Goal: Task Accomplishment & Management: Manage account settings

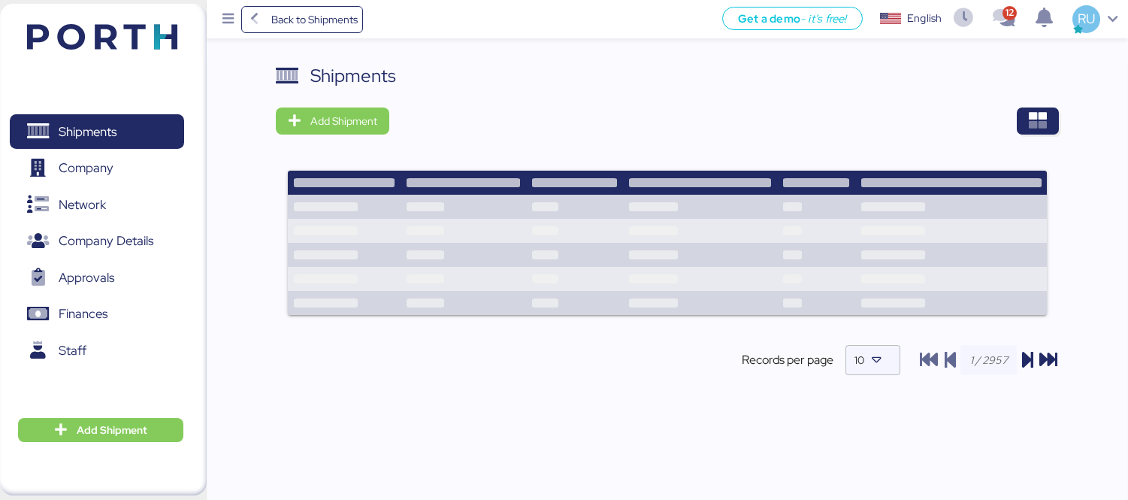
click at [141, 33] on img at bounding box center [102, 37] width 150 height 26
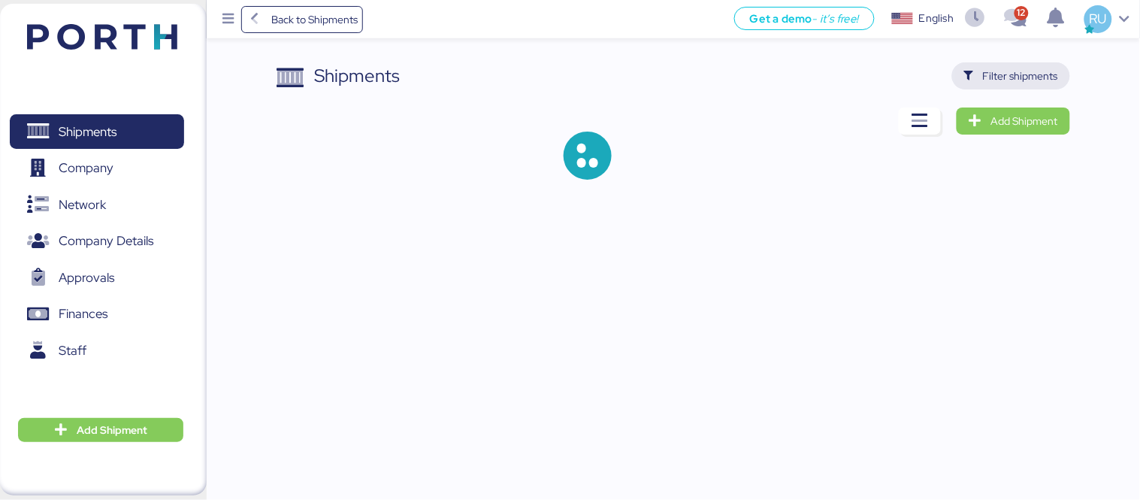
click at [970, 86] on span "Filter shipments" at bounding box center [1011, 75] width 94 height 21
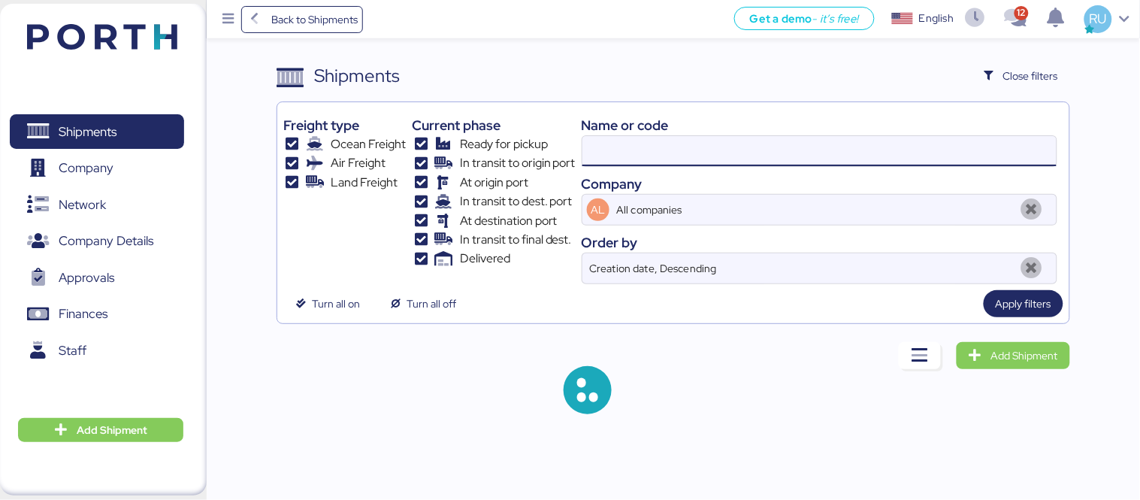
click at [751, 159] on input at bounding box center [819, 151] width 474 height 30
paste input "A0052099"
type input "A0052099"
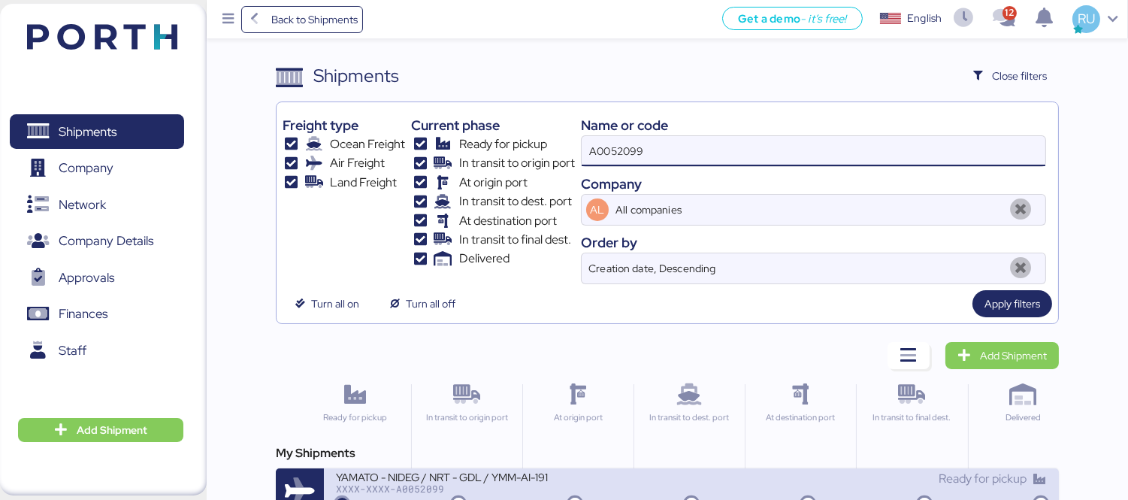
click at [581, 491] on div "XXXX-XXXX-A0052099" at bounding box center [513, 488] width 355 height 11
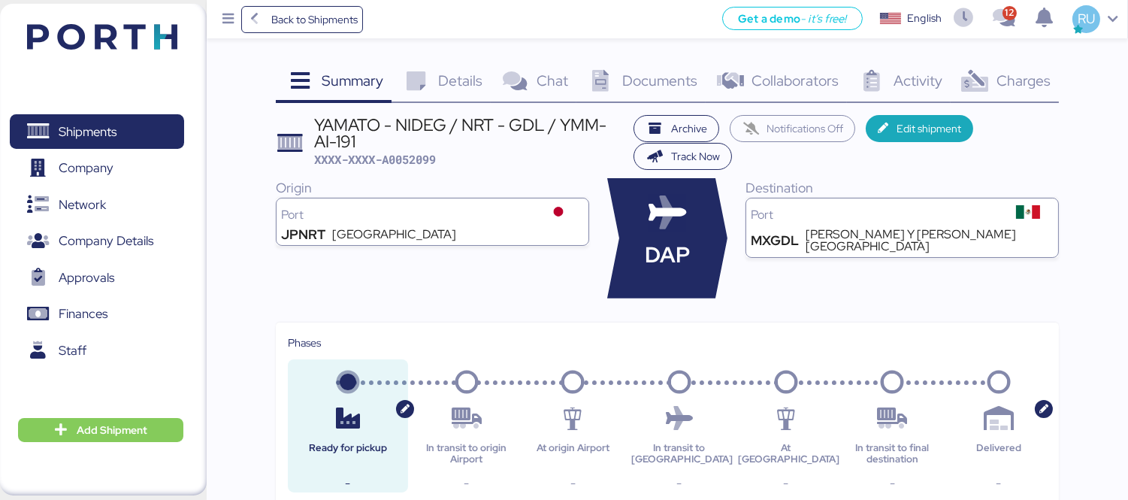
click at [1014, 83] on span "Charges" at bounding box center [1023, 81] width 54 height 20
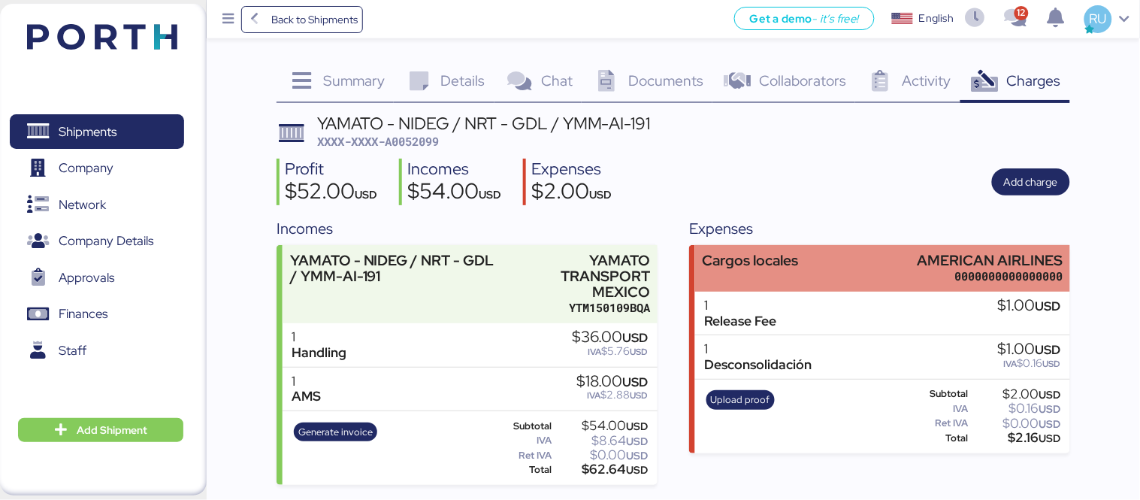
click at [912, 265] on div "Cargos locales AMERICAN AIRLINES 0000000000000000" at bounding box center [882, 268] width 375 height 46
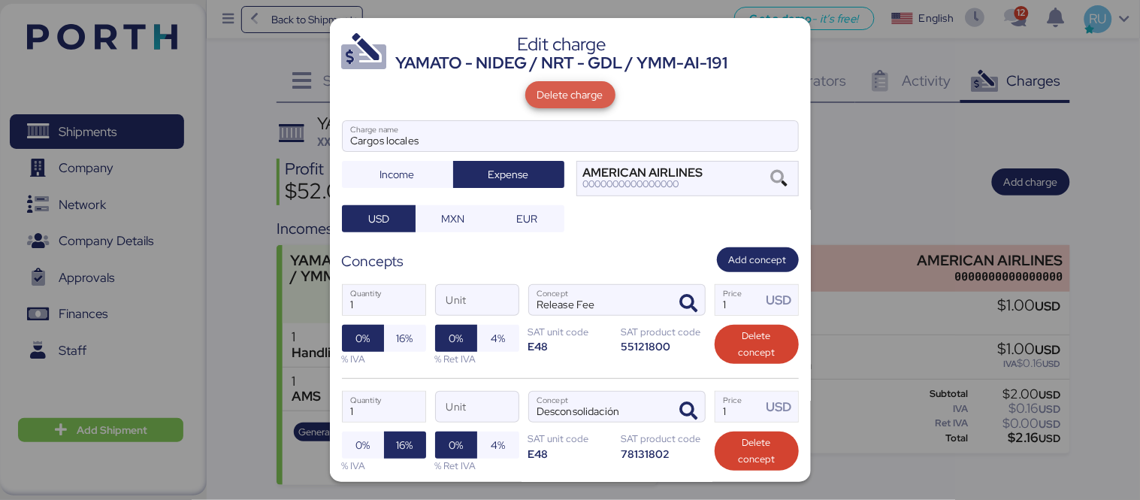
click at [569, 92] on span "Delete charge" at bounding box center [570, 95] width 66 height 18
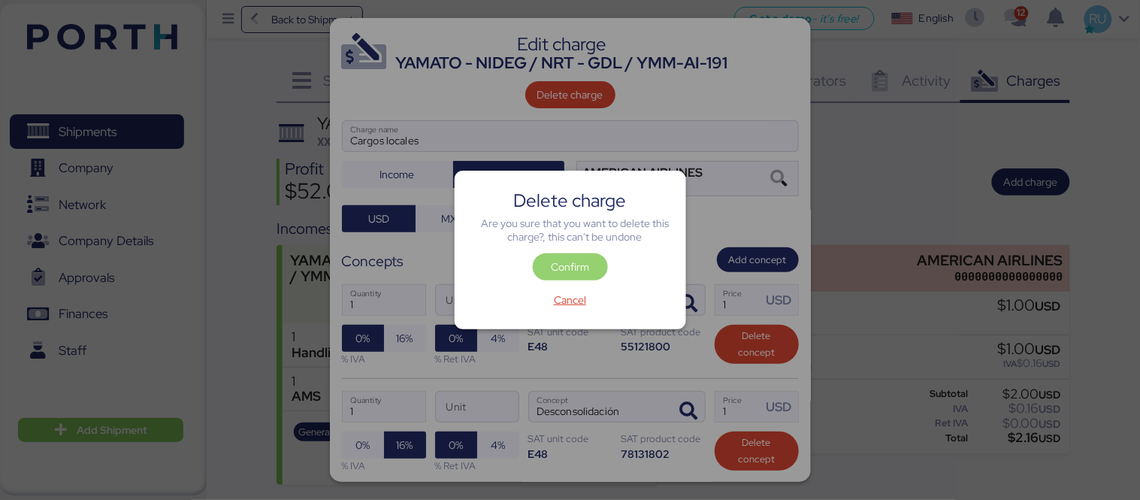
click at [574, 260] on span "Confirm" at bounding box center [570, 267] width 38 height 18
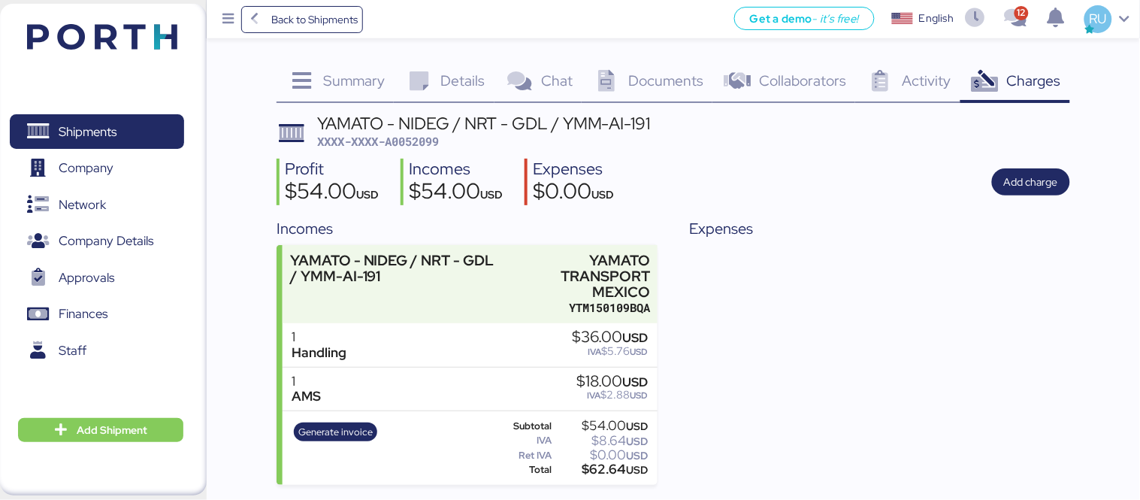
drag, startPoint x: 922, startPoint y: 312, endPoint x: 891, endPoint y: 276, distance: 47.4
click at [922, 312] on div "Expenses" at bounding box center [879, 350] width 381 height 267
click at [935, 349] on div "Expenses" at bounding box center [879, 350] width 381 height 267
click at [146, 39] on img at bounding box center [102, 37] width 150 height 26
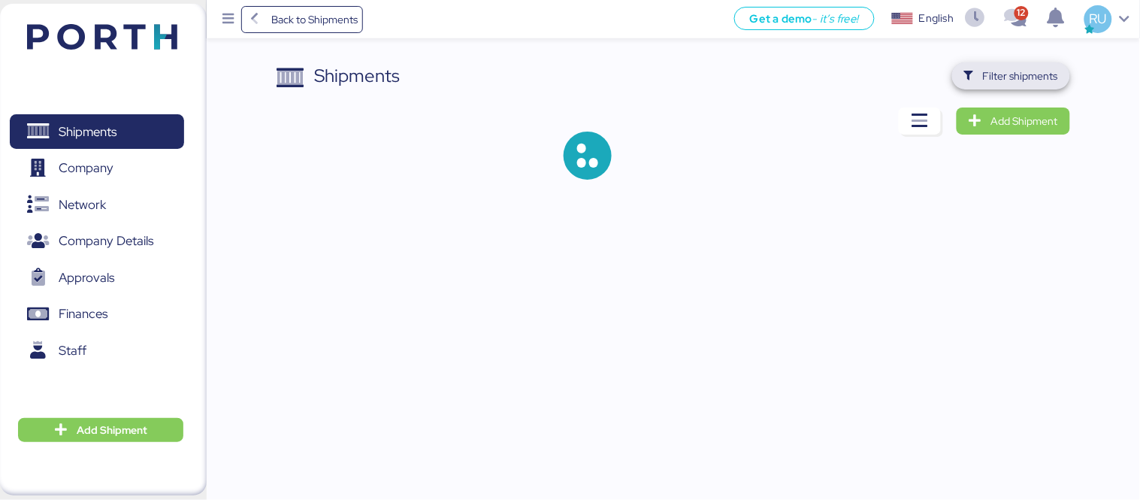
click at [977, 83] on span "Filter shipments" at bounding box center [1011, 75] width 94 height 21
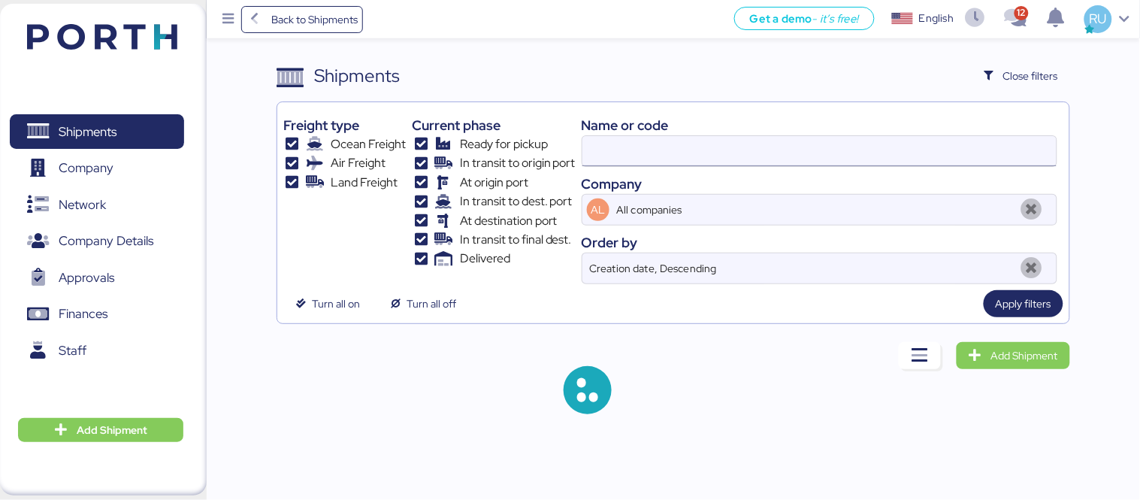
click at [789, 143] on input at bounding box center [819, 151] width 474 height 30
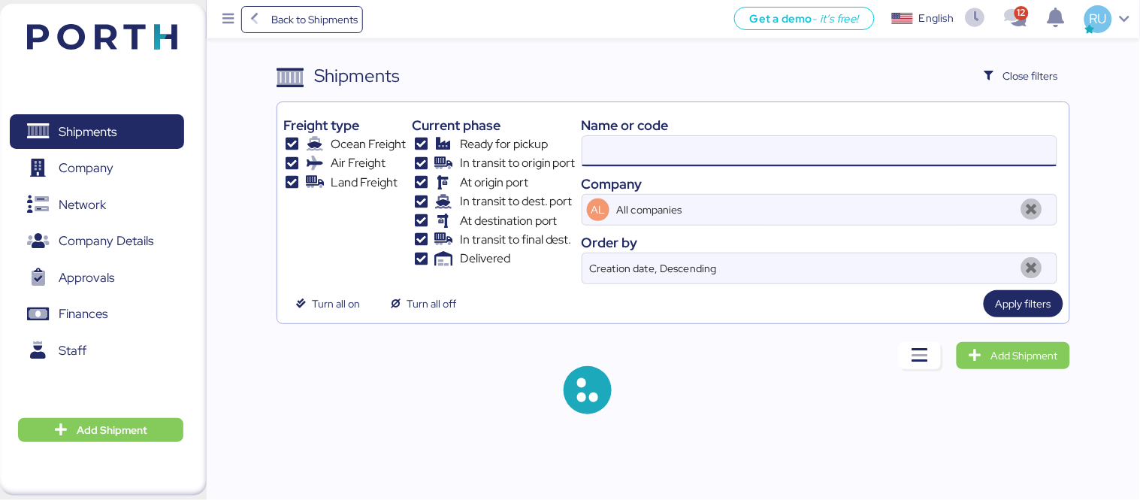
paste input "O0052043"
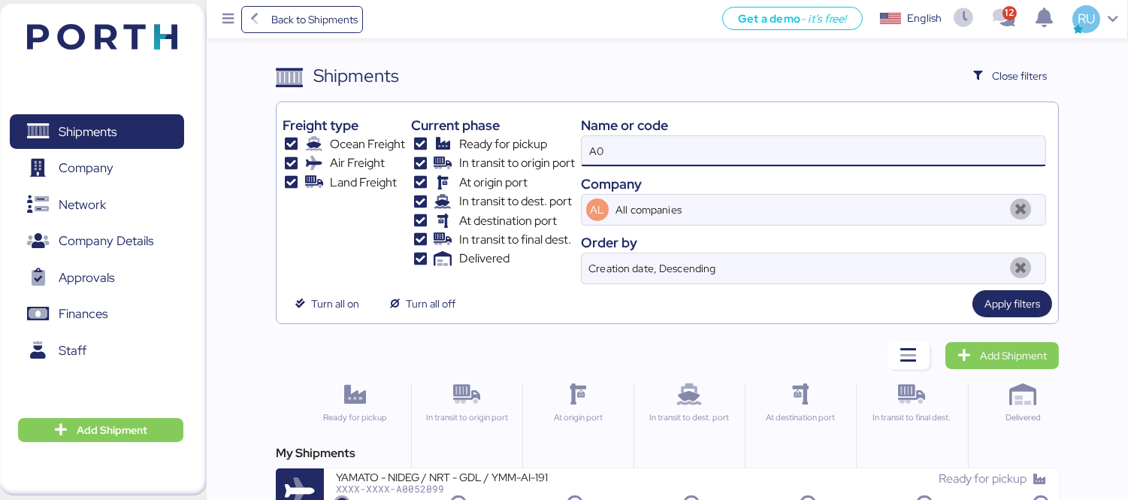
type input "A"
paste input "O0052043"
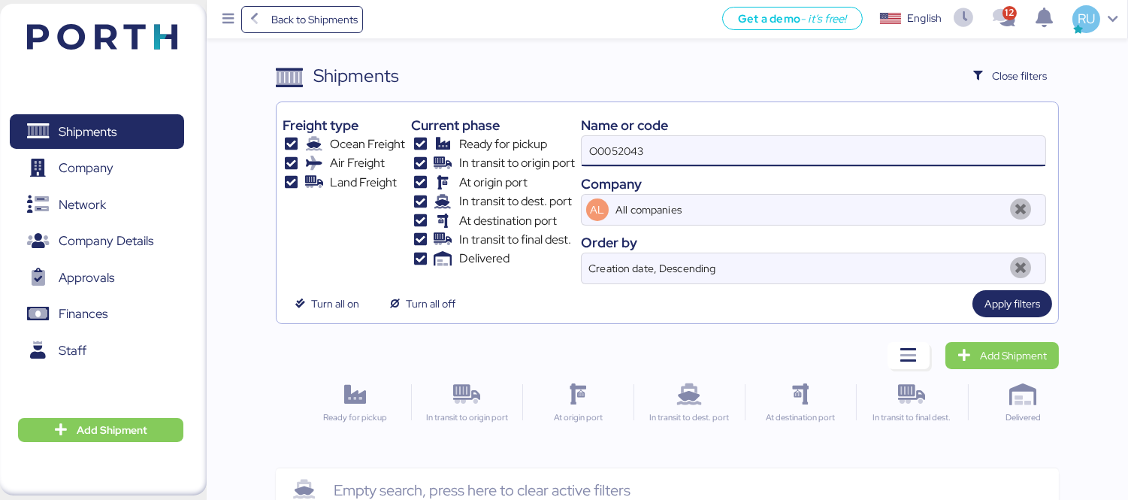
type input "O0052043"
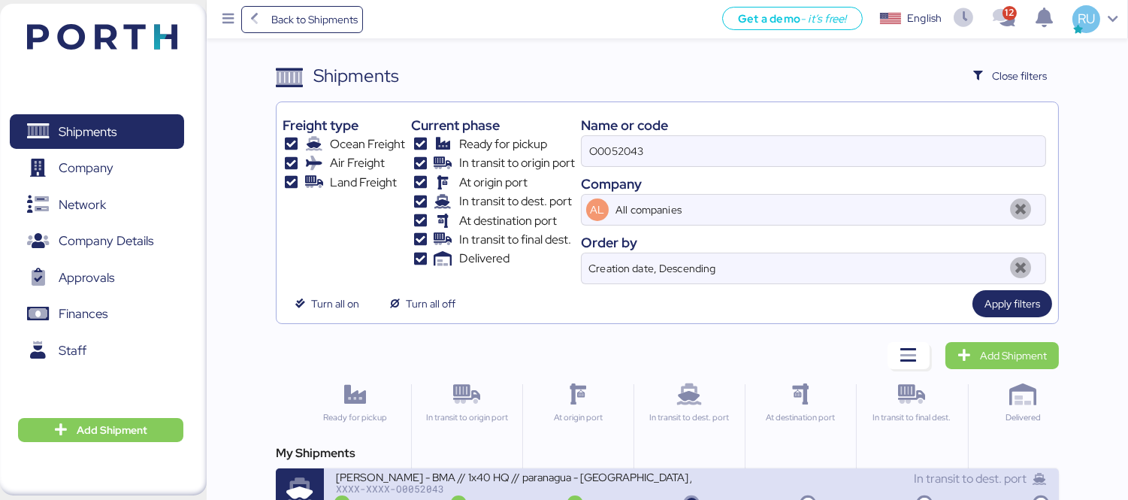
click at [579, 470] on div "BERTOLINI - BMA // 1x40 HQ // paranagua - Veracruz // MBL: PENDIENTE - HBL: ADM…" at bounding box center [513, 475] width 355 height 13
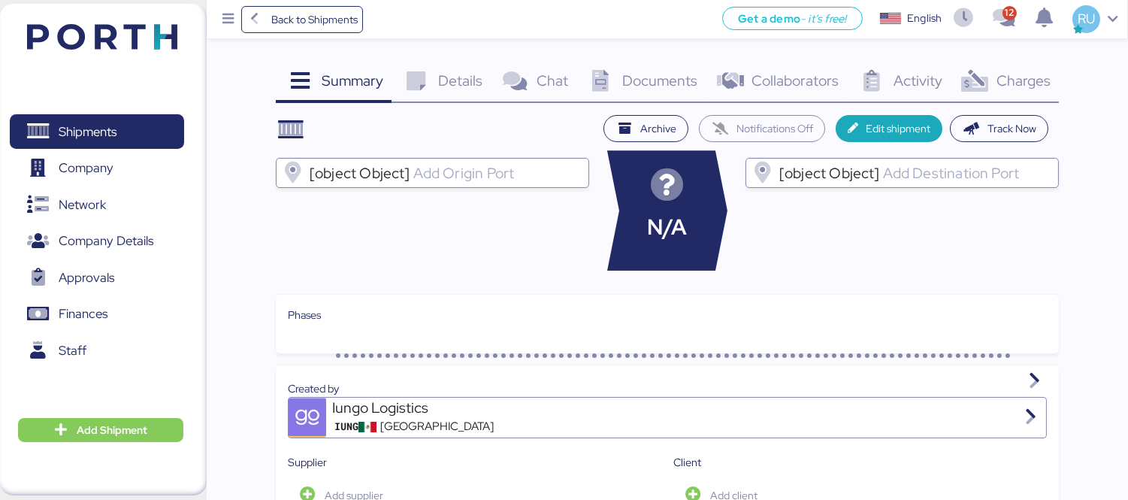
click at [977, 79] on icon at bounding box center [974, 82] width 32 height 22
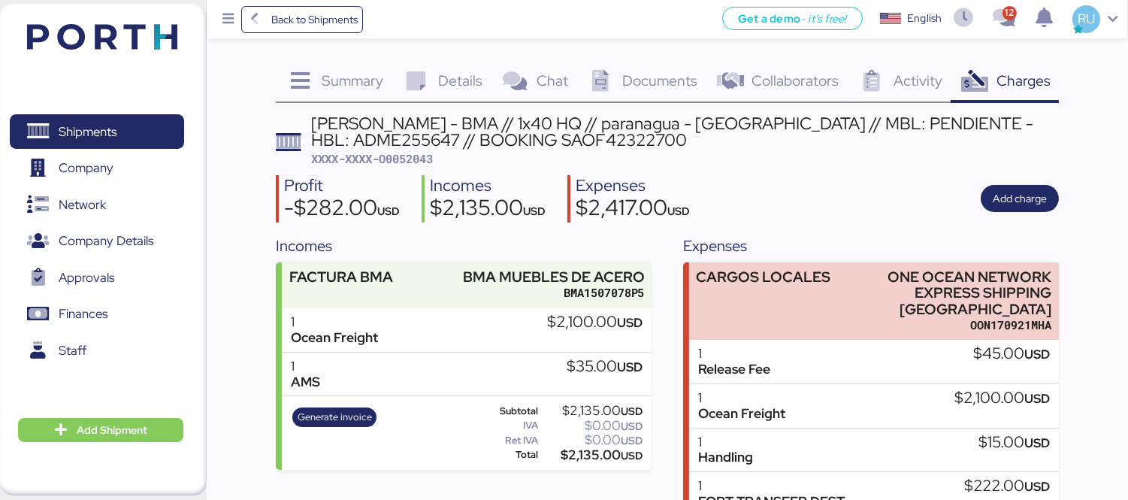
scroll to position [129, 0]
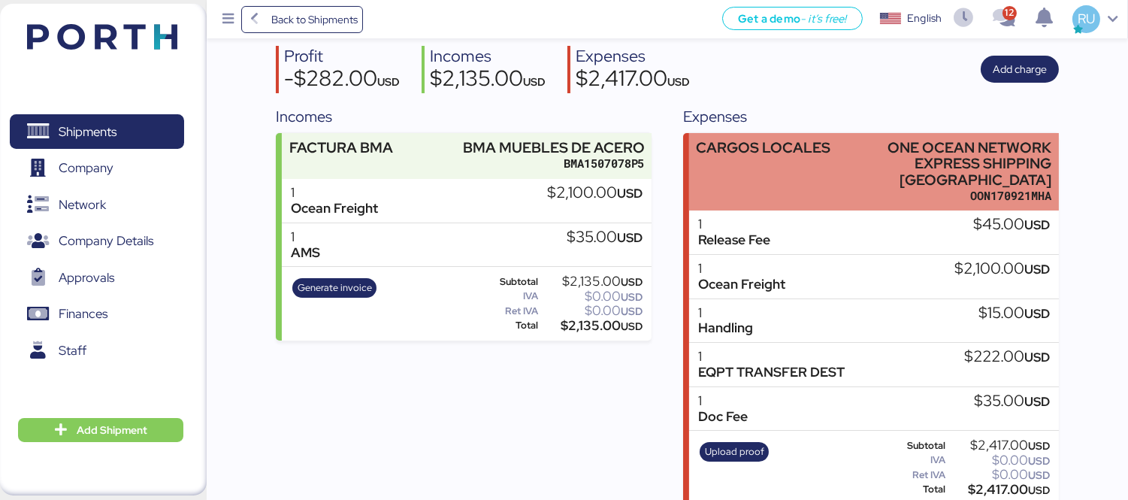
click at [866, 162] on div "ONE OCEAN NETWORK EXPRESS SHIPPING [GEOGRAPHIC_DATA]" at bounding box center [944, 163] width 213 height 47
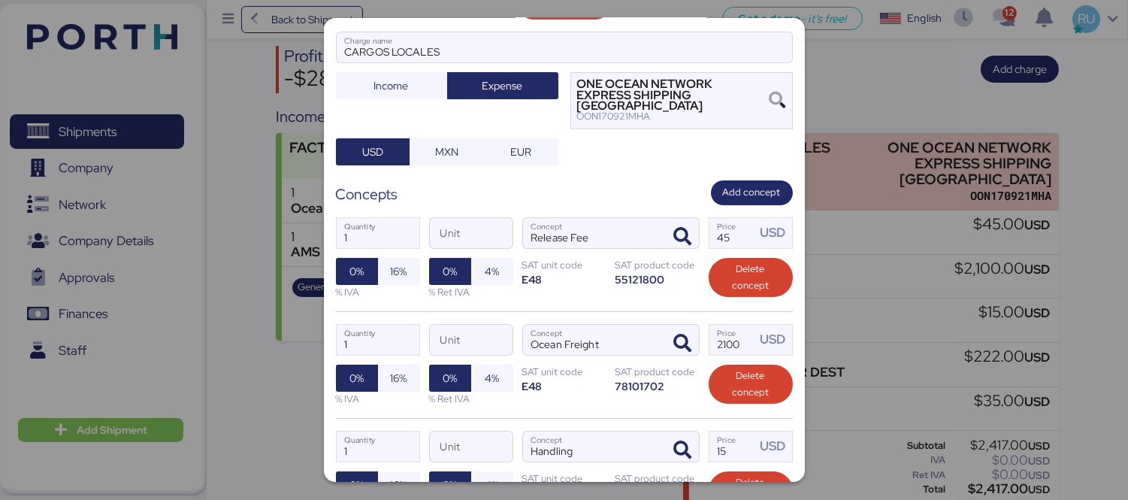
scroll to position [138, 0]
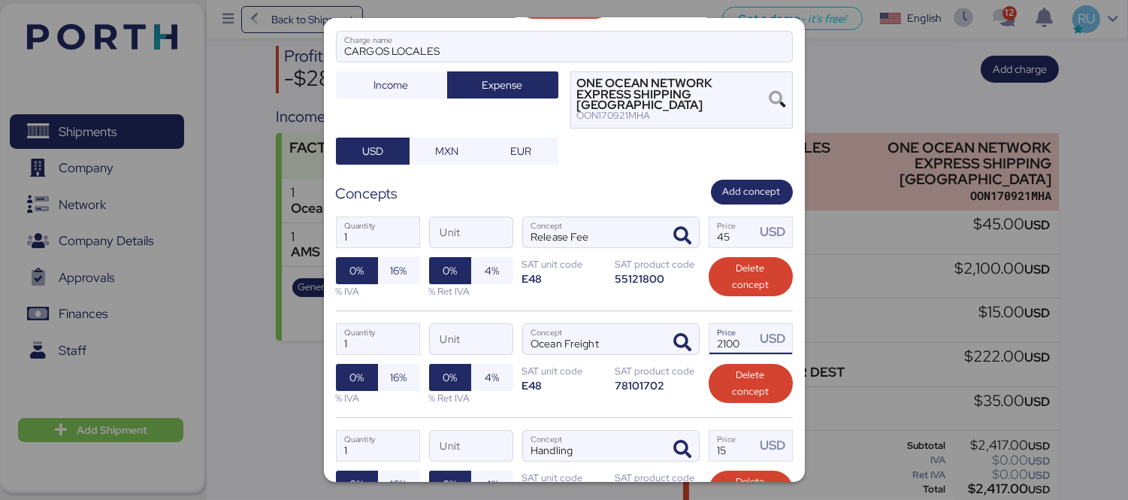
click at [741, 332] on input "2100" at bounding box center [732, 339] width 47 height 30
type input "2"
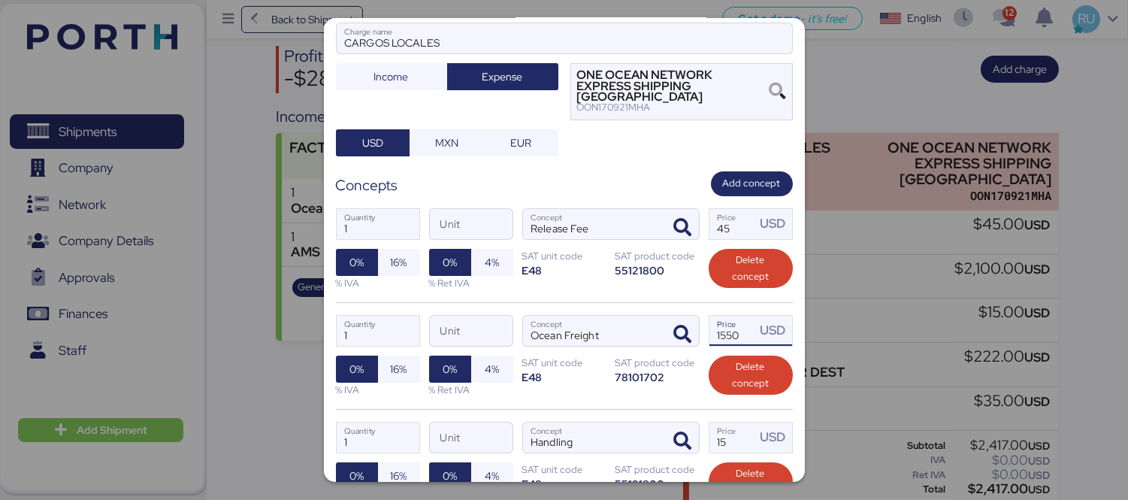
scroll to position [137, 0]
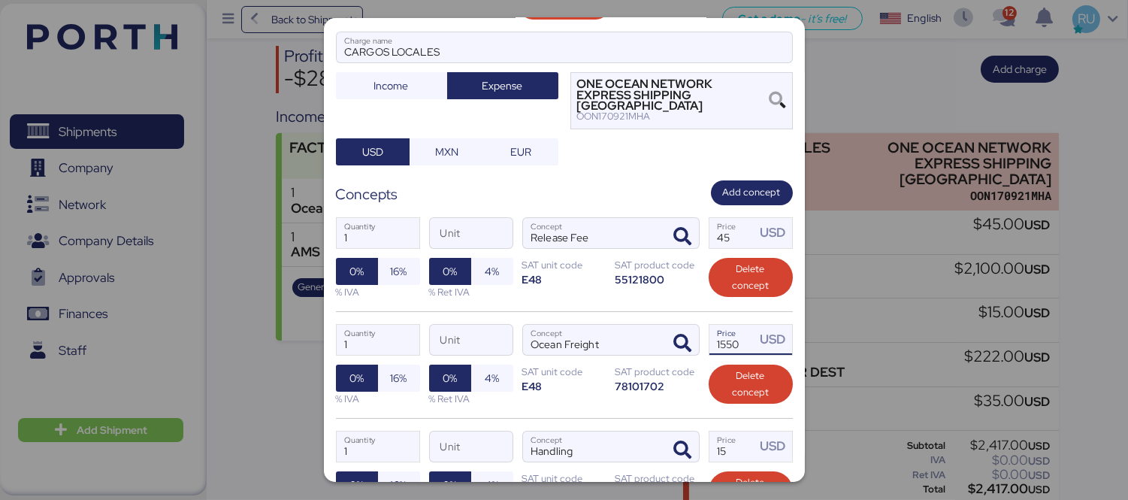
type input "1550"
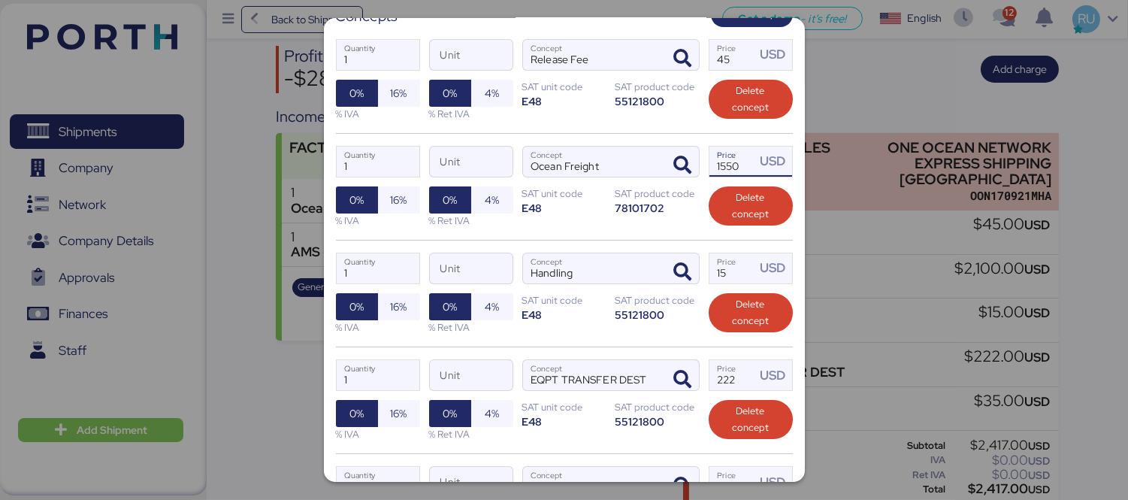
scroll to position [503, 0]
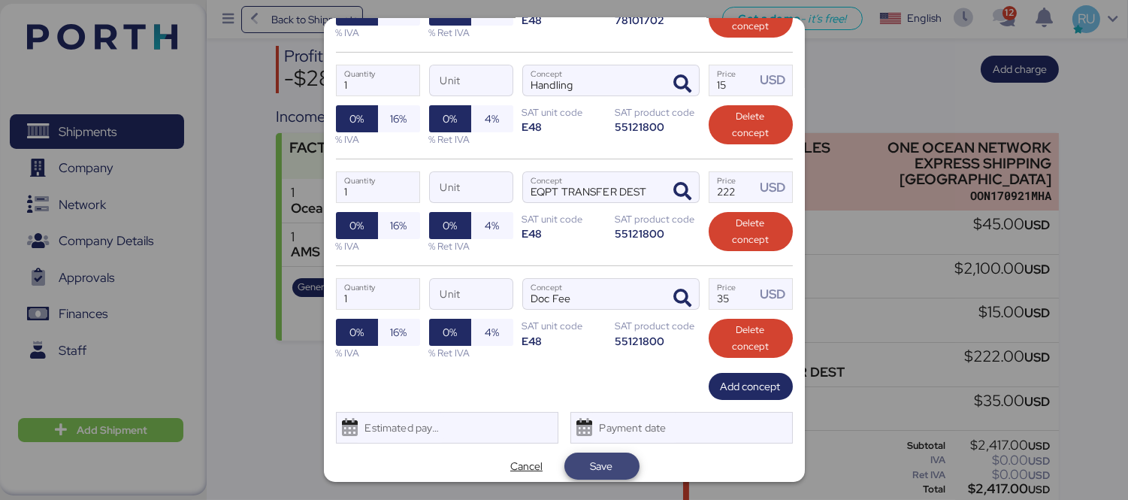
click at [608, 455] on span "Save" at bounding box center [601, 465] width 51 height 21
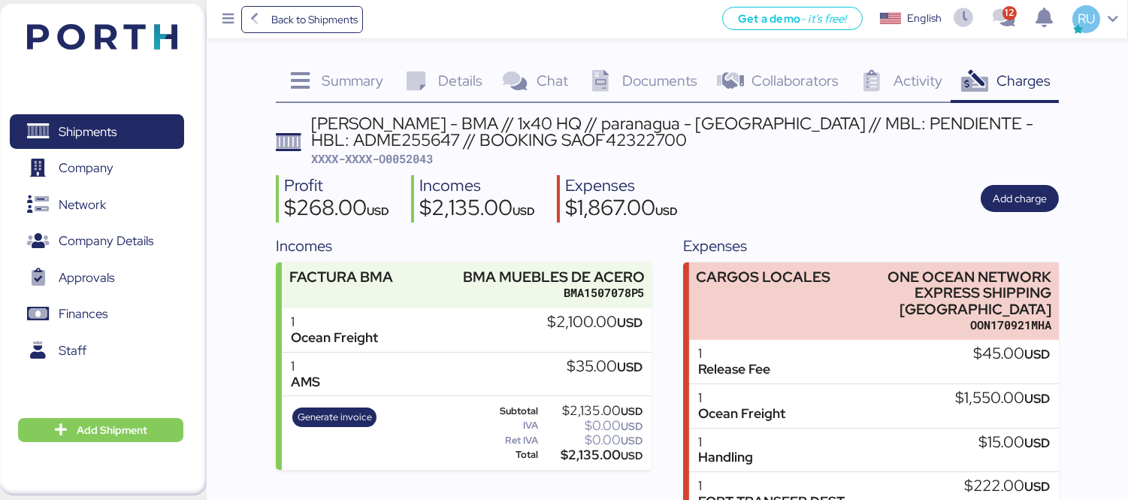
scroll to position [129, 0]
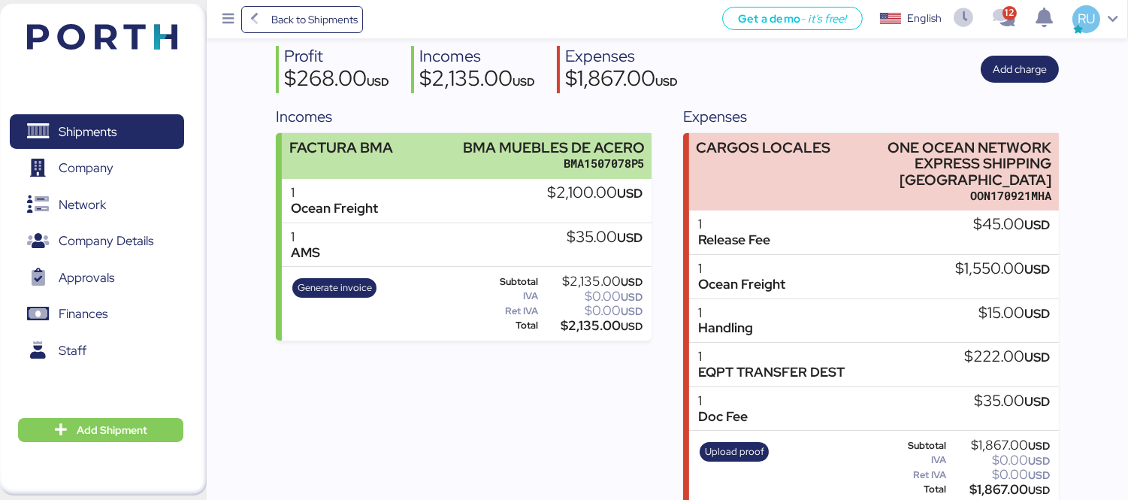
click at [439, 153] on div "FACTURA BMA BMA MUEBLES DE ACERO BMA1507078P5" at bounding box center [467, 156] width 370 height 46
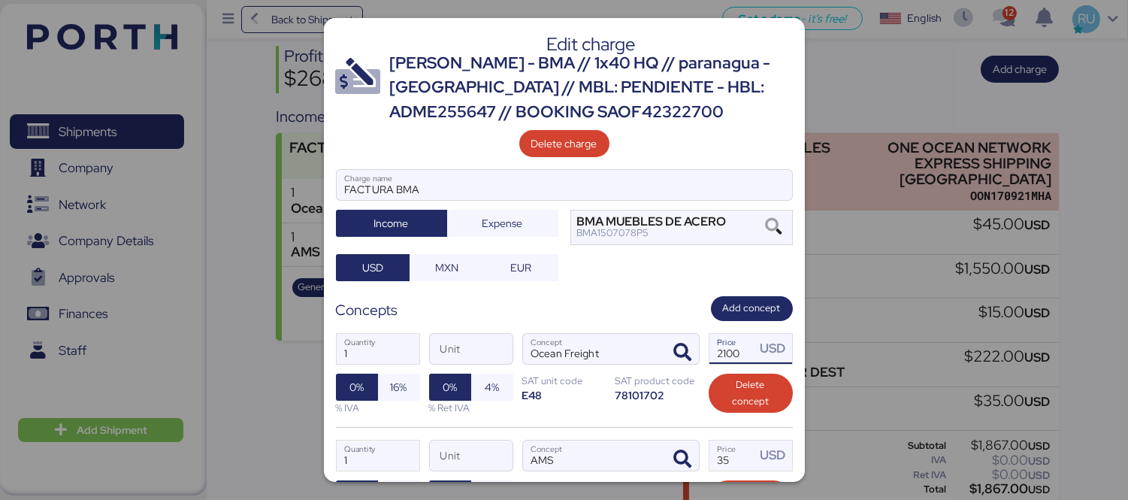
click at [734, 349] on input "2100" at bounding box center [732, 349] width 47 height 30
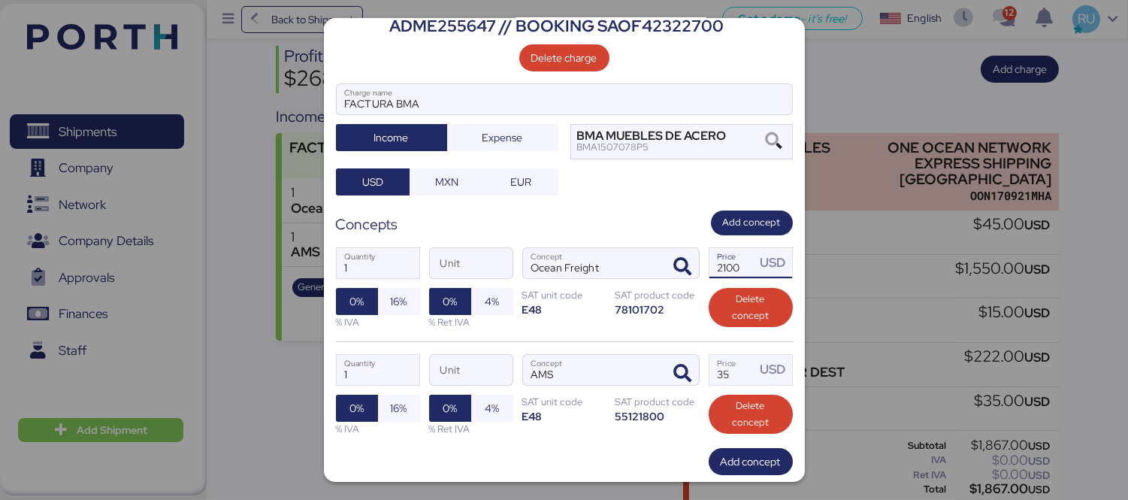
scroll to position [86, 0]
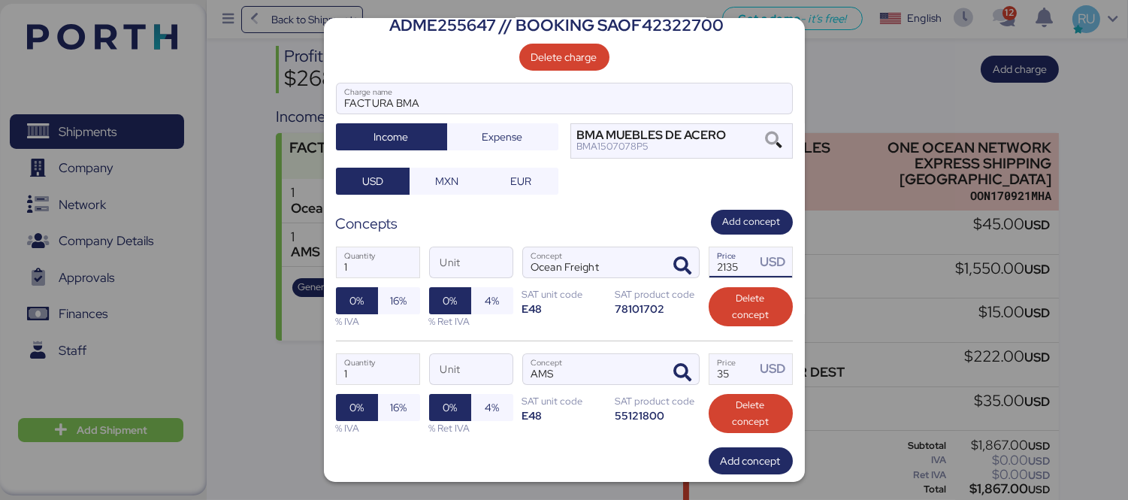
type input "2135"
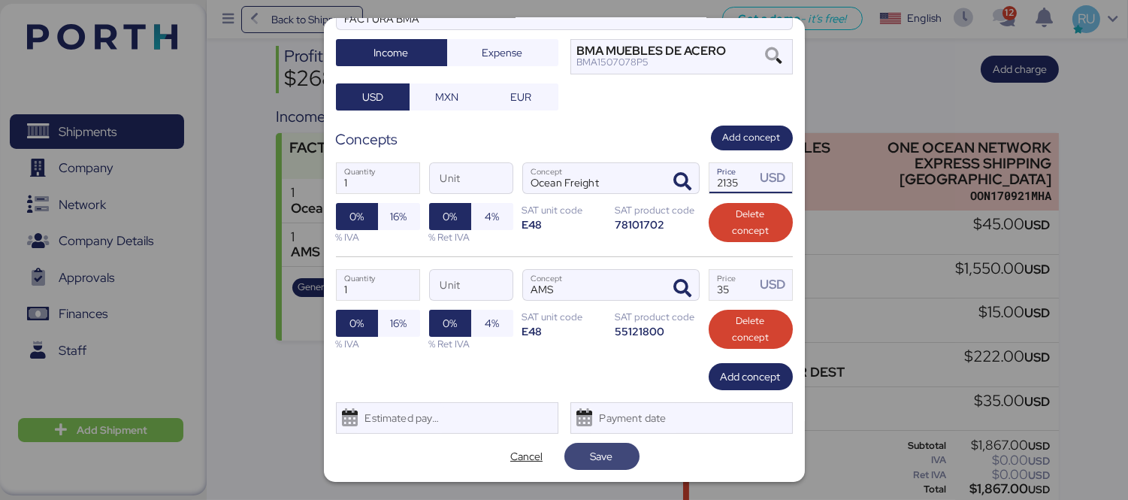
click at [611, 461] on span "Save" at bounding box center [601, 455] width 51 height 21
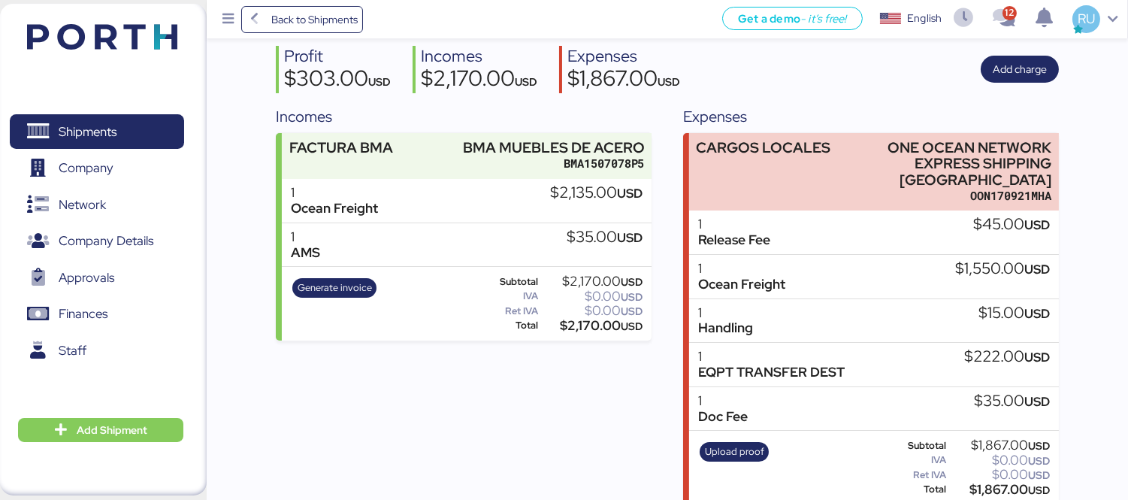
scroll to position [0, 0]
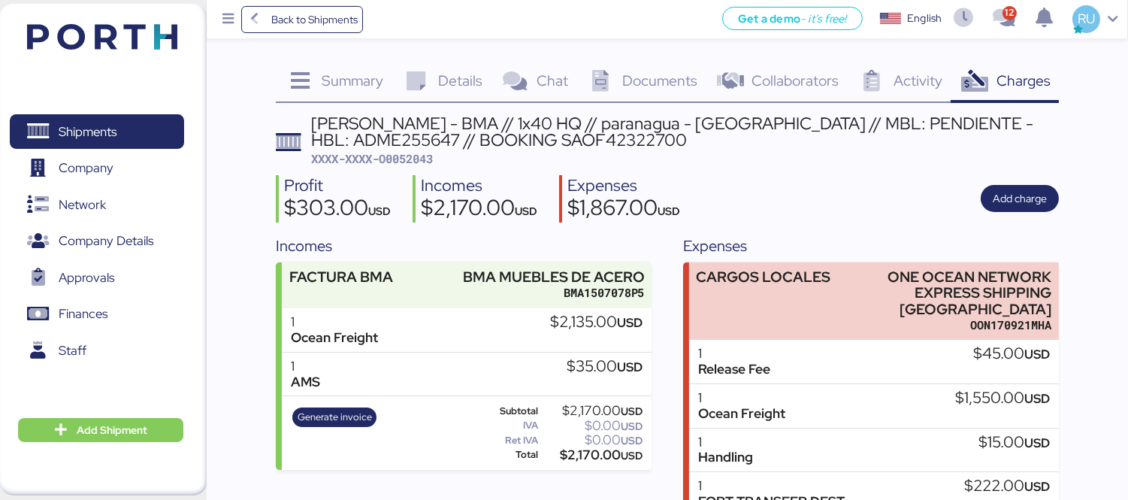
click at [403, 159] on span "XXXX-XXXX-O0052043" at bounding box center [372, 158] width 122 height 15
copy span "O0052043"
click at [820, 228] on div "BERTOLINI - BMA // 1x40 HQ // paranagua - Veracruz // MBL: PENDIENTE - HBL: ADM…" at bounding box center [667, 374] width 783 height 518
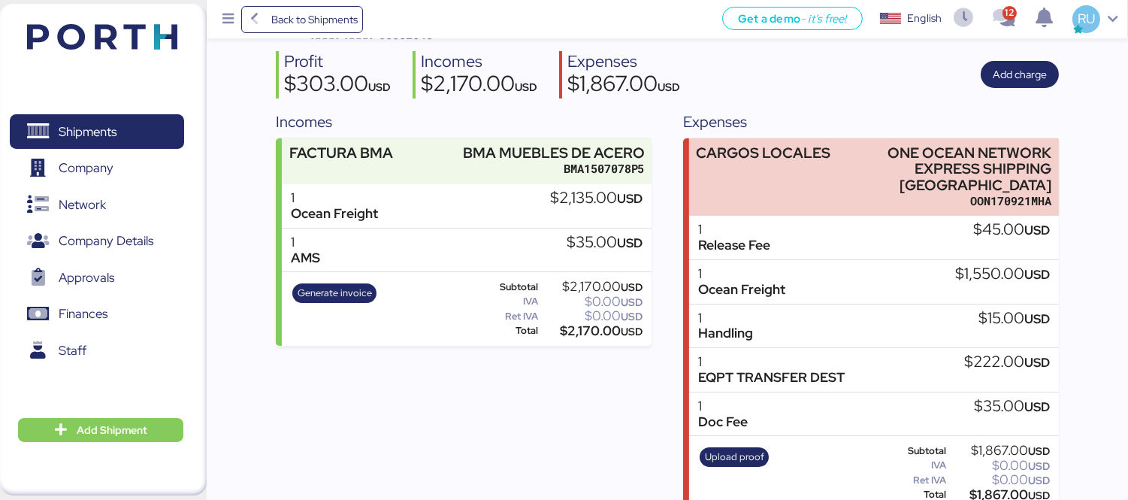
scroll to position [129, 0]
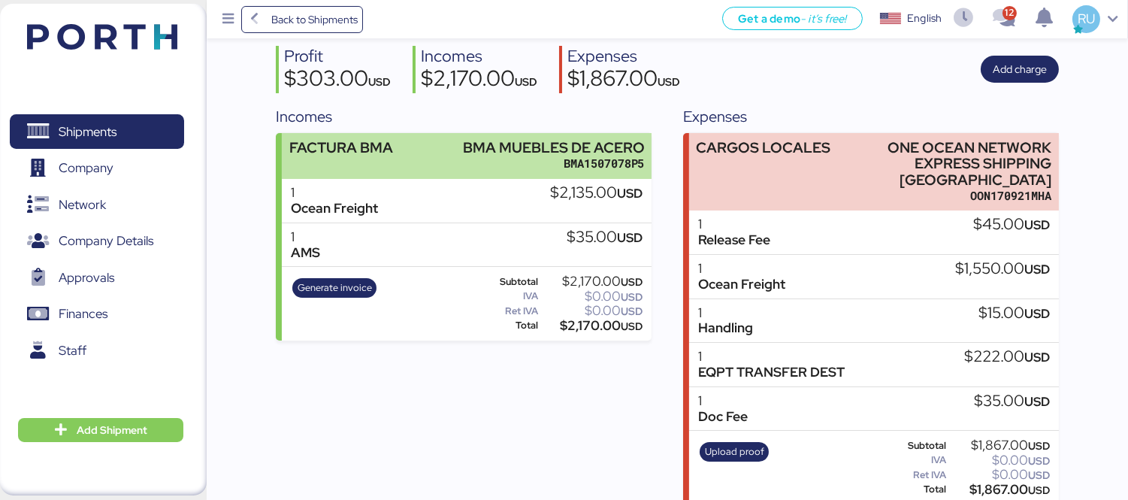
click at [419, 146] on div "FACTURA BMA BMA MUEBLES DE ACERO BMA1507078P5" at bounding box center [467, 156] width 370 height 46
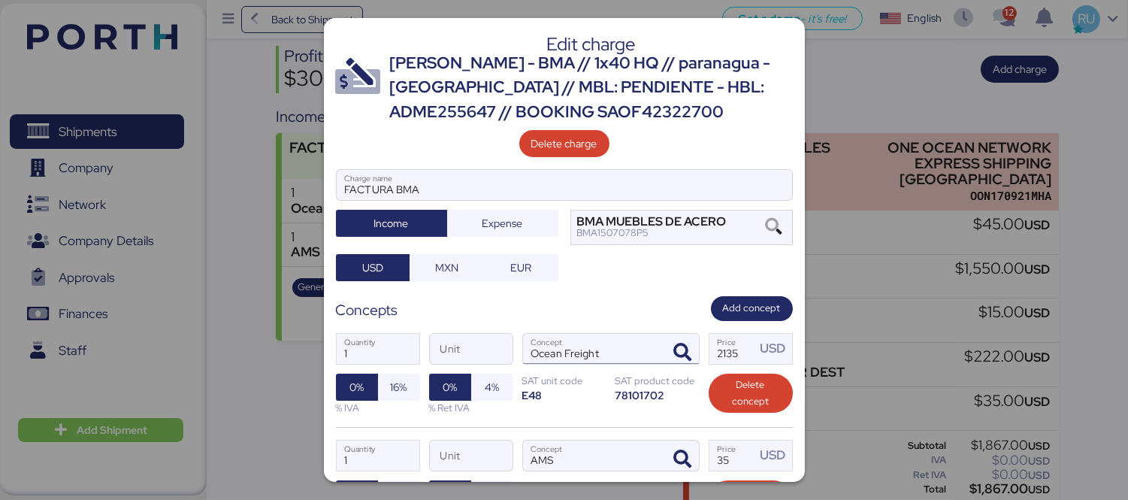
scroll to position [171, 0]
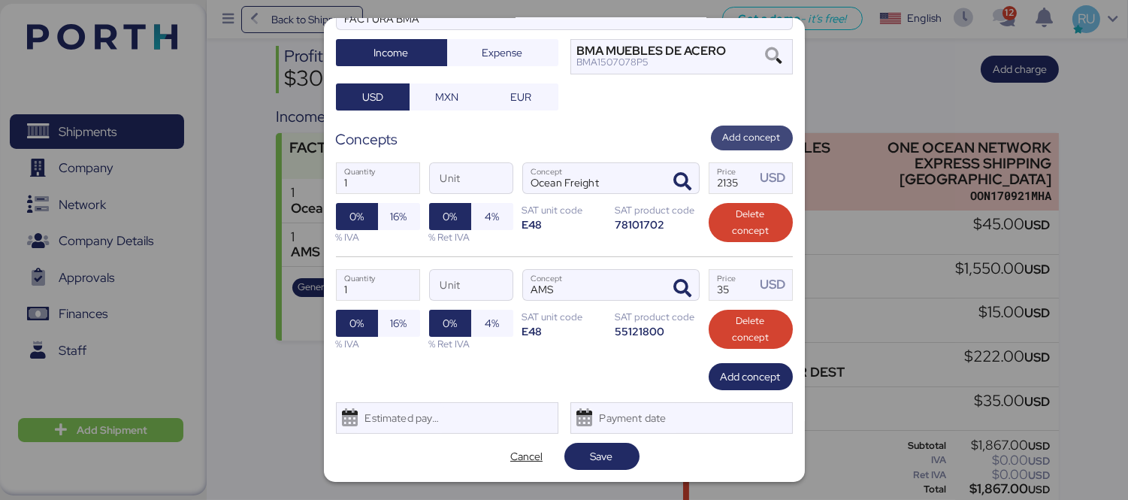
click at [753, 133] on span "Add concept" at bounding box center [752, 137] width 58 height 17
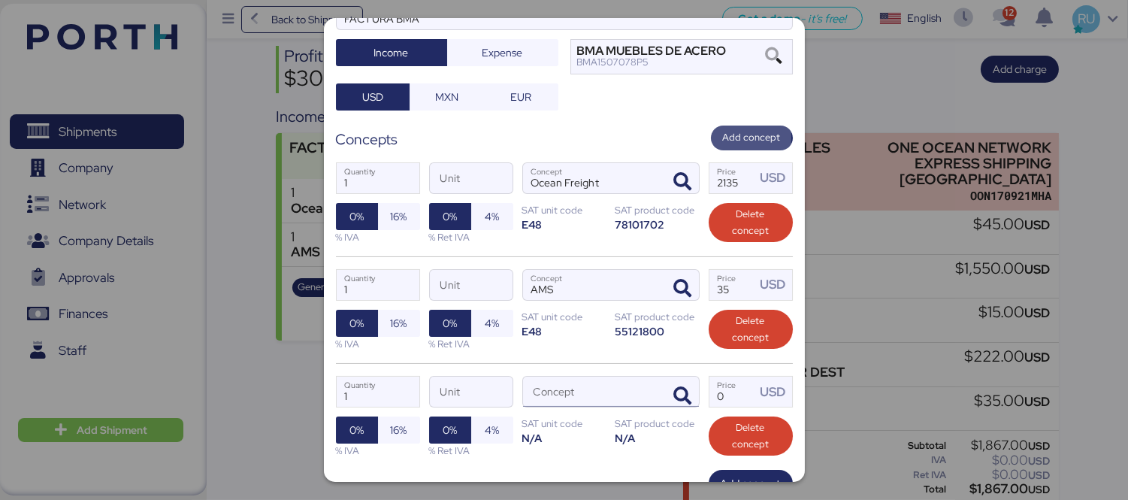
click at [573, 394] on input "Concept" at bounding box center [593, 391] width 140 height 30
type input "c"
type input "r"
click at [678, 397] on icon "button" at bounding box center [683, 396] width 18 height 18
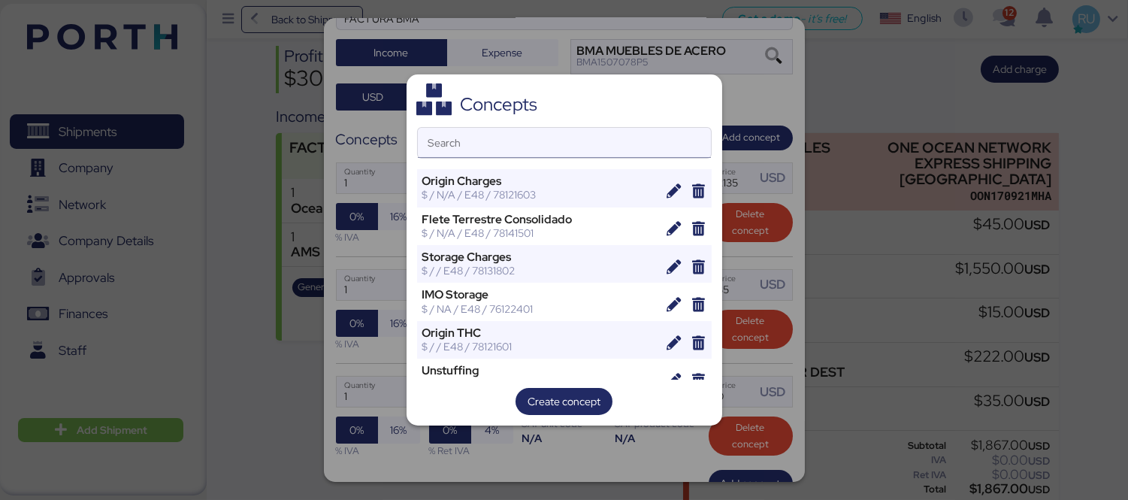
click at [538, 141] on input "Search" at bounding box center [564, 143] width 293 height 30
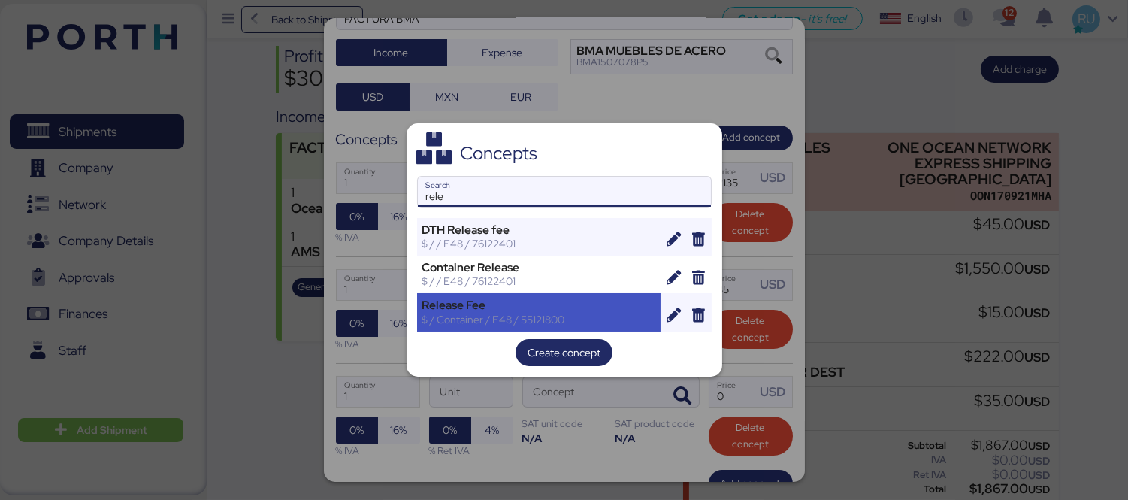
type input "rele"
click at [509, 294] on div "Release Fee $ / Container / E48 / 55121800" at bounding box center [539, 312] width 244 height 38
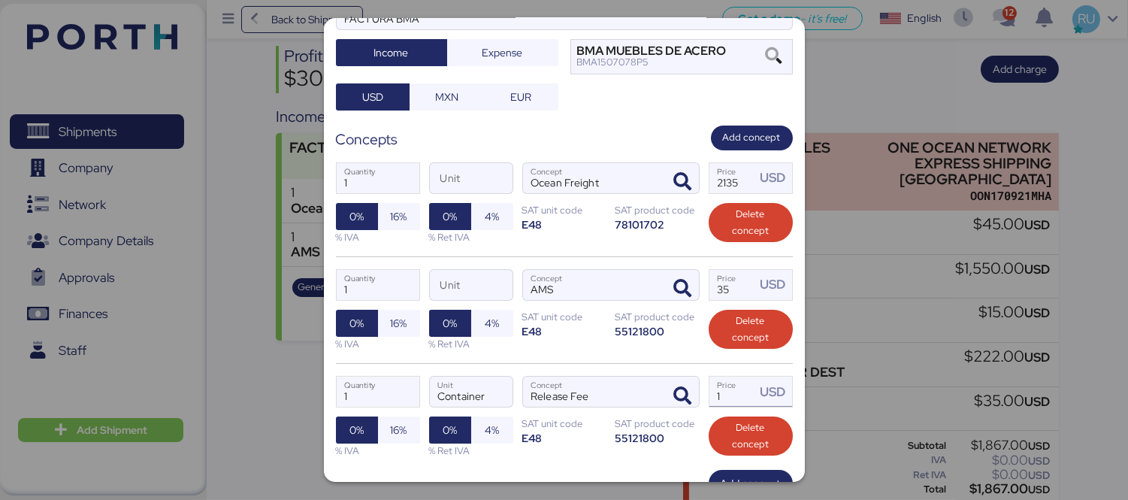
click at [718, 392] on input "1" at bounding box center [732, 391] width 47 height 30
type input "45"
click at [741, 154] on div "1 Quantity Unit Ocean Freight Concept 2135 Price USD 0% 16% % IVA 0% 4% % Ret I…" at bounding box center [564, 203] width 457 height 106
click at [736, 148] on span "Add concept" at bounding box center [752, 137] width 82 height 25
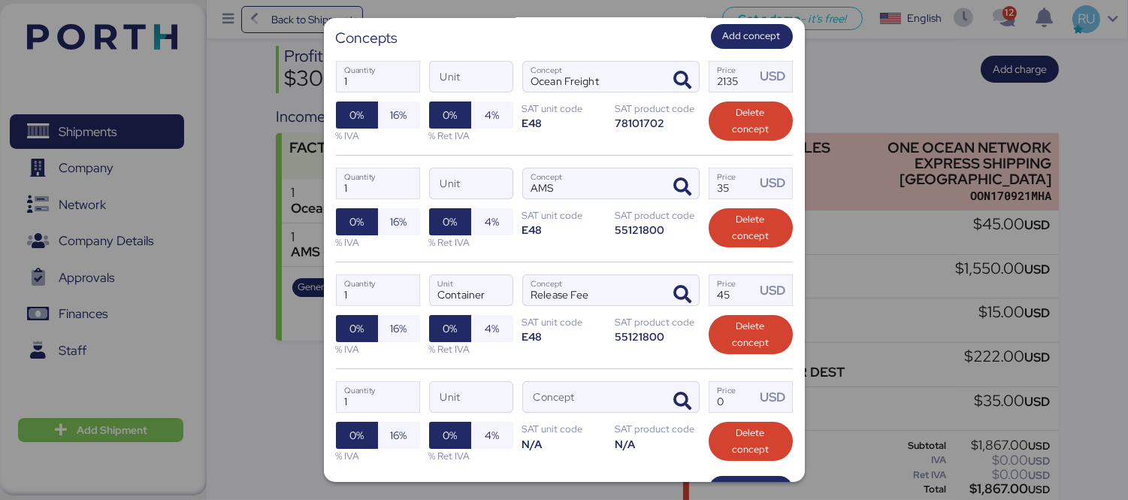
scroll to position [273, 0]
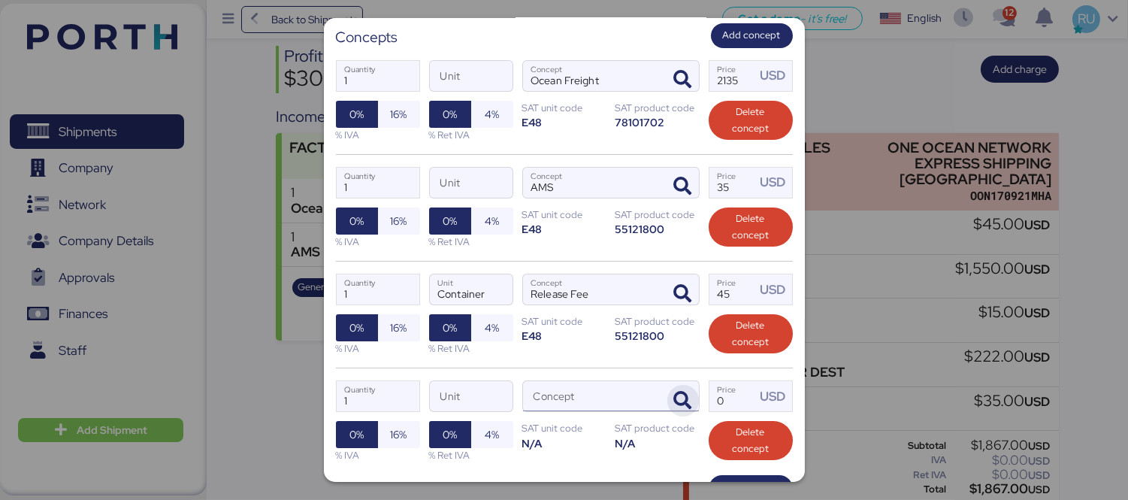
click at [674, 394] on icon "button" at bounding box center [683, 400] width 18 height 18
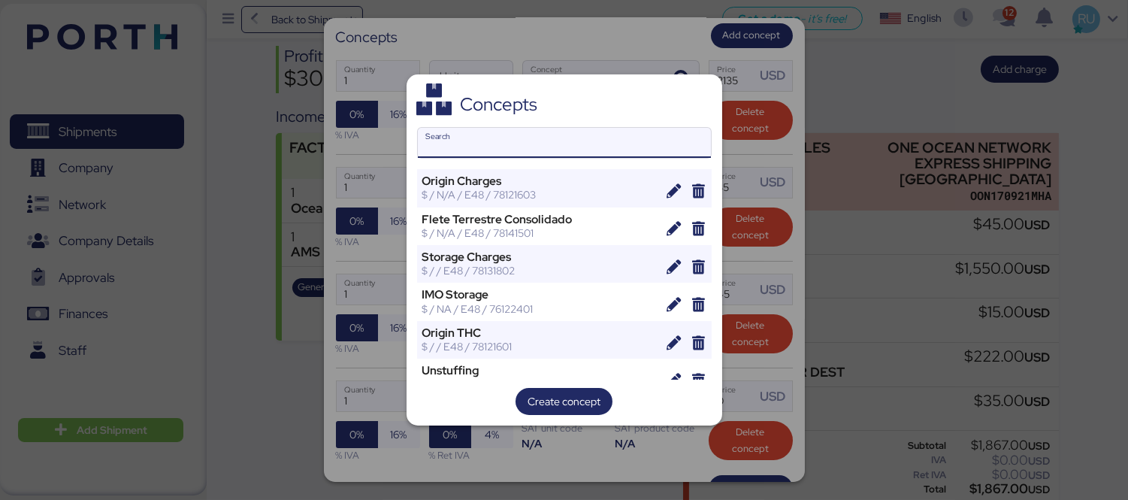
click at [614, 149] on input "Search" at bounding box center [564, 143] width 293 height 30
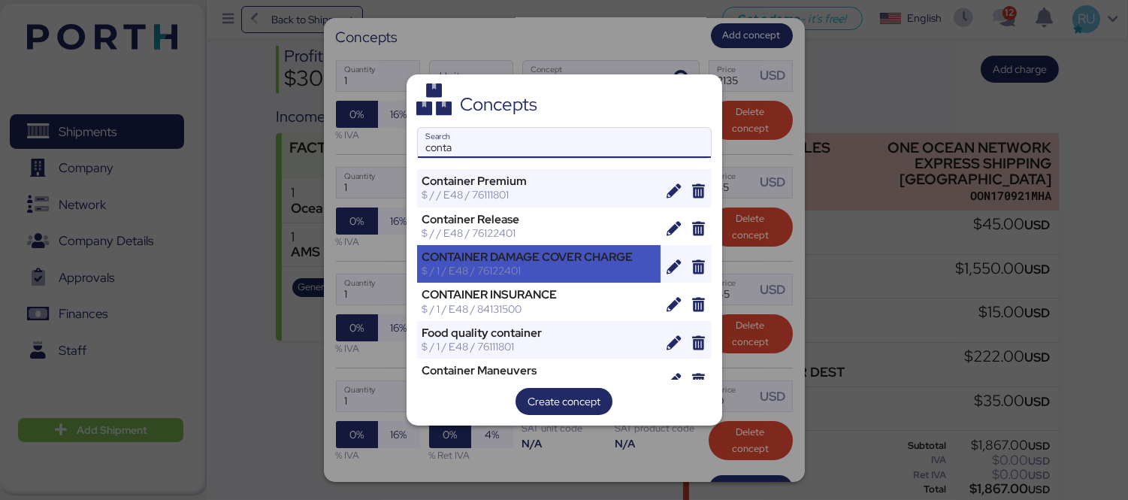
type input "conta"
click at [549, 260] on div "CONTAINER DAMAGE COVER CHARGE" at bounding box center [539, 257] width 234 height 14
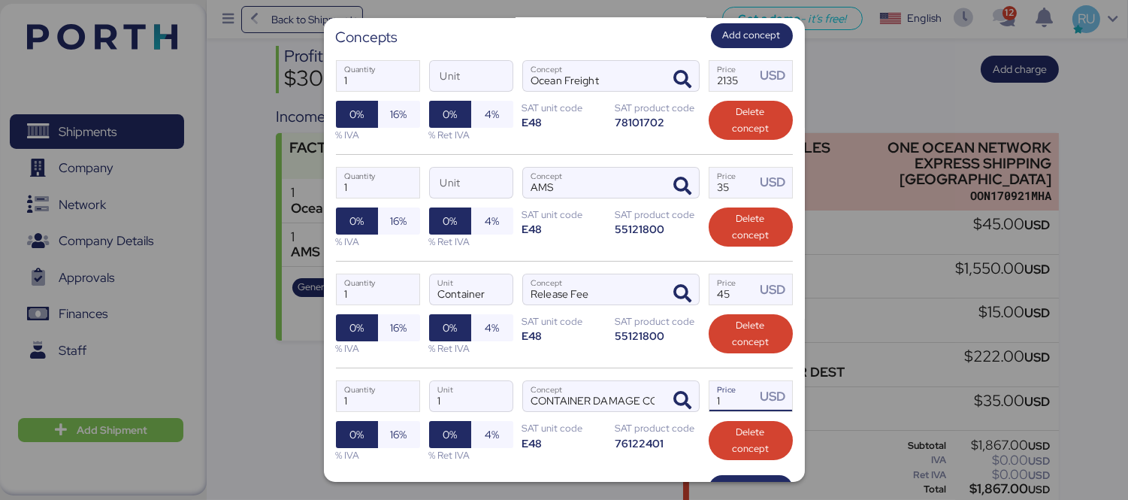
click at [738, 409] on input "1" at bounding box center [732, 396] width 47 height 30
type input "0"
click at [727, 289] on input "45" at bounding box center [732, 289] width 47 height 30
type input "4"
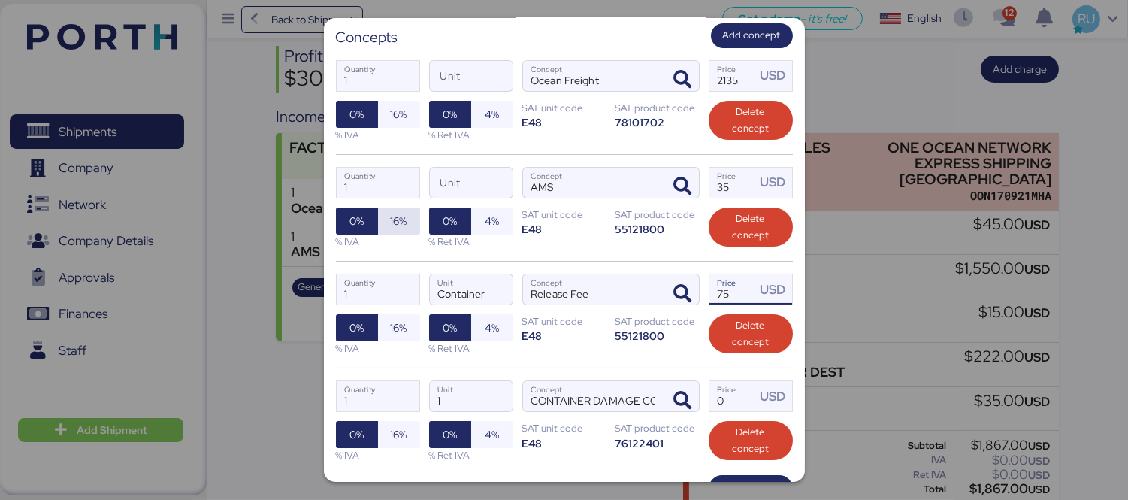
type input "75"
click at [396, 219] on span "16%" at bounding box center [399, 221] width 17 height 18
click at [400, 325] on span "16%" at bounding box center [399, 327] width 17 height 18
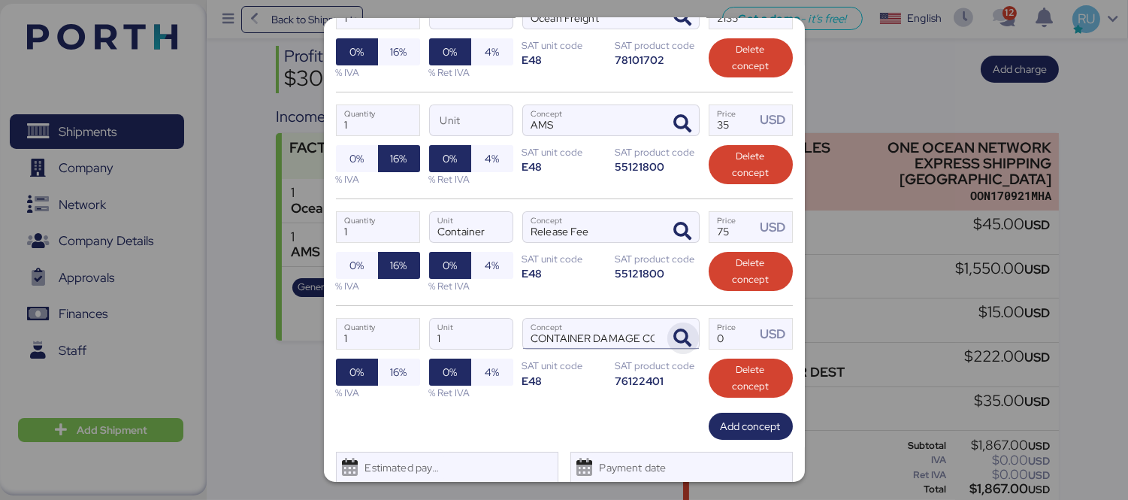
scroll to position [338, 0]
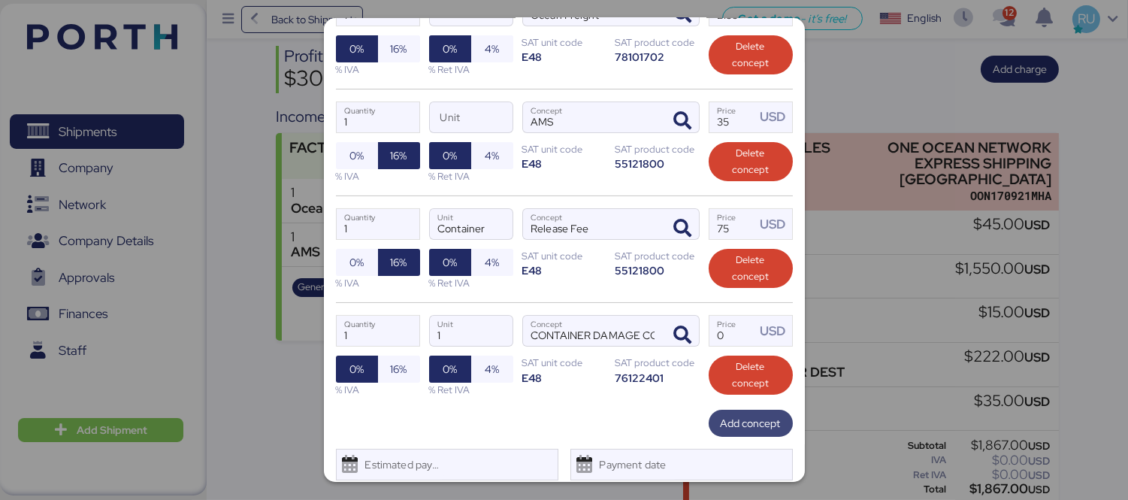
click at [729, 436] on span "Add concept" at bounding box center [750, 422] width 84 height 27
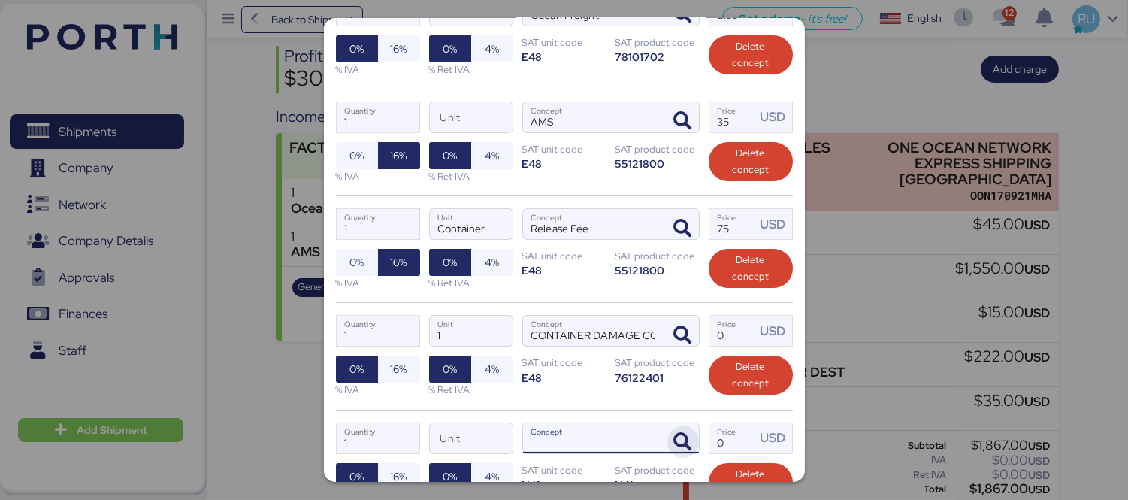
click at [667, 432] on span "button" at bounding box center [683, 442] width 32 height 32
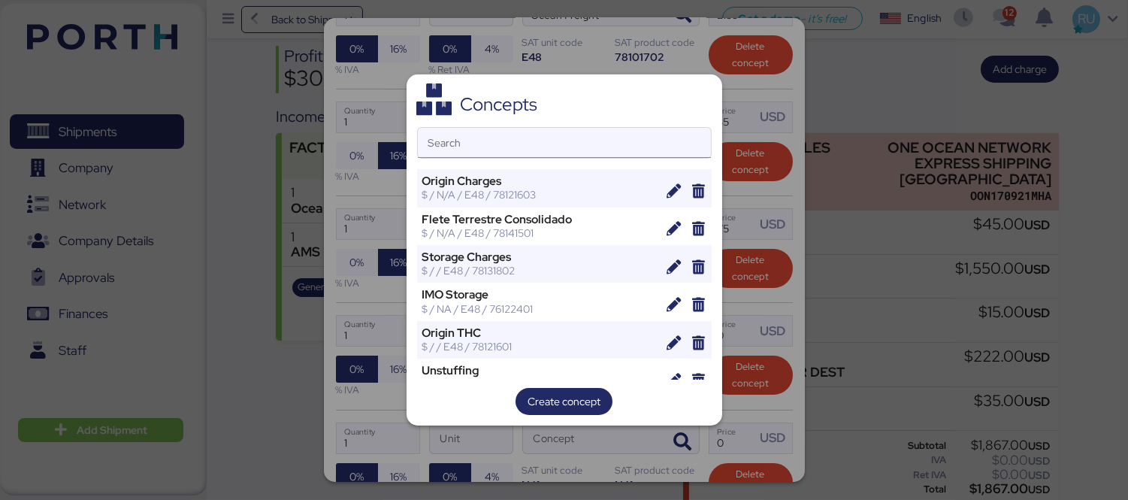
click at [603, 129] on input "Search" at bounding box center [564, 143] width 293 height 30
type input "c"
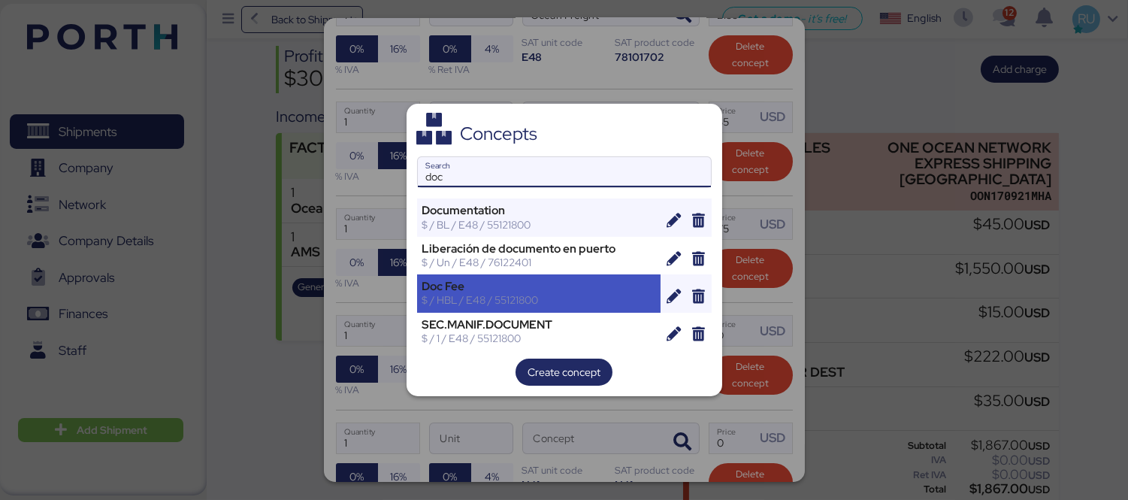
type input "doc"
click at [514, 284] on div "Doc Fee" at bounding box center [539, 286] width 234 height 14
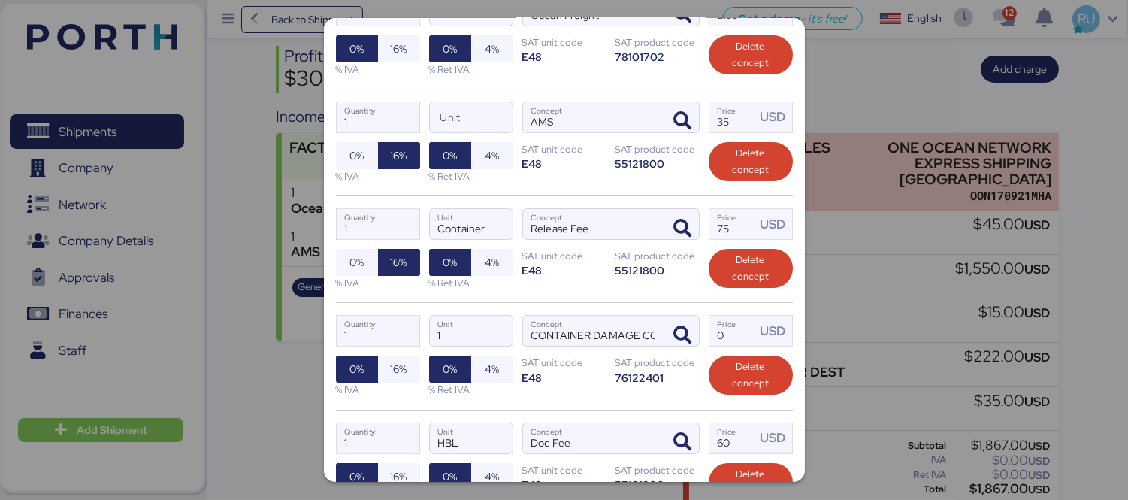
click at [736, 434] on input "60" at bounding box center [732, 438] width 47 height 30
type input "6"
type input "45"
click at [395, 476] on span "16%" at bounding box center [399, 476] width 17 height 18
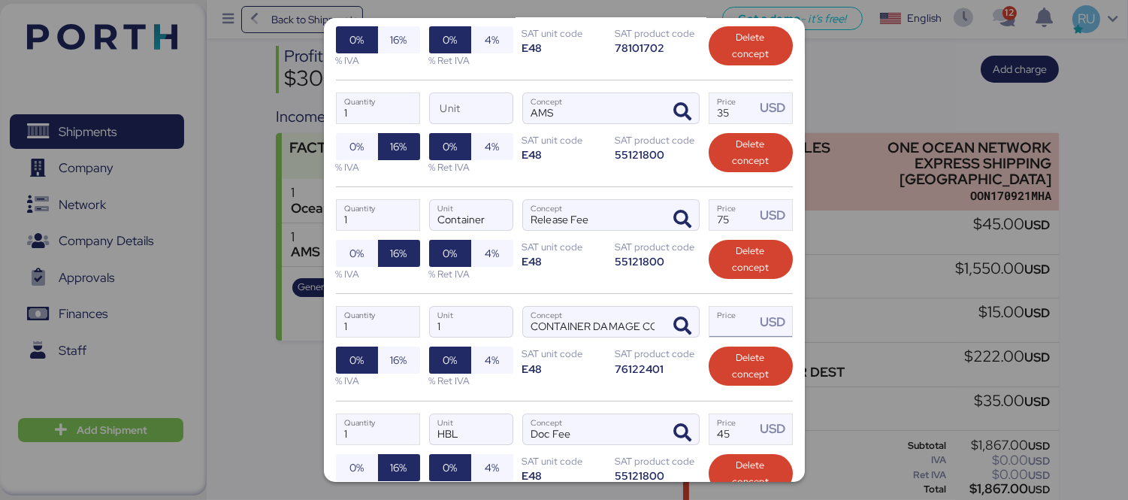
click at [720, 324] on input "Price USD" at bounding box center [732, 321] width 47 height 30
type input "35"
click at [400, 348] on span "16%" at bounding box center [399, 359] width 42 height 27
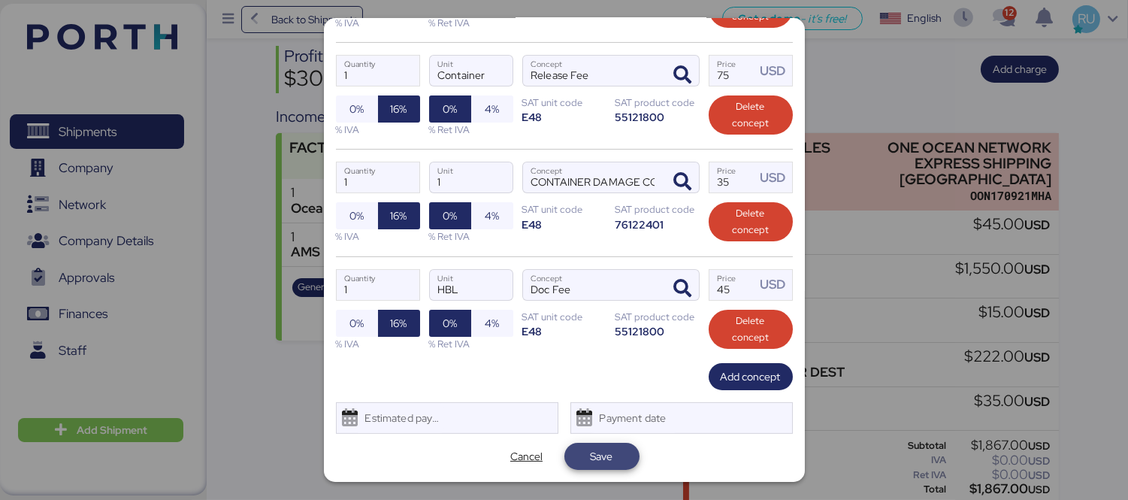
click at [607, 457] on span "Save" at bounding box center [601, 455] width 51 height 21
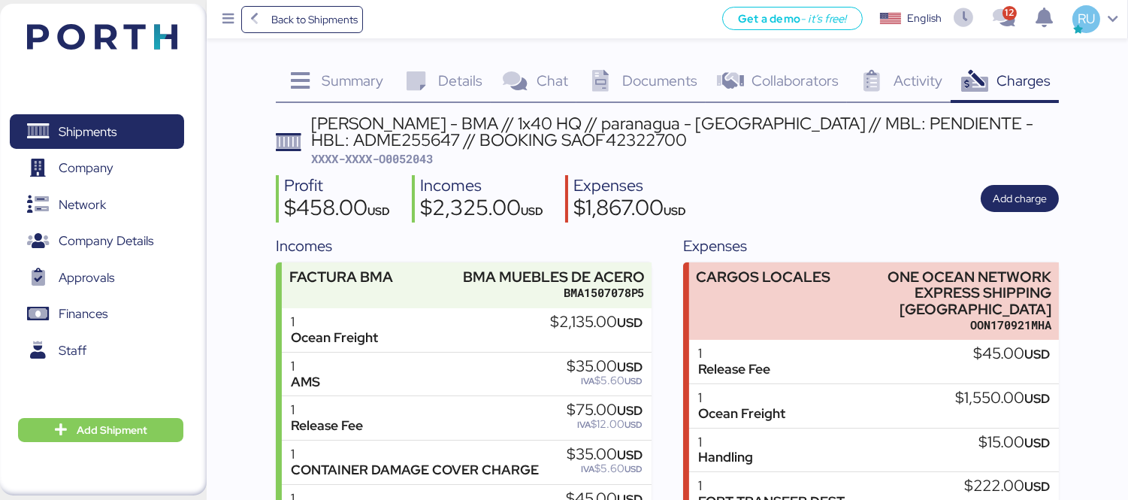
scroll to position [129, 0]
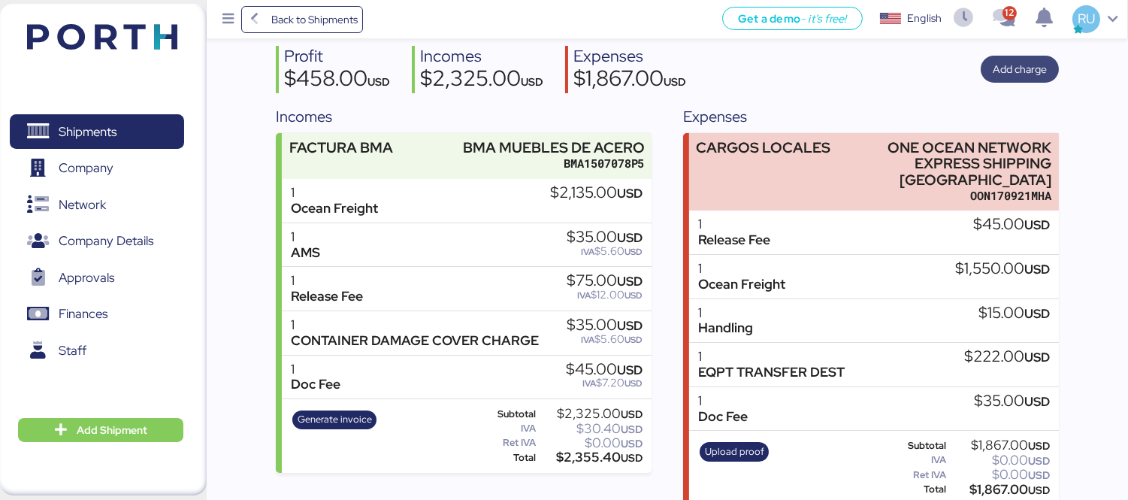
click at [1039, 74] on span "Add charge" at bounding box center [1019, 69] width 54 height 18
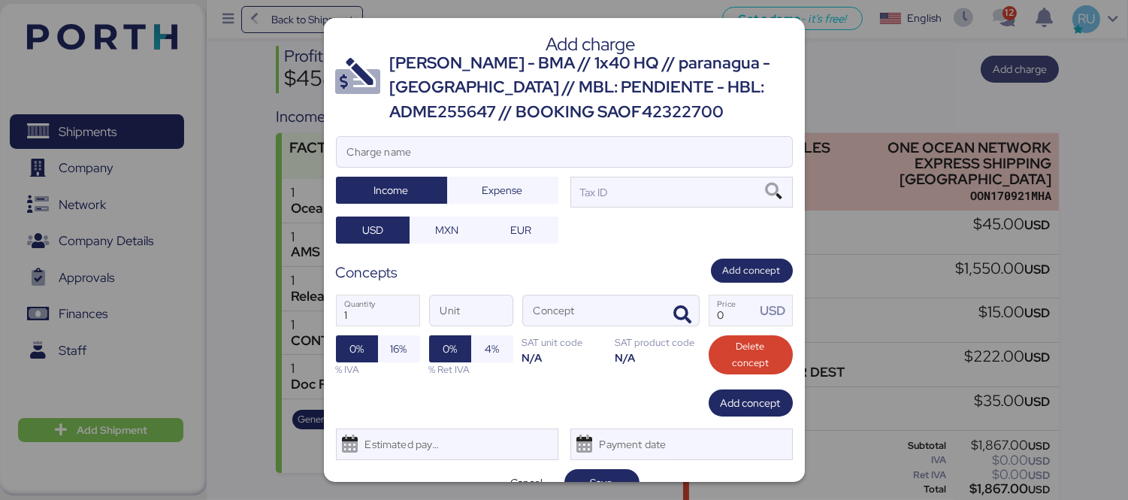
scroll to position [0, 0]
click at [670, 146] on input "Charge name" at bounding box center [564, 152] width 455 height 30
click at [389, 155] on input "AD" at bounding box center [564, 152] width 455 height 30
type input "A"
paste input "AD SHIPPING AGENCIAMENTO DE CARGAS"
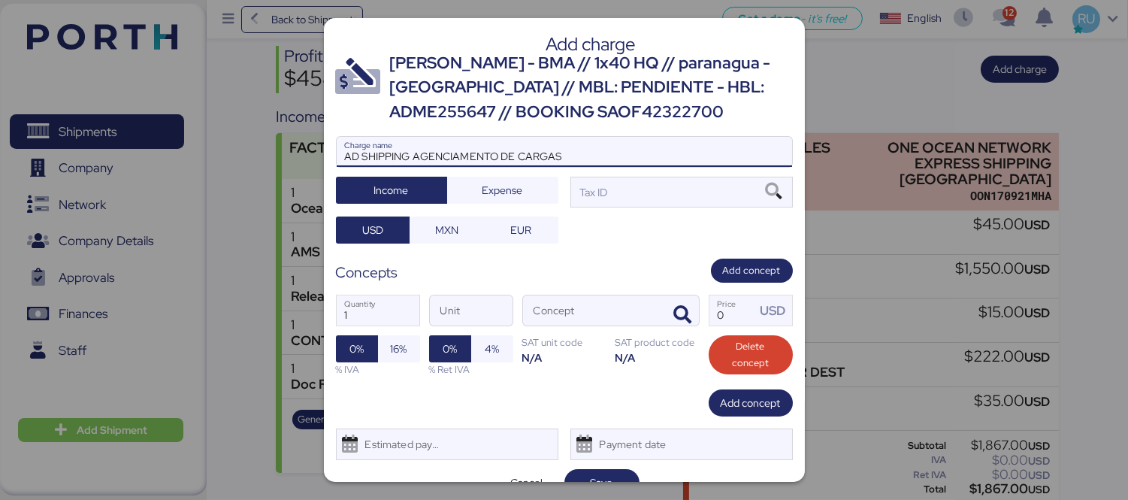
drag, startPoint x: 575, startPoint y: 161, endPoint x: 415, endPoint y: 152, distance: 160.3
click at [415, 152] on input "AD SHIPPING AGENCIAMENTO DE CARGAS" at bounding box center [564, 152] width 455 height 30
type input "AD SHIPPING"
click at [496, 201] on span "Expense" at bounding box center [502, 190] width 111 height 27
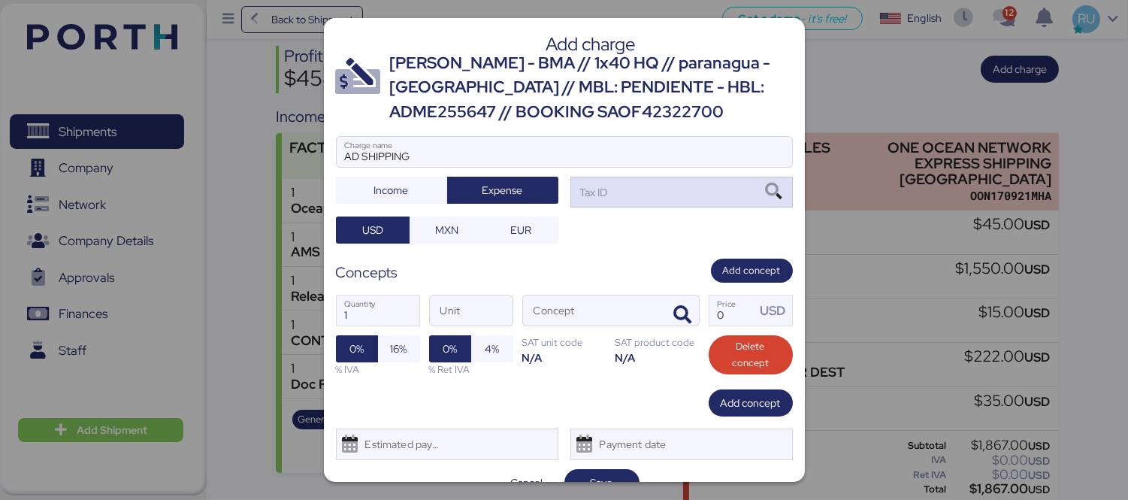
click at [619, 198] on div "Tax ID" at bounding box center [681, 192] width 222 height 30
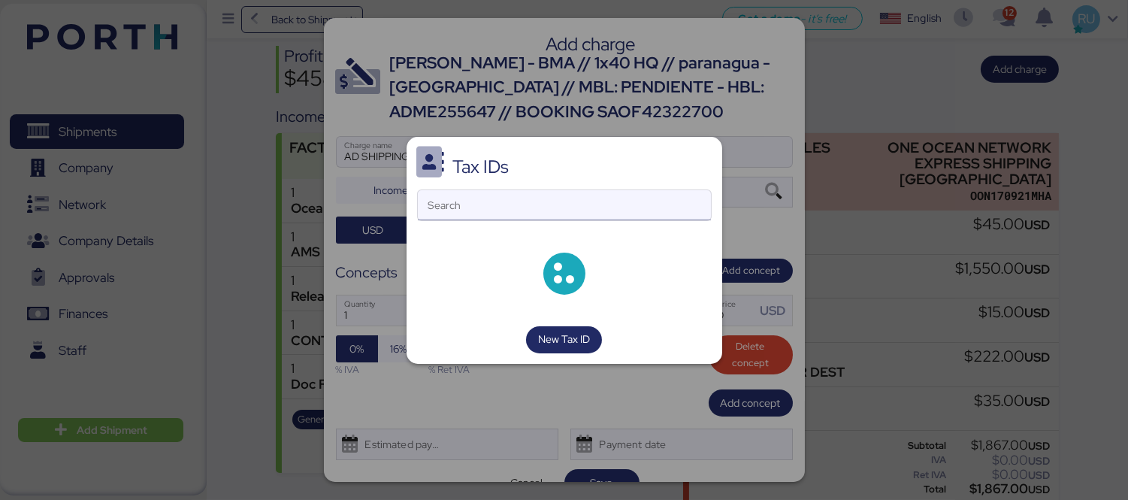
click at [590, 198] on input "Search" at bounding box center [564, 205] width 293 height 30
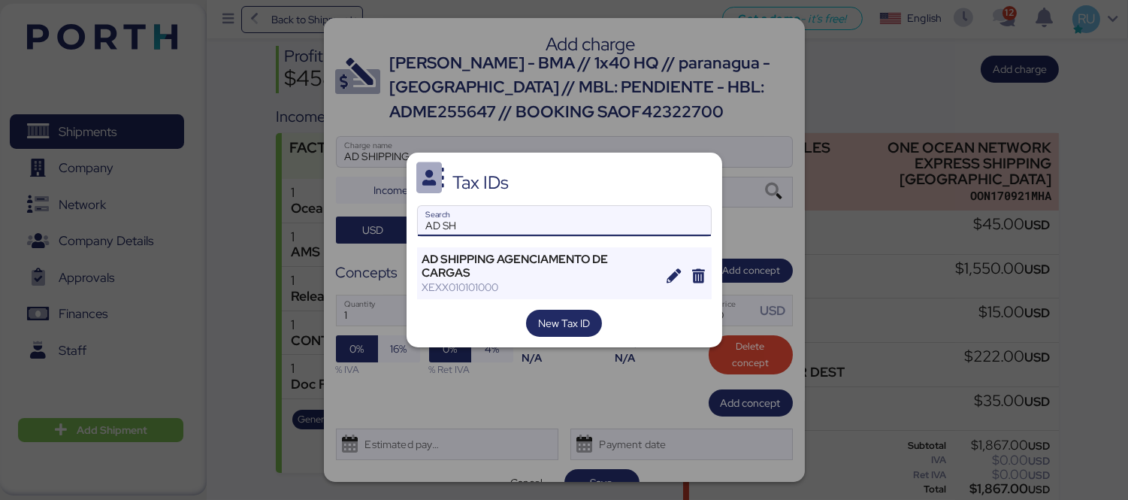
type input "AD SH"
click at [515, 300] on div "Tax IDs AD SH Search AD SHIPPING AGENCIAMENTO DE CARGAS XEXX010101000 New Tax ID" at bounding box center [563, 249] width 315 height 195
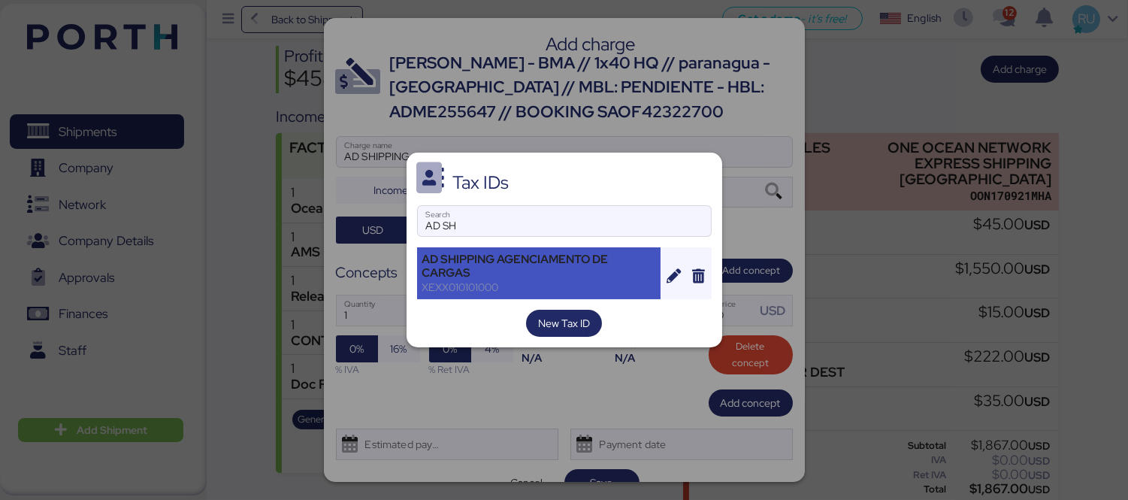
click at [508, 280] on div "XEXX010101000" at bounding box center [539, 287] width 234 height 14
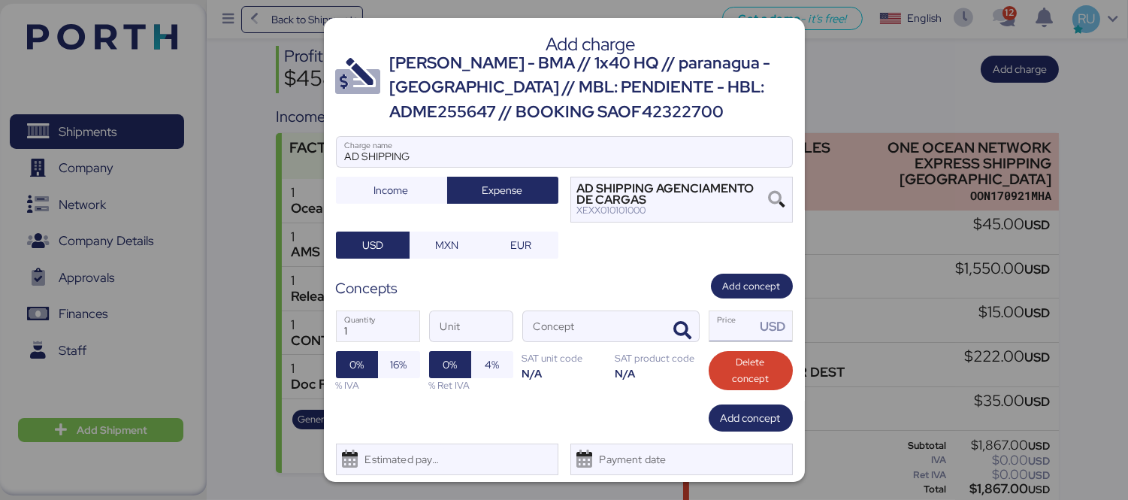
click at [732, 338] on input "Price USD" at bounding box center [732, 326] width 47 height 30
paste input "26300"
type input "2"
type input "0"
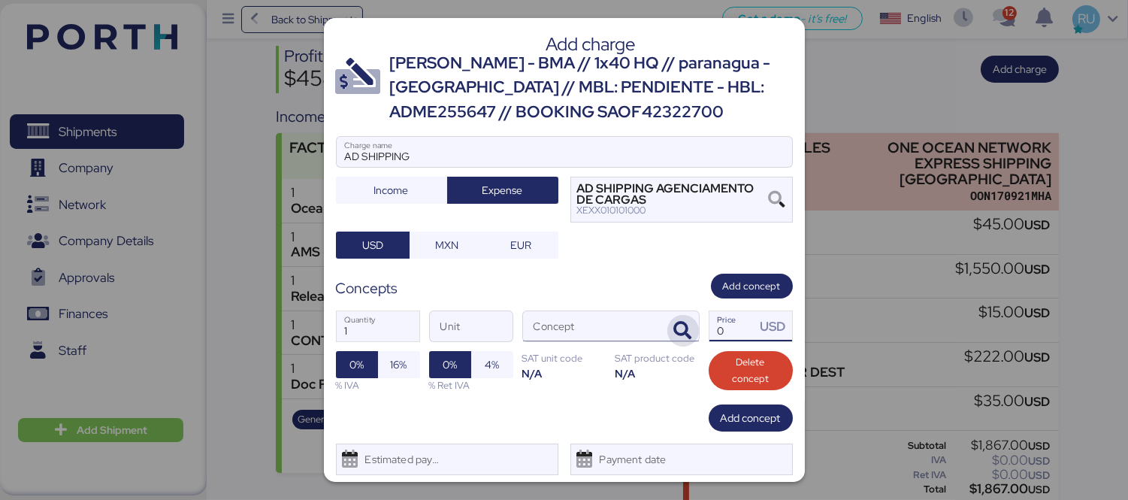
click at [674, 326] on icon "button" at bounding box center [683, 331] width 18 height 18
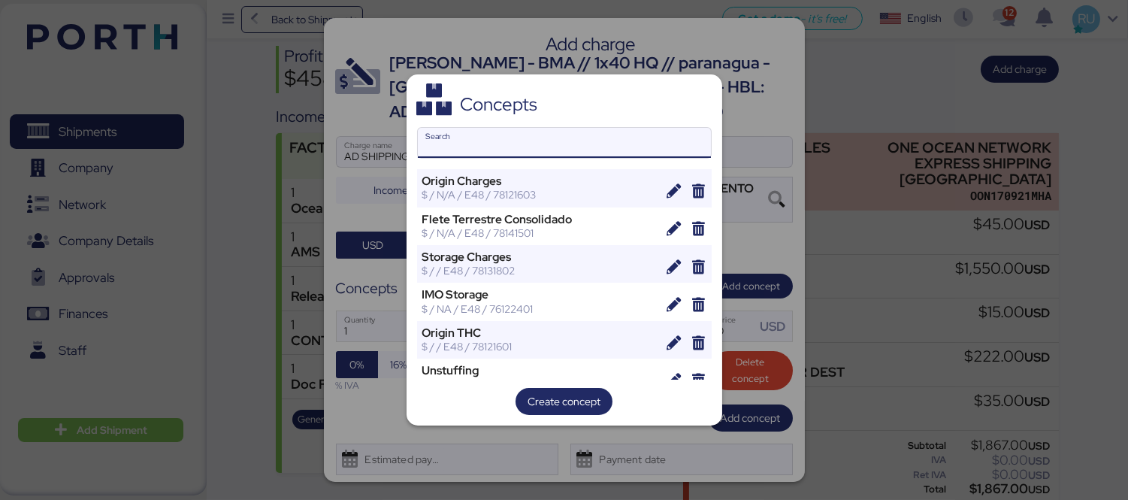
click at [565, 143] on input "Search" at bounding box center [564, 143] width 293 height 30
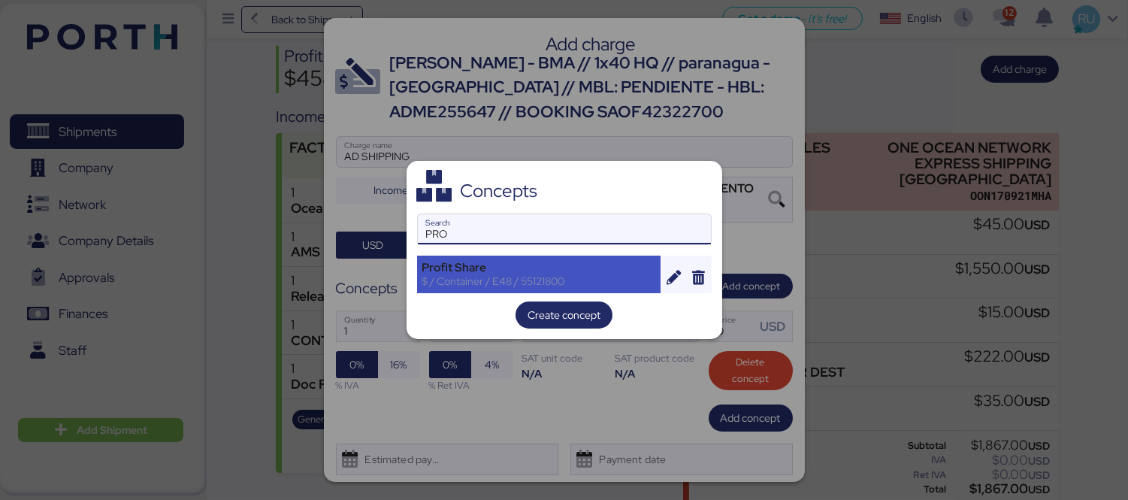
type input "PRO"
click at [487, 285] on div "$ / Container / E48 / 55121800" at bounding box center [539, 281] width 234 height 14
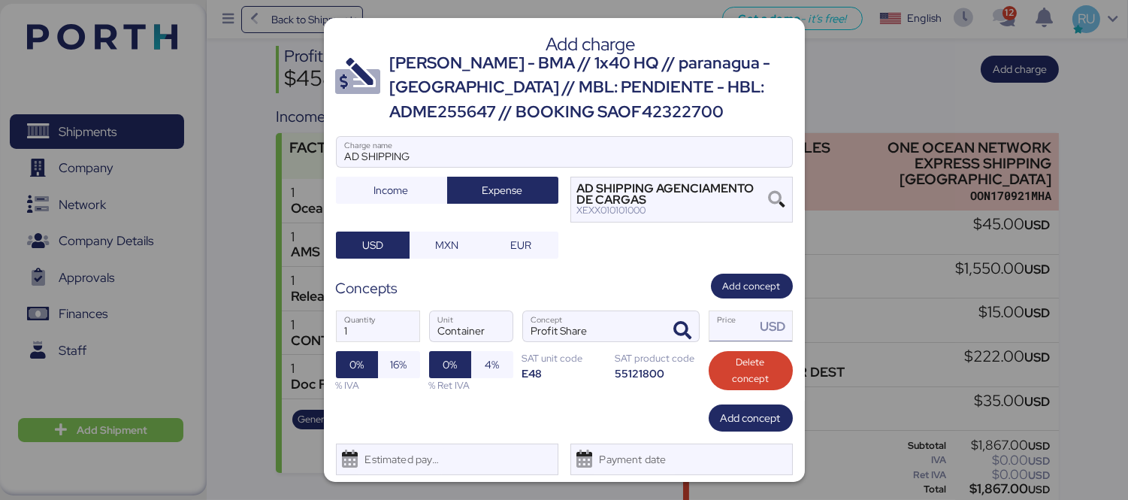
click at [732, 328] on input "Price USD" at bounding box center [732, 326] width 47 height 30
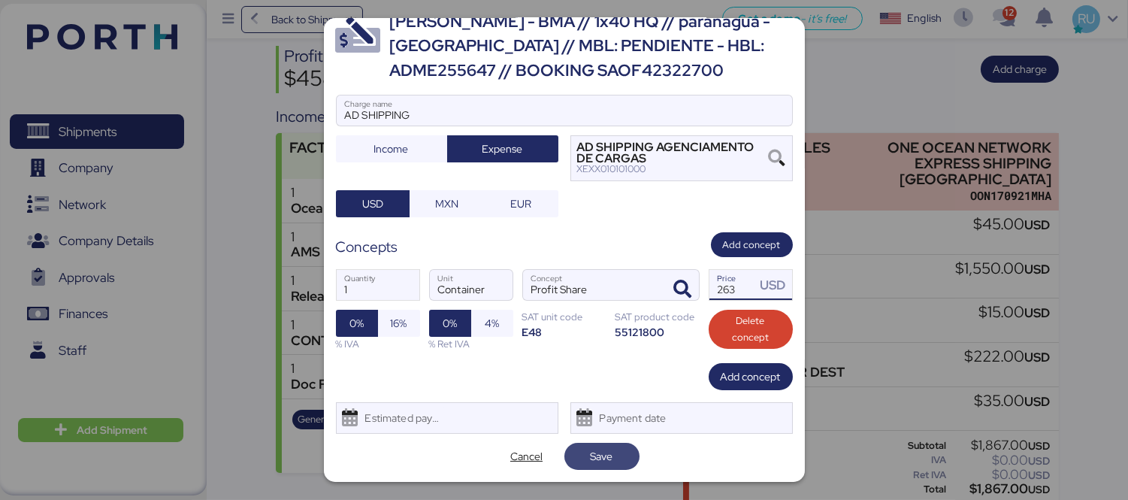
type input "263"
click at [605, 458] on span "Save" at bounding box center [601, 456] width 23 height 18
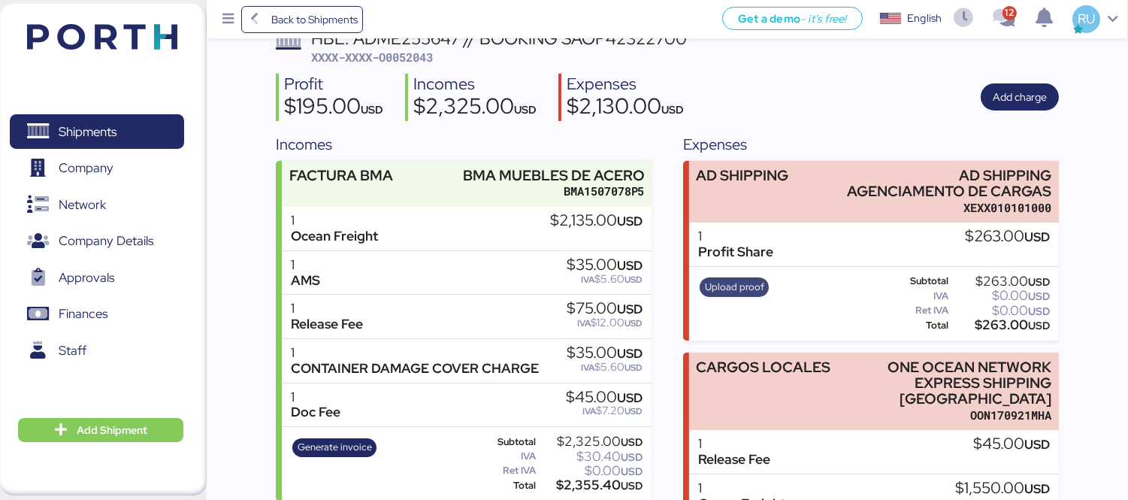
scroll to position [72, 0]
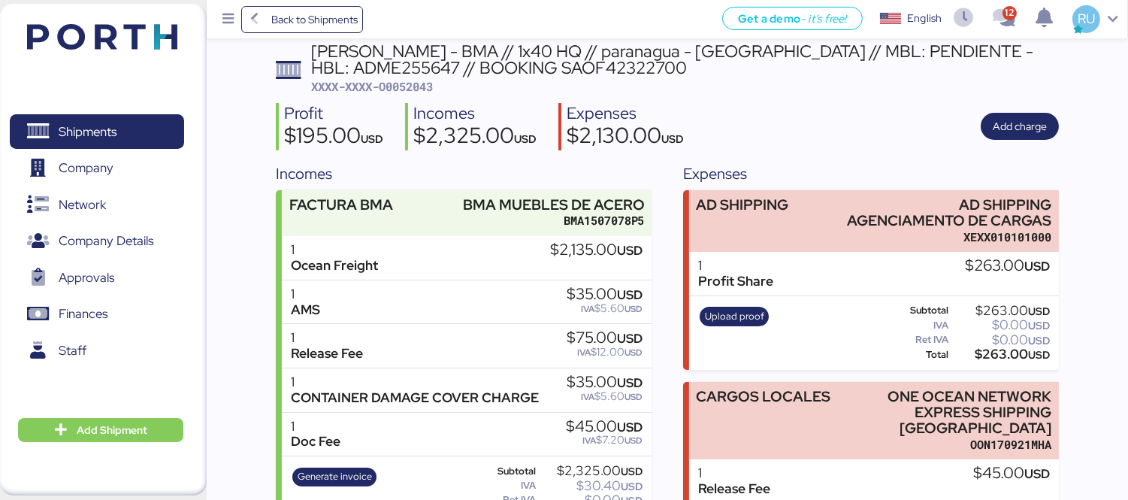
click at [739, 327] on div "Upload proof" at bounding box center [734, 333] width 79 height 62
click at [749, 308] on span "Upload proof" at bounding box center [734, 316] width 59 height 17
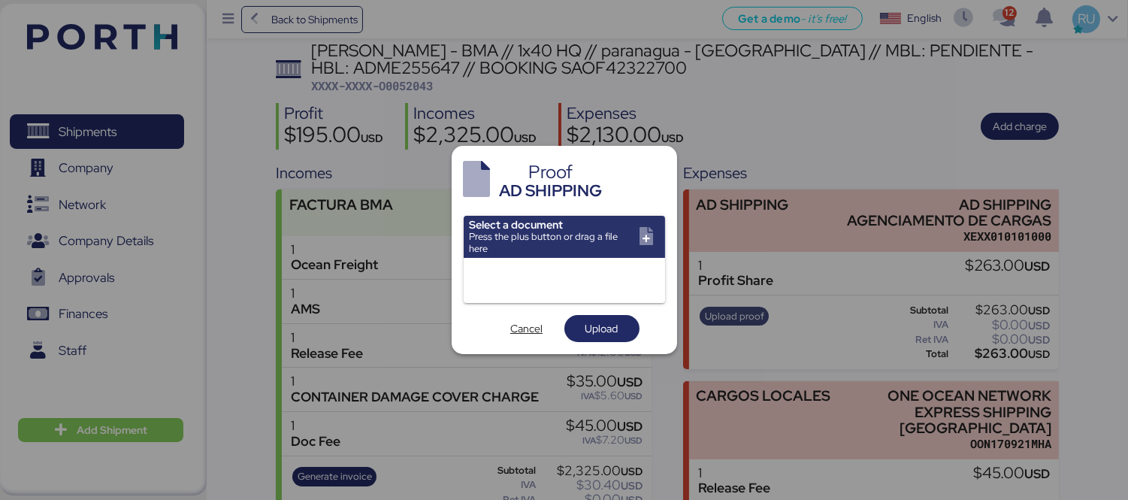
scroll to position [0, 0]
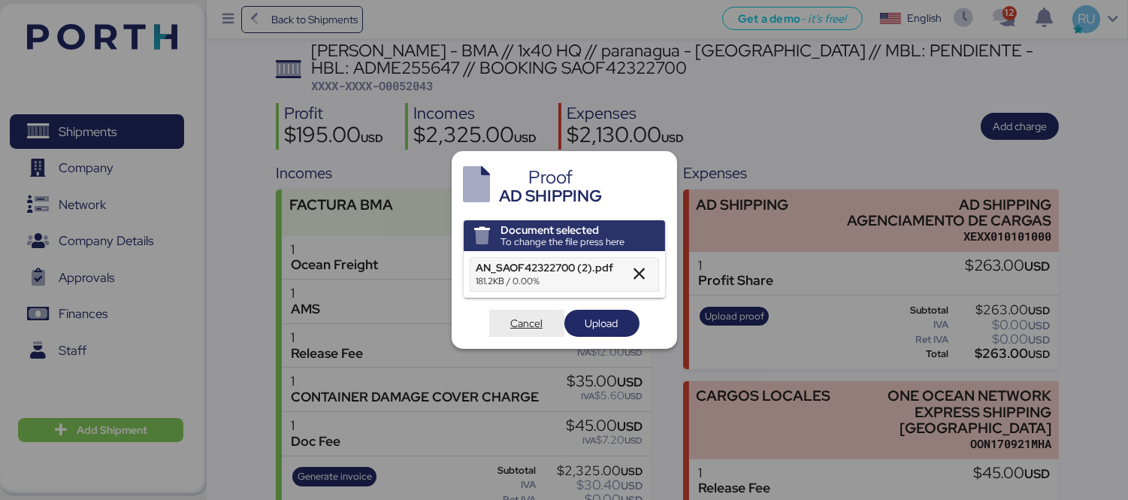
click at [522, 326] on span "Cancel" at bounding box center [526, 323] width 32 height 18
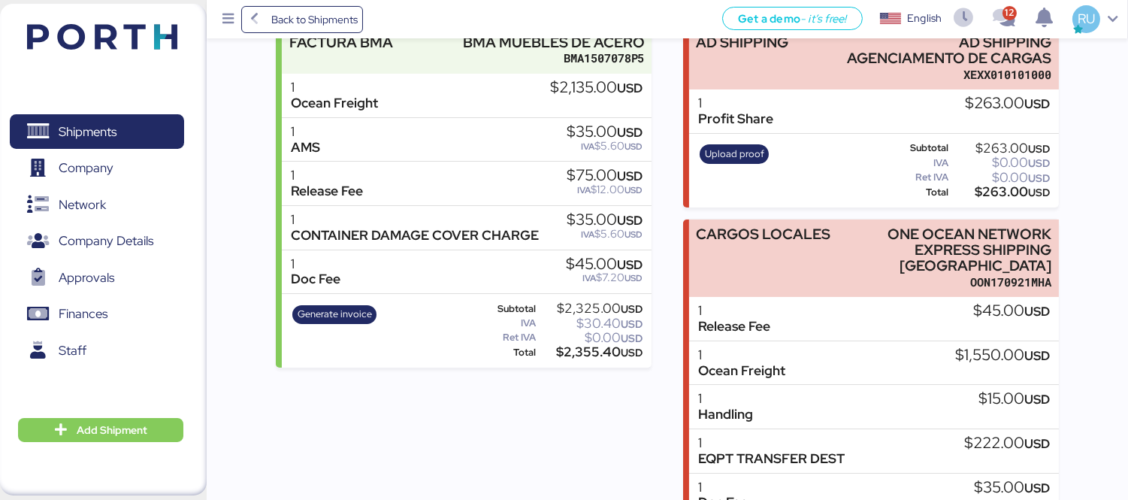
click at [767, 318] on div "Release Fee" at bounding box center [734, 326] width 72 height 16
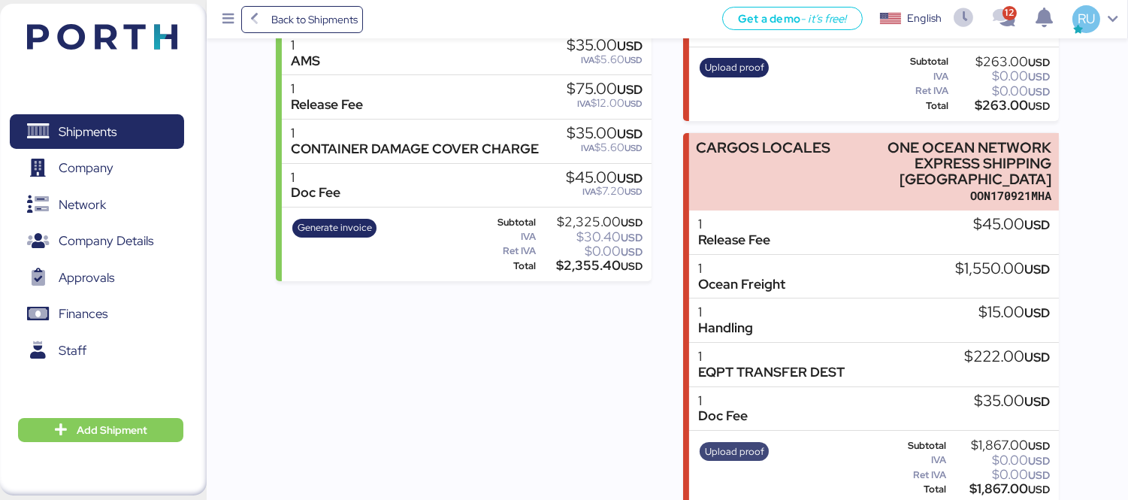
click at [738, 443] on span "Upload proof" at bounding box center [734, 451] width 59 height 17
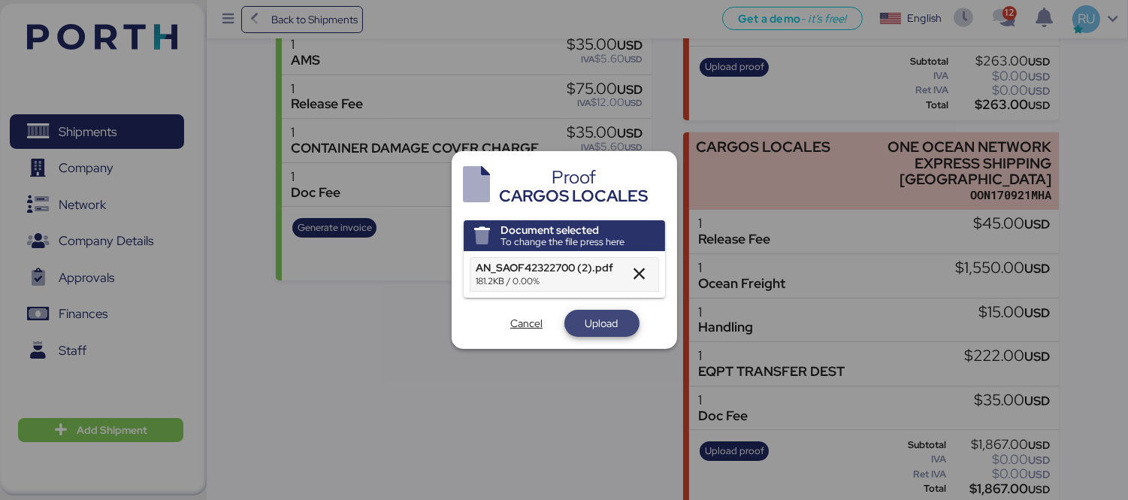
click at [602, 312] on span "Upload" at bounding box center [601, 322] width 51 height 21
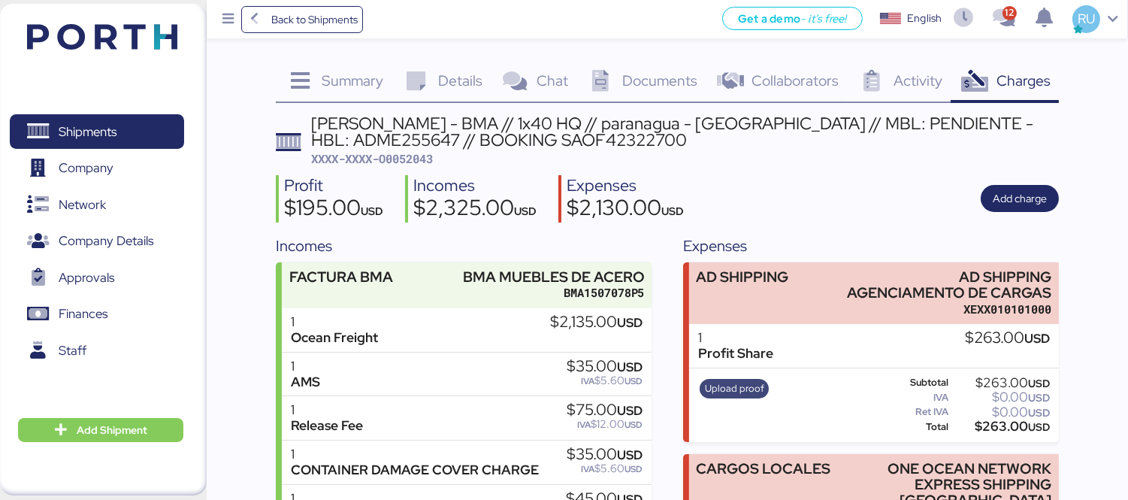
click at [727, 388] on span "Upload proof" at bounding box center [734, 388] width 59 height 17
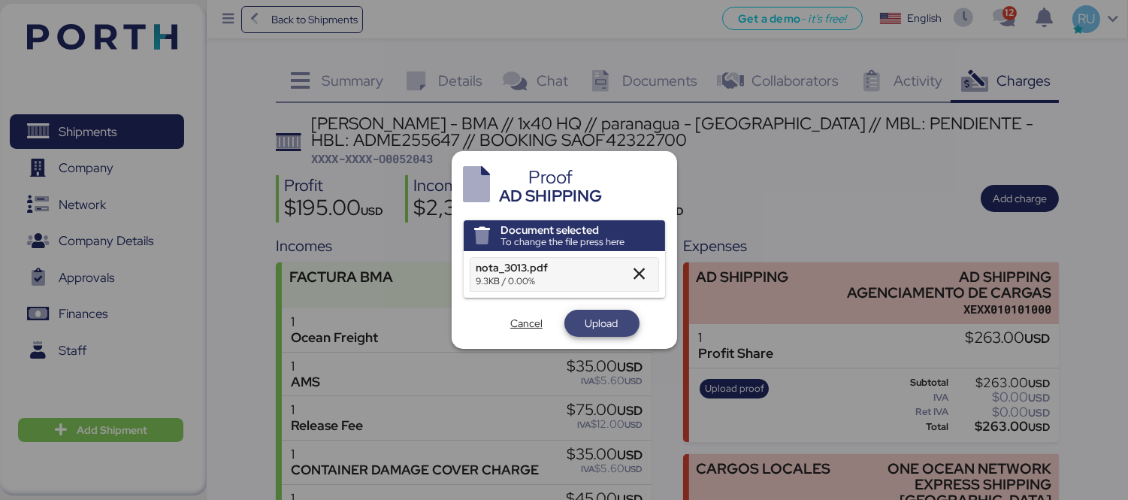
click at [610, 326] on span "Upload" at bounding box center [601, 323] width 33 height 18
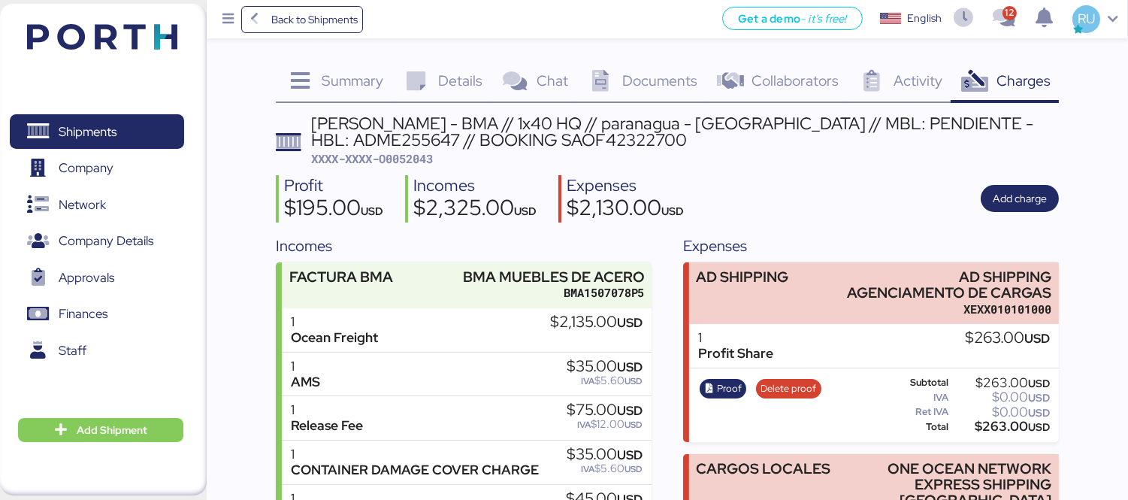
click at [395, 158] on span "XXXX-XXXX-O0052043" at bounding box center [372, 158] width 122 height 15
copy span "O0052043"
click at [338, 65] on div "Summary 0" at bounding box center [334, 82] width 116 height 41
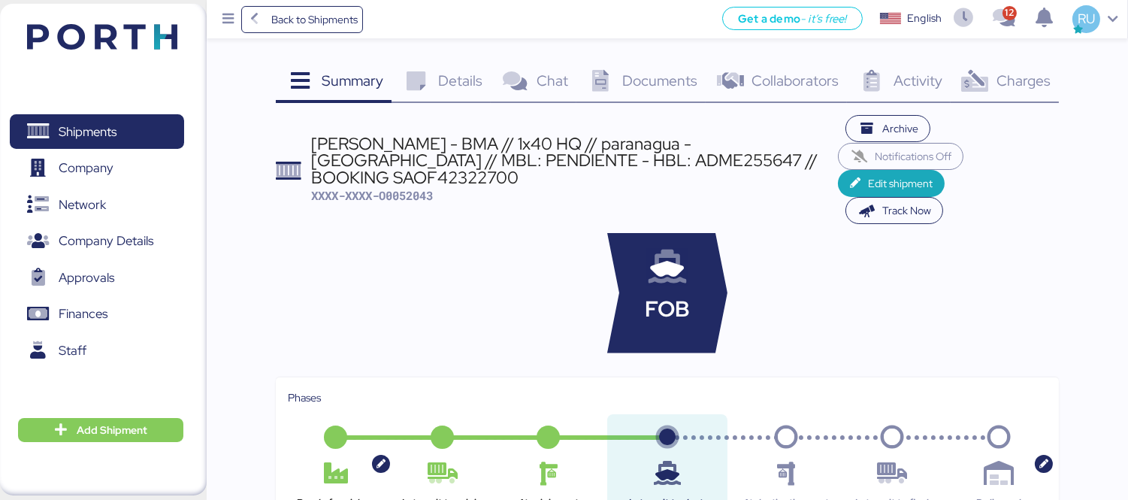
click at [86, 17] on header at bounding box center [80, 34] width 145 height 47
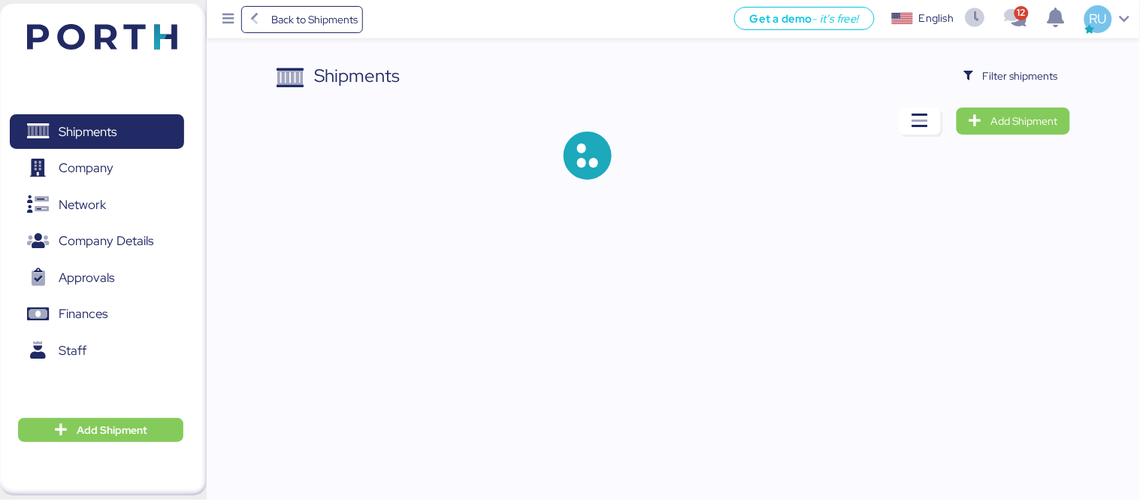
click at [947, 71] on div "Shipments Filter shipments" at bounding box center [672, 75] width 793 height 27
click at [999, 77] on span "Filter shipments" at bounding box center [1020, 76] width 75 height 18
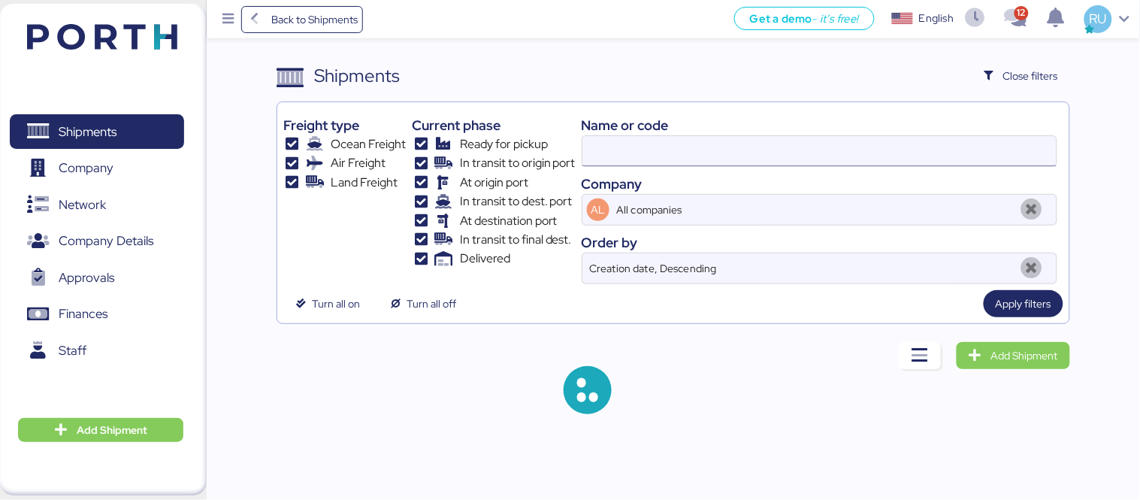
click at [768, 146] on input at bounding box center [819, 151] width 474 height 30
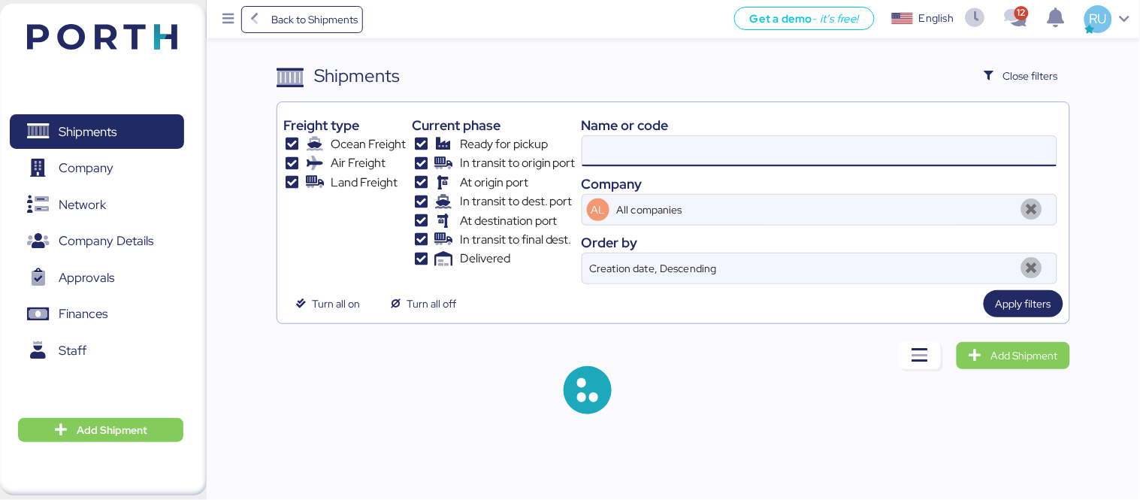
paste input "O0051323"
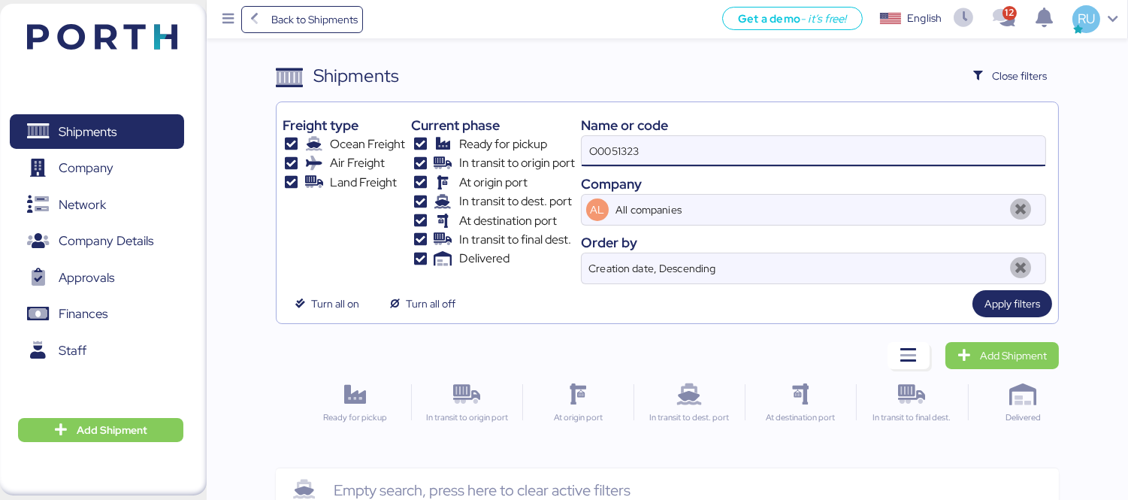
type input "O0051323"
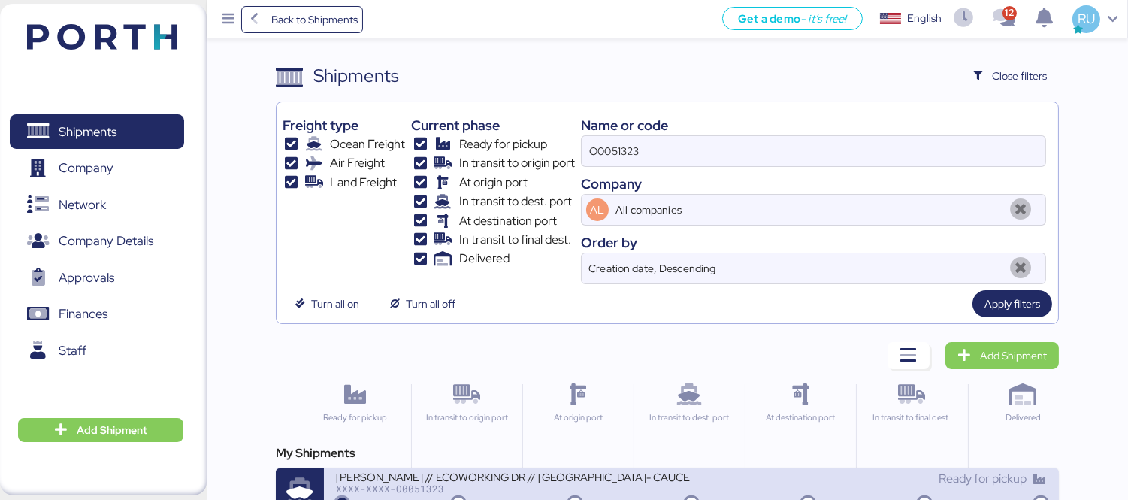
click at [620, 474] on div "CARLOS NOUEL // ECOWORKING DR // VERACRUZ- CAUCEDO // 1X20" at bounding box center [513, 475] width 355 height 13
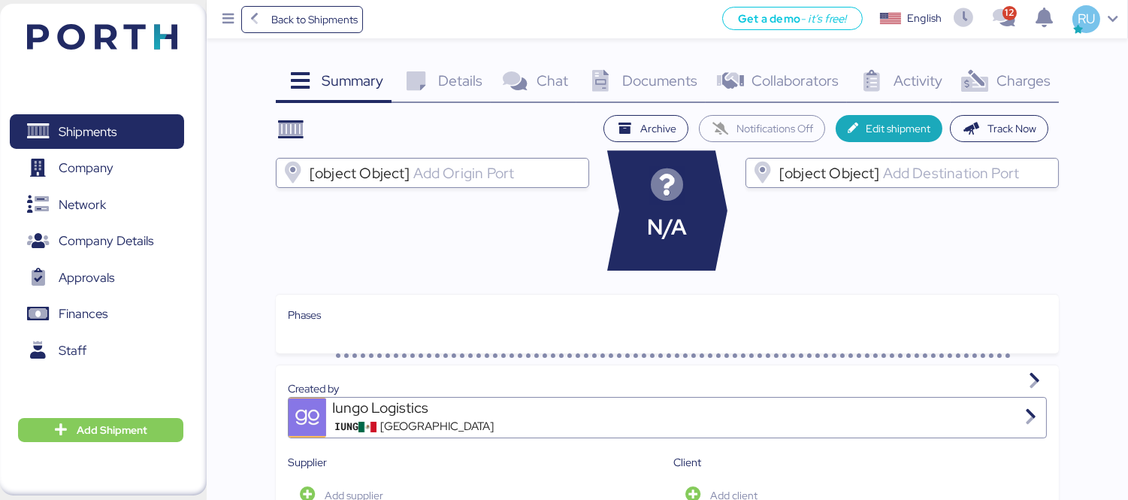
click at [1001, 83] on span "Charges" at bounding box center [1023, 81] width 54 height 20
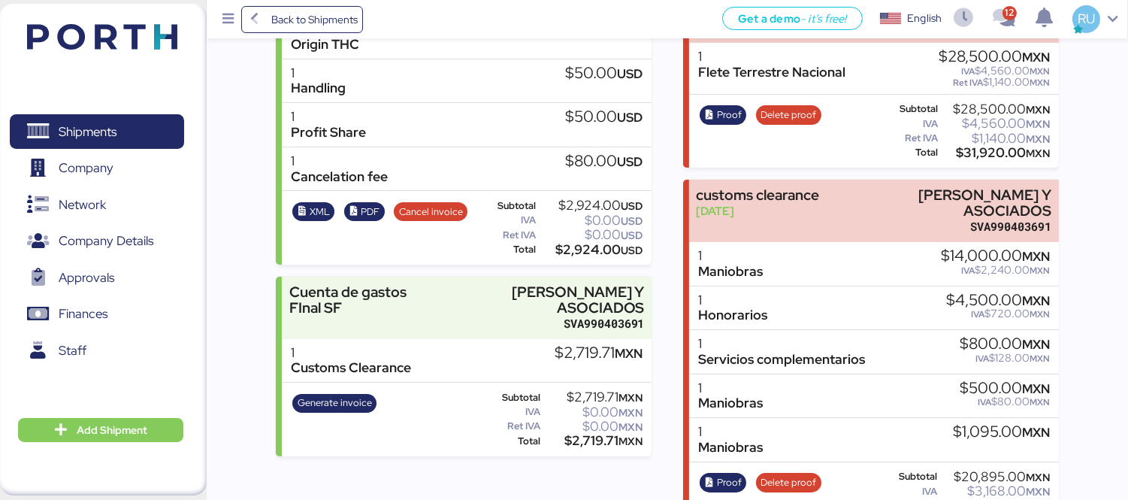
scroll to position [445, 0]
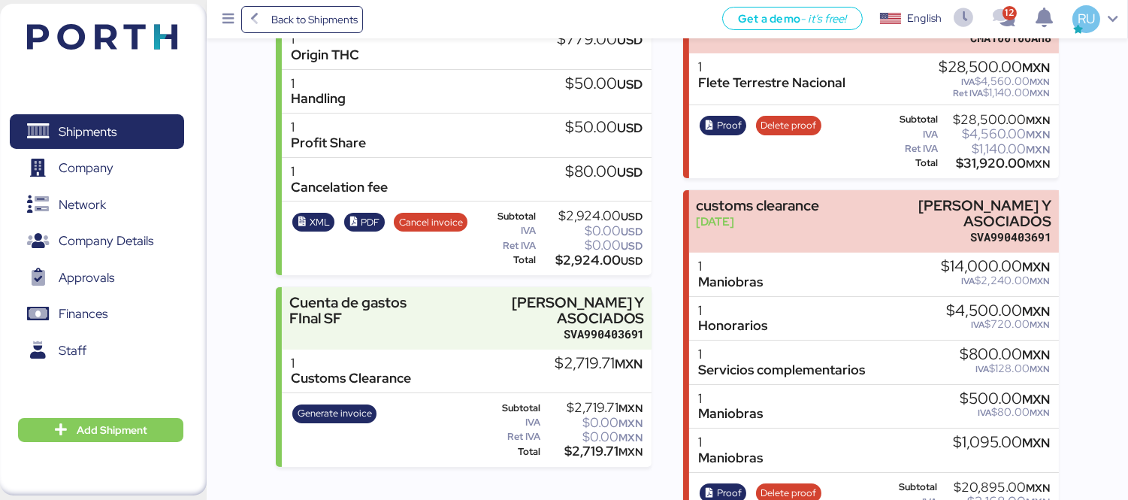
click at [530, 445] on div "Generate invoice Subtotal $2,719.71 MXN IVA $0.00 MXN Ret IVA $0.00 MXN Total $…" at bounding box center [467, 430] width 370 height 74
click at [1078, 198] on div "Summary 0 Details 0 Chat 0 Documents 0 Collaborators 0 Activity 0 Charges 0 CAR…" at bounding box center [564, 51] width 1128 height 992
click at [113, 10] on div "Shipments 0 Company 0 Network 0 Company Details 0 Approvals 0 Finances 0 Staff …" at bounding box center [103, 249] width 207 height 491
click at [136, 30] on img at bounding box center [102, 37] width 150 height 26
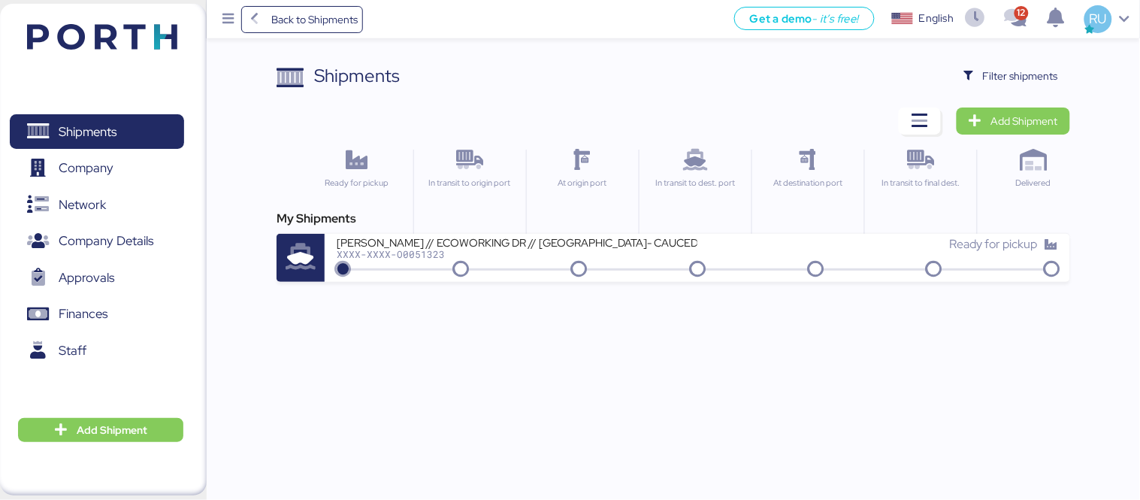
click at [88, 20] on header at bounding box center [80, 34] width 145 height 47
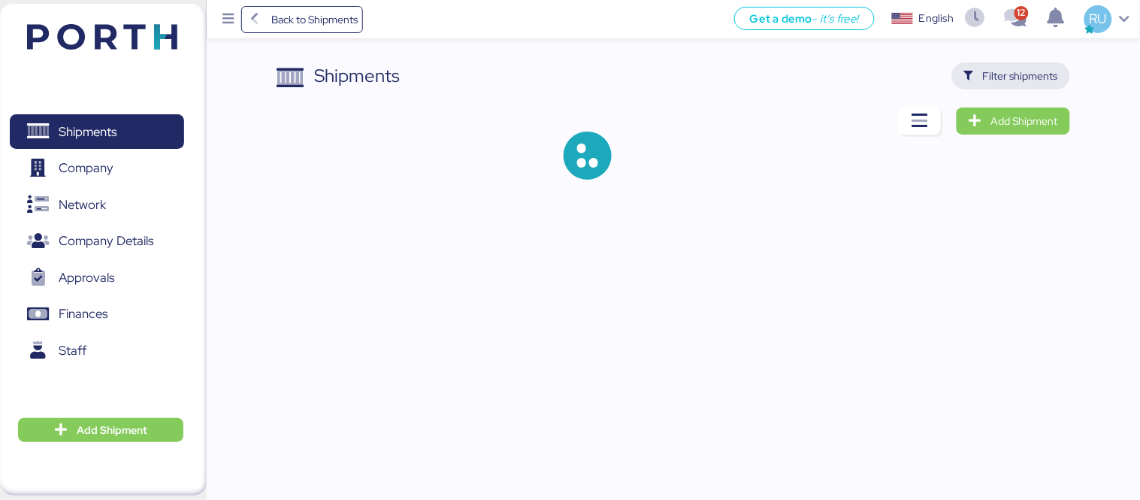
click at [1007, 87] on span "Filter shipments" at bounding box center [1011, 75] width 118 height 27
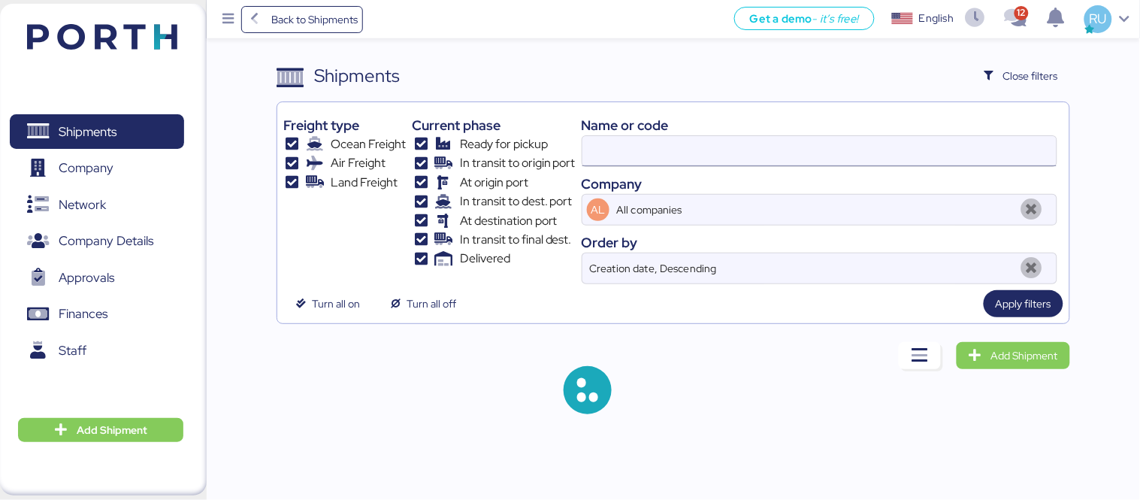
click at [732, 143] on input at bounding box center [819, 151] width 474 height 30
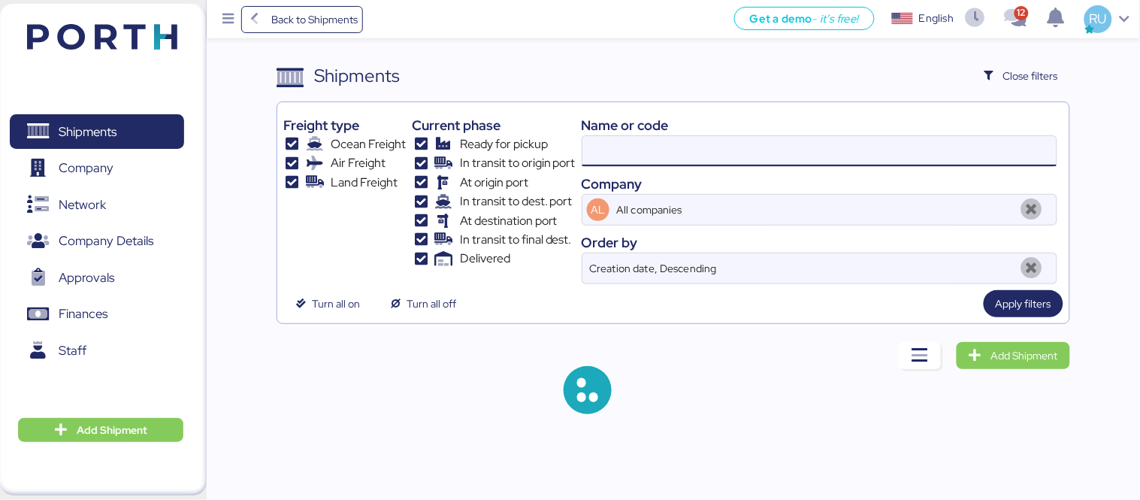
paste input "O0052089"
type input "O0052089"
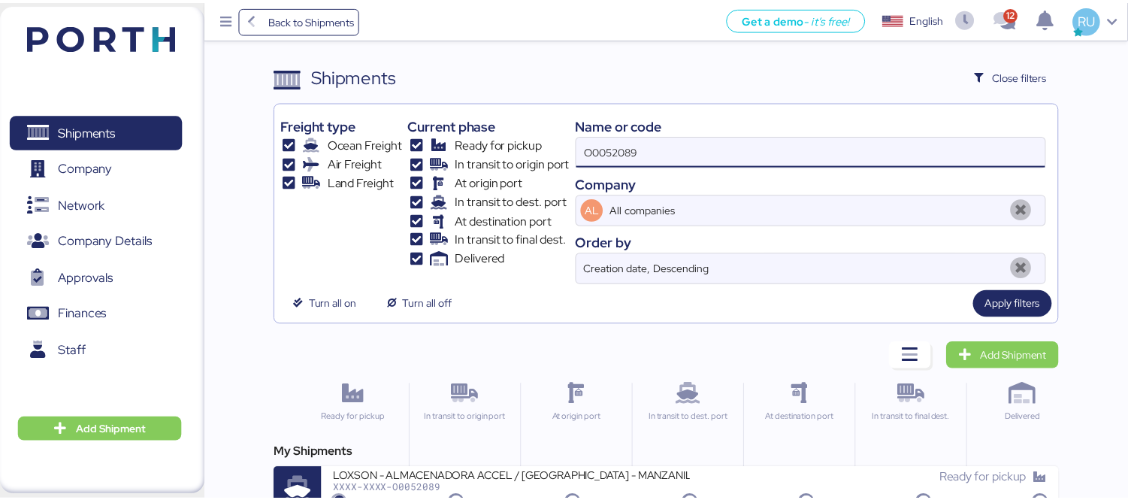
scroll to position [28, 0]
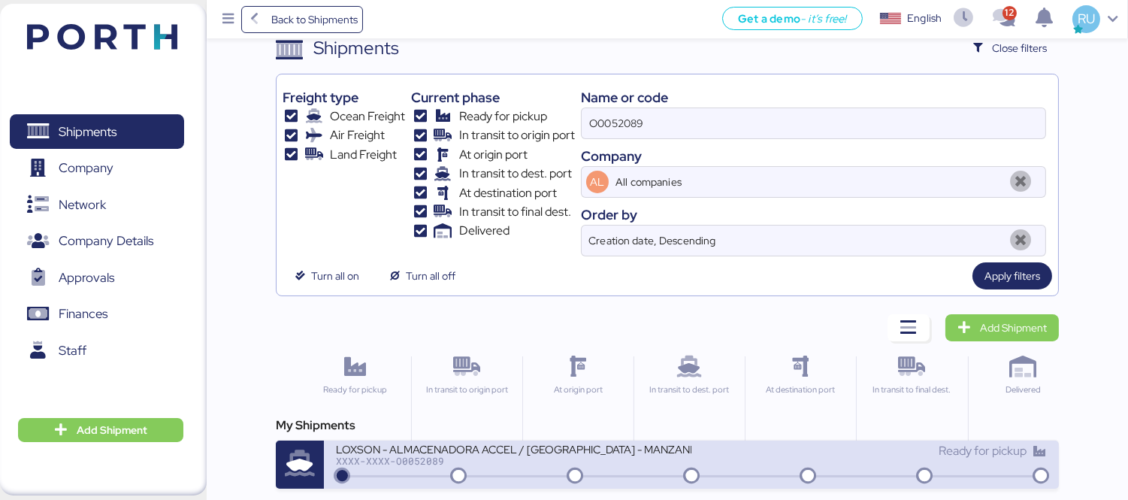
click at [676, 458] on div "XXXX-XXXX-O0052089" at bounding box center [513, 460] width 355 height 11
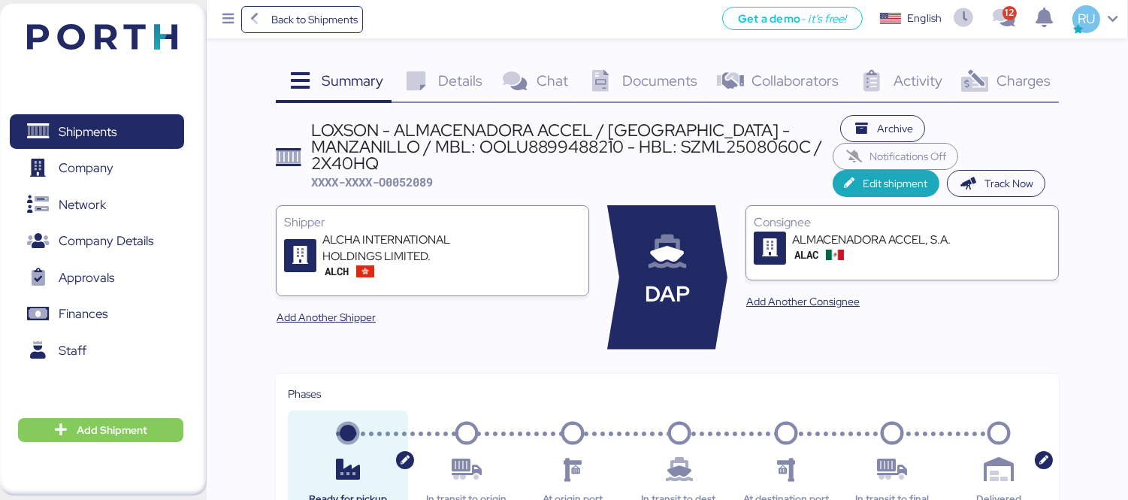
click at [1002, 90] on div "Charges 0" at bounding box center [1004, 82] width 108 height 41
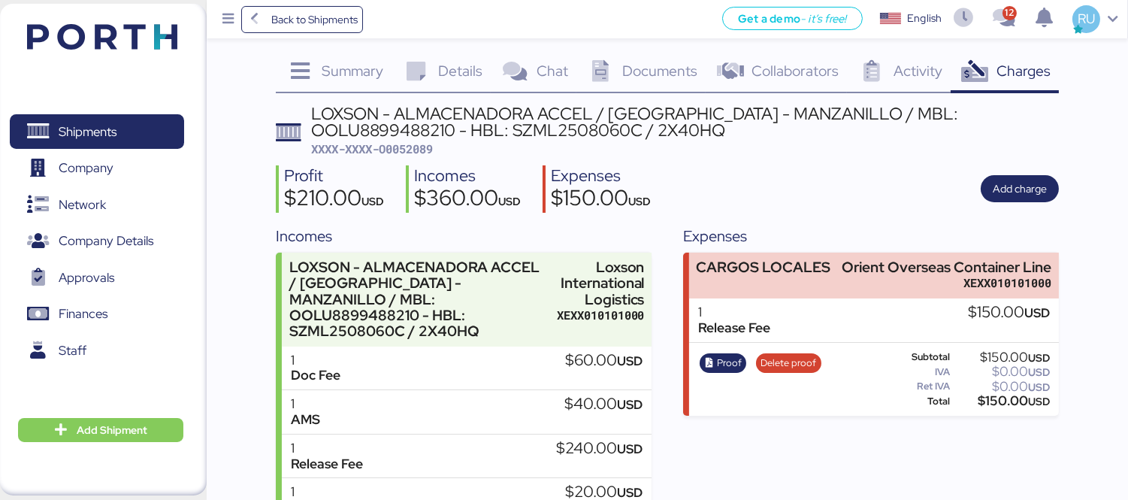
scroll to position [11, 0]
click at [717, 364] on span "Proof" at bounding box center [729, 362] width 25 height 17
click at [819, 198] on div "Profit $210.00 USD Incomes $360.00 USD Expenses $150.00 USD Add charge" at bounding box center [667, 188] width 783 height 47
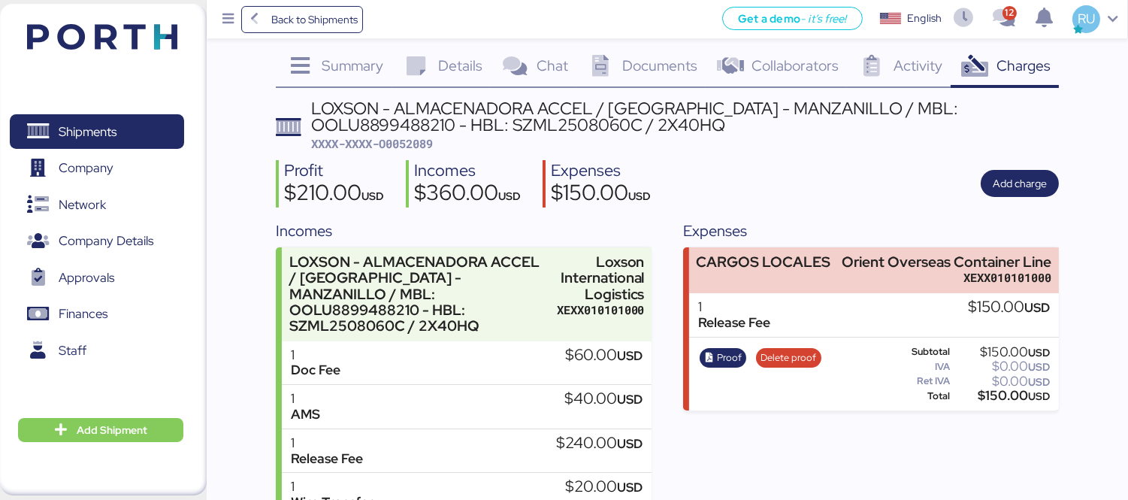
scroll to position [61, 0]
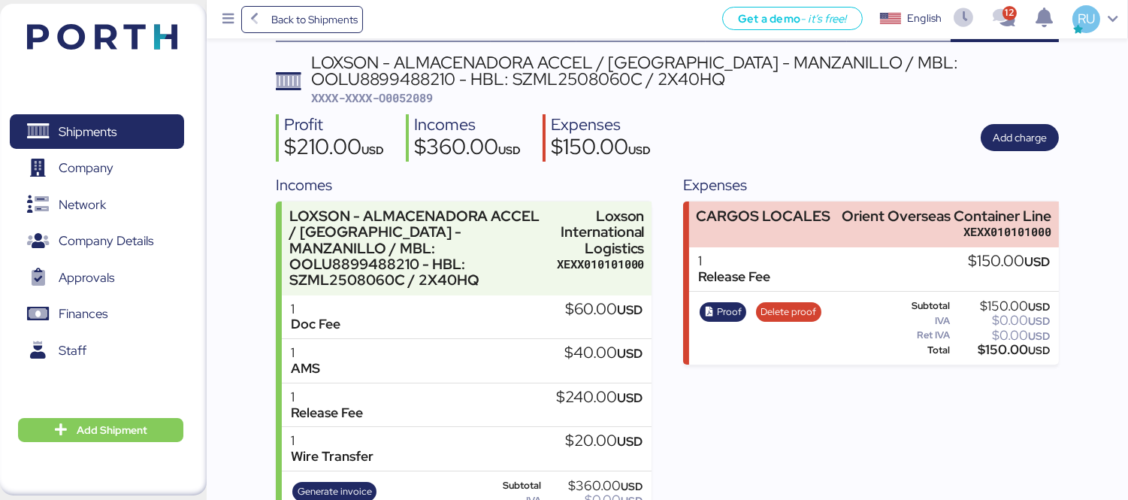
click at [116, 11] on header at bounding box center [80, 34] width 145 height 47
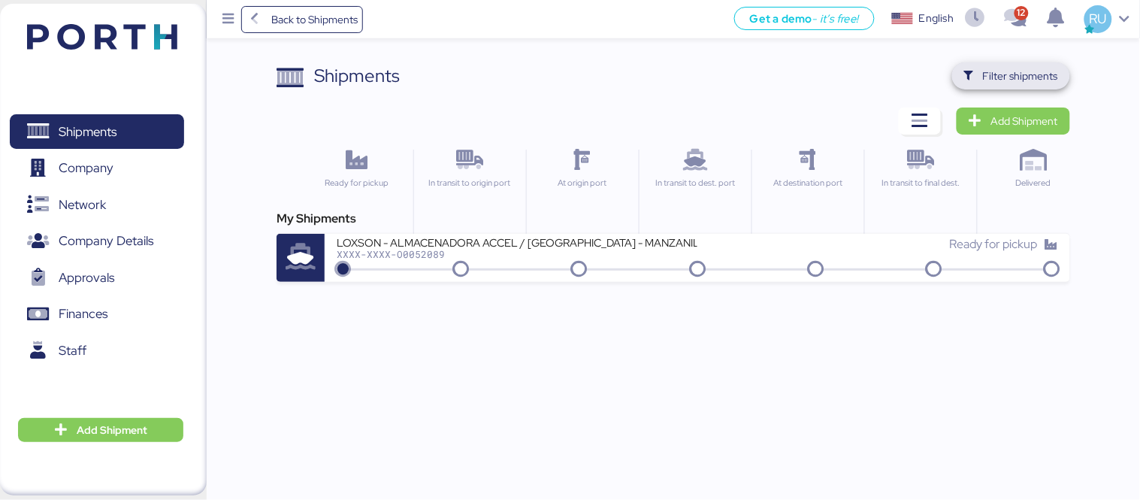
click at [1055, 86] on span "Filter shipments" at bounding box center [1011, 75] width 118 height 27
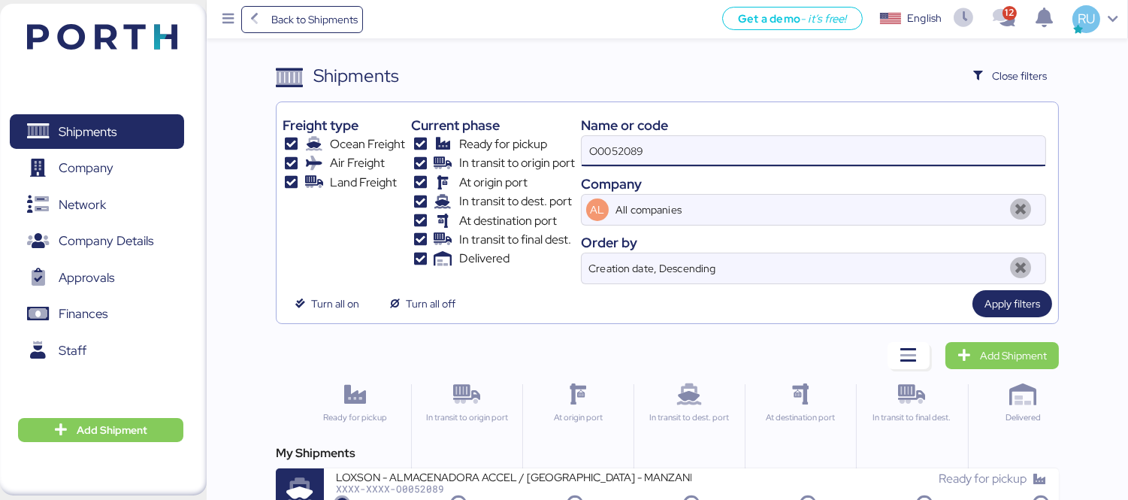
click at [806, 150] on input "O0052089" at bounding box center [812, 151] width 463 height 30
paste input "OOLU8899504610"
type input "OOLU8899504610"
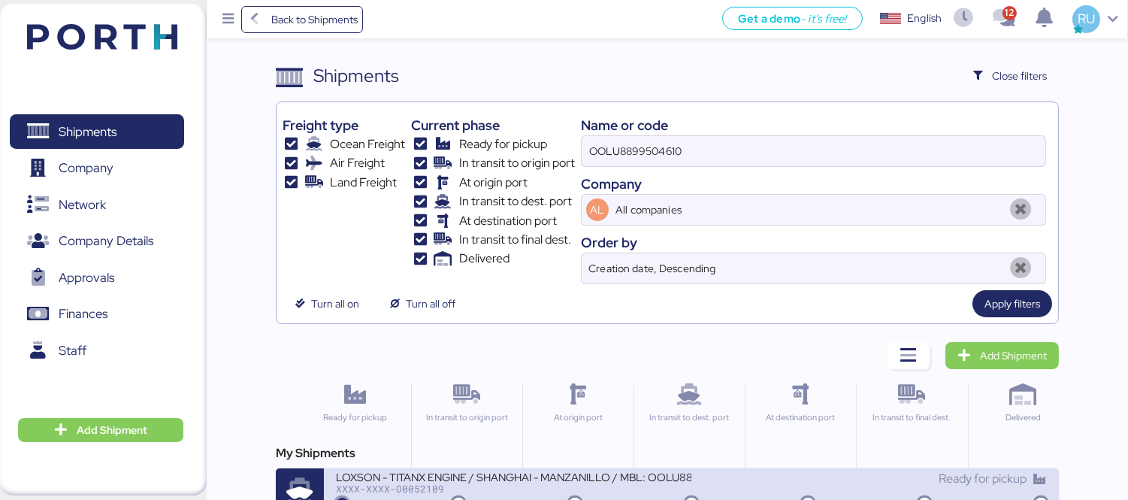
click at [636, 475] on div "LOXSON - TITANX ENGINE / SHANGHAI - MANZANILLO / MBL: OOLU8899504610 - HBL: SZM…" at bounding box center [513, 475] width 355 height 13
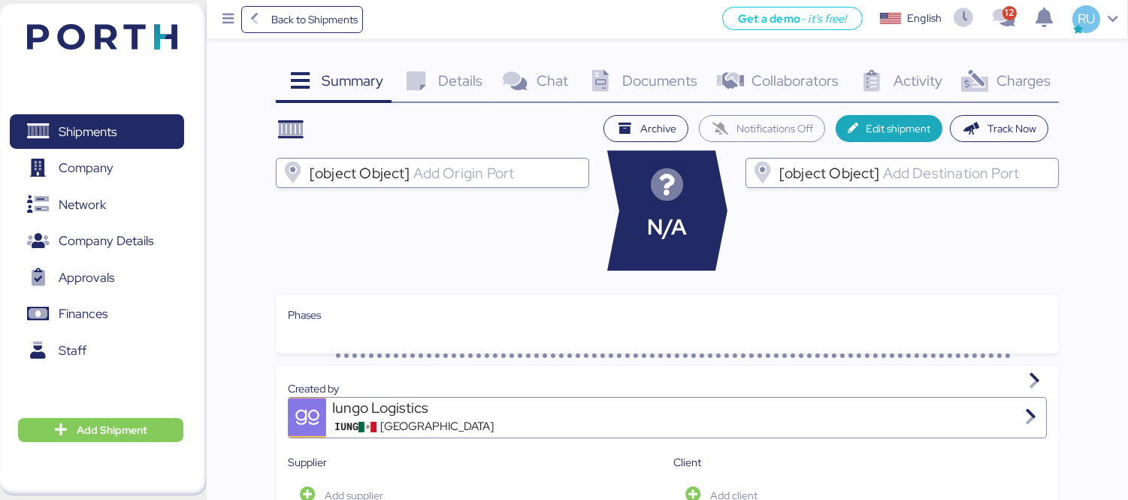
click at [1012, 91] on div "Charges 0" at bounding box center [1004, 82] width 108 height 41
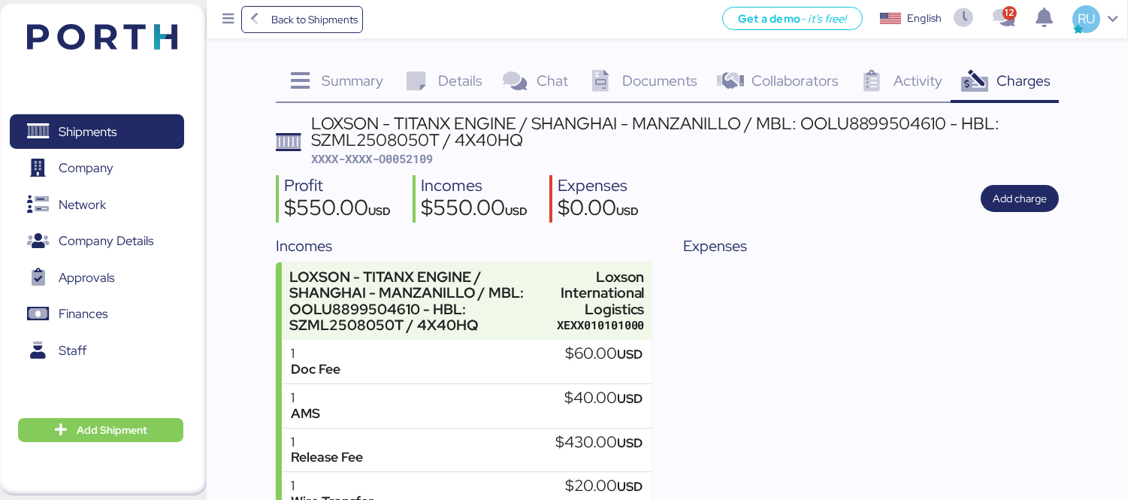
scroll to position [101, 0]
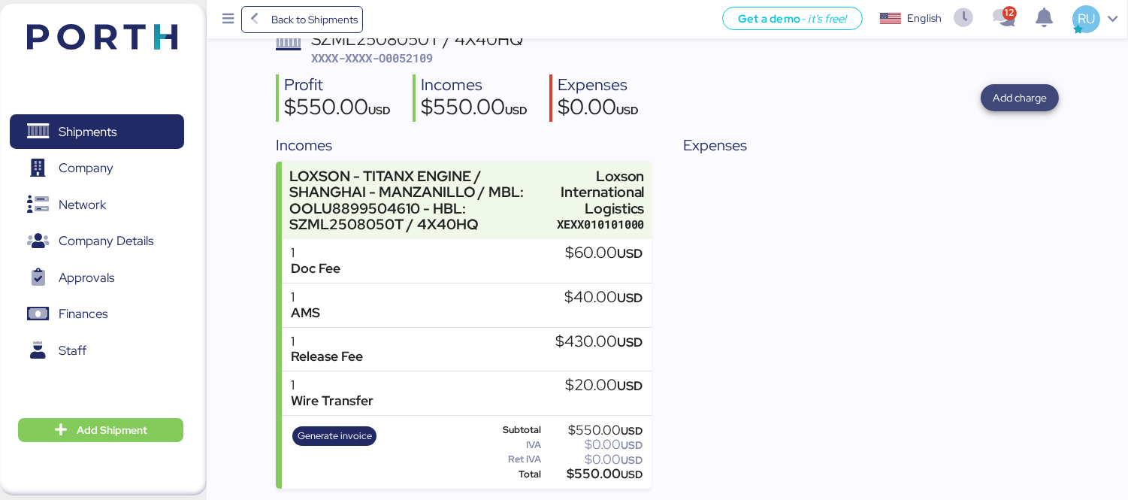
click at [1017, 105] on span "Add charge" at bounding box center [1019, 98] width 54 height 18
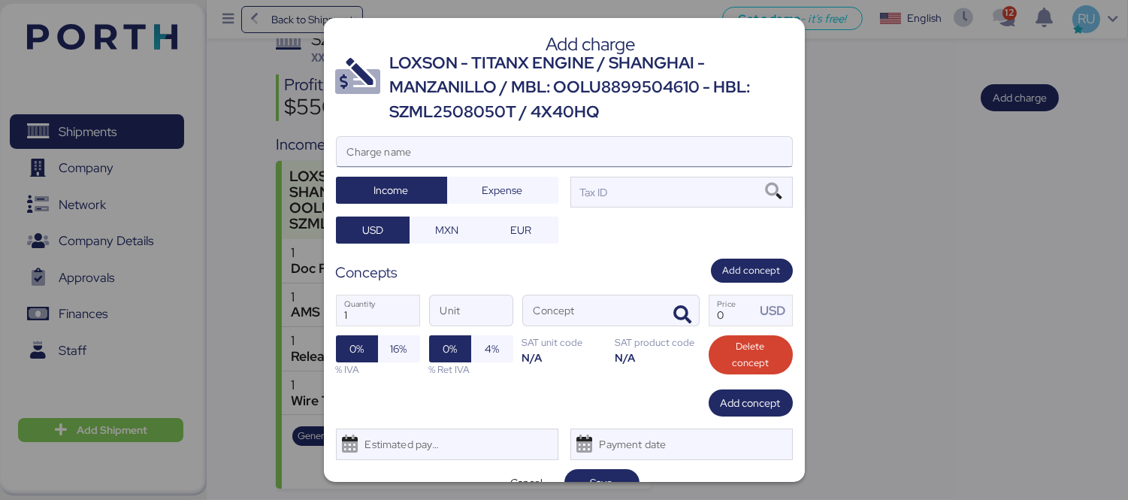
click at [688, 140] on input "Charge name" at bounding box center [564, 152] width 455 height 30
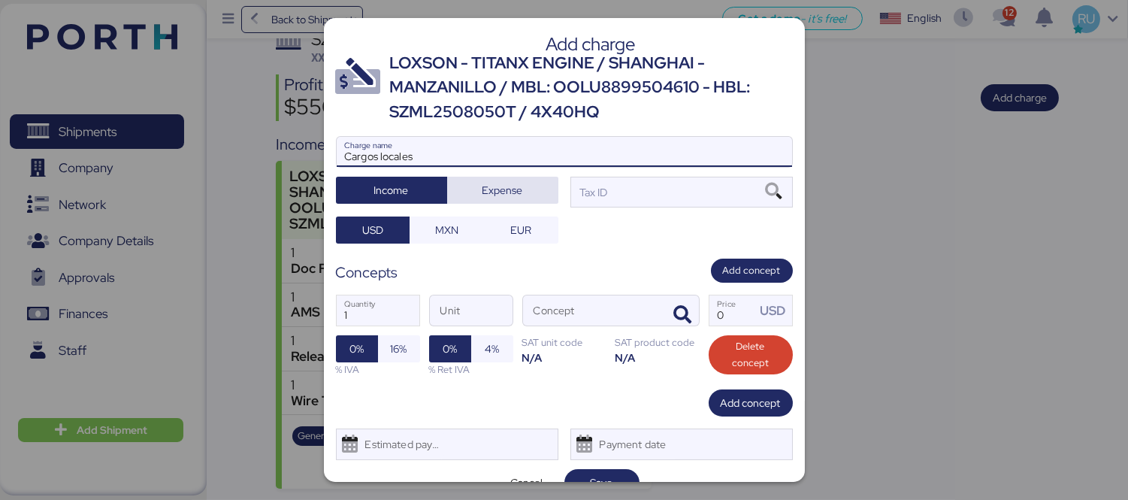
type input "Cargos locales"
click at [530, 182] on span "Expense" at bounding box center [502, 190] width 87 height 21
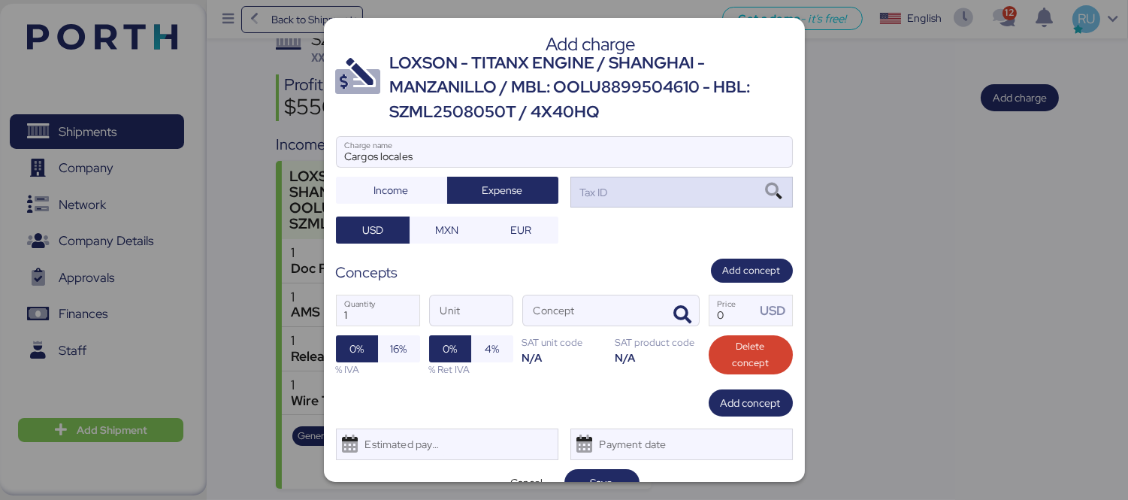
click at [636, 183] on div "Tax ID" at bounding box center [681, 192] width 222 height 30
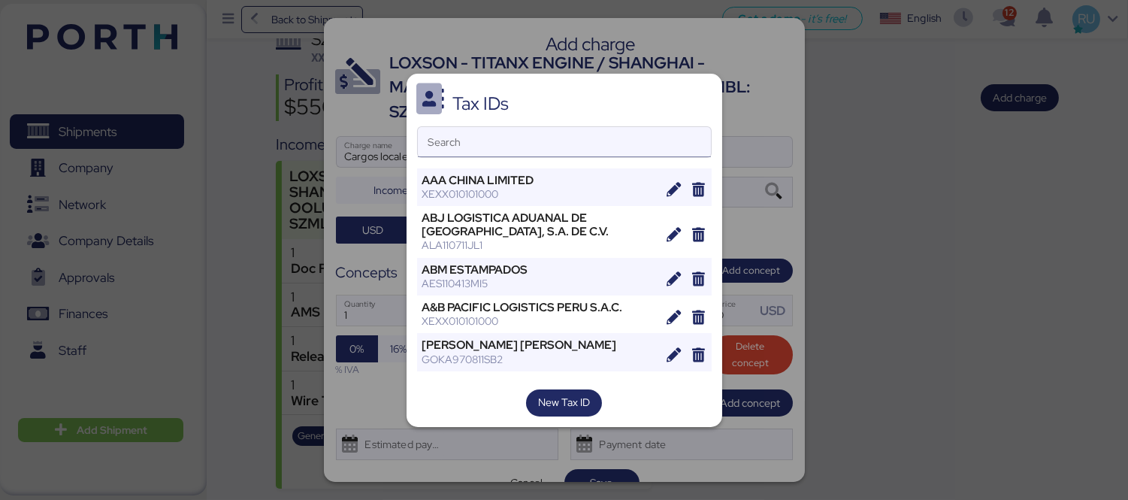
click at [626, 144] on input "Search" at bounding box center [564, 142] width 293 height 30
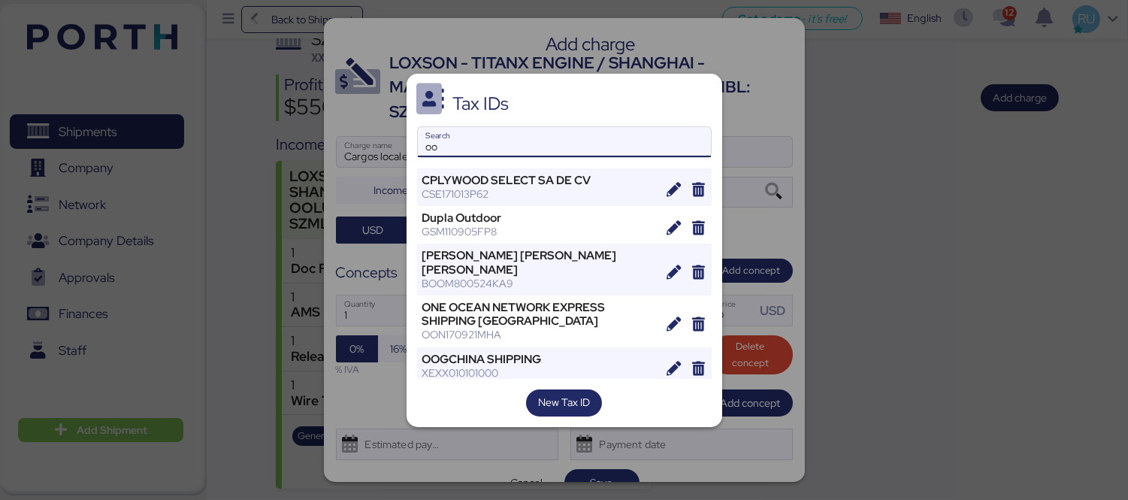
type input "o"
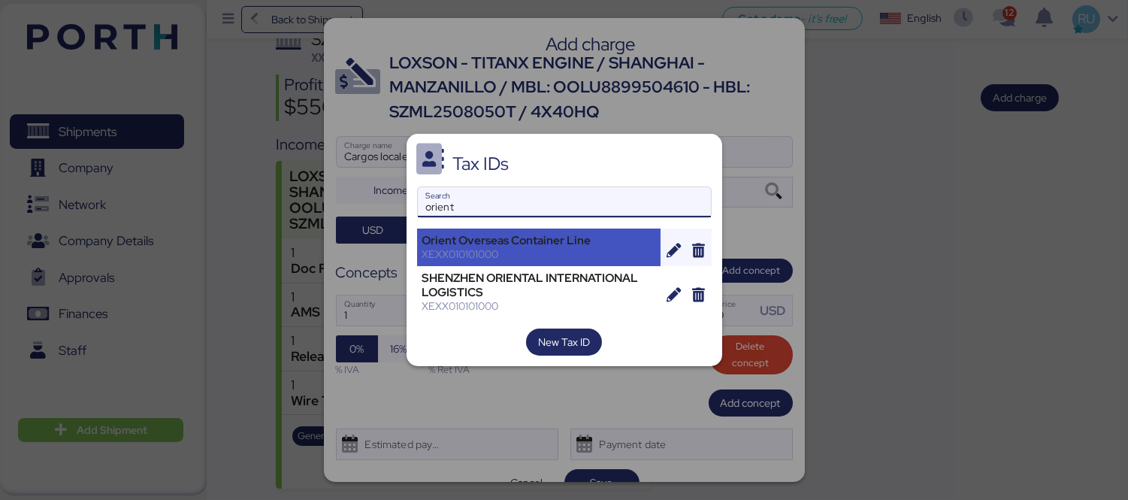
type input "orient"
click at [542, 246] on div "Orient Overseas Container Line" at bounding box center [539, 241] width 234 height 14
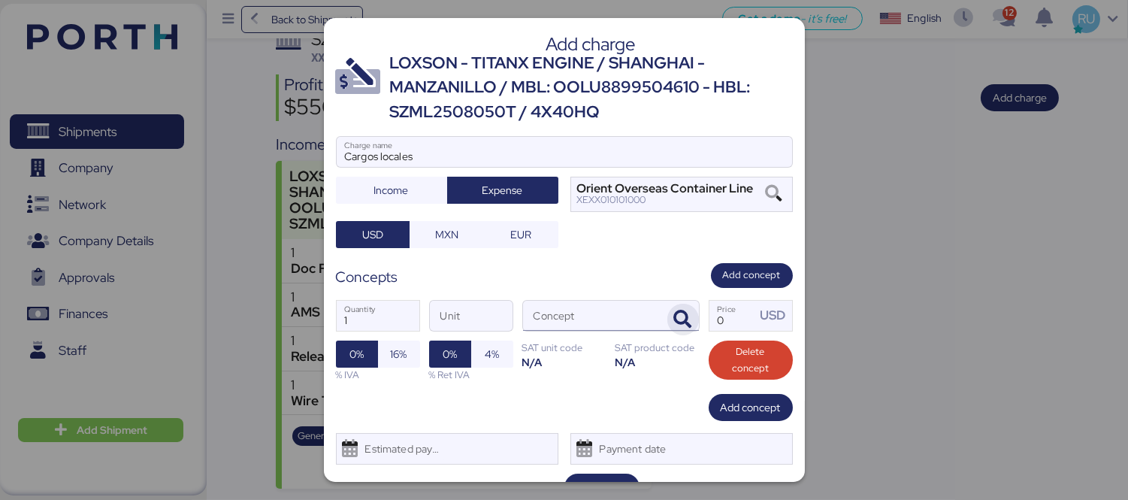
click at [674, 320] on icon "button" at bounding box center [683, 319] width 18 height 18
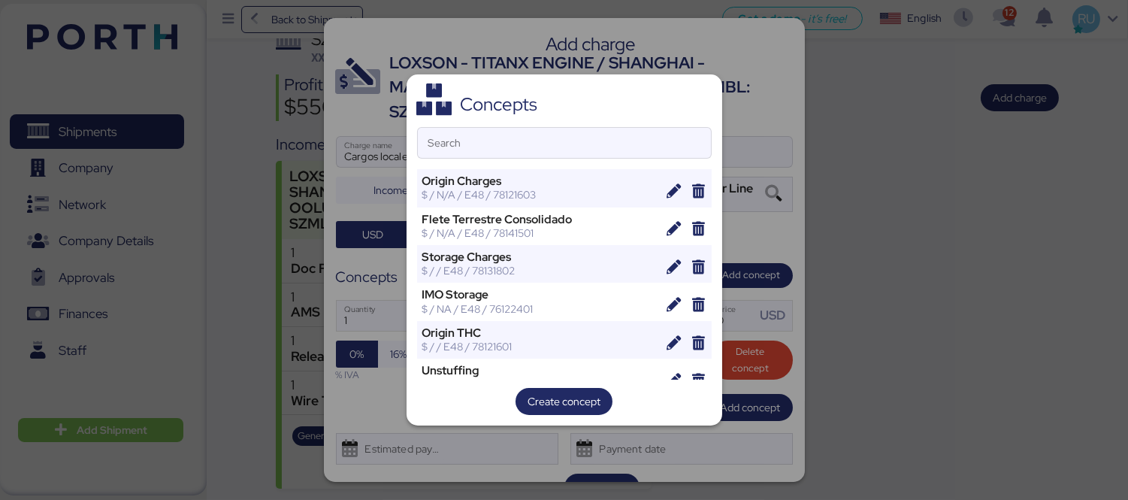
click at [799, 318] on div at bounding box center [564, 250] width 1128 height 500
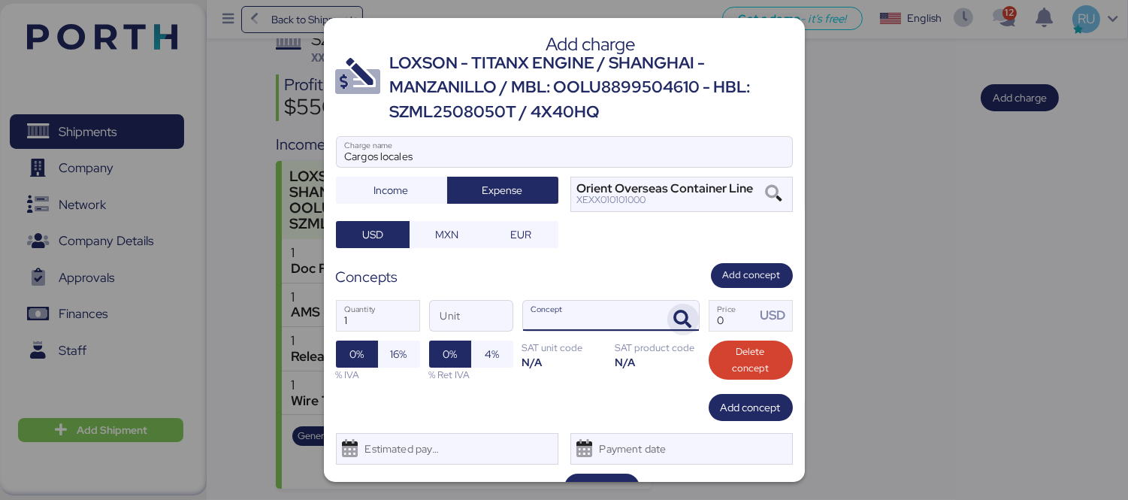
click at [667, 312] on span "button" at bounding box center [683, 319] width 32 height 32
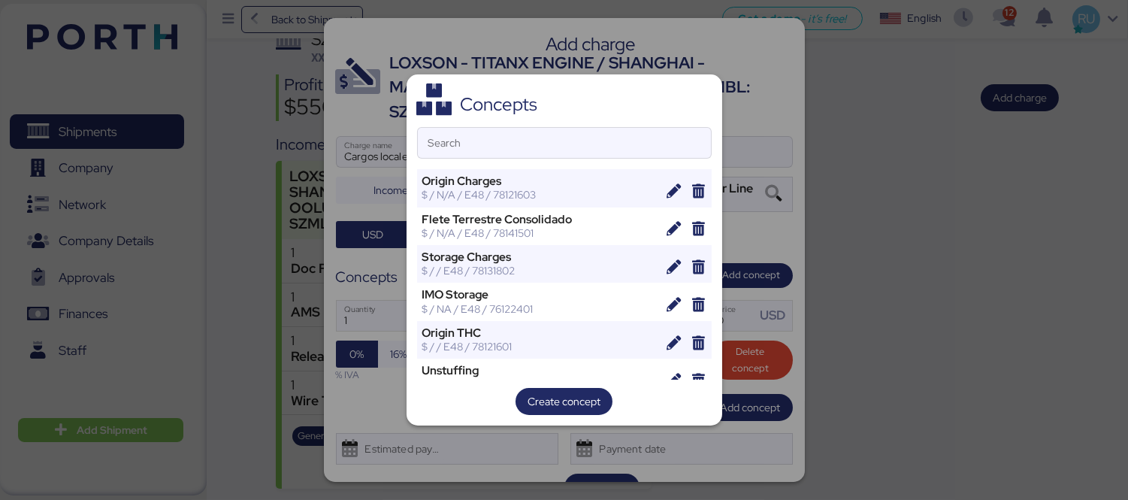
click at [605, 127] on div "Search" at bounding box center [564, 143] width 294 height 32
click at [605, 128] on input "Search" at bounding box center [564, 143] width 293 height 30
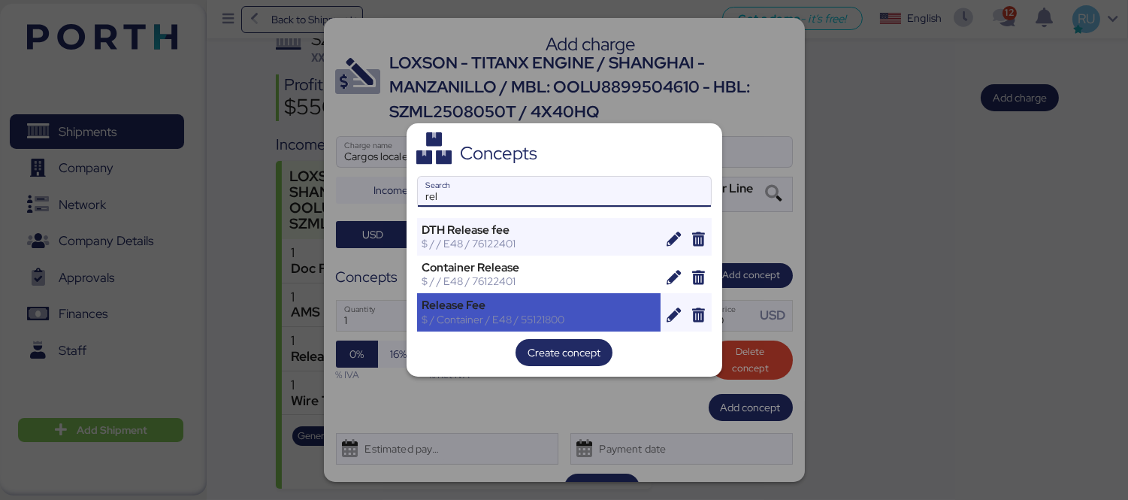
type input "rel"
click at [491, 293] on div "Release Fee $ / Container / E48 / 55121800" at bounding box center [539, 312] width 244 height 38
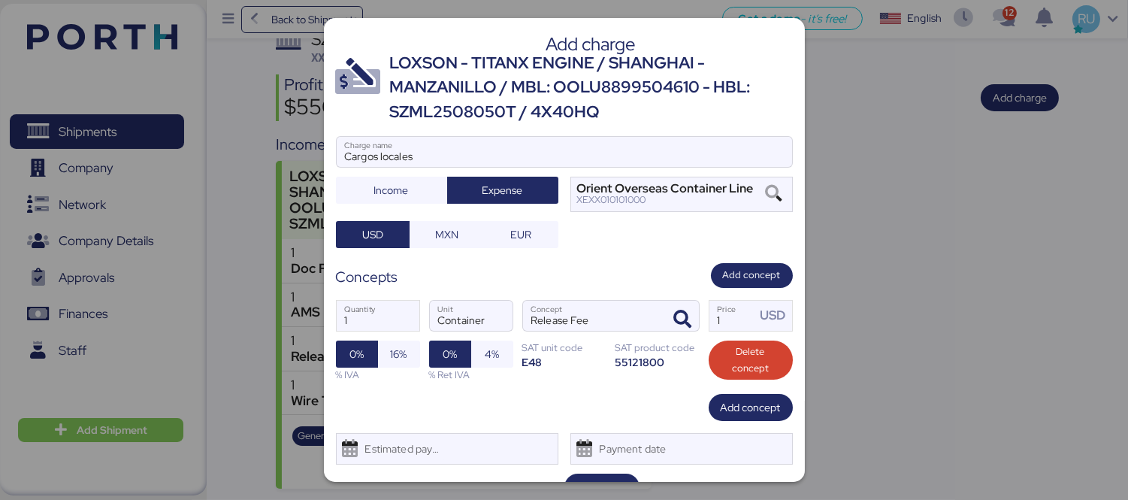
click at [710, 334] on div "1 Quantity Container Unit Release Fee Concept 1 Price USD 0% 16% % IVA 0% 4% % …" at bounding box center [564, 341] width 457 height 106
click at [721, 323] on input "1" at bounding box center [732, 315] width 47 height 30
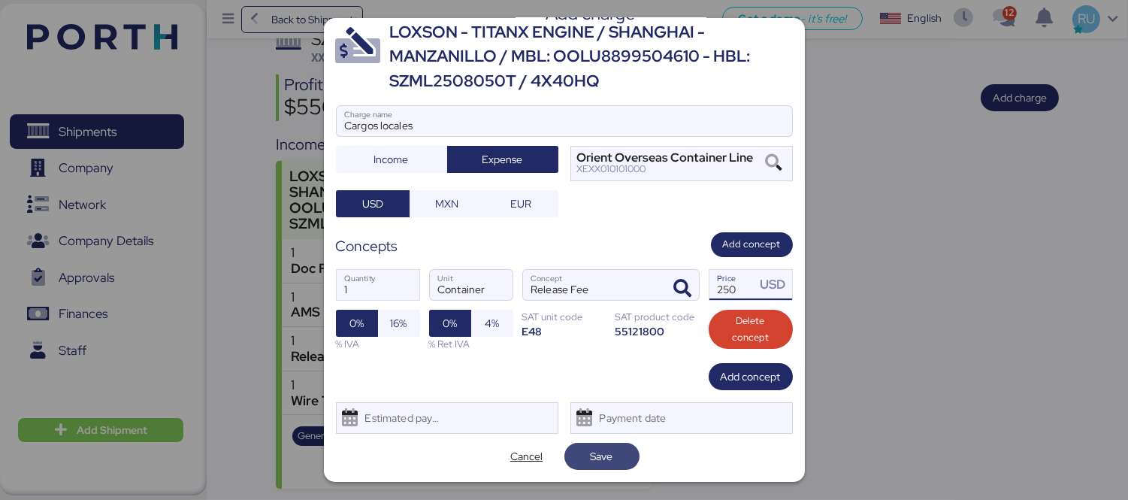
type input "250"
click at [604, 459] on span "Save" at bounding box center [601, 456] width 23 height 18
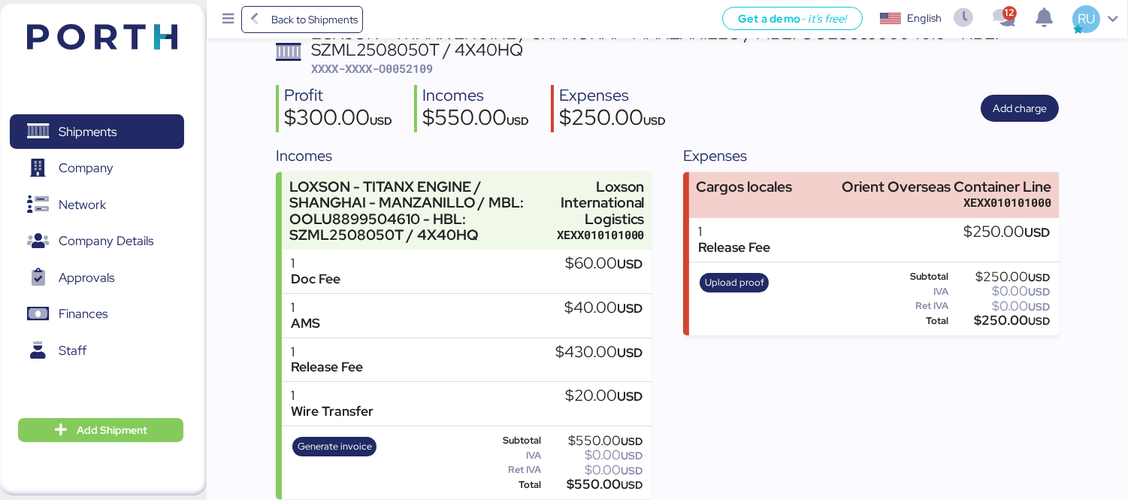
scroll to position [91, 0]
click at [718, 276] on span "Upload proof" at bounding box center [734, 281] width 59 height 17
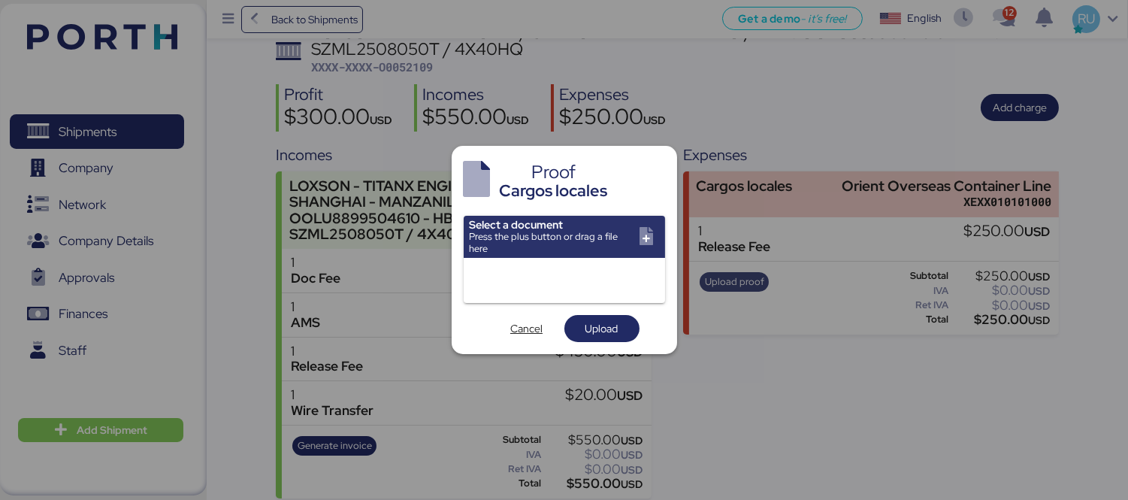
scroll to position [0, 0]
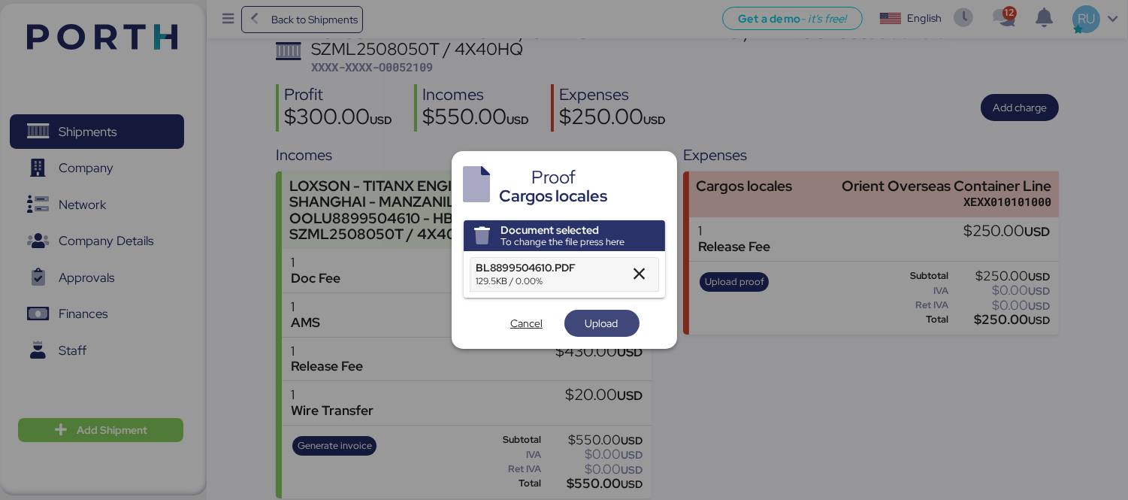
click at [610, 321] on span "Upload" at bounding box center [601, 323] width 33 height 18
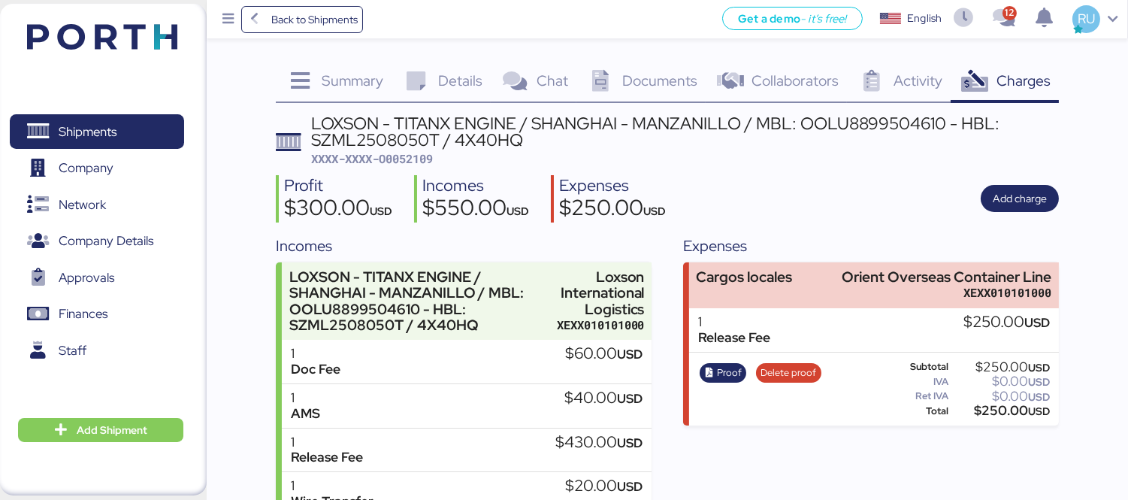
click at [391, 158] on span "XXXX-XXXX-O0052109" at bounding box center [372, 158] width 122 height 15
copy span "O0052109"
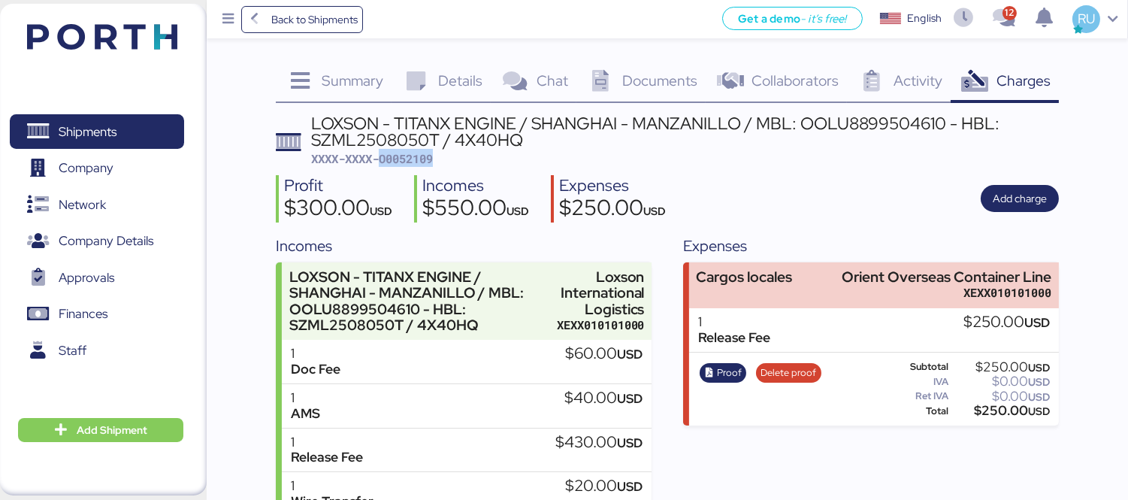
click at [101, 40] on img at bounding box center [102, 37] width 150 height 26
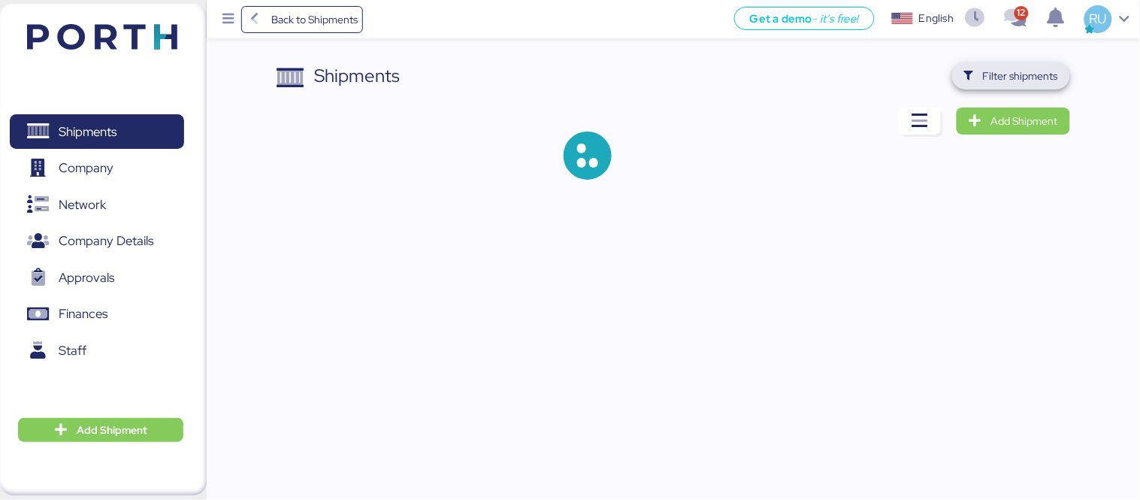
click at [969, 65] on span "Filter shipments" at bounding box center [1011, 75] width 94 height 21
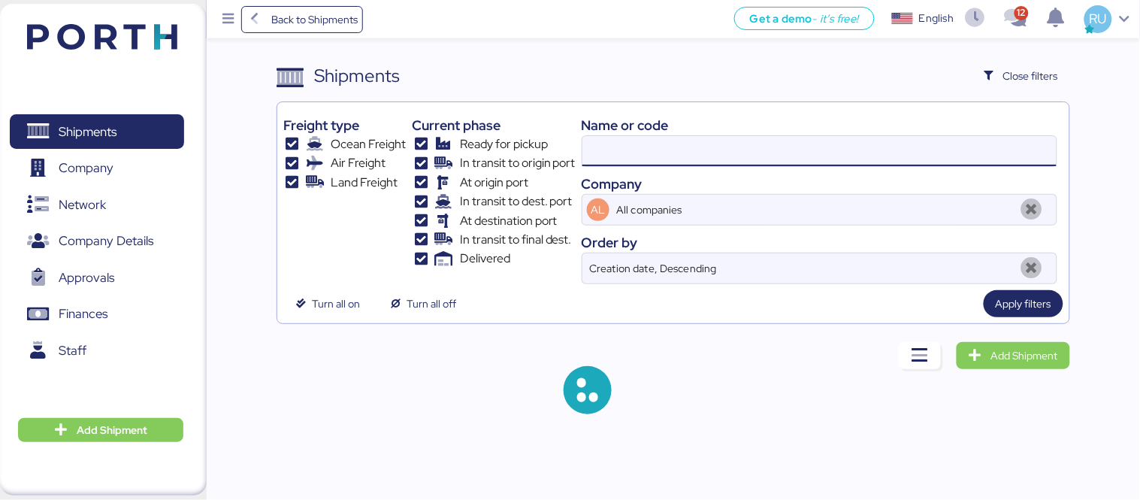
click at [783, 144] on input at bounding box center [819, 151] width 474 height 30
paste input "OOLU8899530690"
type input "OOLU8899530690"
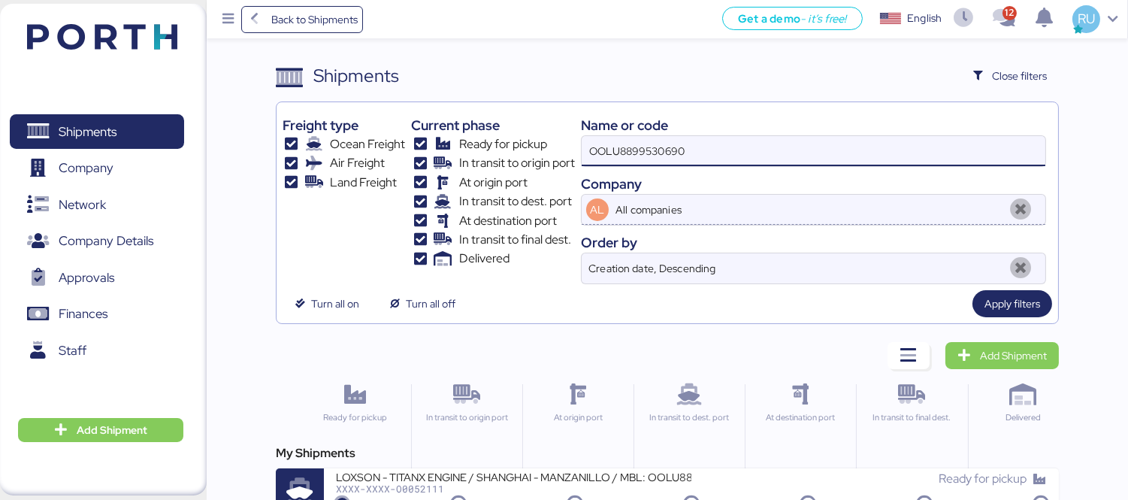
scroll to position [28, 0]
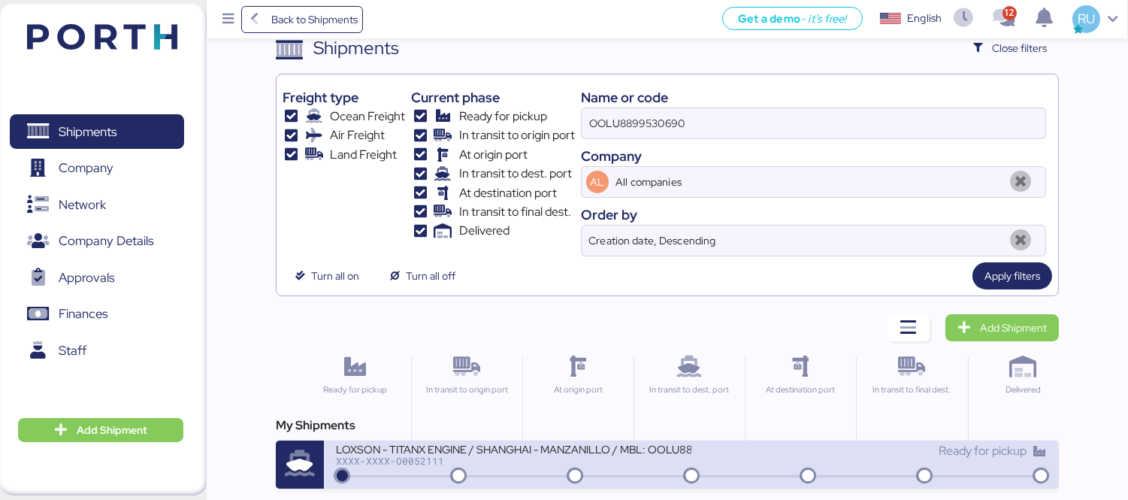
click at [719, 442] on div "Ready for pickup" at bounding box center [868, 451] width 355 height 18
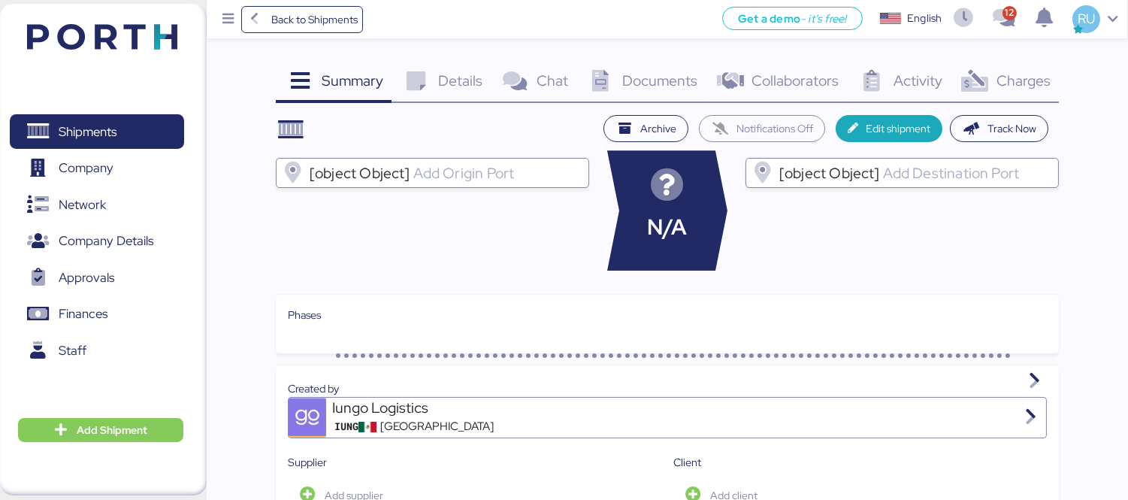
click at [1020, 94] on div "Charges 0" at bounding box center [1004, 82] width 108 height 41
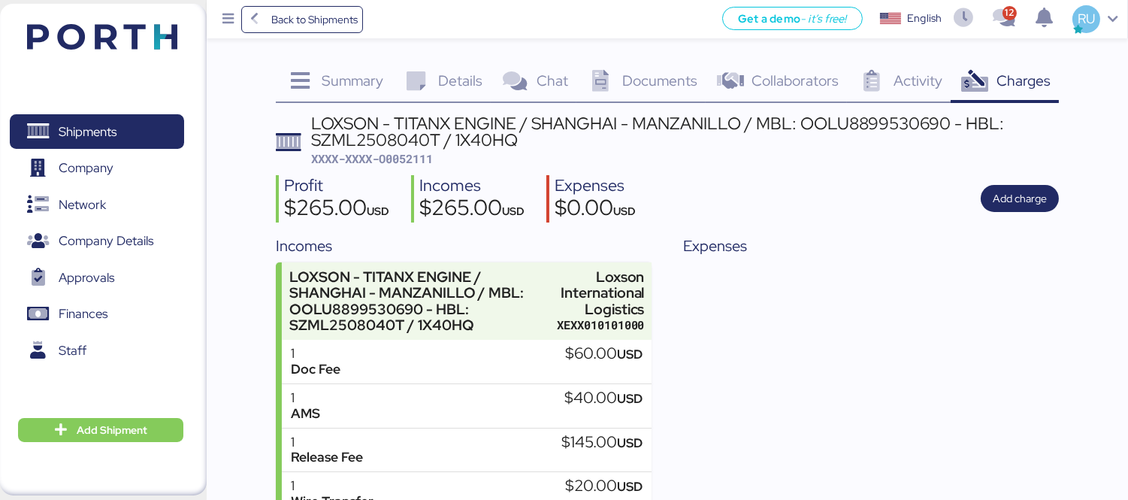
click at [1023, 176] on div "Profit $265.00 USD Incomes $265.00 USD Expenses $0.00 USD Add charge" at bounding box center [667, 198] width 783 height 47
click at [1025, 193] on span "Add charge" at bounding box center [1019, 198] width 54 height 18
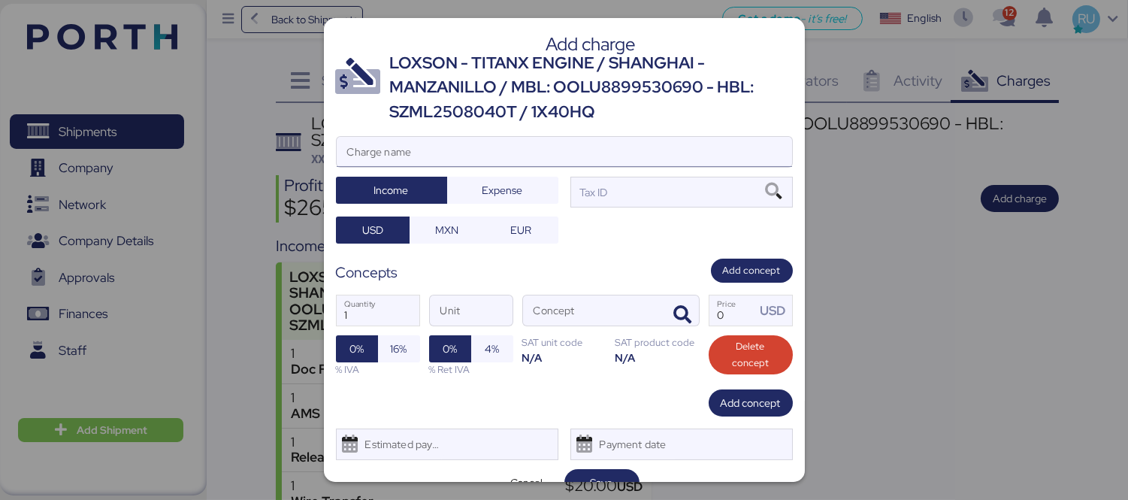
click at [724, 148] on input "Charge name" at bounding box center [564, 152] width 455 height 30
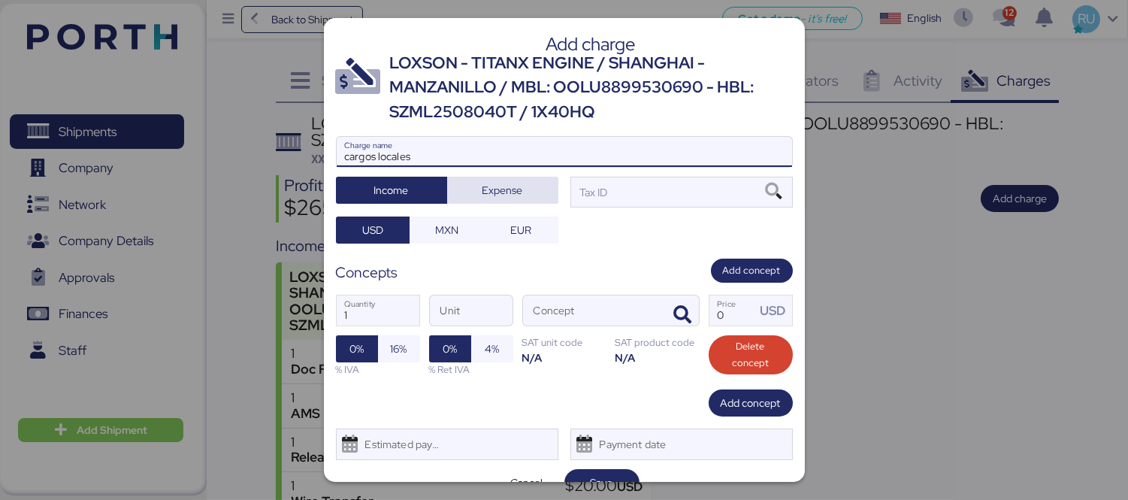
type input "cargos locales"
click at [536, 189] on span "Expense" at bounding box center [502, 190] width 87 height 21
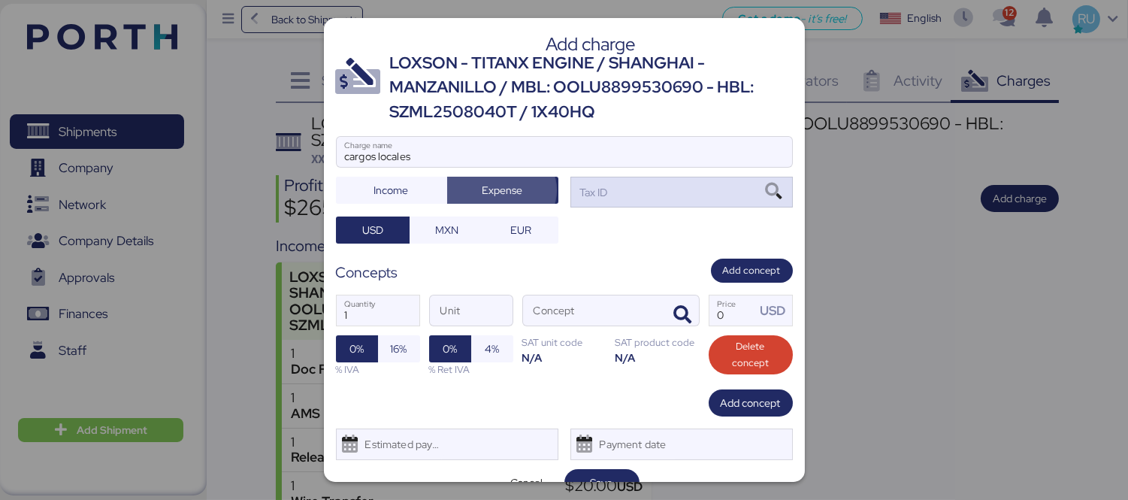
click at [607, 205] on div "Tax ID" at bounding box center [681, 192] width 222 height 30
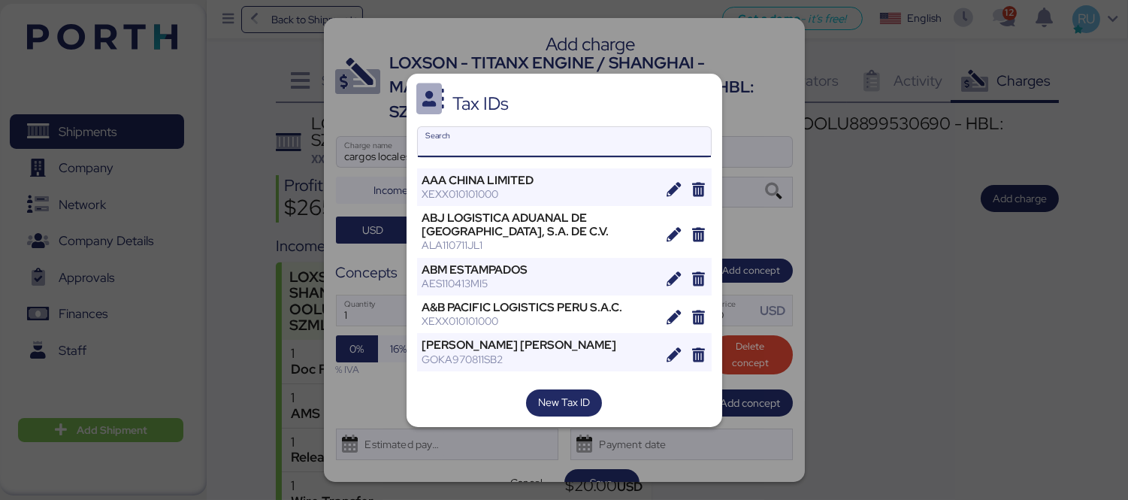
click at [588, 146] on input "Search" at bounding box center [564, 142] width 293 height 30
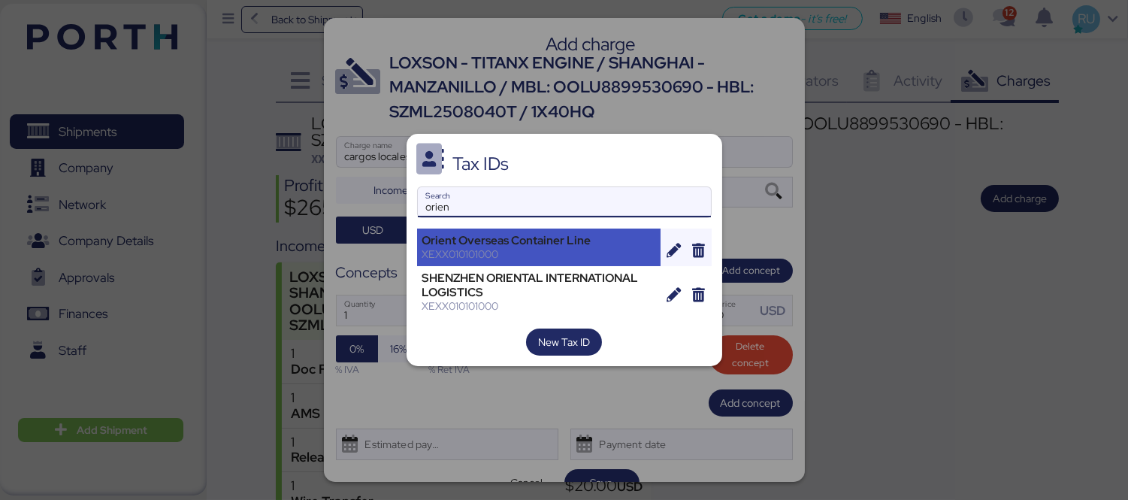
type input "orien"
click at [541, 234] on div "Orient Overseas Container Line" at bounding box center [539, 241] width 234 height 14
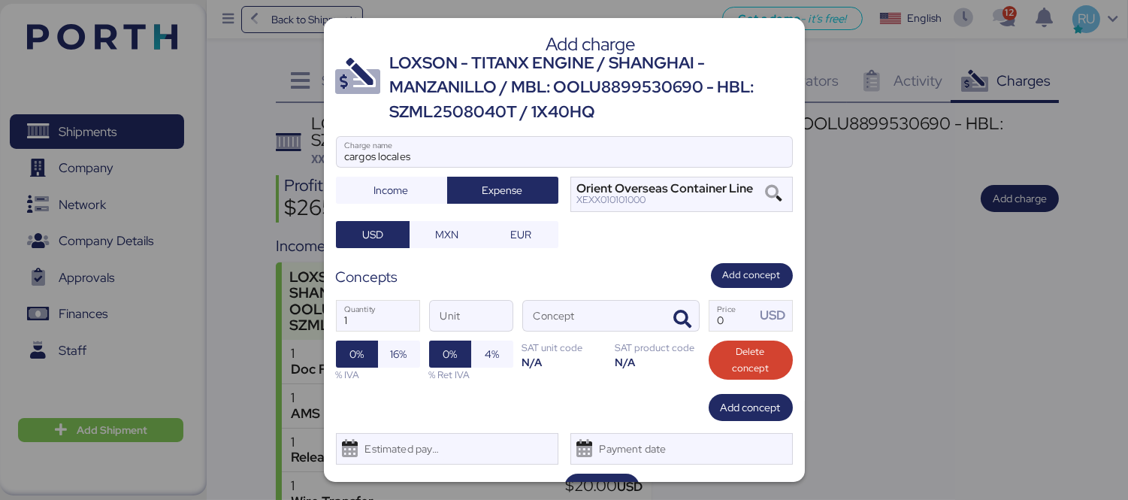
click at [695, 318] on div "1 Quantity Unit Concept 0 Price USD 0% 16% % IVA 0% 4% % Ret IVA SAT unit code …" at bounding box center [564, 341] width 457 height 106
click at [682, 318] on span "button" at bounding box center [683, 319] width 32 height 32
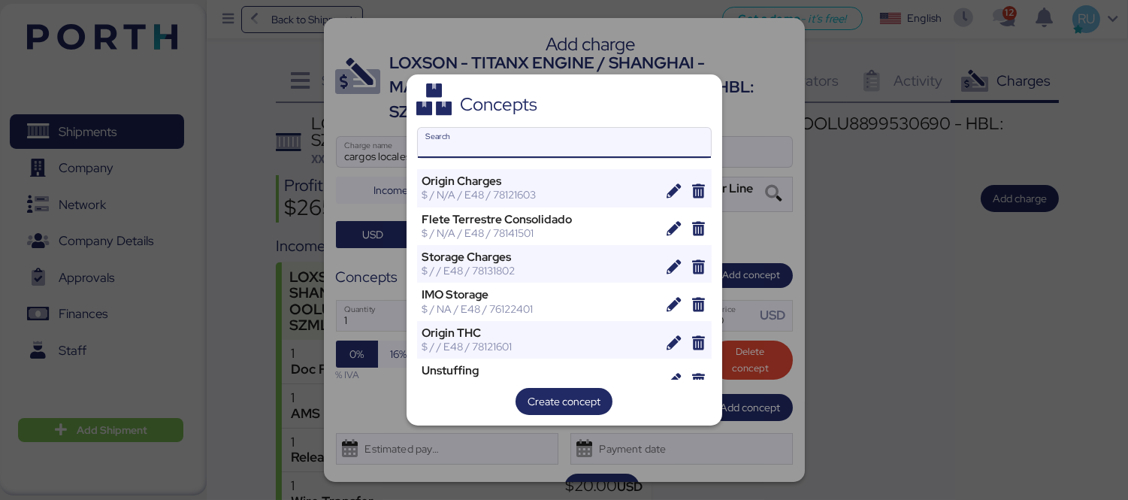
click at [557, 139] on input "Search" at bounding box center [564, 143] width 293 height 30
type input "r"
type input "a"
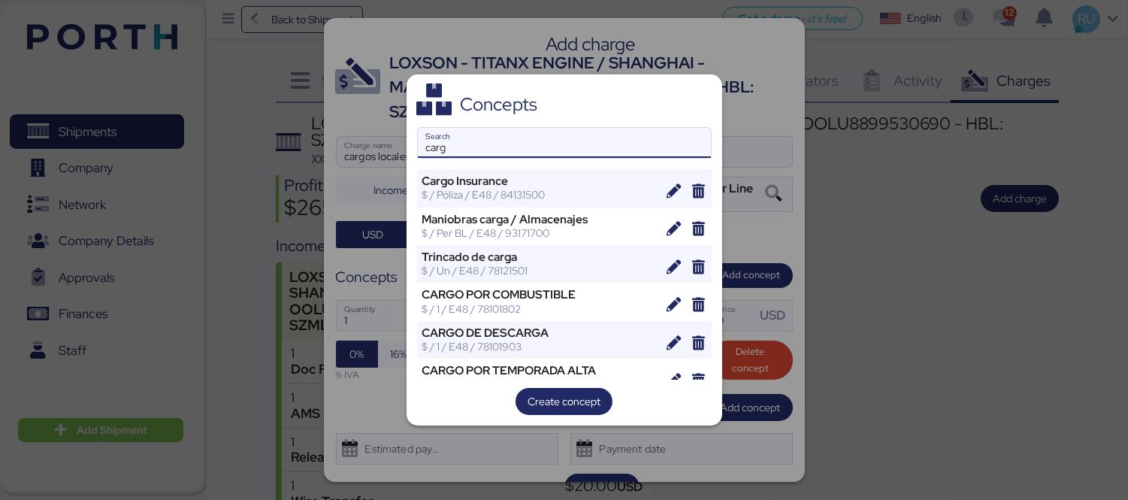
click at [557, 139] on input "carg" at bounding box center [564, 143] width 293 height 30
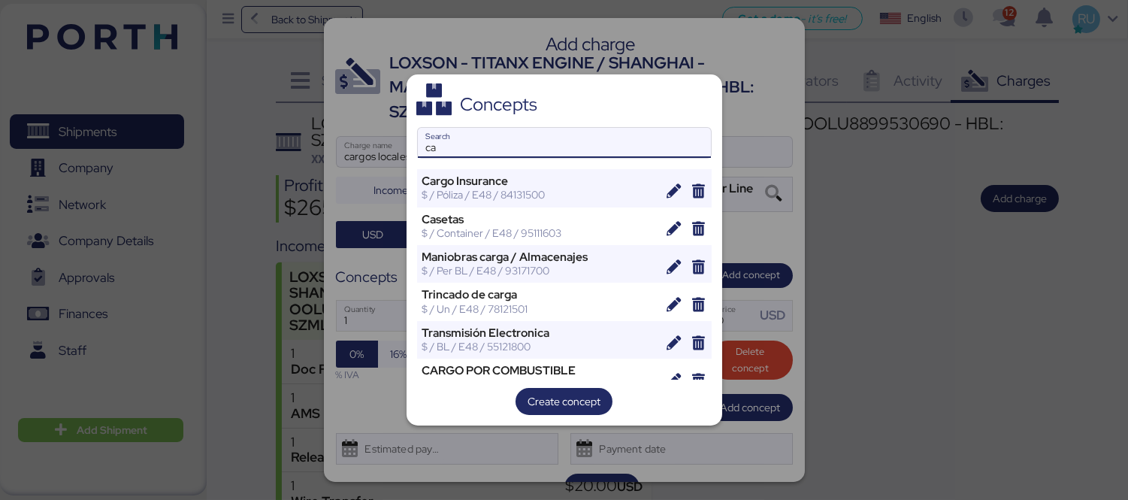
type input "c"
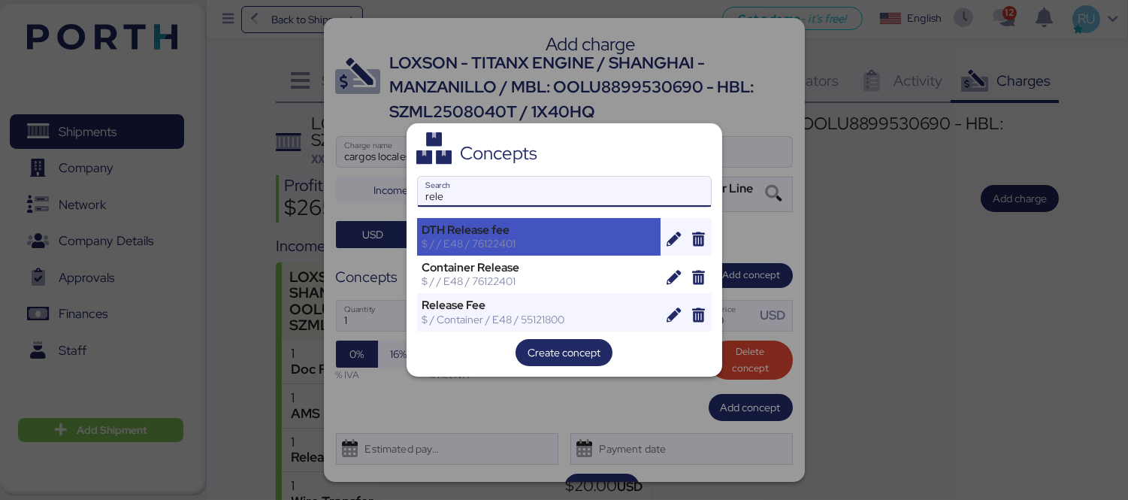
type input "rele"
click at [550, 254] on div "DTH Release fee $ / / E48 / 76122401" at bounding box center [539, 237] width 244 height 38
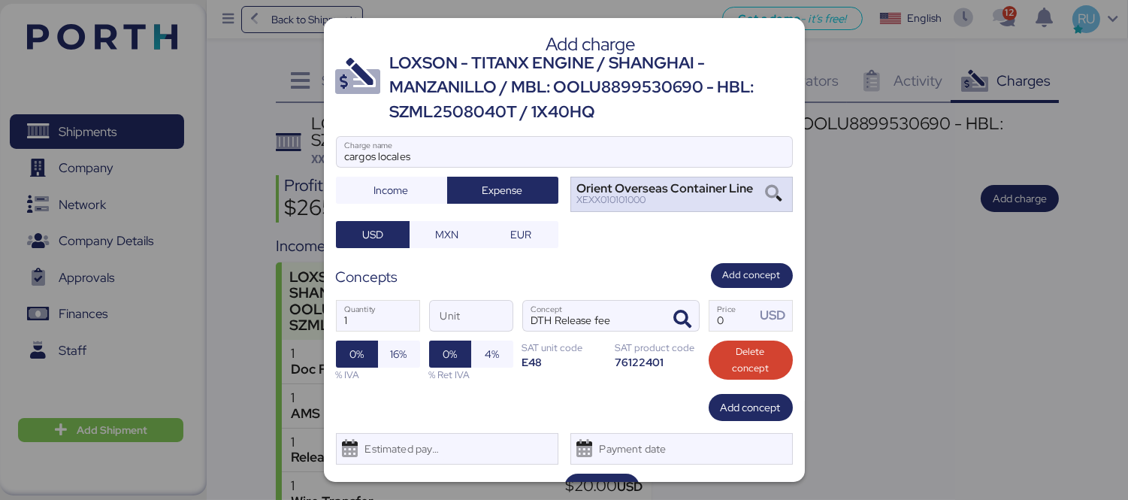
click at [760, 186] on icon at bounding box center [773, 194] width 26 height 17
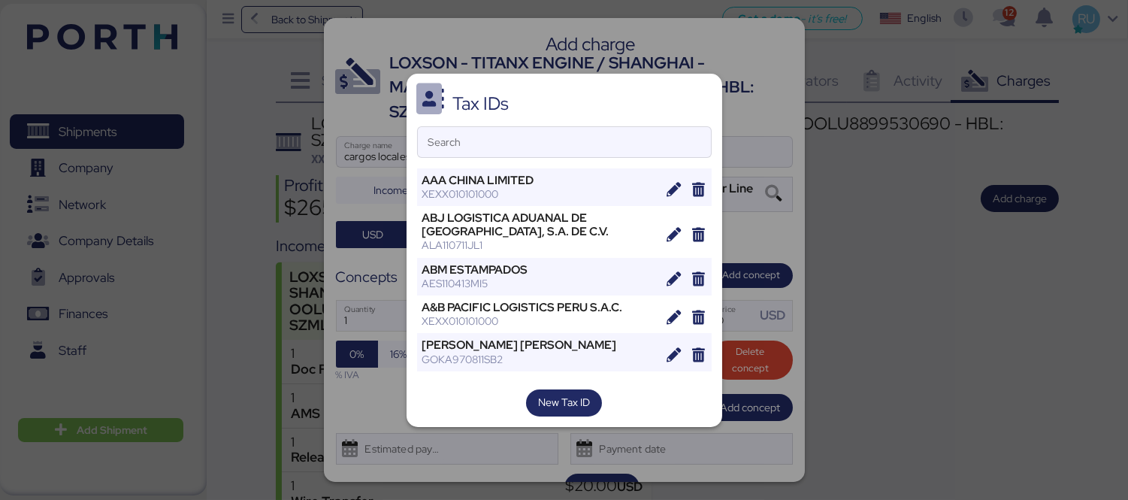
click at [786, 228] on div at bounding box center [564, 250] width 1128 height 500
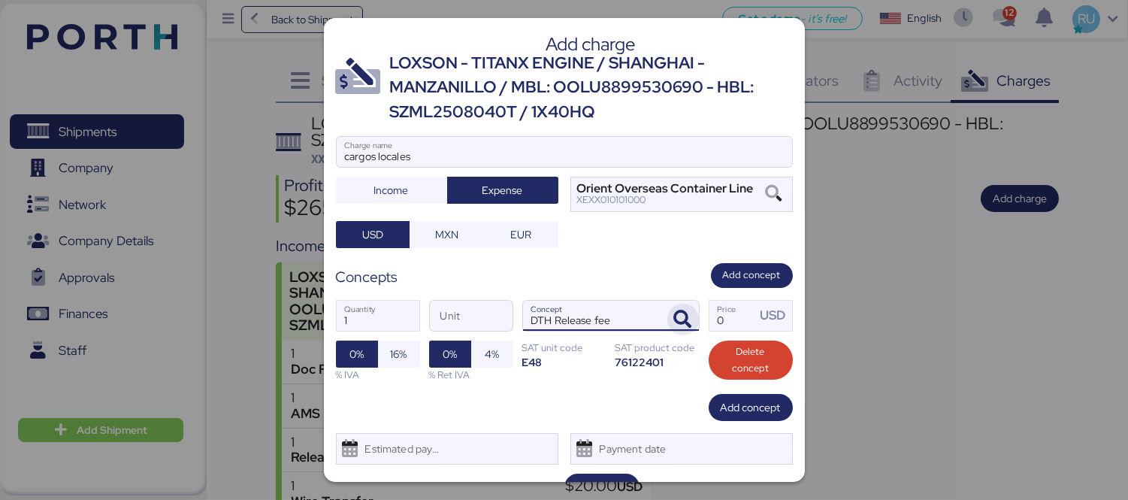
click at [674, 317] on icon "button" at bounding box center [683, 319] width 18 height 18
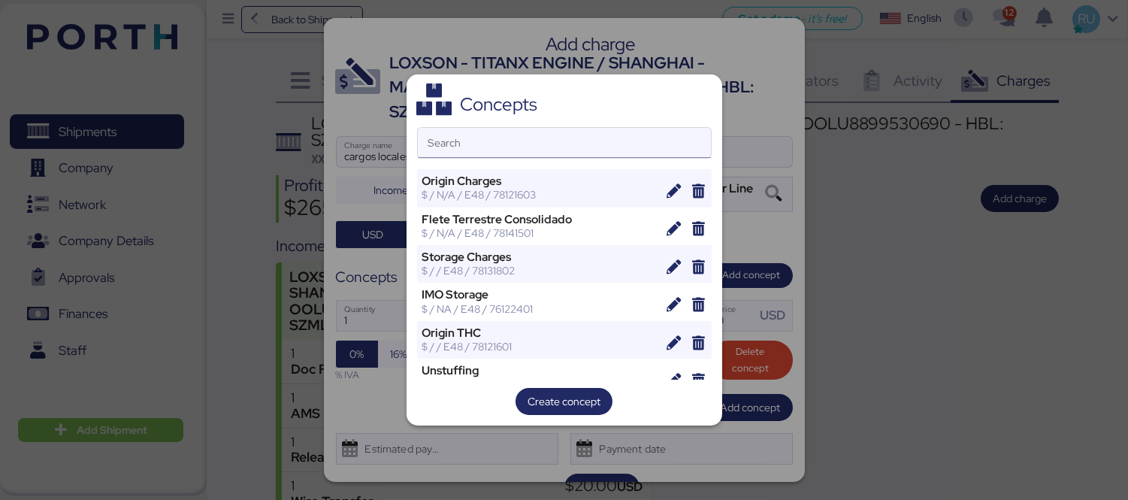
click at [552, 152] on input "Search" at bounding box center [564, 143] width 293 height 30
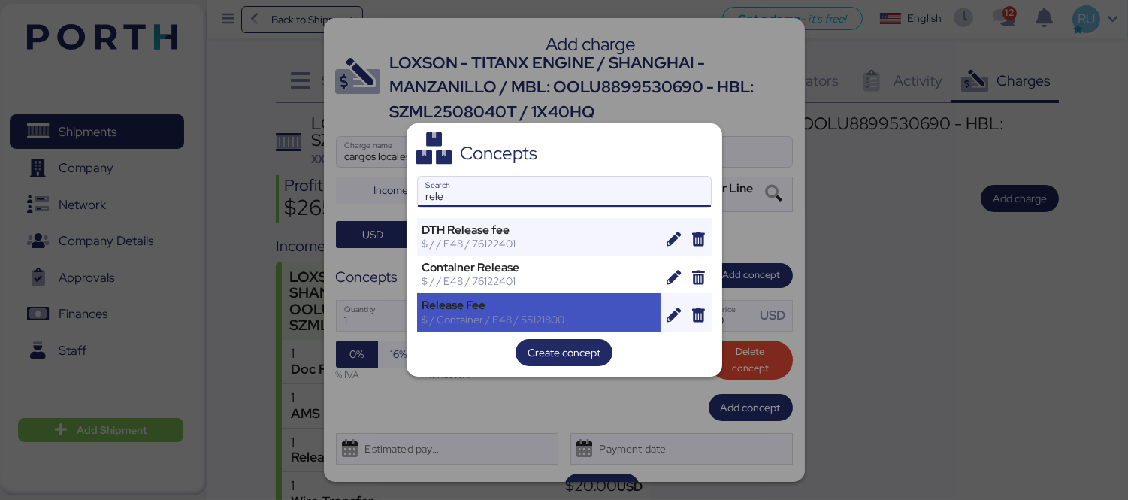
type input "rele"
click at [529, 310] on div "Release Fee" at bounding box center [539, 305] width 234 height 14
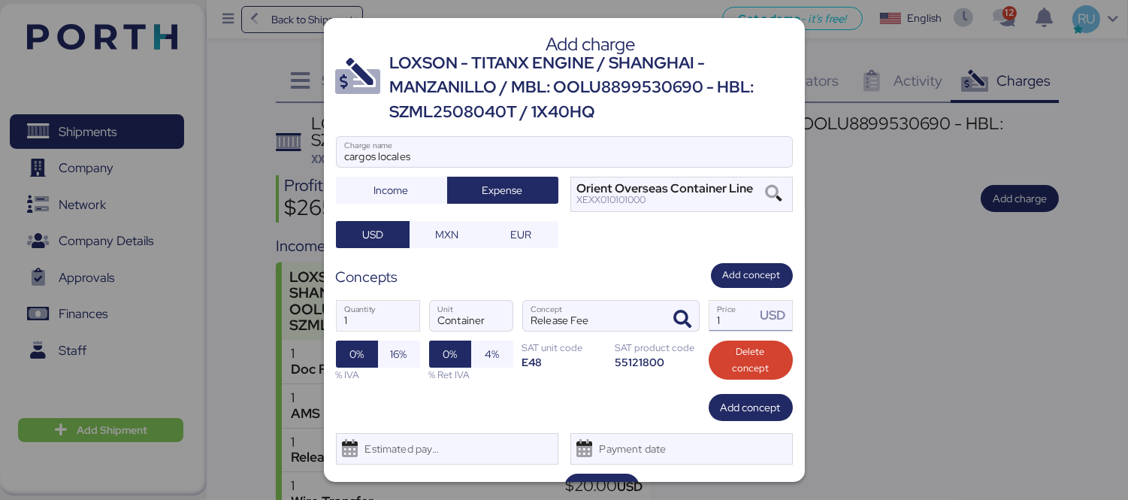
click at [737, 318] on input "1" at bounding box center [732, 315] width 47 height 30
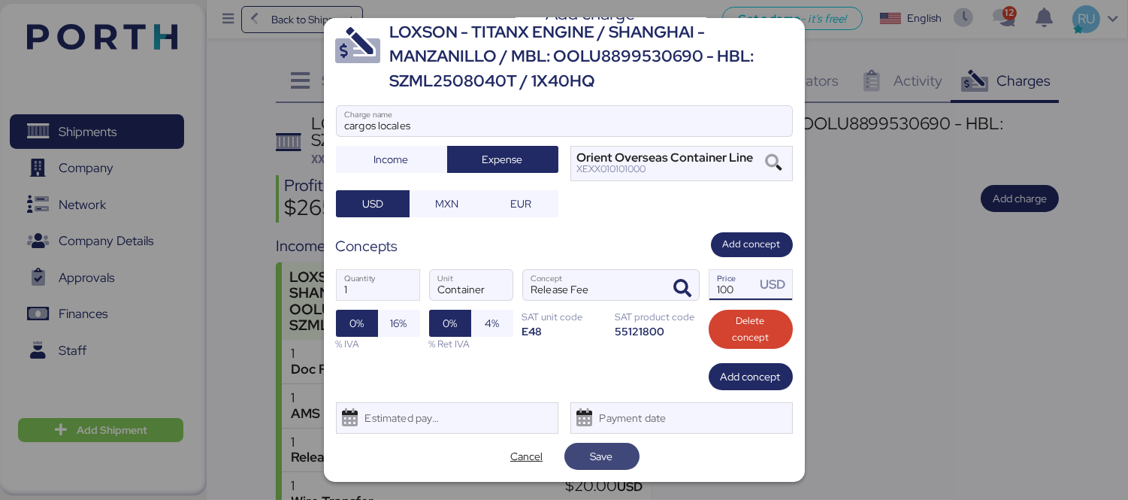
type input "100"
click at [611, 460] on span "Save" at bounding box center [601, 455] width 51 height 21
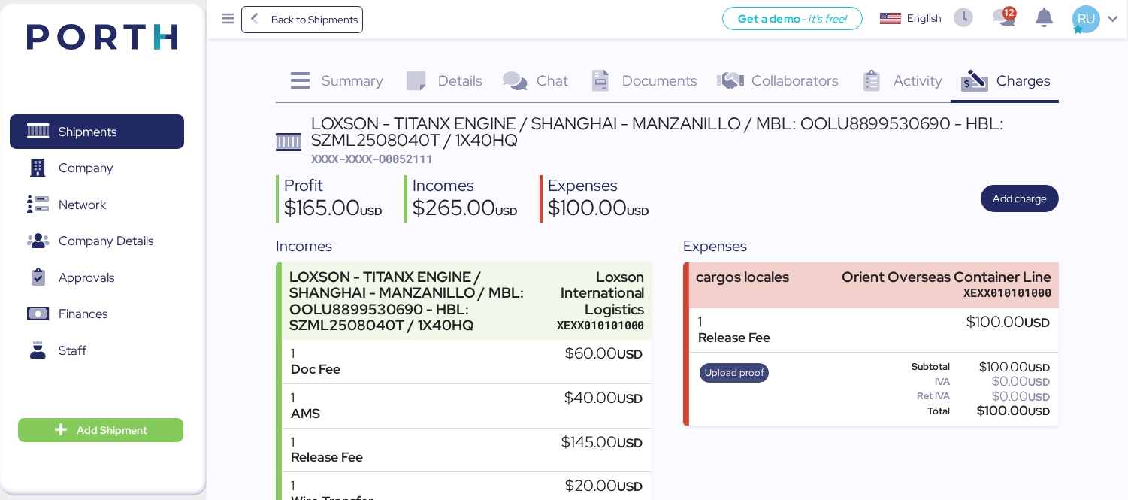
click at [723, 369] on span "Upload proof" at bounding box center [734, 372] width 59 height 17
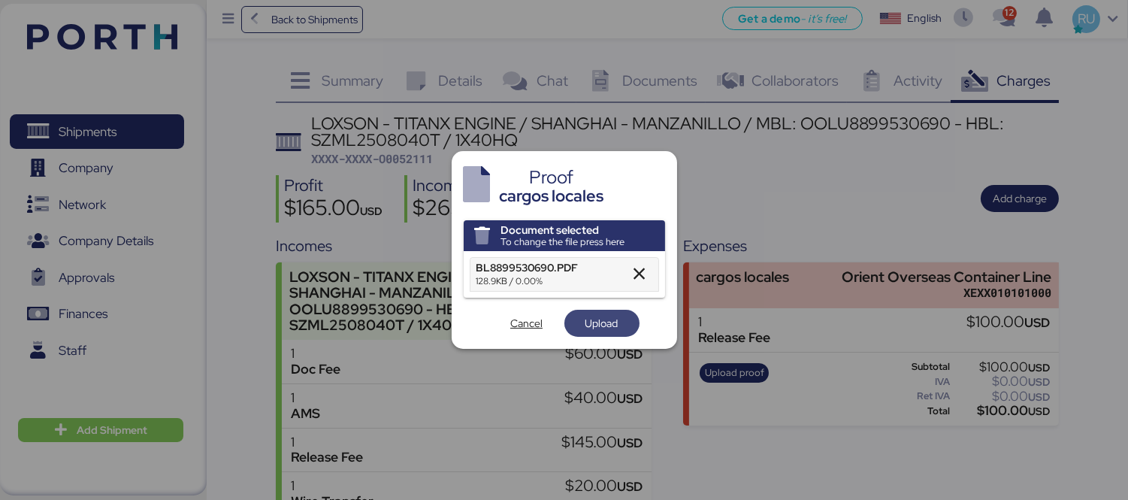
click at [586, 314] on span "Upload" at bounding box center [601, 323] width 33 height 18
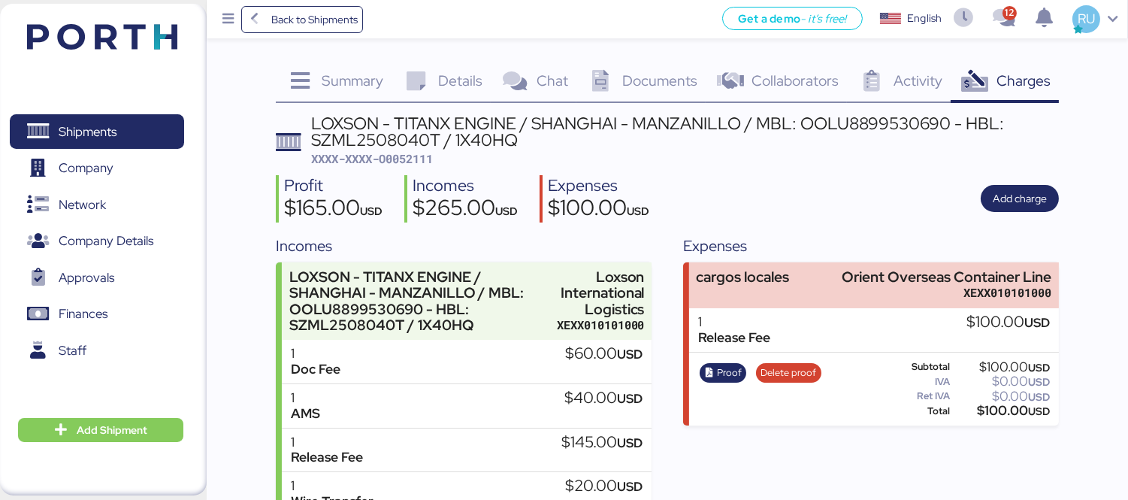
click at [400, 160] on span "XXXX-XXXX-O0052111" at bounding box center [372, 158] width 122 height 15
copy span "O0052111"
click at [125, 21] on header at bounding box center [80, 34] width 145 height 47
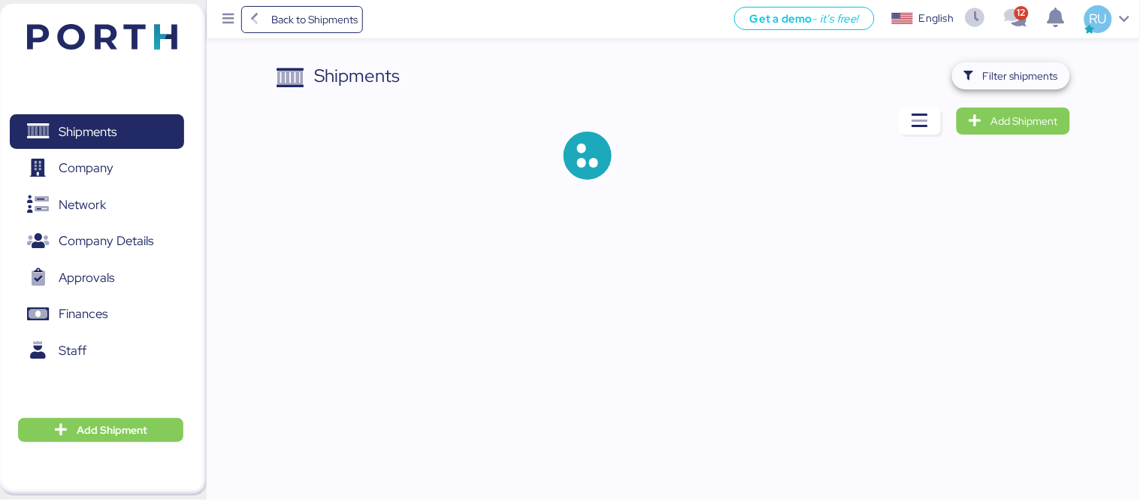
click at [1016, 79] on span "Filter shipments" at bounding box center [1020, 76] width 75 height 18
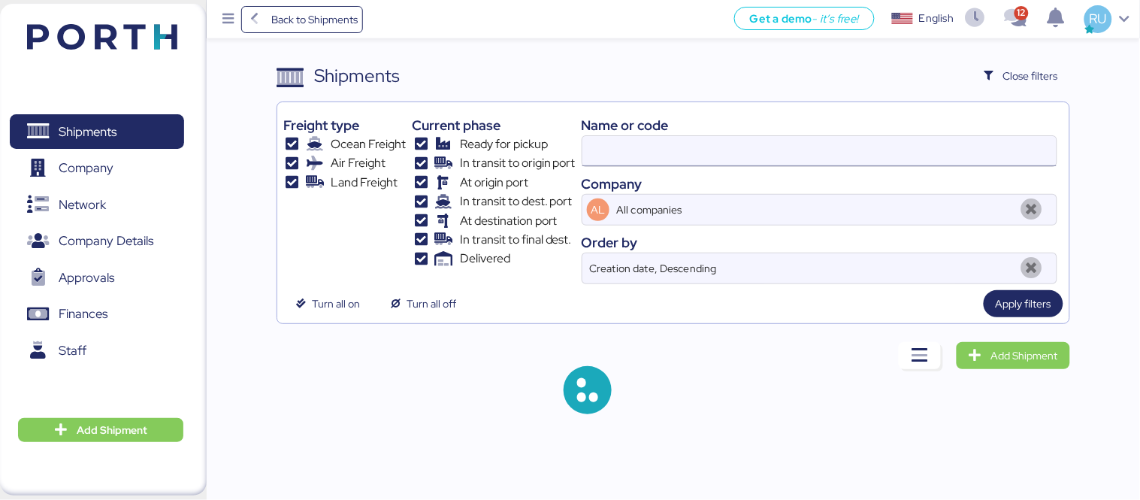
click at [829, 144] on input at bounding box center [819, 151] width 474 height 30
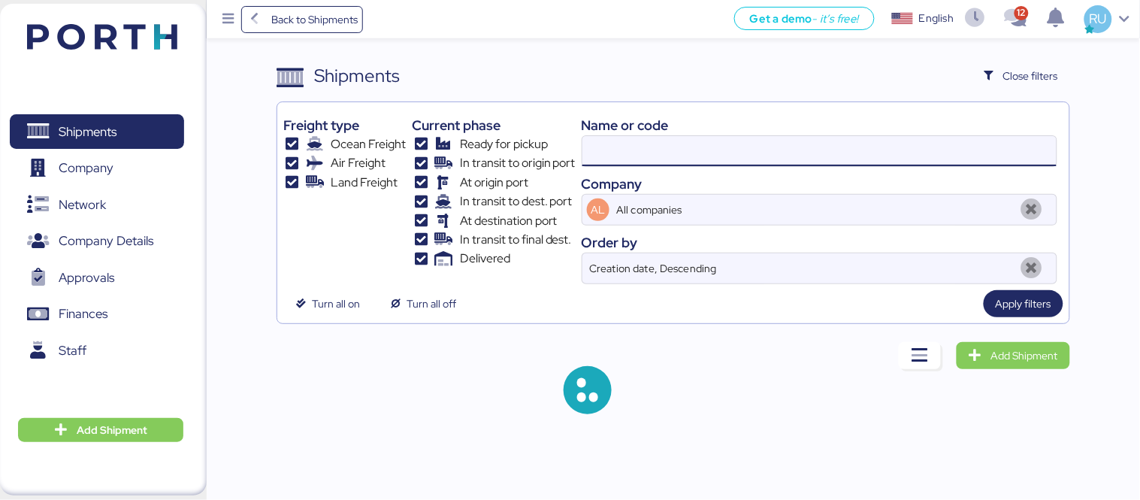
paste input "O0052107"
type input "O0052107"
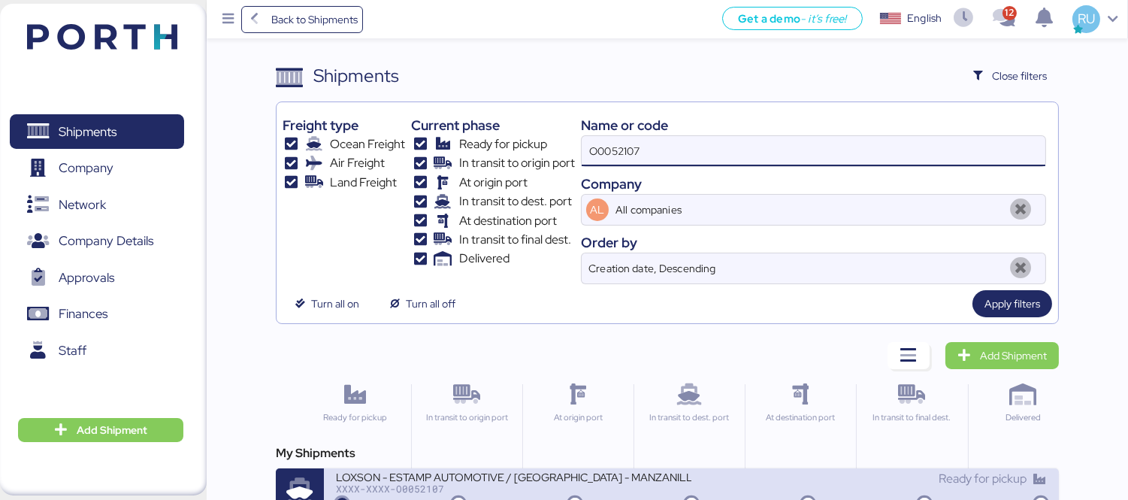
click at [644, 475] on div "LOXSON - ESTAMP AUTOMOTIVE / SHANGHAI - MANZANILLO / MBL: OOLU8899532170 - HBL:…" at bounding box center [513, 475] width 355 height 13
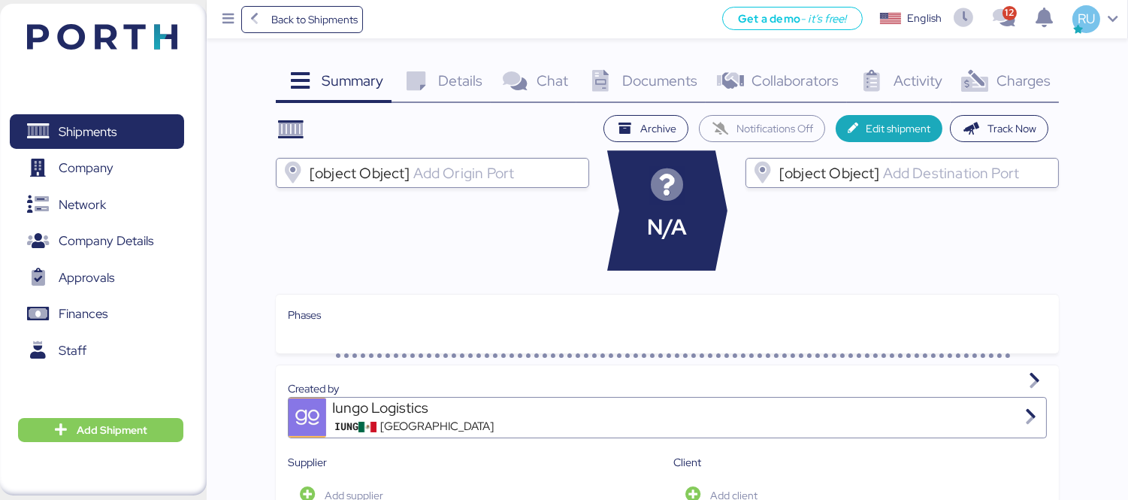
click at [980, 76] on icon at bounding box center [974, 82] width 32 height 22
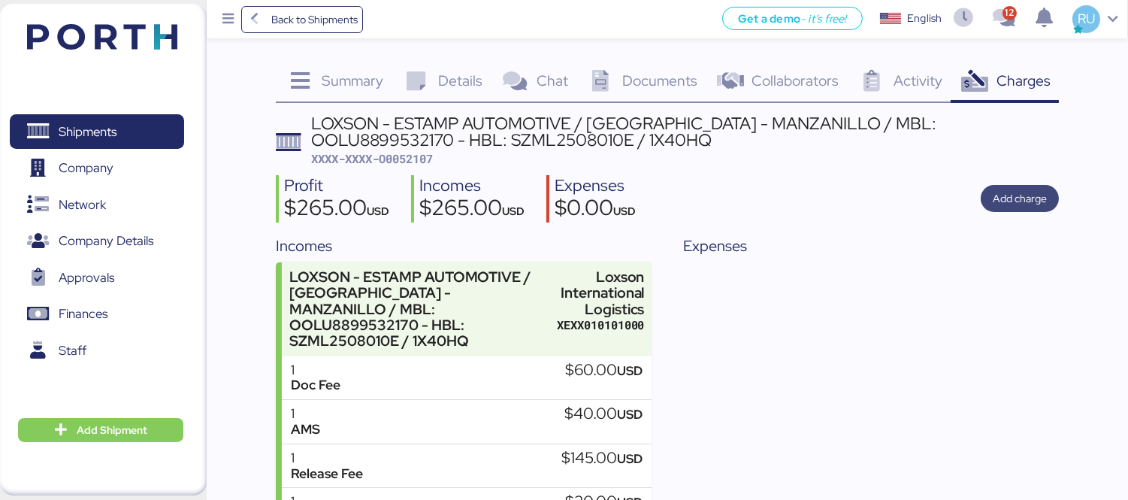
click at [997, 209] on span "Add charge" at bounding box center [1019, 198] width 78 height 27
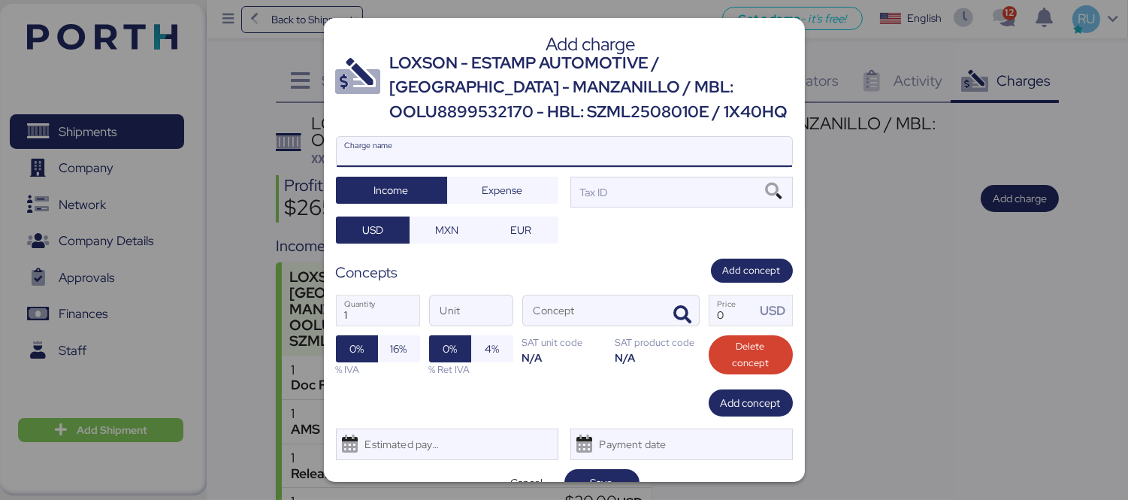
click at [722, 150] on input "Charge name" at bounding box center [564, 152] width 455 height 30
type input "cargos locales"
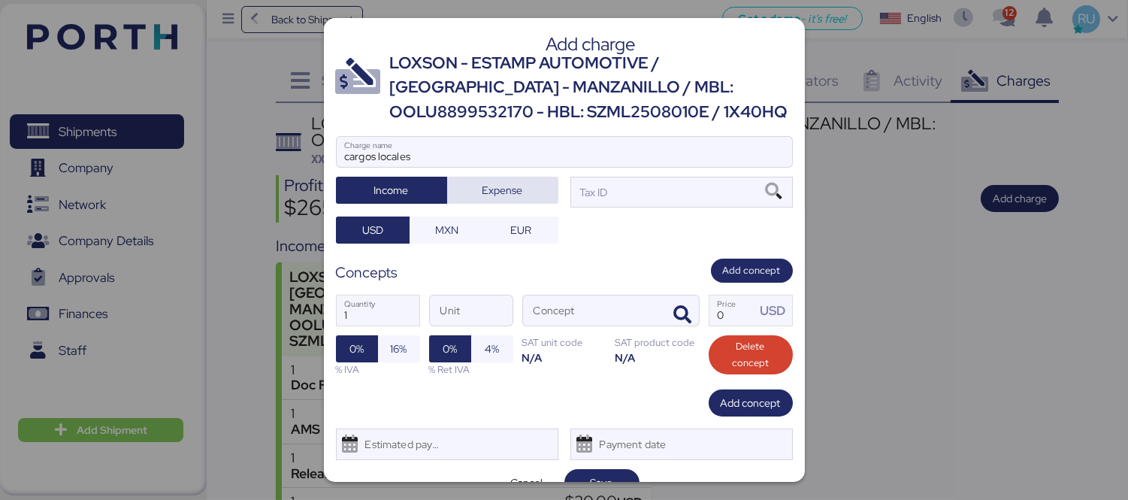
click at [524, 191] on span "Expense" at bounding box center [502, 190] width 87 height 21
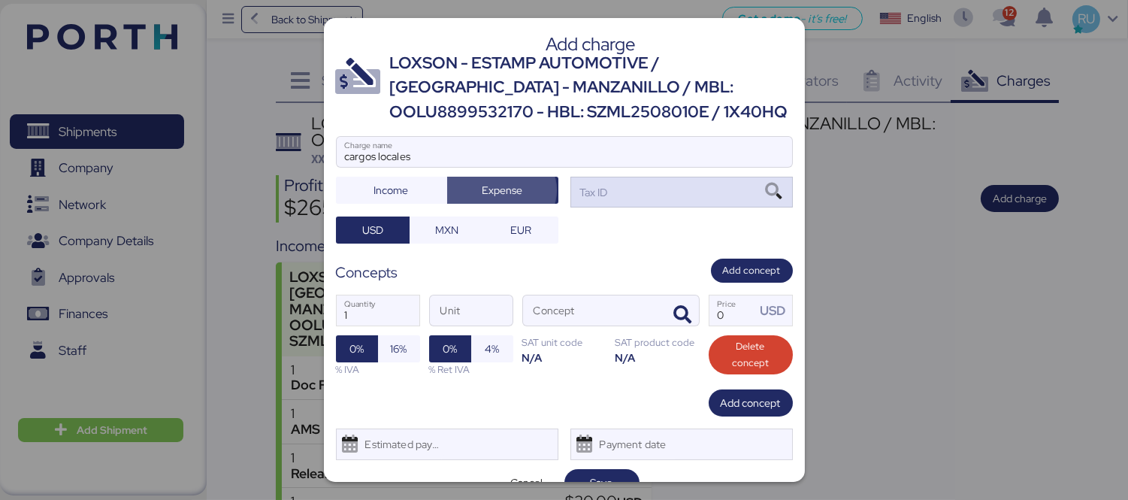
click at [609, 196] on div "Tax ID" at bounding box center [681, 192] width 222 height 30
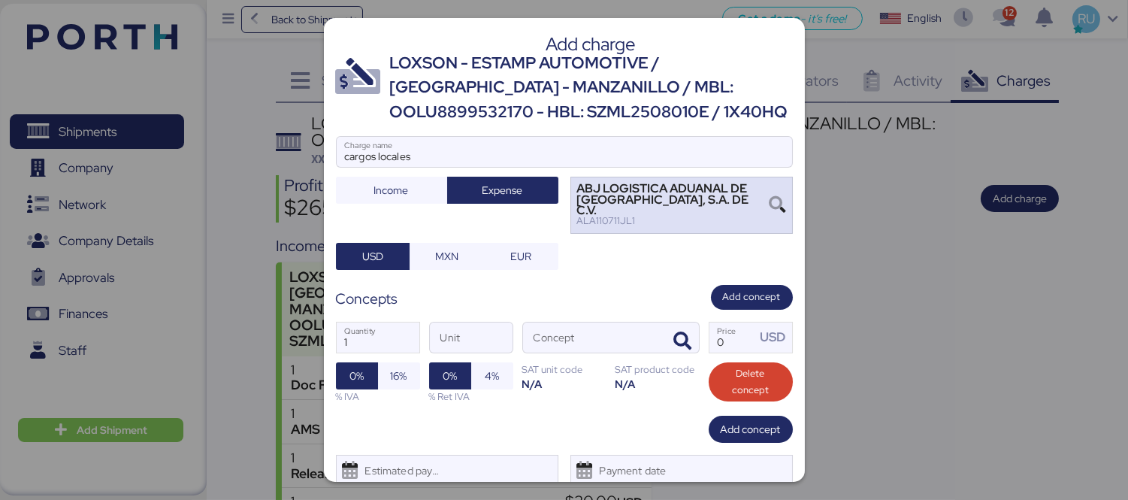
click at [564, 250] on div "ABJ LOGISTICA ADUANAL DE VERACRUZ, S.A. DE C.V. ALA110711JL1" at bounding box center [564, 250] width 0 height 0
click at [631, 216] on div "ALA110711JL1" at bounding box center [673, 221] width 192 height 11
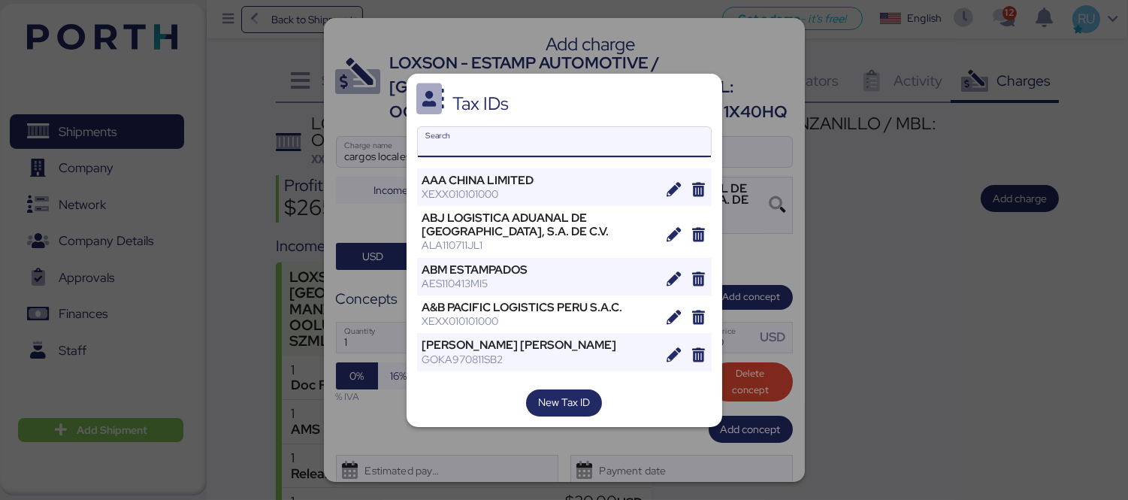
click at [617, 133] on input "Search" at bounding box center [564, 142] width 293 height 30
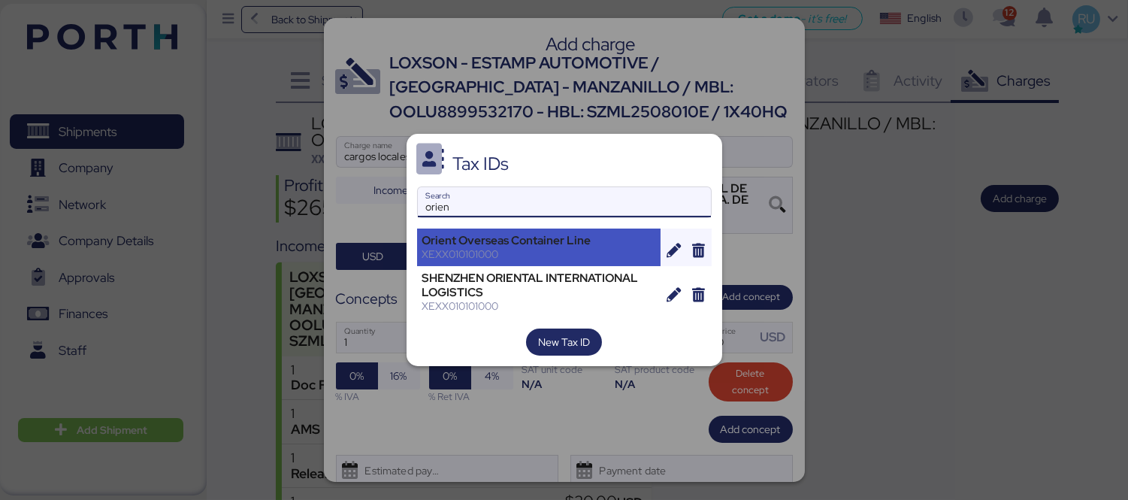
type input "orien"
click at [518, 253] on div "XEXX010101000" at bounding box center [539, 254] width 234 height 14
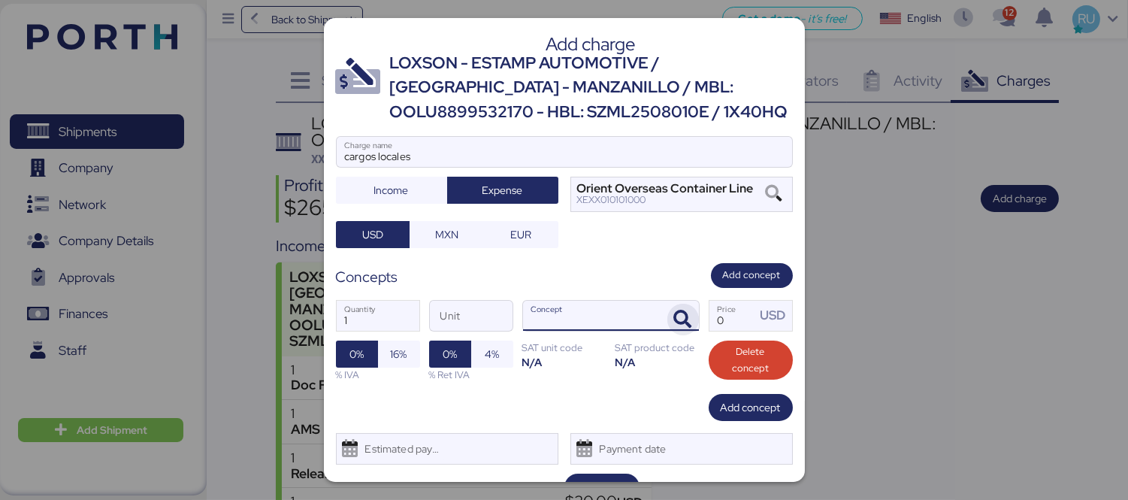
click at [678, 327] on icon "button" at bounding box center [683, 319] width 18 height 18
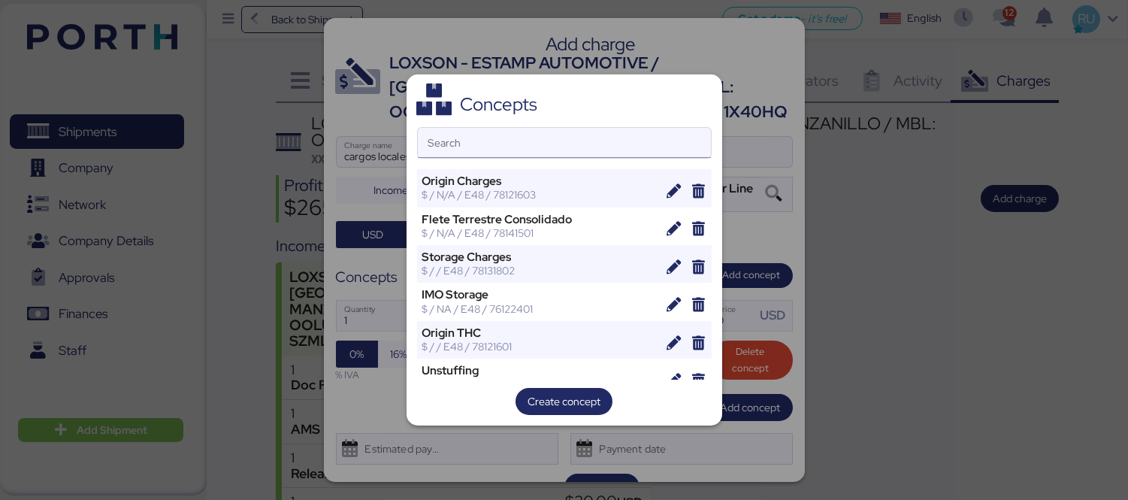
click at [569, 143] on input "Search" at bounding box center [564, 143] width 293 height 30
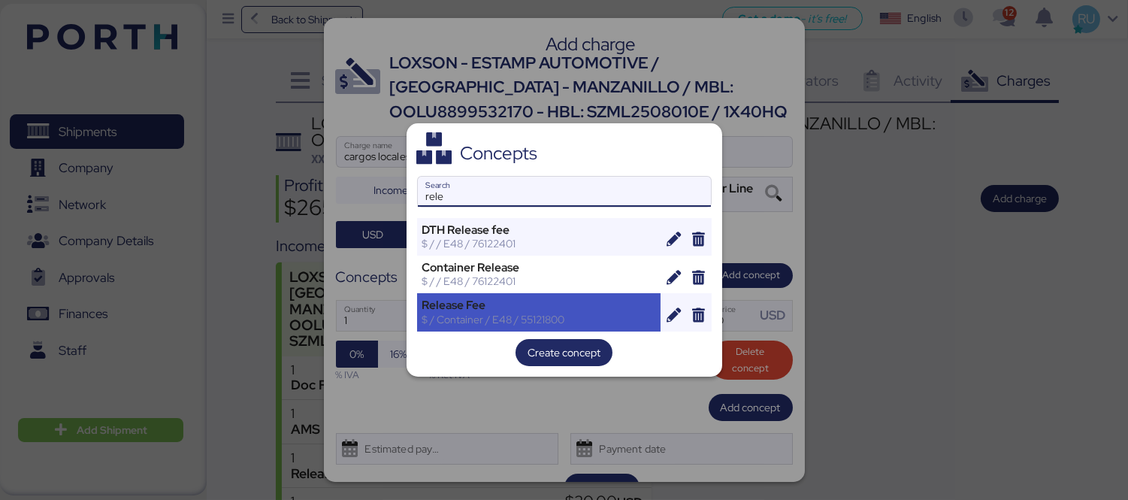
type input "rele"
click at [475, 315] on div "$ / Container / E48 / 55121800" at bounding box center [539, 319] width 234 height 14
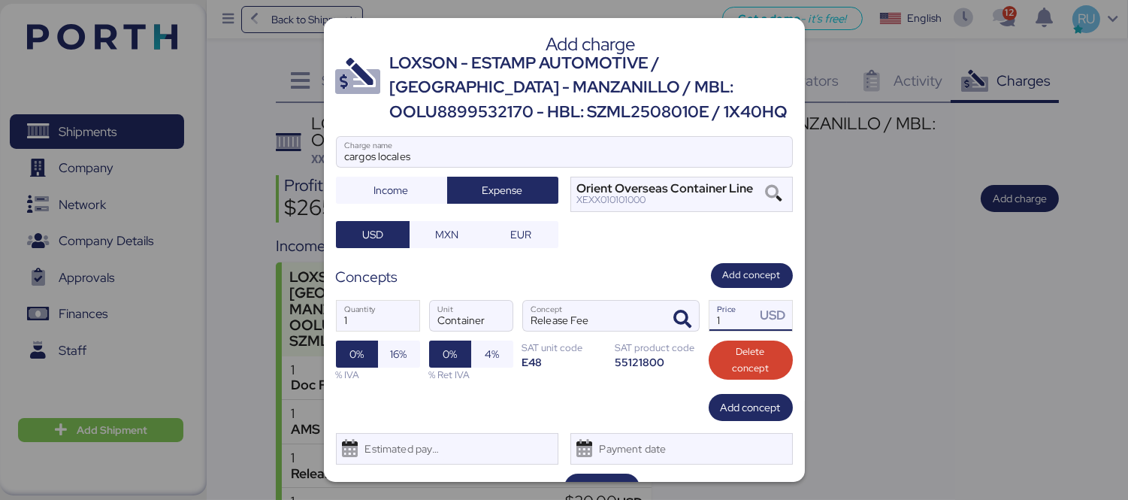
click at [737, 312] on input "1" at bounding box center [732, 315] width 47 height 30
type input "0"
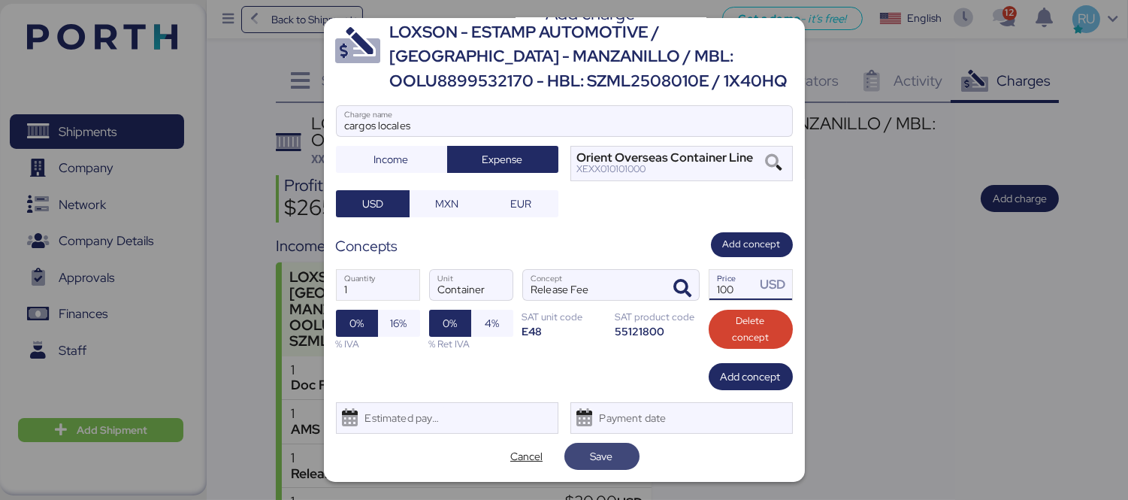
type input "100"
click at [590, 452] on span "Save" at bounding box center [601, 456] width 23 height 18
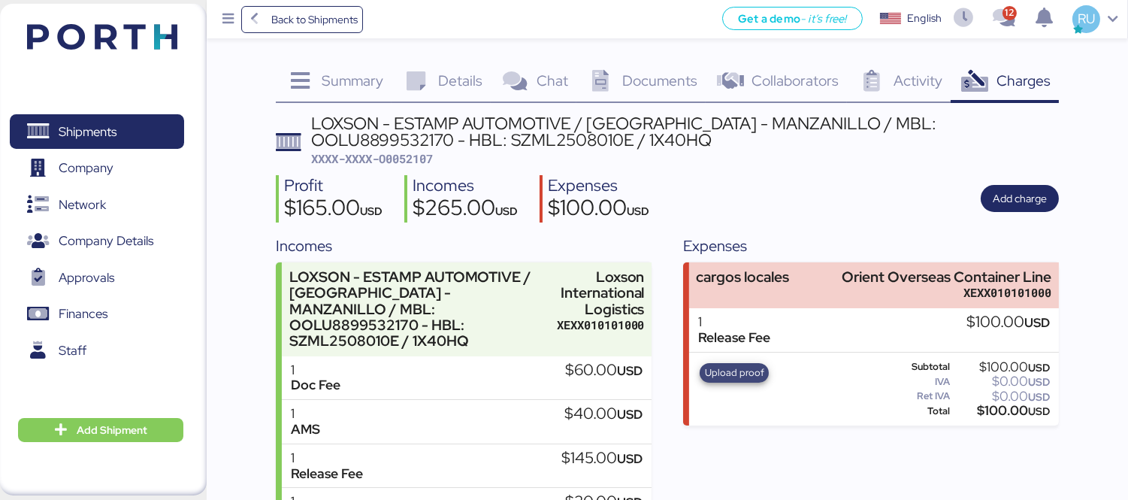
click at [747, 364] on span "Upload proof" at bounding box center [734, 372] width 59 height 17
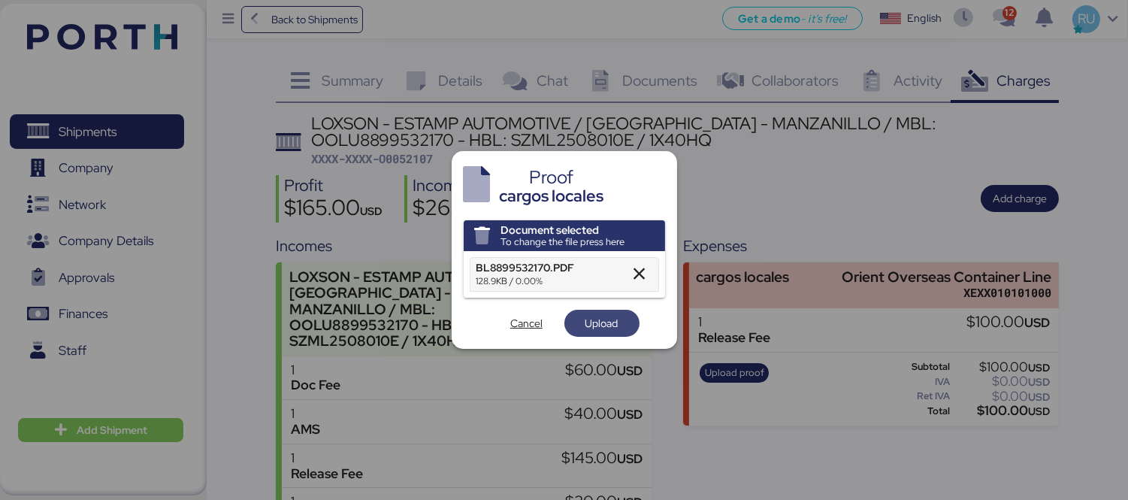
click at [617, 323] on span "Upload" at bounding box center [601, 323] width 33 height 18
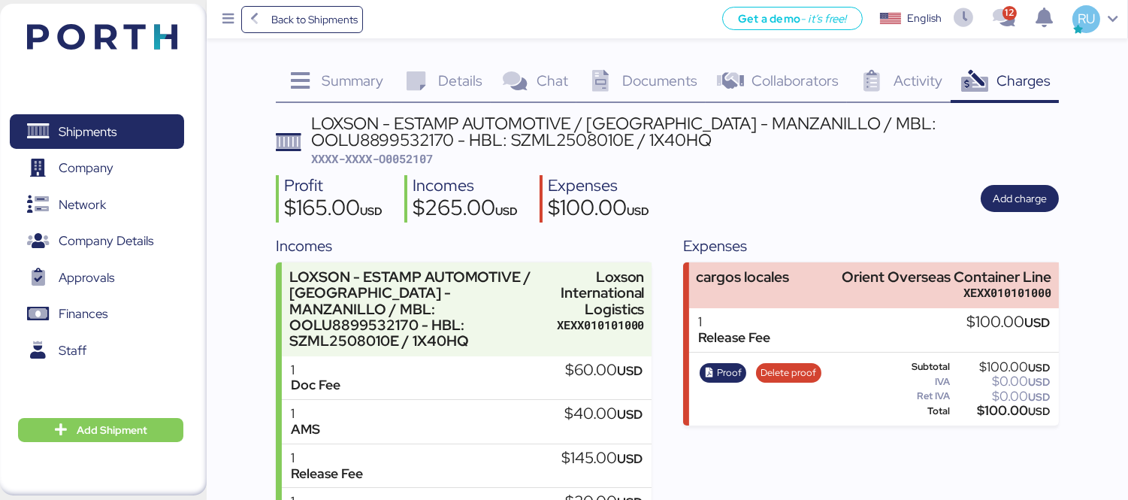
click at [89, 38] on img at bounding box center [102, 37] width 150 height 26
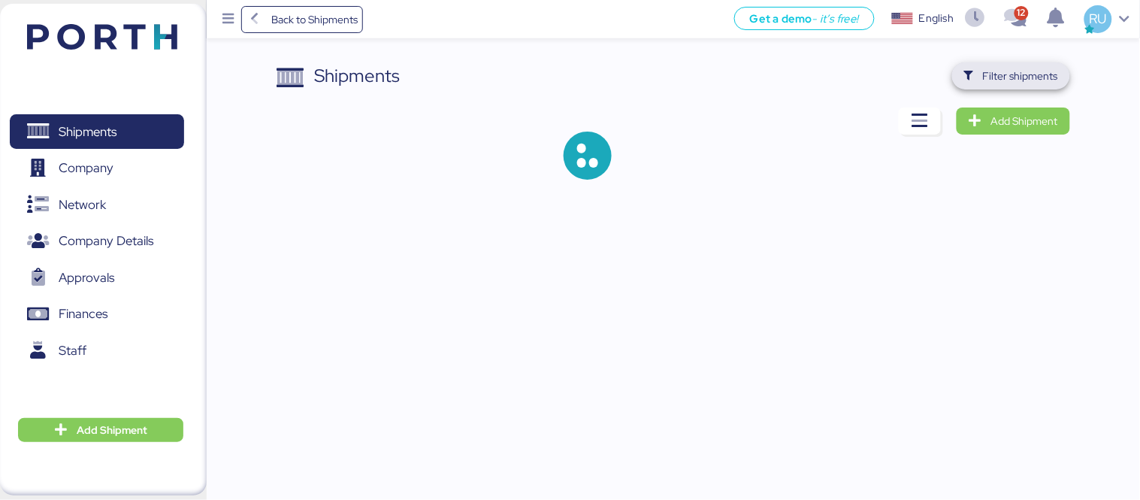
click at [986, 65] on span "Filter shipments" at bounding box center [1011, 75] width 94 height 21
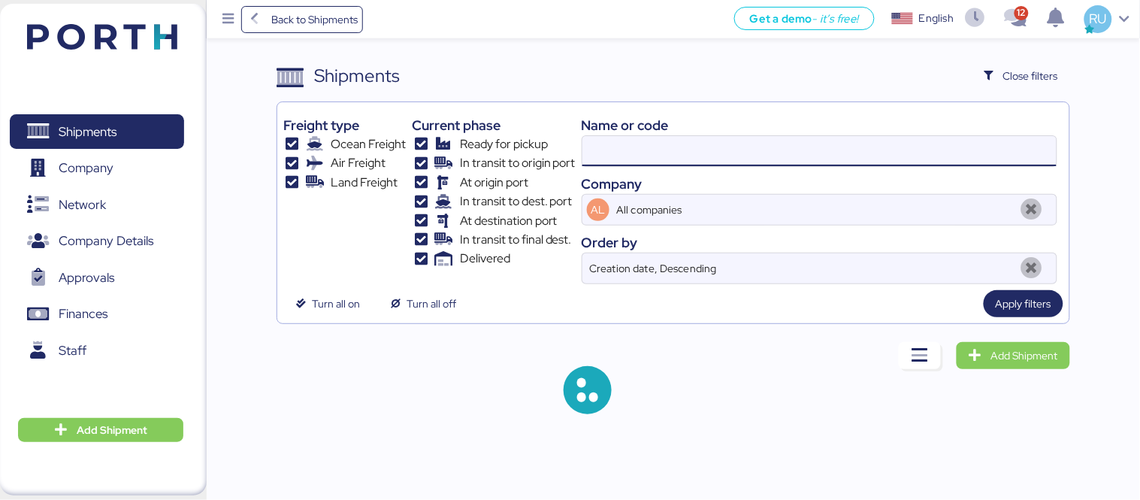
click at [712, 148] on input at bounding box center [819, 151] width 474 height 30
paste input "OOLU8899530720"
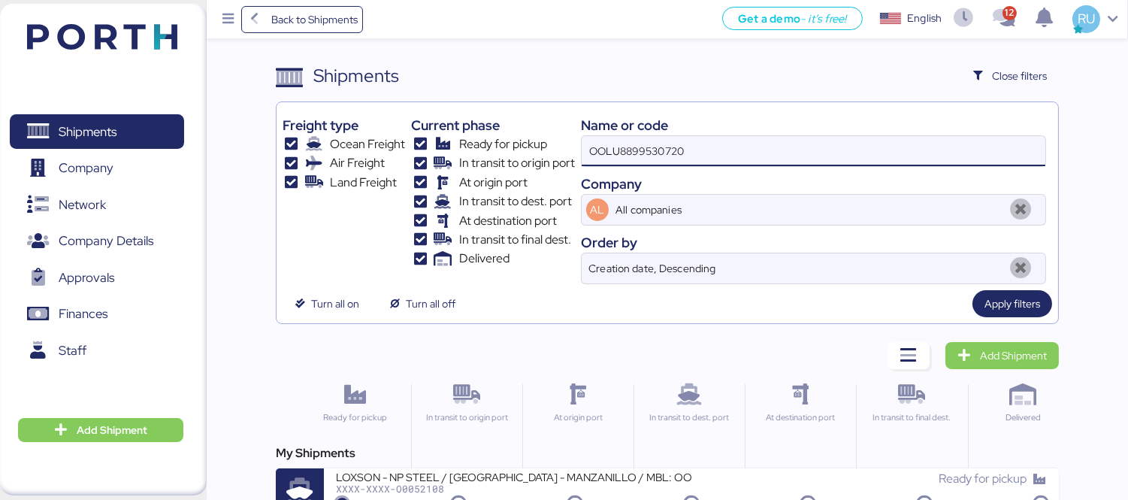
type input "OOLU8899530720"
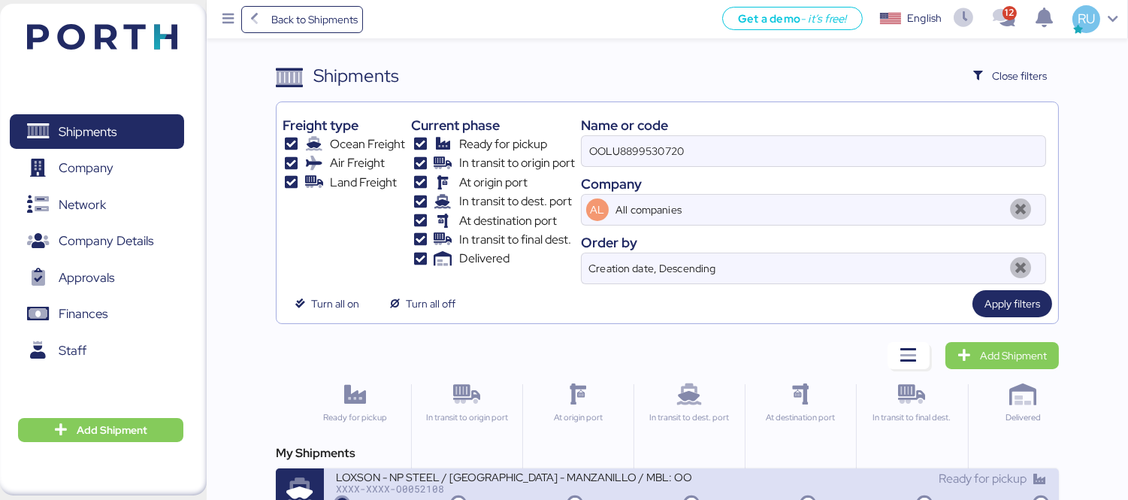
click at [593, 475] on div "LOXSON - NP STEEL / SHANGHAI - MANZANILLO / MBL: OOLU8899530720 - HBL: SZML2508…" at bounding box center [513, 475] width 355 height 13
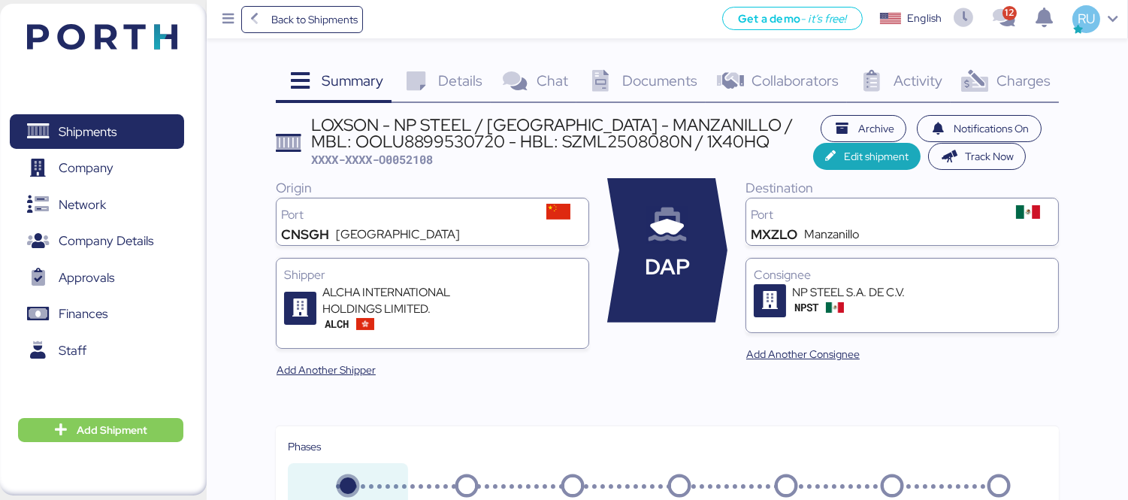
click at [992, 76] on div "Charges 0" at bounding box center [1004, 82] width 108 height 41
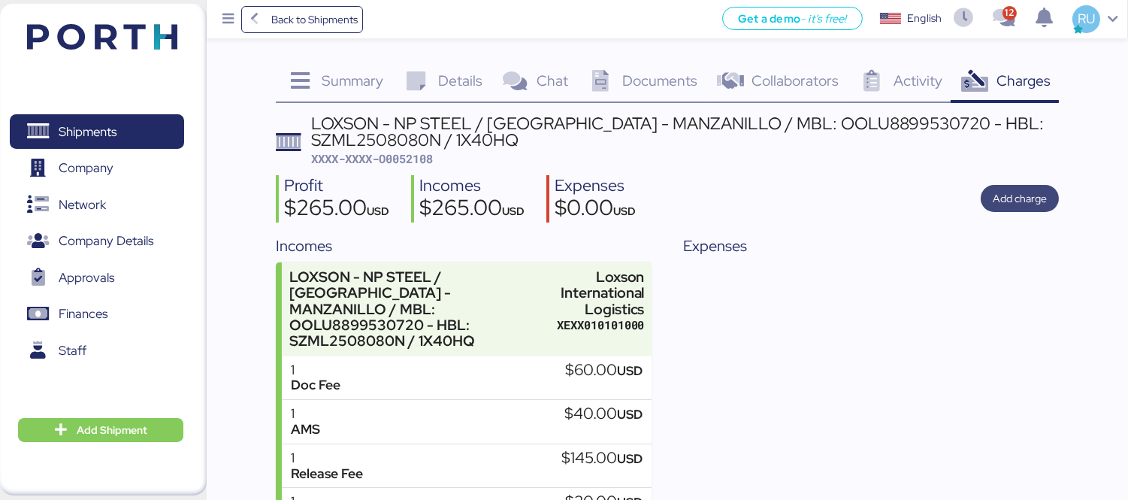
click at [1039, 197] on span "Add charge" at bounding box center [1019, 198] width 54 height 18
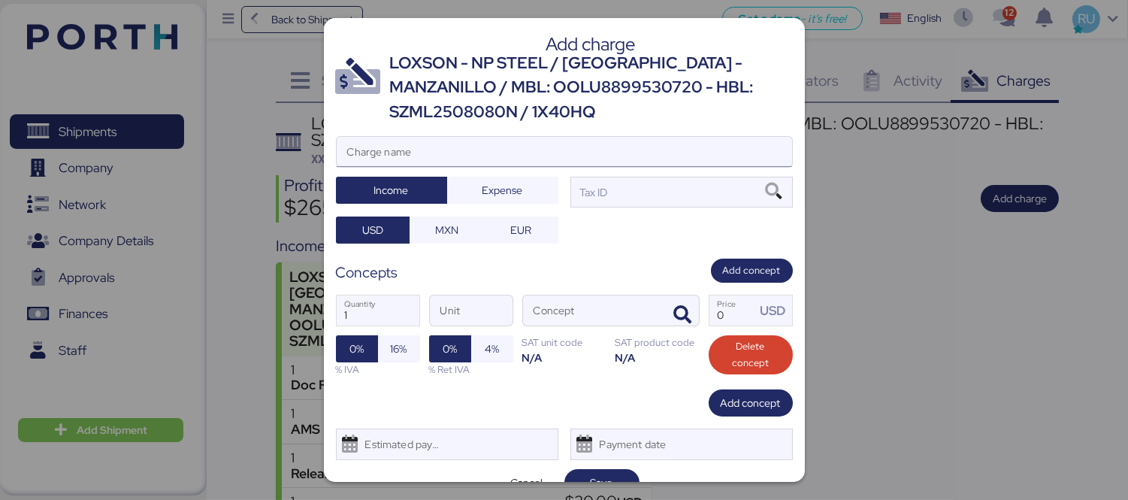
click at [636, 158] on input "Charge name" at bounding box center [564, 152] width 455 height 30
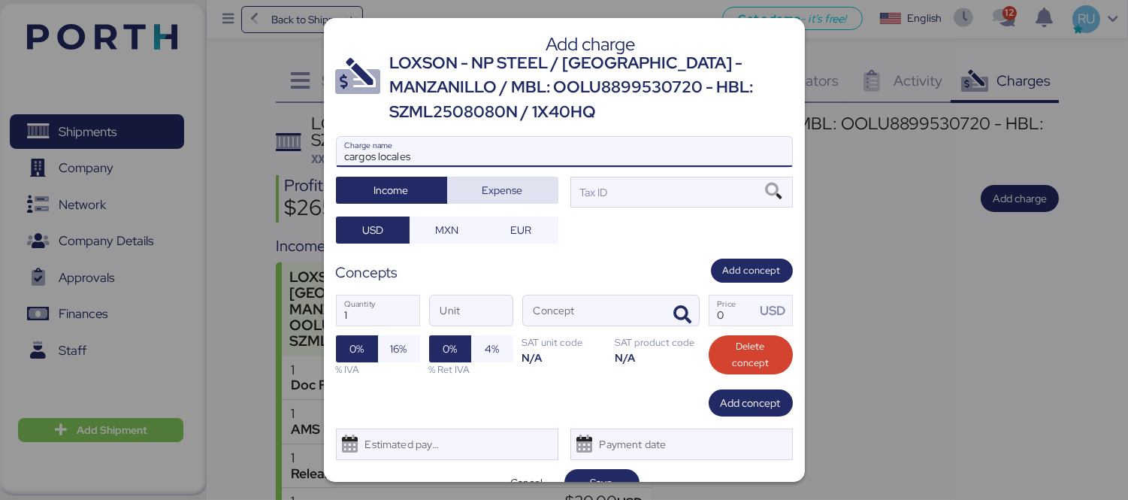
type input "cargos locales"
click at [523, 186] on span "Expense" at bounding box center [502, 190] width 87 height 21
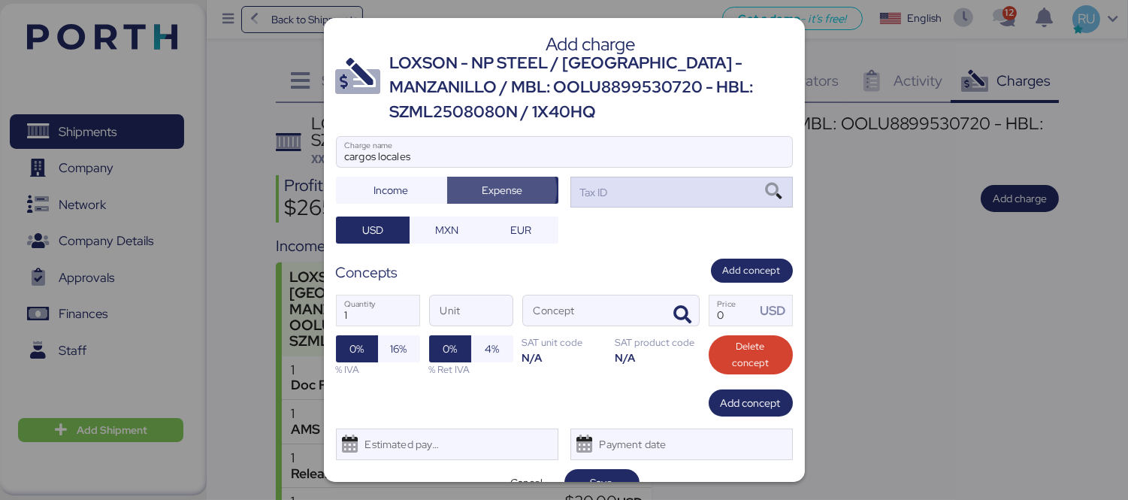
click at [611, 188] on div "Tax ID" at bounding box center [681, 192] width 222 height 30
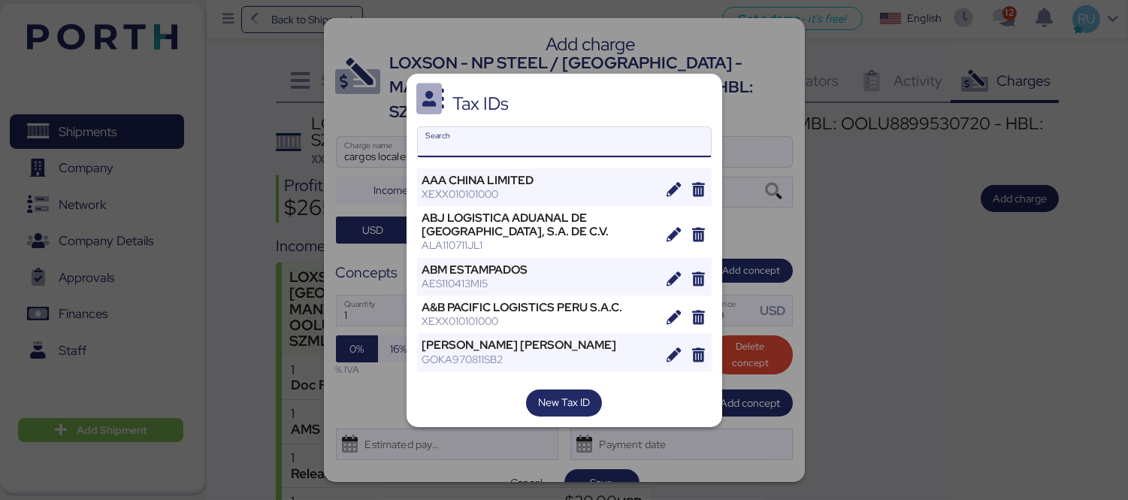
click at [588, 143] on input "Search" at bounding box center [564, 142] width 293 height 30
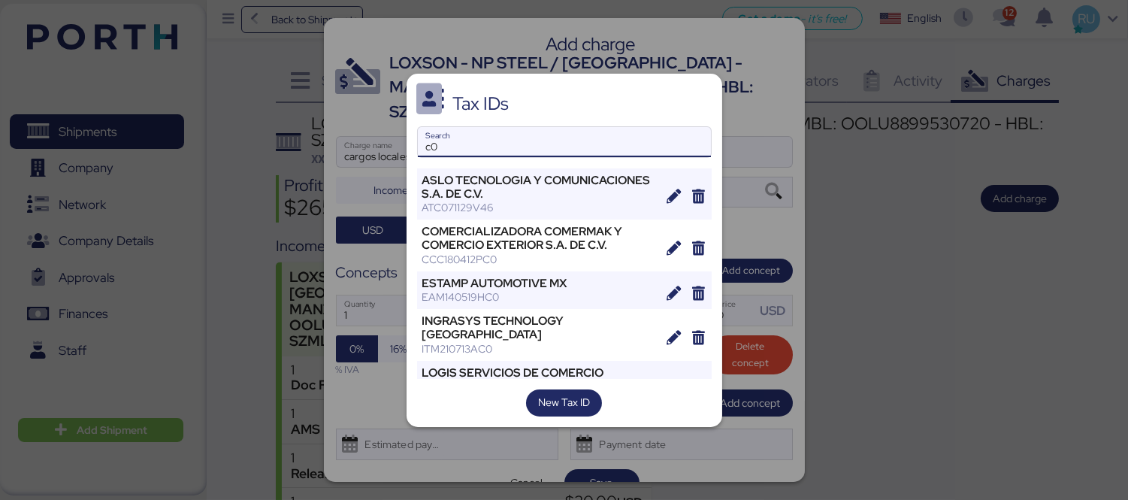
type input "c"
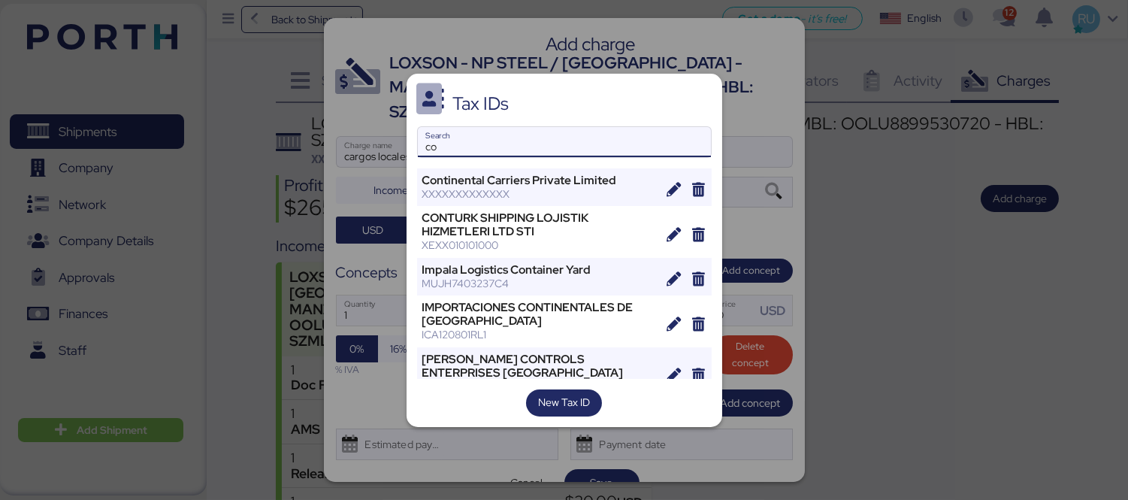
type input "c"
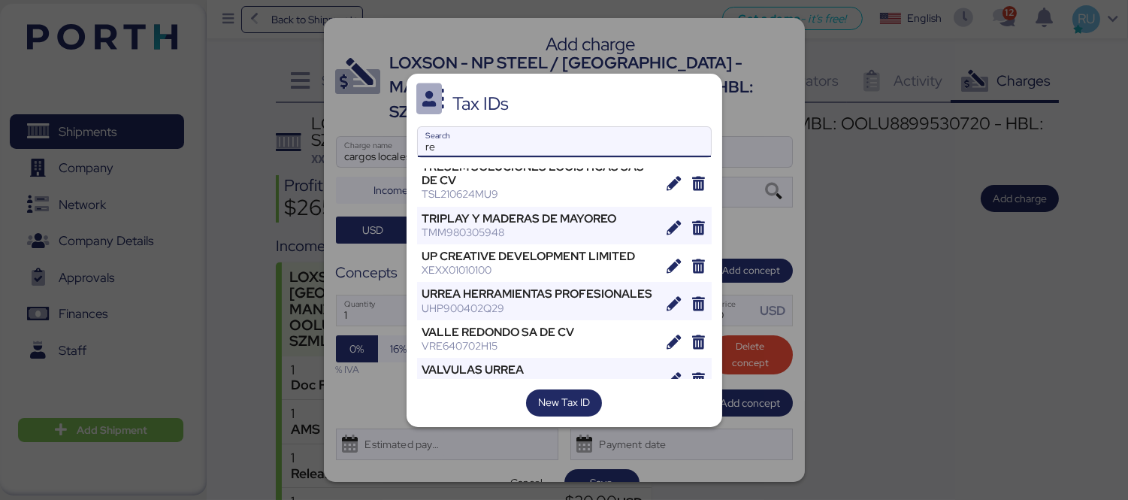
type input "r"
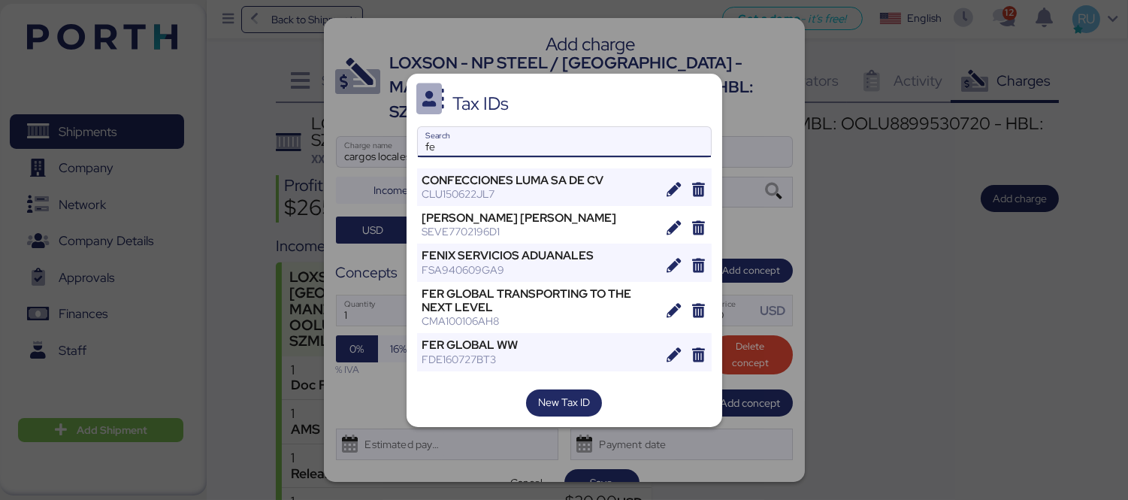
type input "f"
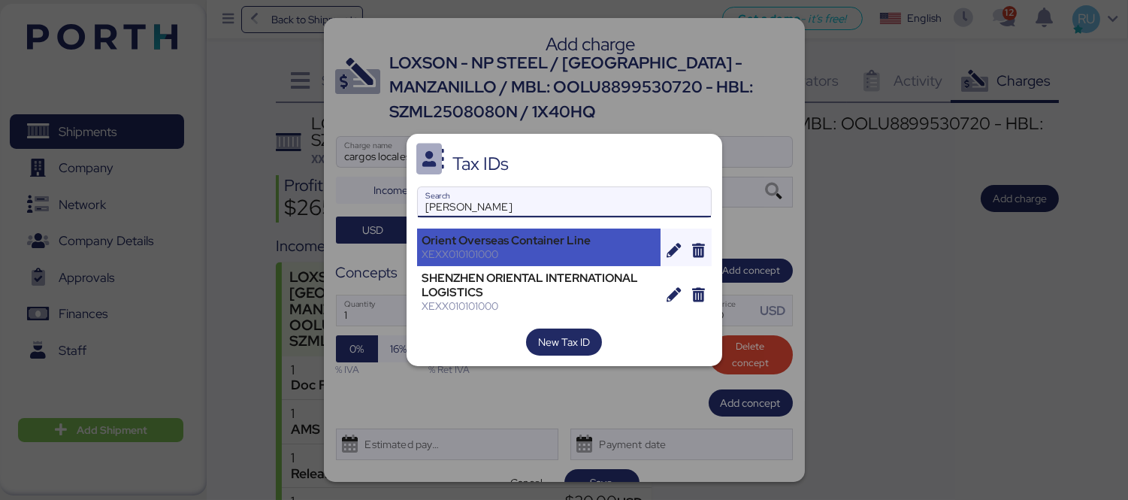
type input "orie"
click at [528, 252] on div "XEXX010101000" at bounding box center [539, 254] width 234 height 14
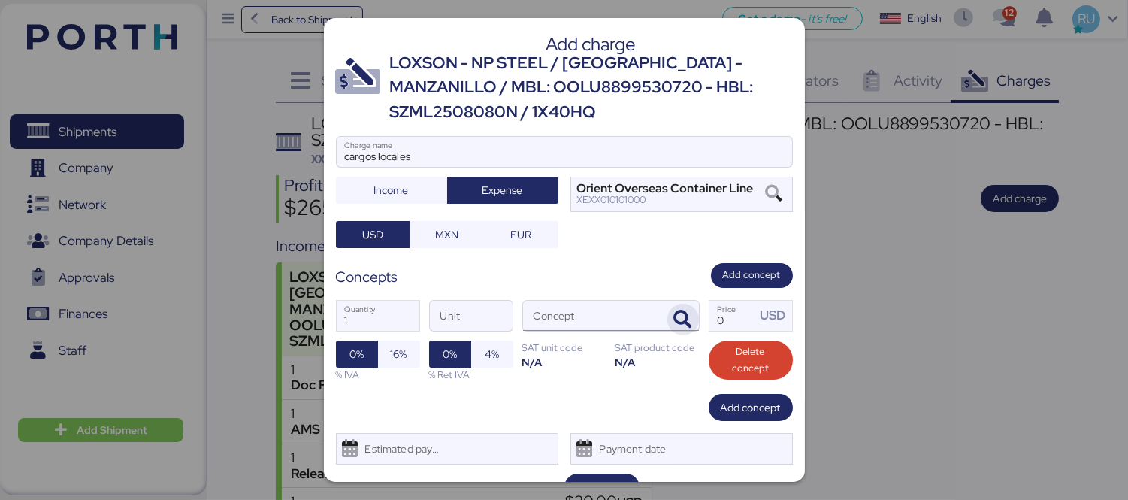
click at [674, 324] on icon "button" at bounding box center [683, 319] width 18 height 18
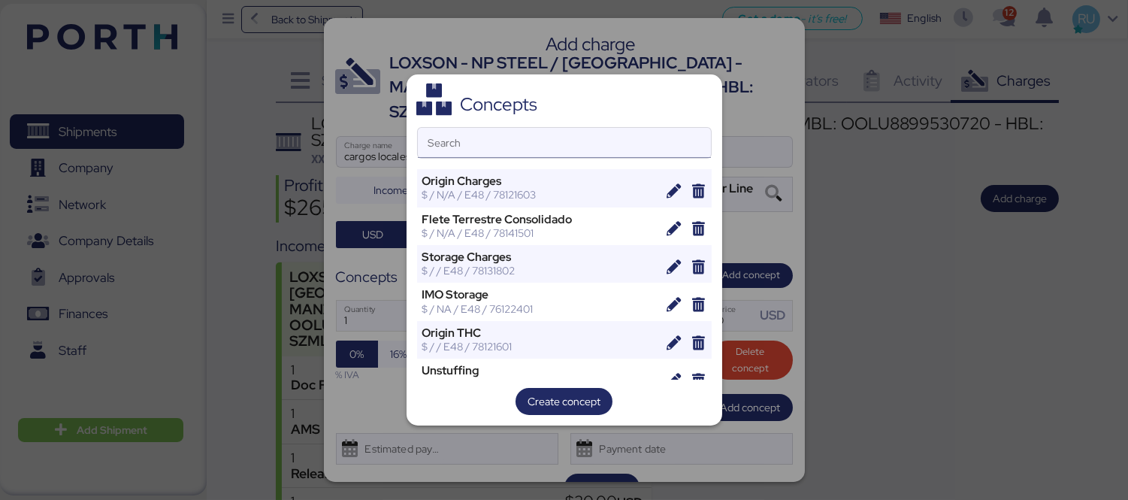
click at [598, 136] on input "Search" at bounding box center [564, 143] width 293 height 30
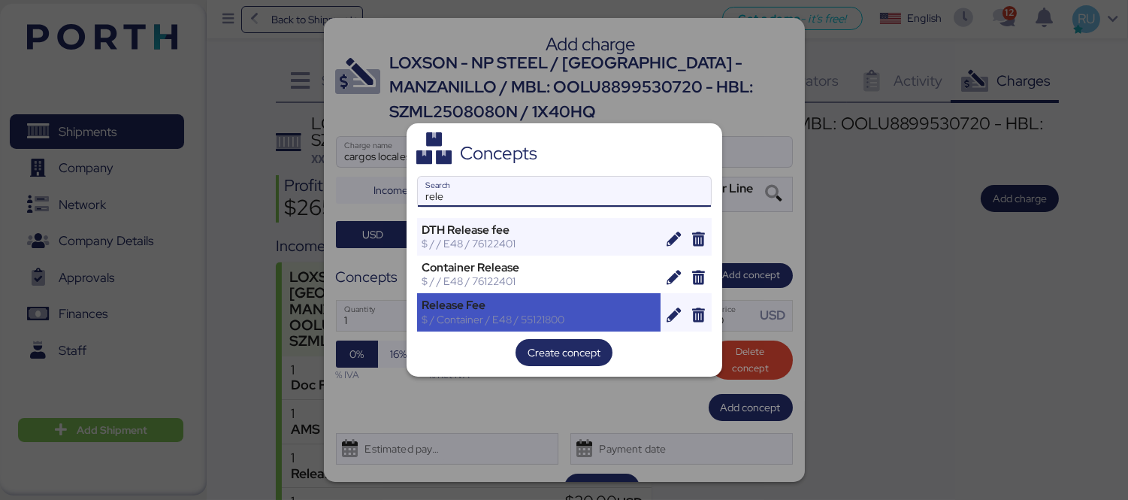
type input "rele"
click at [482, 317] on div "$ / Container / E48 / 55121800" at bounding box center [539, 319] width 234 height 14
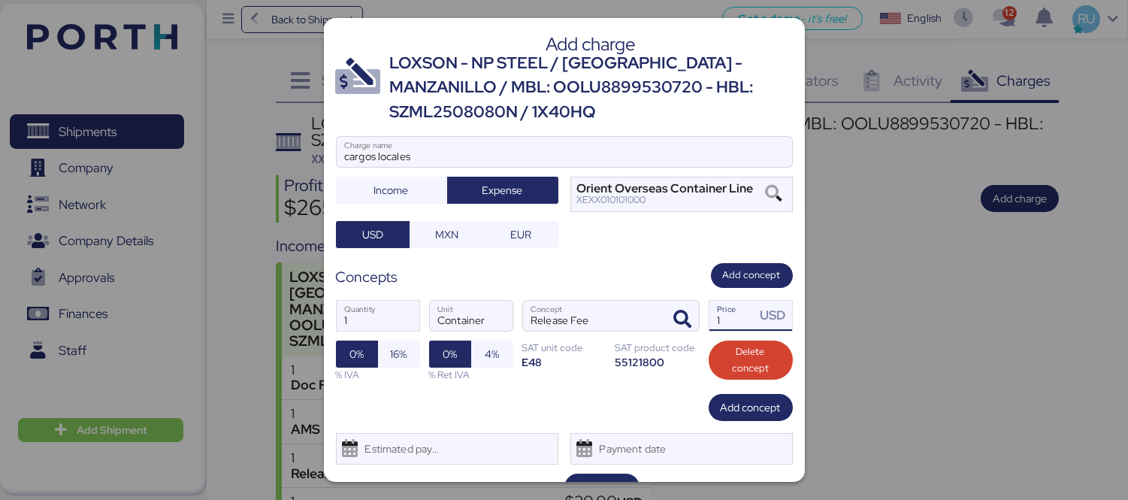
click at [726, 314] on input "1" at bounding box center [732, 315] width 47 height 30
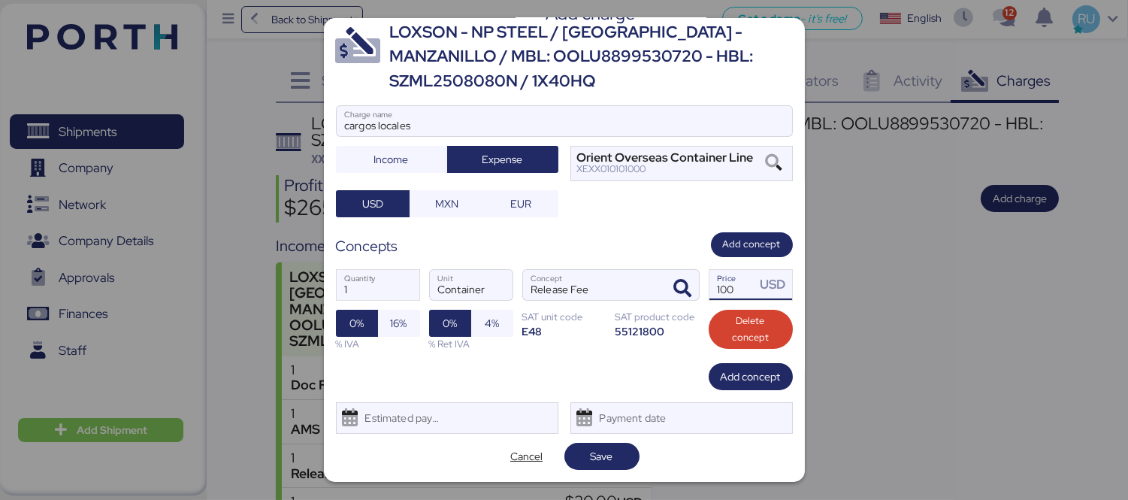
type input "100"
click at [583, 440] on div "Add charge LOXSON - NP STEEL / SHANGHAI - MANZANILLO / MBL: OOLU8899530720 - HB…" at bounding box center [564, 249] width 481 height 463
click at [592, 453] on span "Save" at bounding box center [601, 456] width 23 height 18
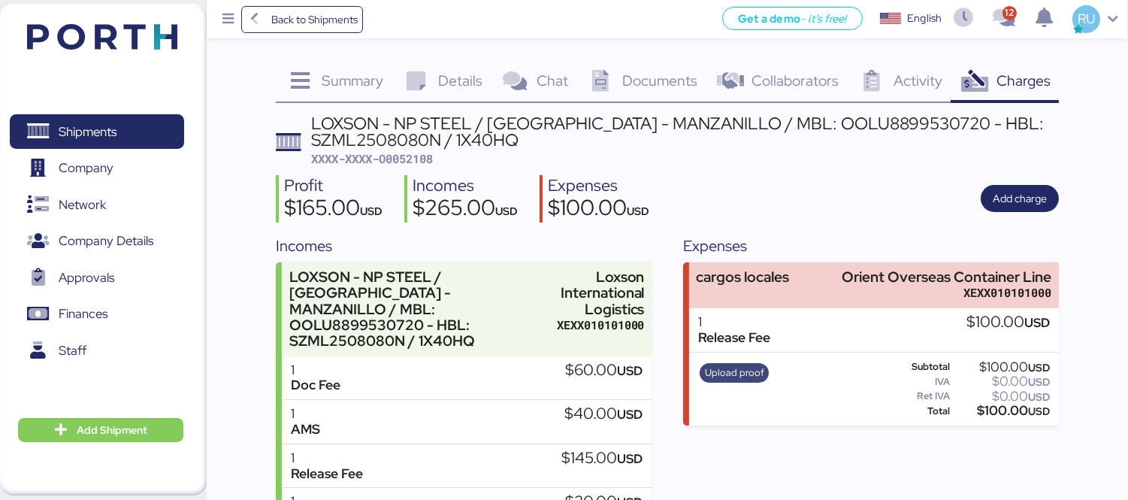
click at [720, 376] on span "Upload proof" at bounding box center [734, 372] width 59 height 17
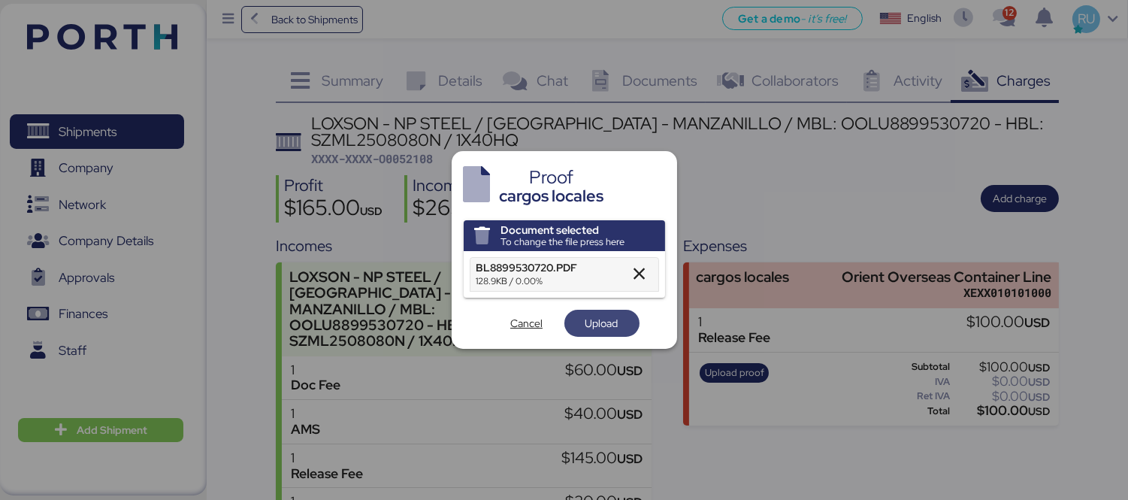
click at [608, 320] on span "Upload" at bounding box center [601, 323] width 33 height 18
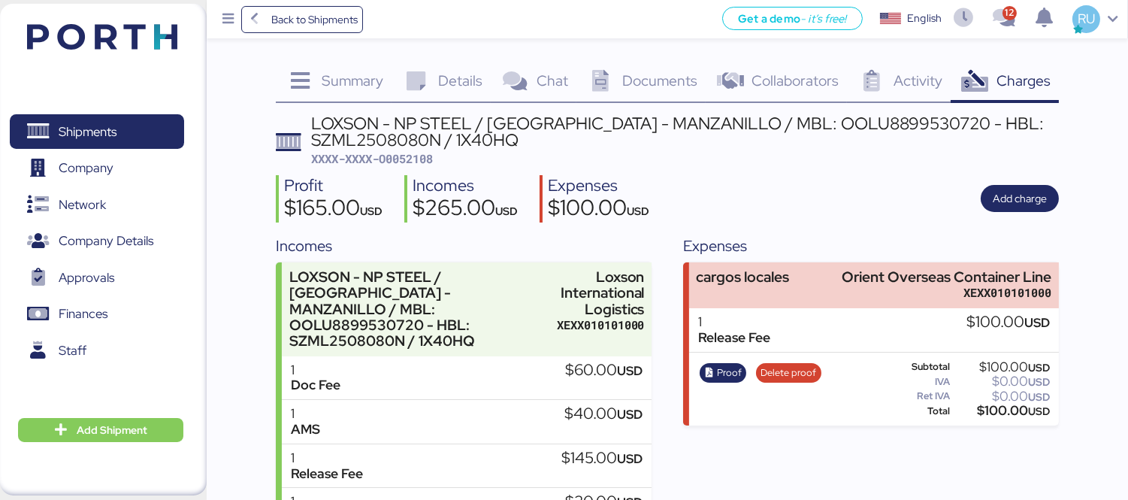
click at [433, 165] on span "XXXX-XXXX-O0052108" at bounding box center [372, 158] width 122 height 15
click at [418, 162] on span "XXXX-XXXX-O0052108" at bounding box center [372, 158] width 122 height 15
copy span "O0052108"
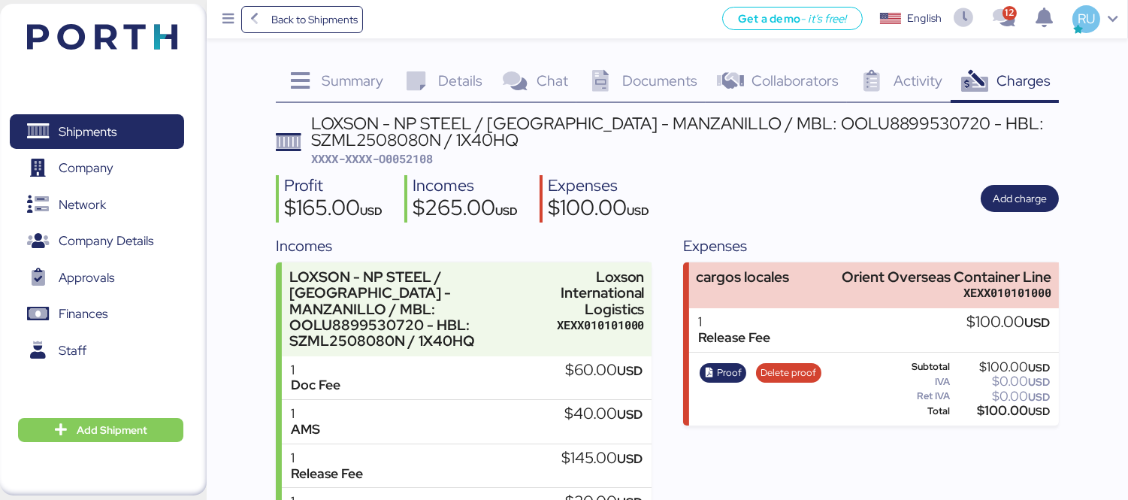
click at [116, 20] on header at bounding box center [80, 34] width 145 height 47
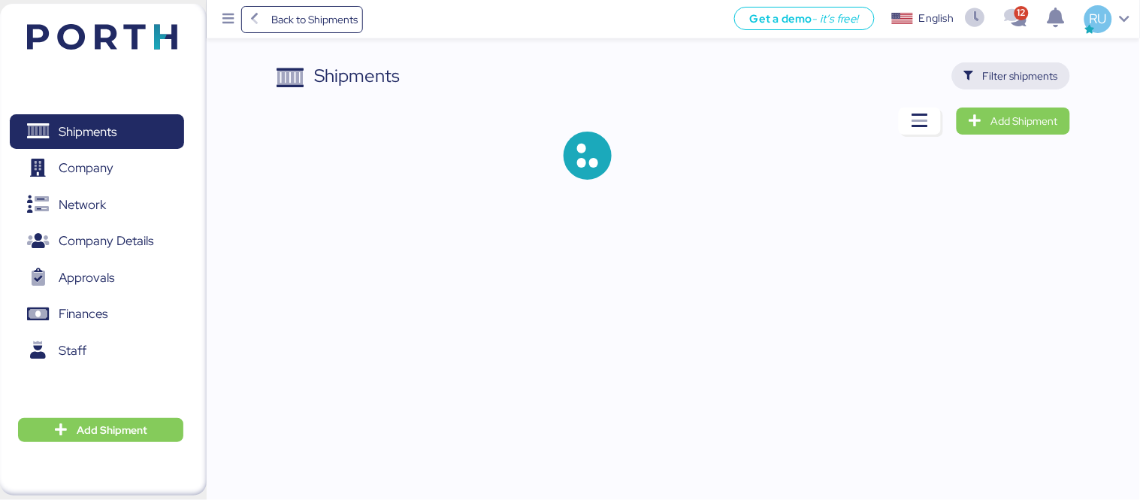
click at [1042, 76] on span "Filter shipments" at bounding box center [1020, 76] width 75 height 18
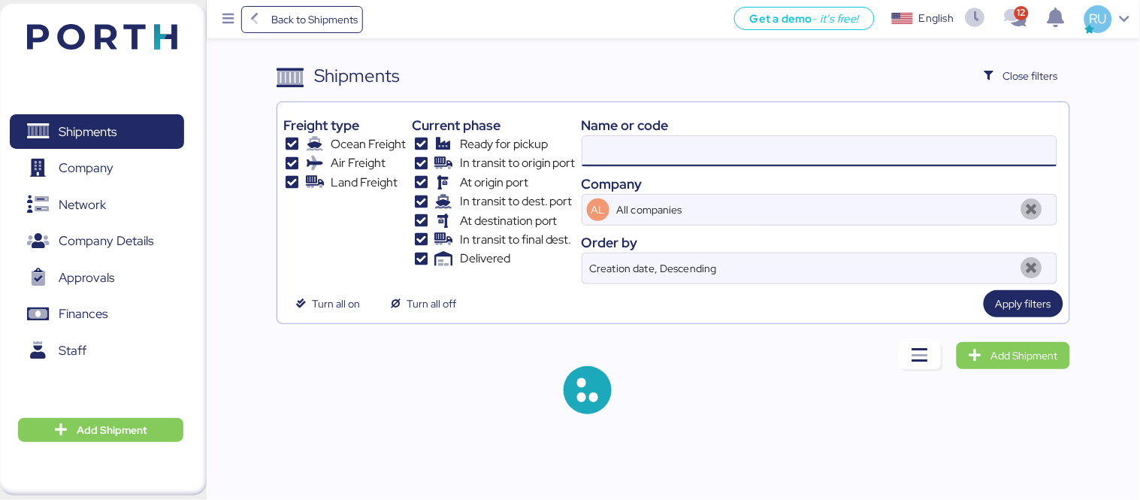
click at [792, 148] on input at bounding box center [819, 151] width 474 height 30
paste input "OOLU8899504610"
type input "OOLU8899504610"
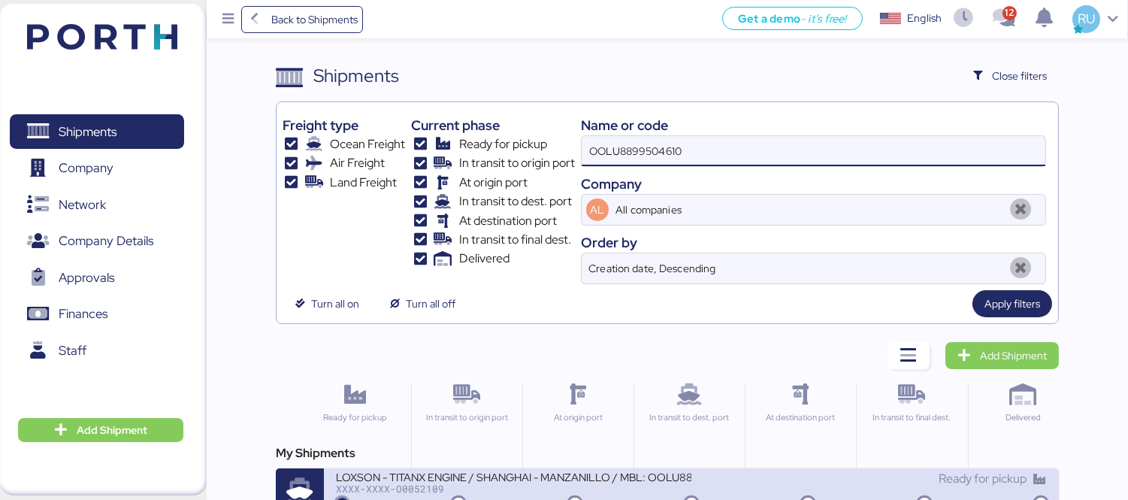
click at [545, 485] on div "XXXX-XXXX-O0052109" at bounding box center [513, 488] width 355 height 11
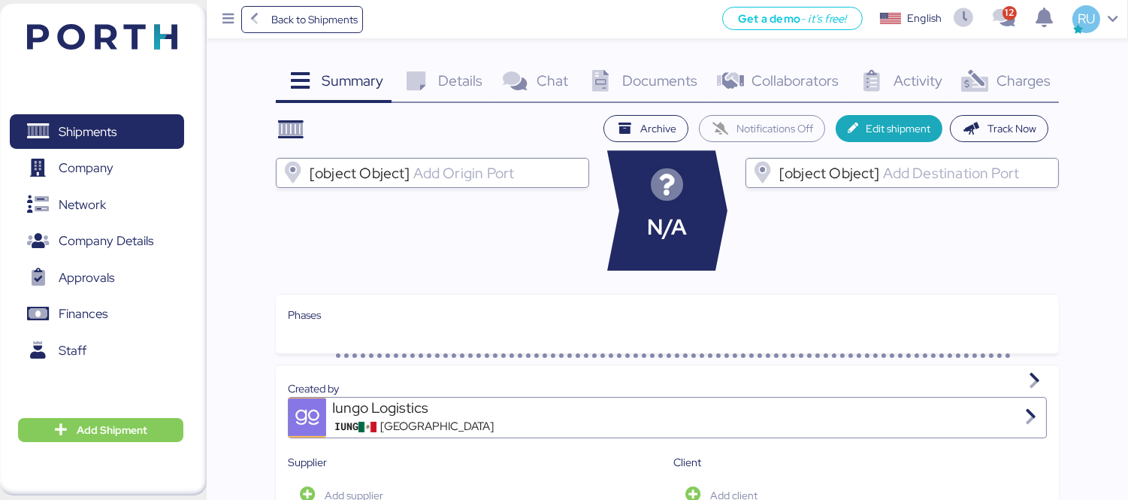
click at [1002, 87] on span "Charges" at bounding box center [1023, 81] width 54 height 20
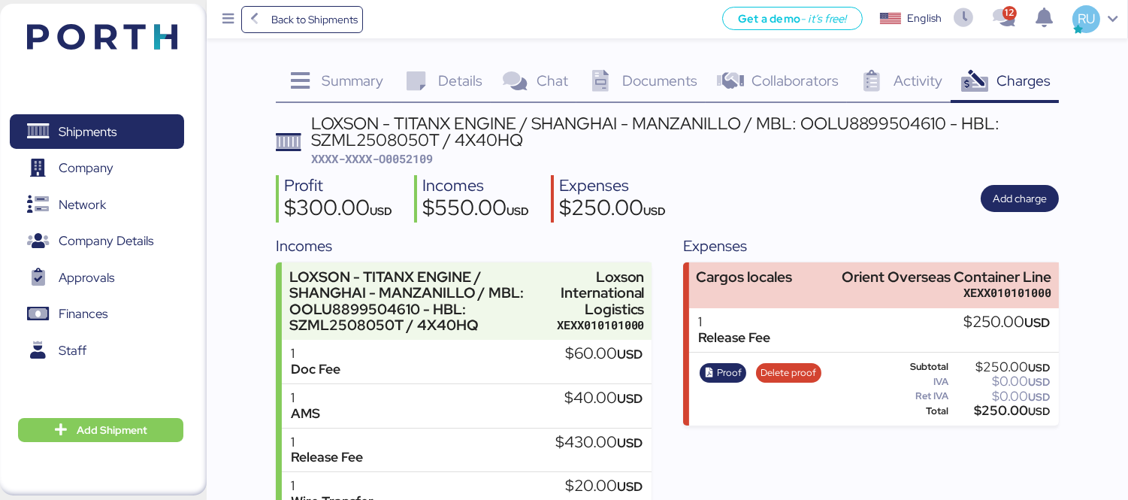
click at [408, 160] on span "XXXX-XXXX-O0052109" at bounding box center [372, 158] width 122 height 15
copy span "O0052109"
click at [823, 182] on div "Profit $300.00 USD Incomes $550.00 USD Expenses $250.00 USD Add charge" at bounding box center [667, 198] width 783 height 47
click at [83, 42] on img at bounding box center [102, 37] width 150 height 26
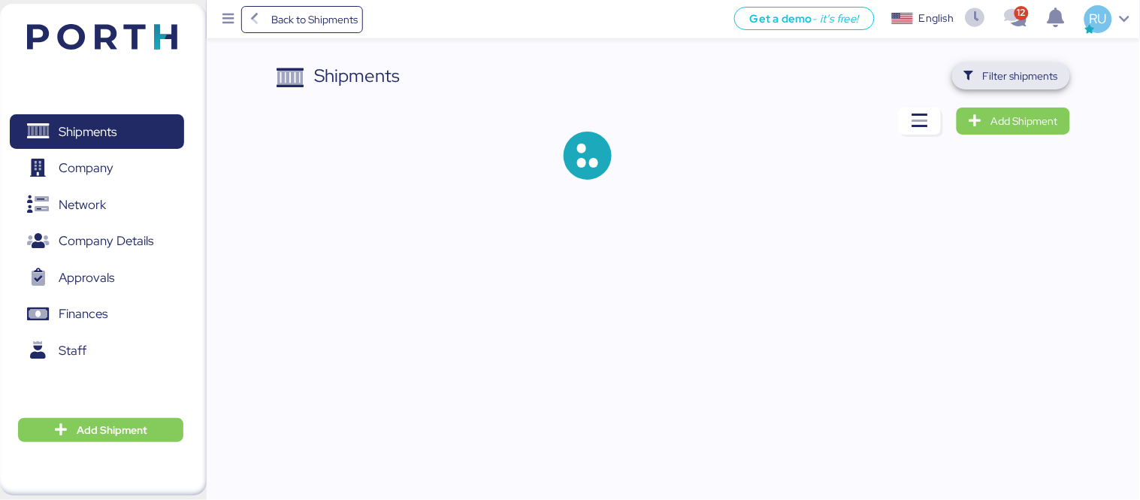
click at [1014, 83] on span "Filter shipments" at bounding box center [1020, 76] width 75 height 18
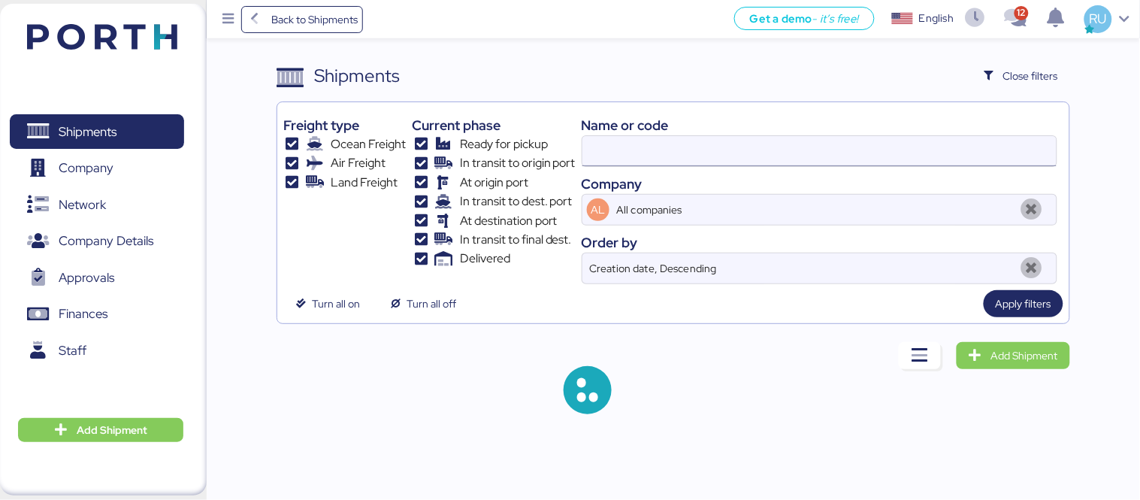
click at [792, 136] on input at bounding box center [819, 151] width 474 height 30
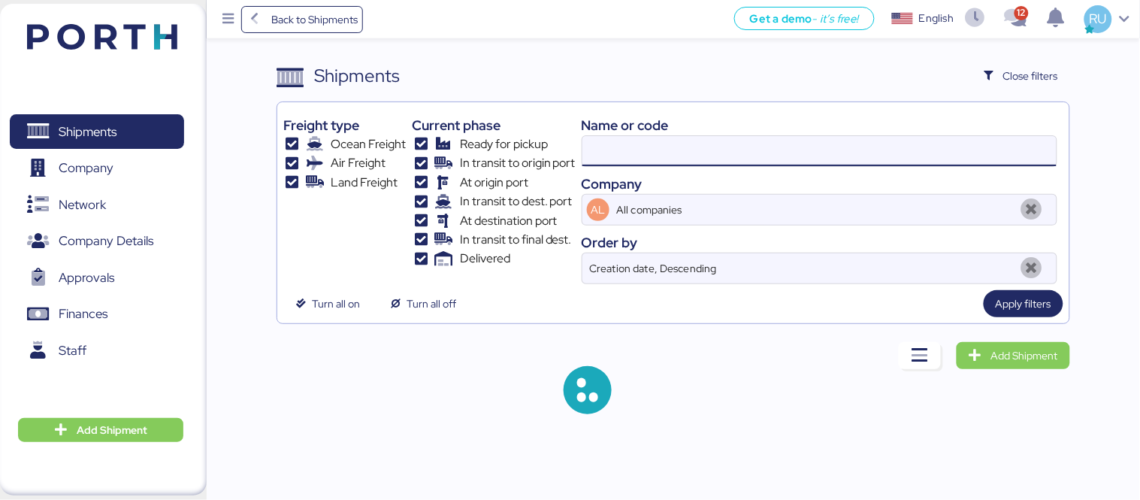
paste input "OOLU8899504550"
type input "OOLU8899504550"
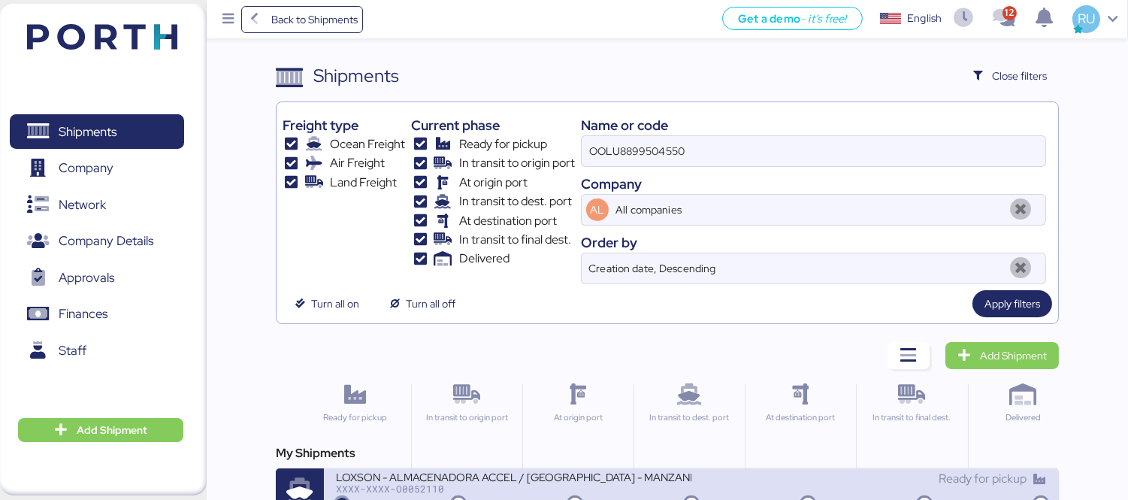
click at [509, 478] on div "LOXSON - ALMACENADORA ACCEL / SHANGHAI - MANZANILLO / MBL: OOLU8899504550 - HBL…" at bounding box center [513, 475] width 355 height 13
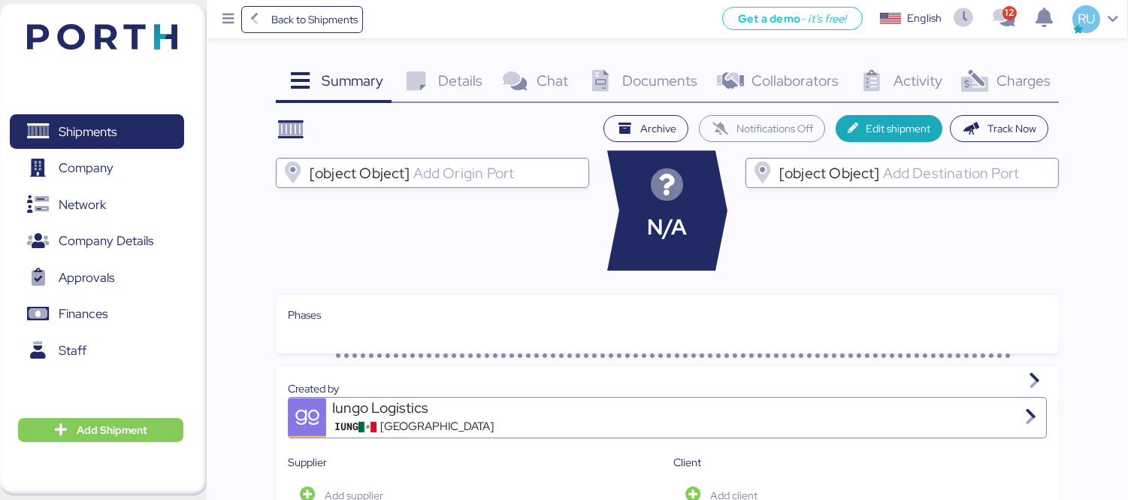
click at [972, 75] on icon at bounding box center [974, 82] width 32 height 22
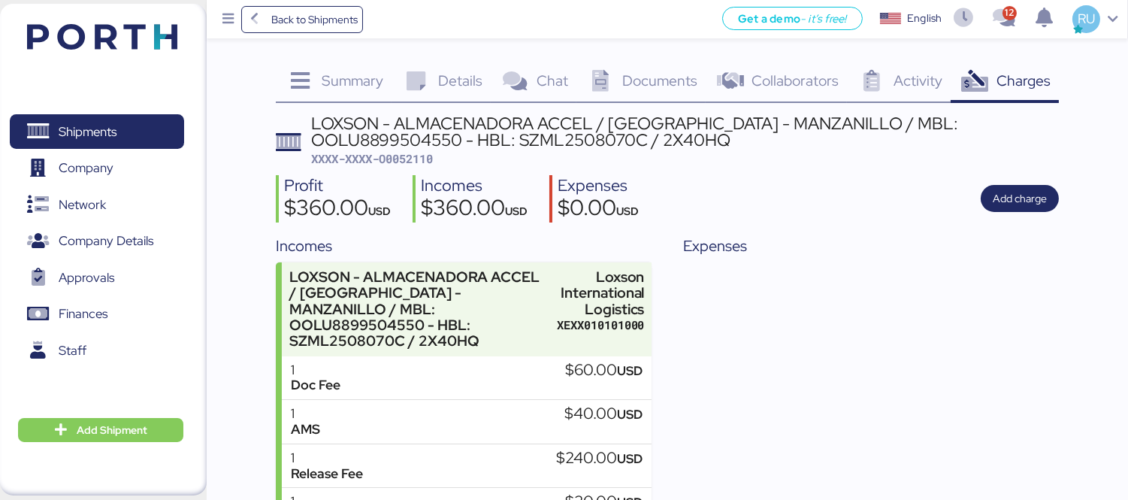
scroll to position [101, 0]
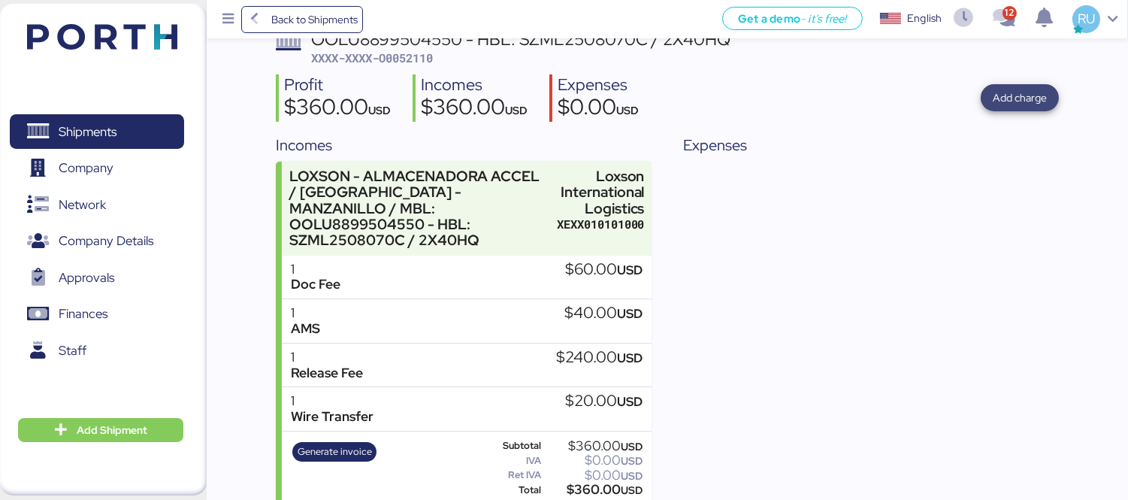
click at [1032, 101] on span "Add charge" at bounding box center [1019, 98] width 54 height 18
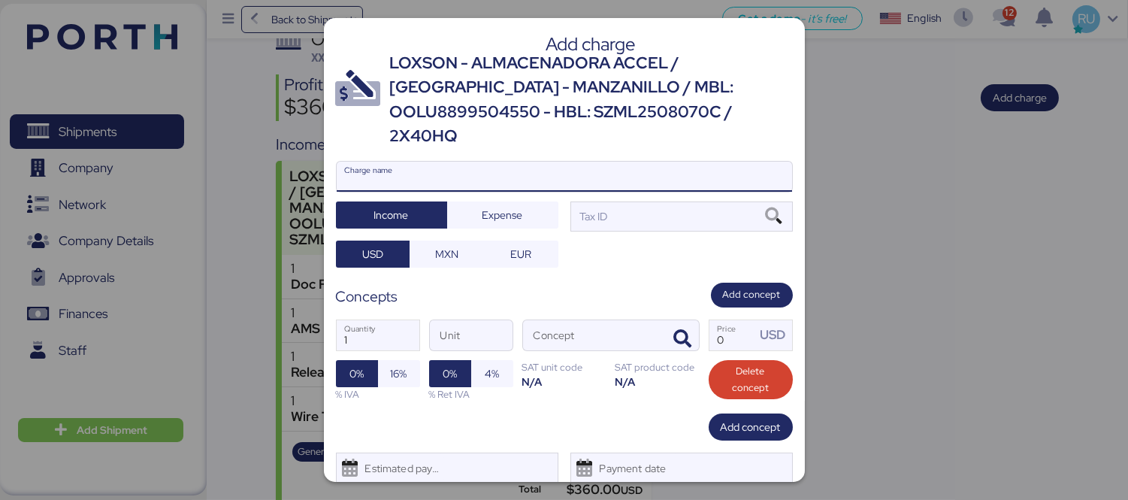
click at [659, 162] on input "Charge name" at bounding box center [564, 177] width 455 height 30
type input "CARGOS LOCALES"
click at [521, 204] on span "Expense" at bounding box center [502, 214] width 87 height 21
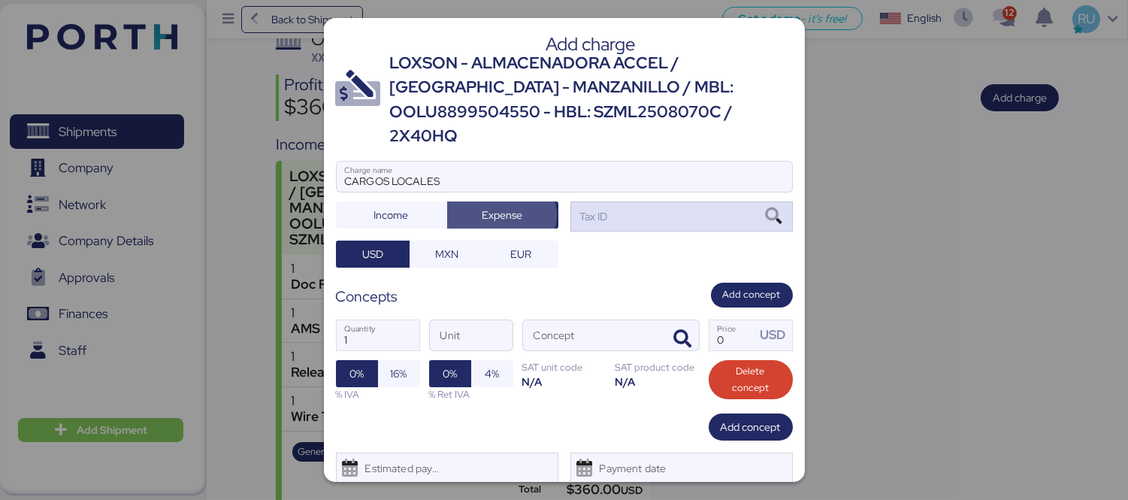
click at [577, 208] on div "Tax ID" at bounding box center [592, 216] width 31 height 17
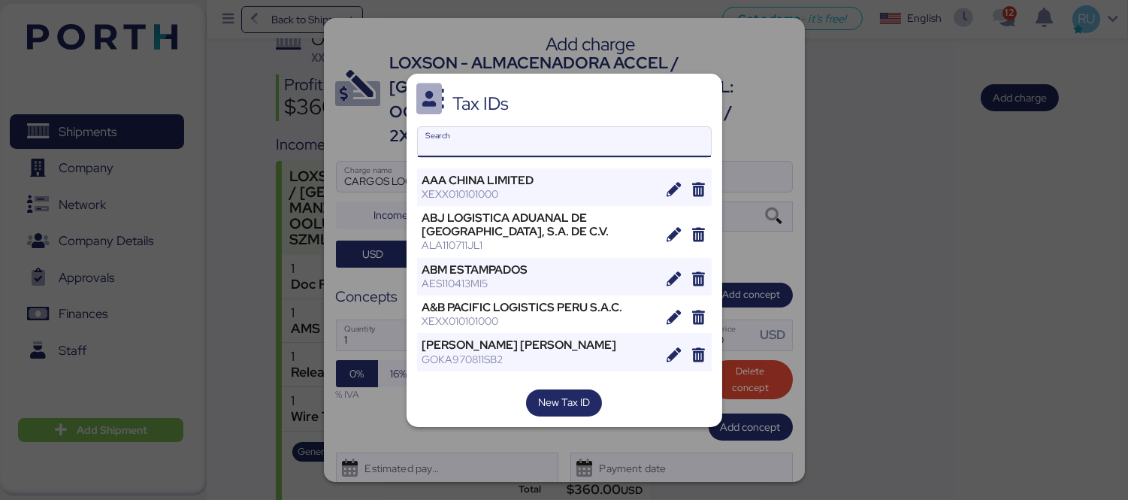
click at [584, 149] on input "Search" at bounding box center [564, 142] width 293 height 30
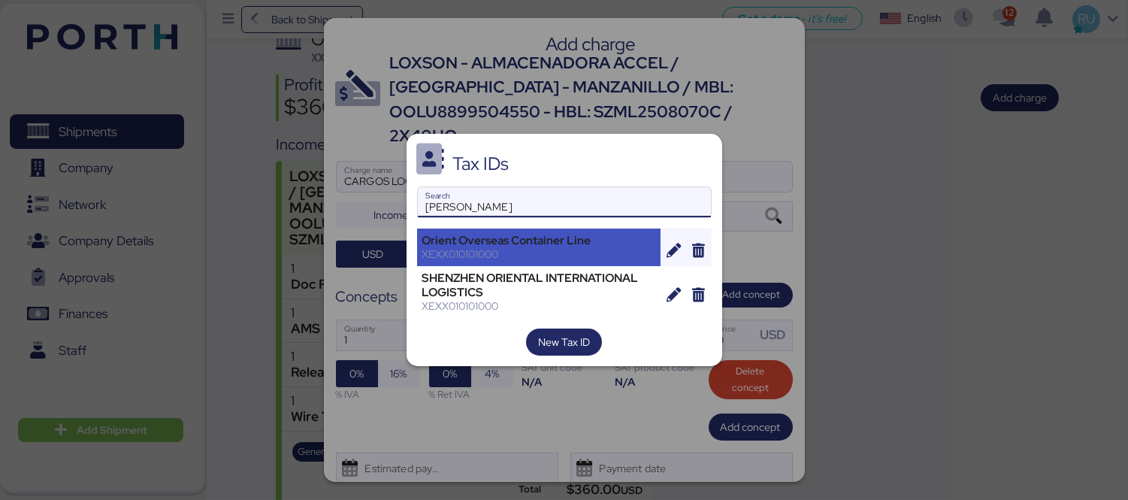
type input "ORIE"
click at [518, 252] on div "XEXX010101000" at bounding box center [539, 254] width 234 height 14
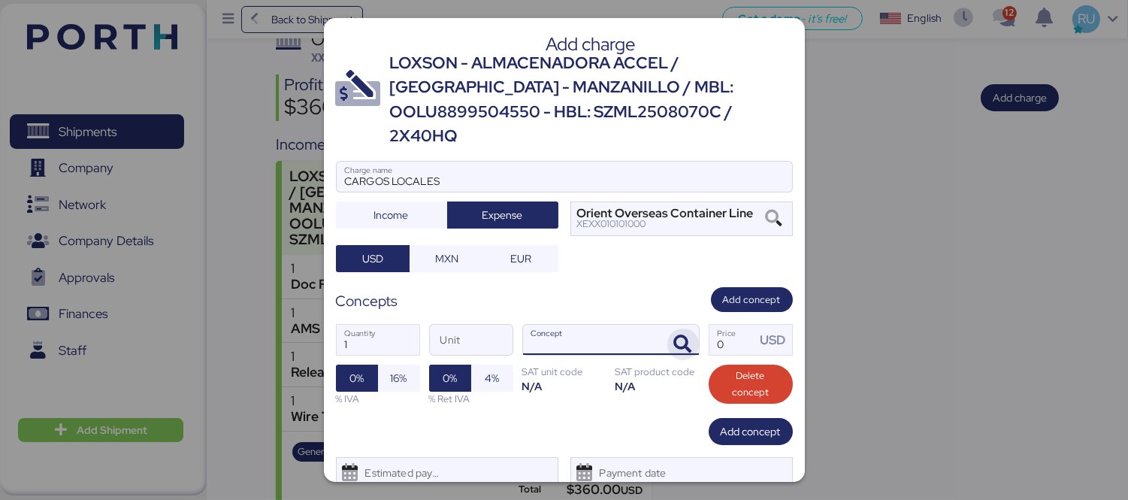
click at [674, 335] on icon "button" at bounding box center [683, 344] width 18 height 18
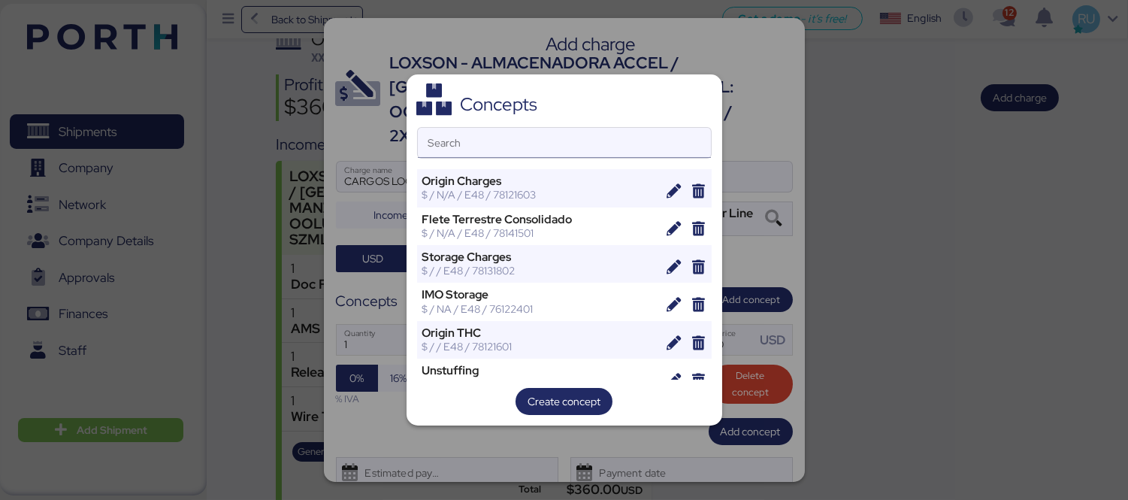
click at [645, 132] on input "Search" at bounding box center [564, 143] width 293 height 30
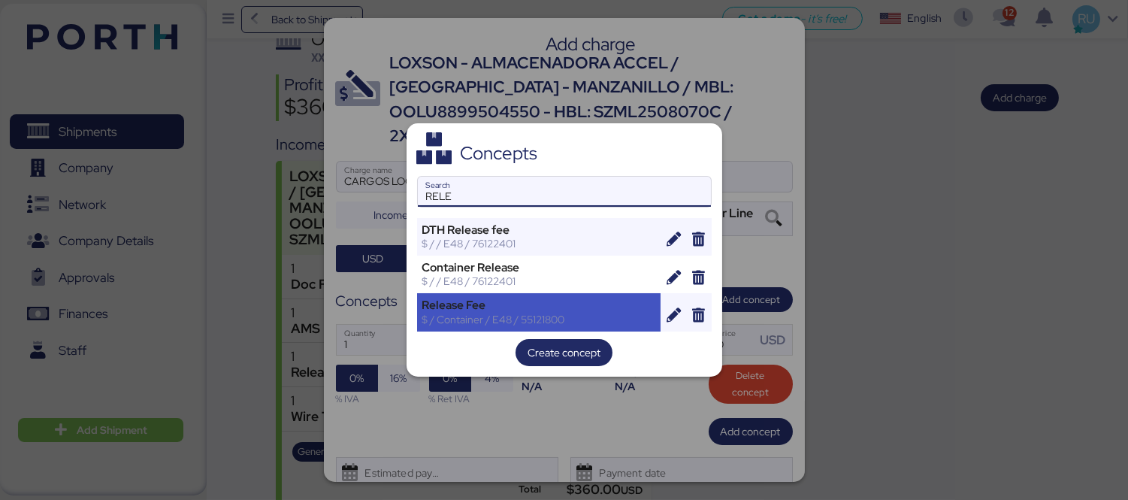
type input "RELE"
click at [537, 300] on div "Release Fee" at bounding box center [539, 305] width 234 height 14
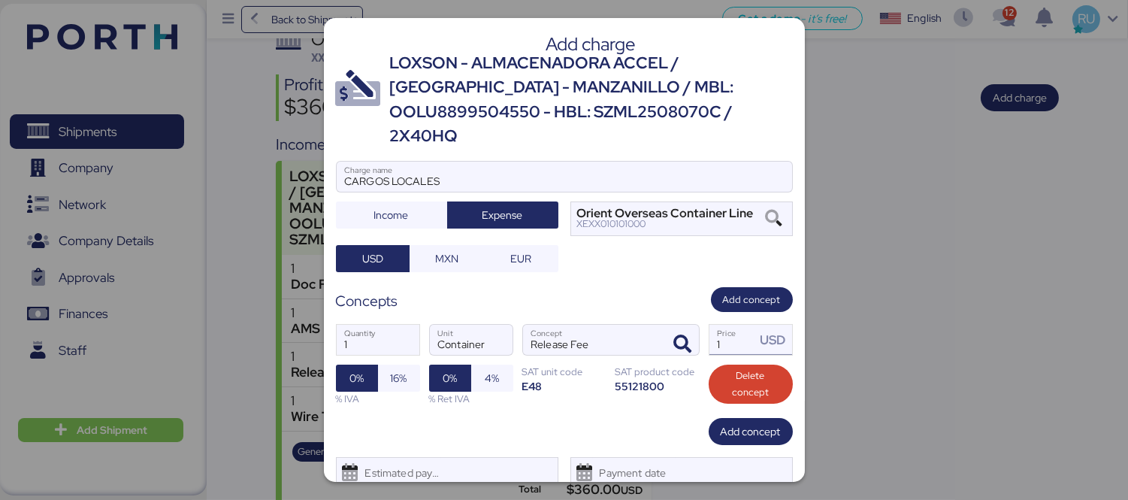
click at [725, 325] on input "1" at bounding box center [732, 340] width 47 height 30
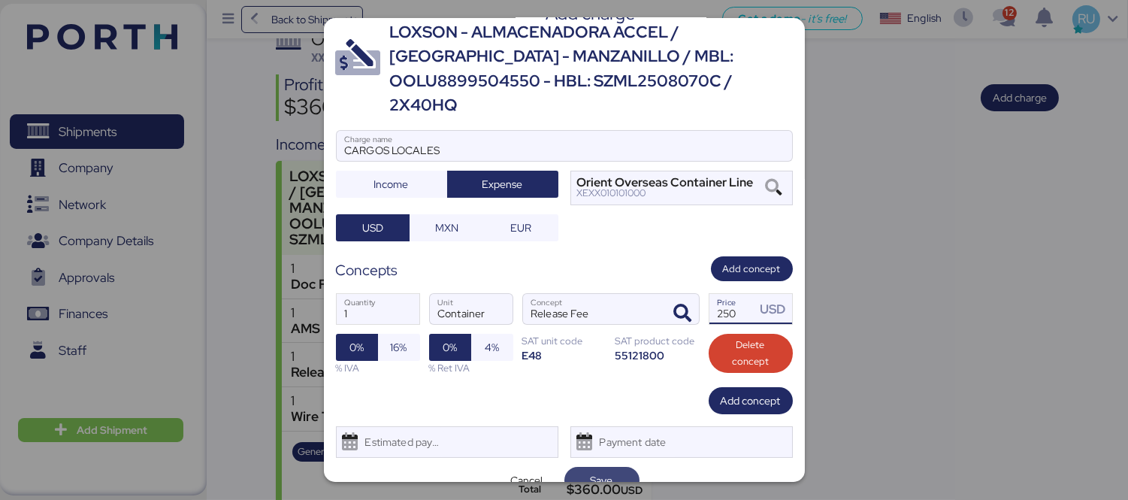
type input "250"
click at [616, 469] on span "Save" at bounding box center [601, 479] width 51 height 21
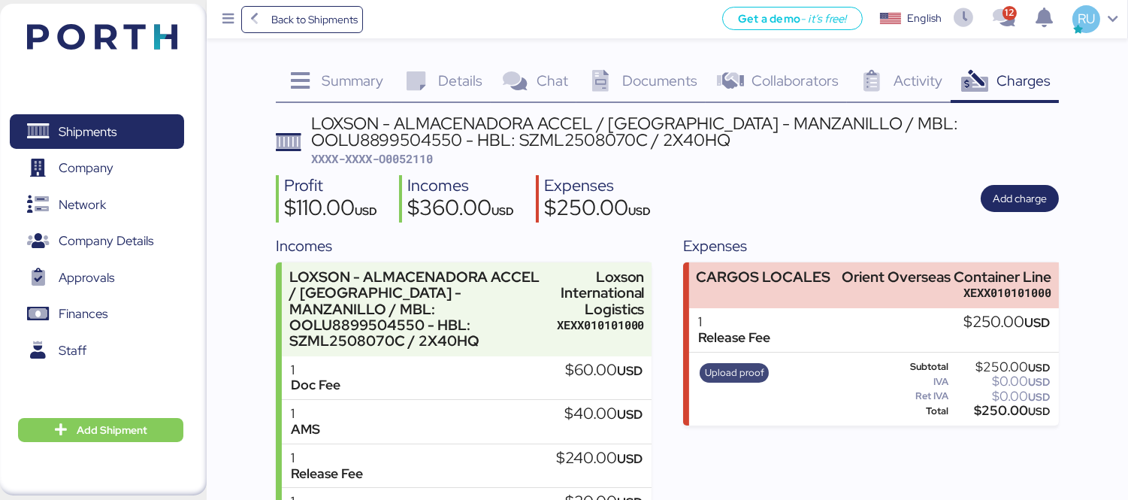
click at [719, 370] on span "Upload proof" at bounding box center [734, 372] width 59 height 17
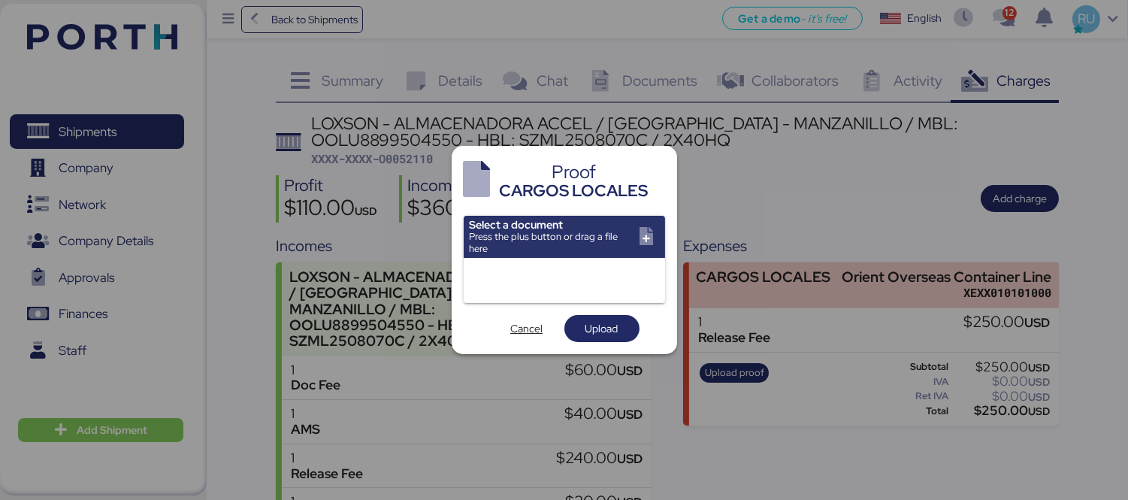
click at [846, 184] on div at bounding box center [564, 250] width 1128 height 500
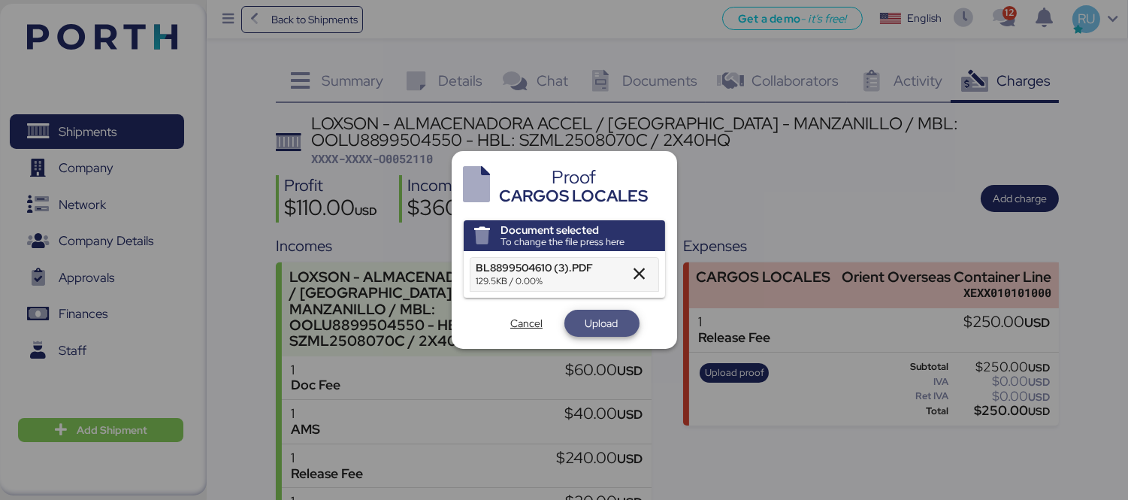
drag, startPoint x: 591, startPoint y: 311, endPoint x: 598, endPoint y: 319, distance: 10.7
click at [598, 319] on span "Upload" at bounding box center [601, 322] width 75 height 27
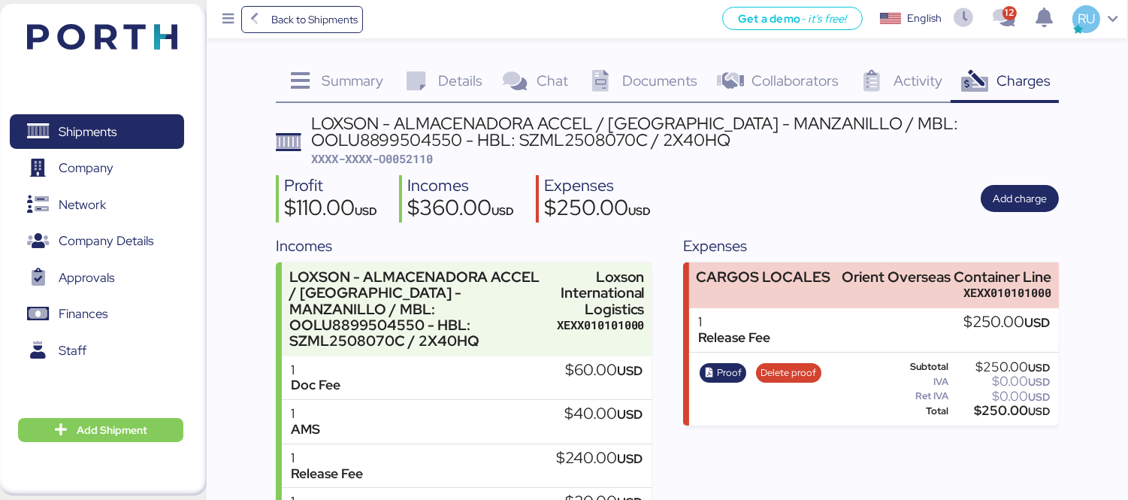
click at [421, 159] on span "XXXX-XXXX-O0052110" at bounding box center [372, 158] width 122 height 15
copy span "O0052110"
click at [892, 126] on div "LOXSON - ALMACENADORA ACCEL / SHANGHAI - MANZANILLO / MBL: OOLU8899504550 - HBL…" at bounding box center [684, 132] width 747 height 34
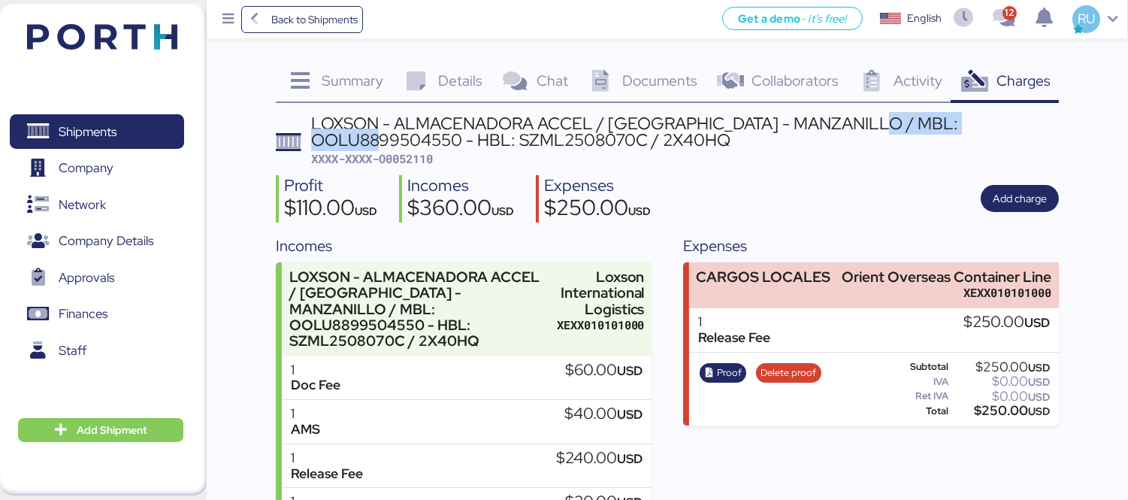
copy div "OOLU8899504550"
click at [761, 364] on span "Delete proof" at bounding box center [788, 372] width 56 height 17
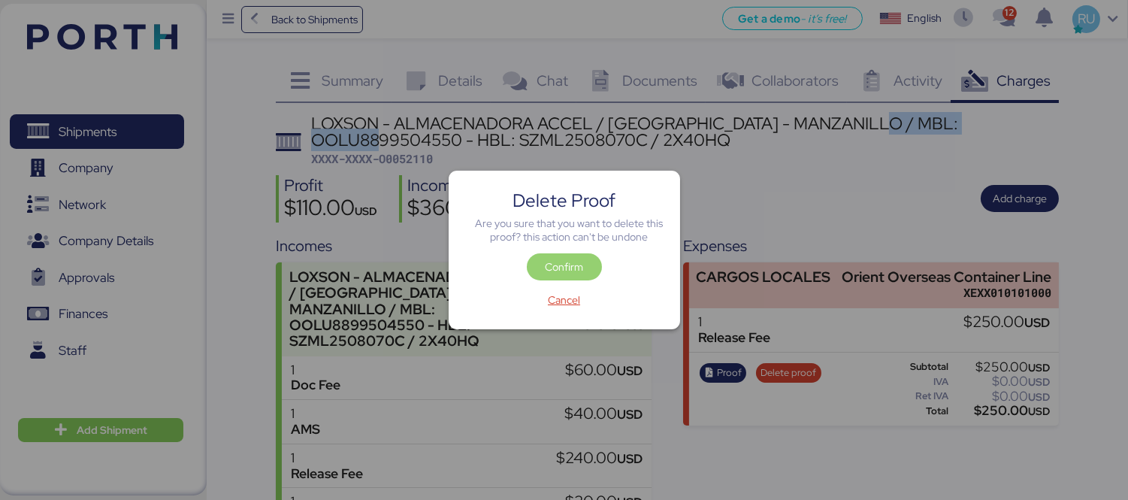
click at [567, 276] on span "Confirm" at bounding box center [564, 266] width 51 height 21
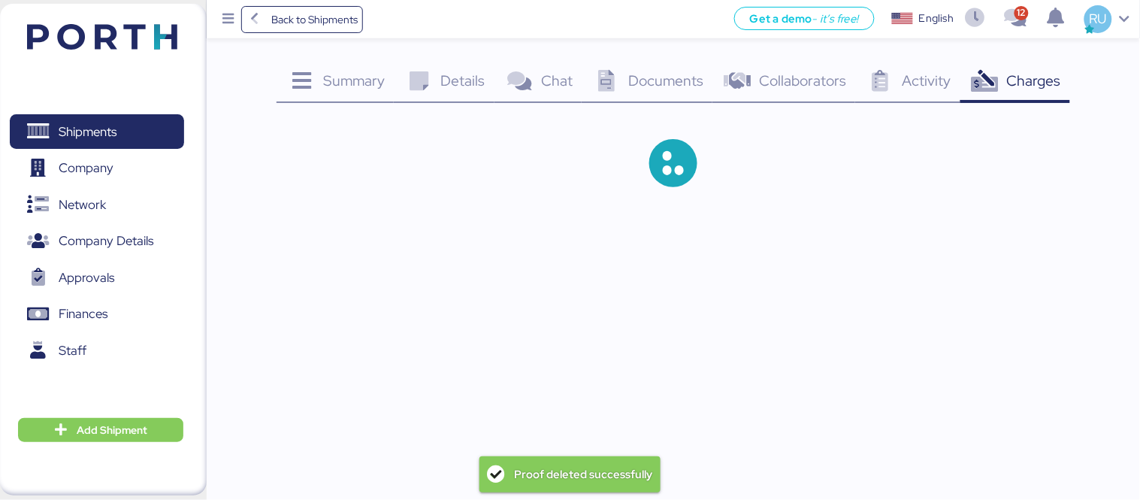
click at [759, 280] on div "Back to Shipments Get a demo - it’s free! Get a demo English Inglés English 12 …" at bounding box center [570, 250] width 1140 height 500
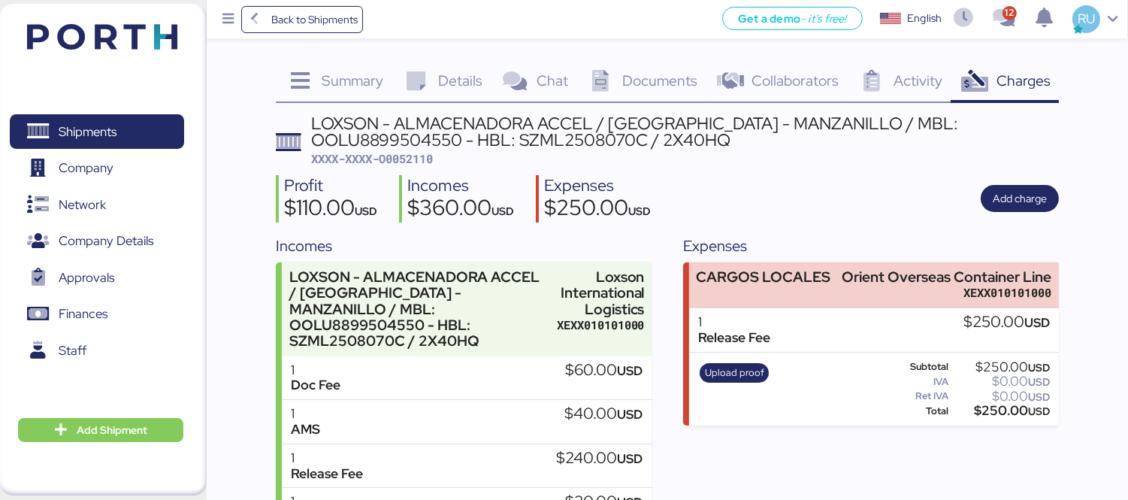
click at [834, 130] on div "LOXSON - ALMACENADORA ACCEL / SHANGHAI - MANZANILLO / MBL: OOLU8899504550 - HBL…" at bounding box center [684, 132] width 747 height 34
click at [934, 117] on div "LOXSON - ALMACENADORA ACCEL / SHANGHAI - MANZANILLO / MBL: OOLU8899504550 - HBL…" at bounding box center [684, 132] width 747 height 34
copy div "OOLU8899504550"
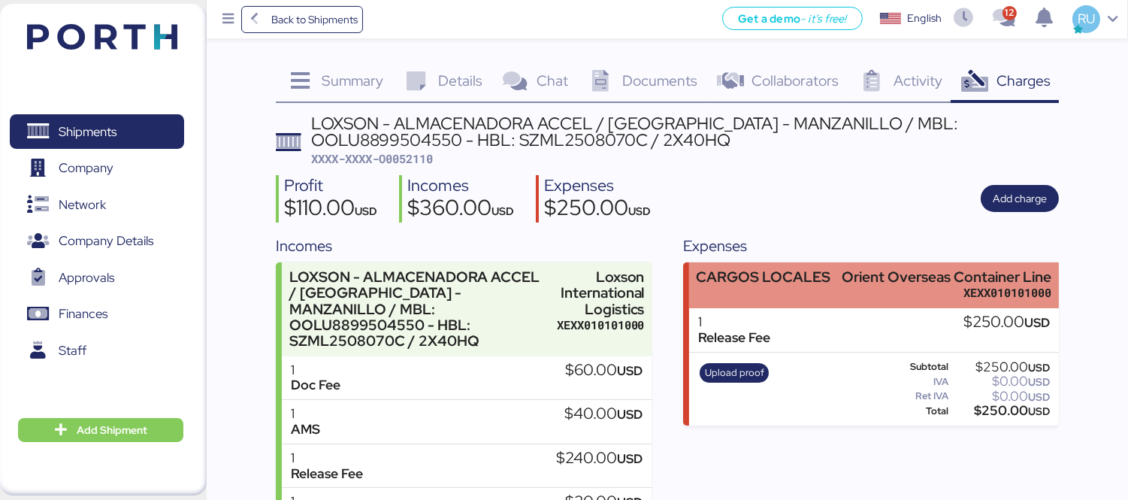
click at [772, 295] on div "CARGOS LOCALES" at bounding box center [763, 285] width 134 height 32
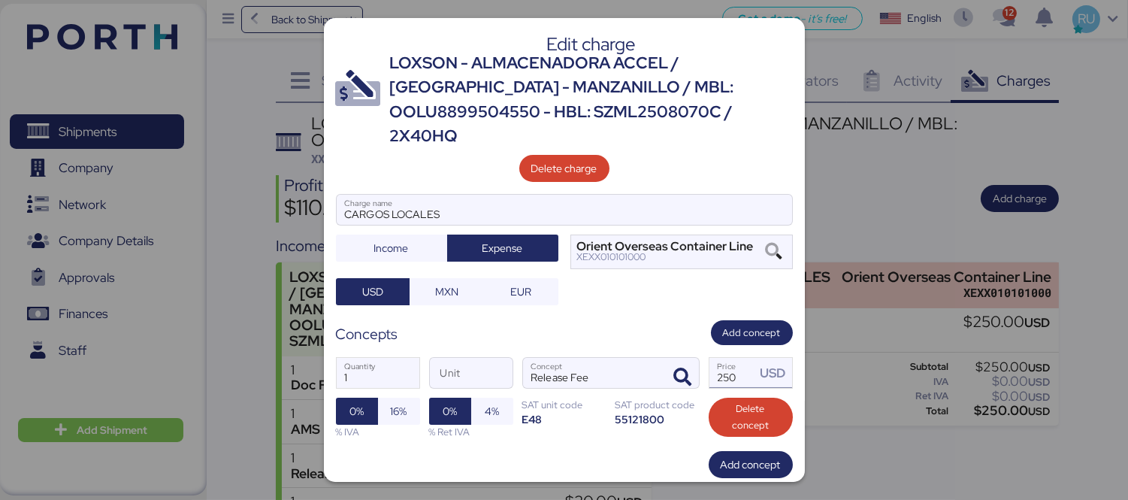
click at [717, 358] on input "250" at bounding box center [732, 373] width 47 height 30
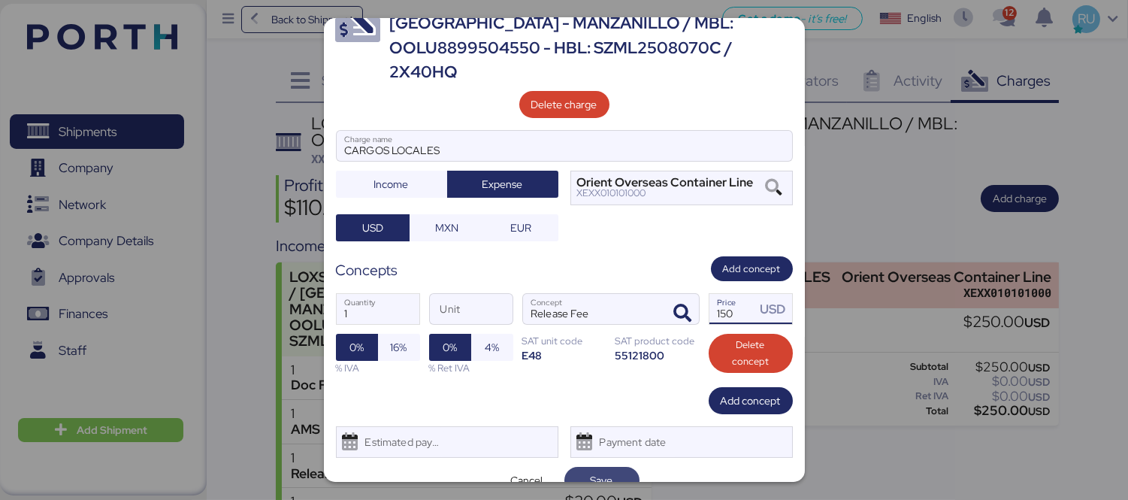
type input "150"
click at [580, 469] on span "Save" at bounding box center [601, 479] width 51 height 21
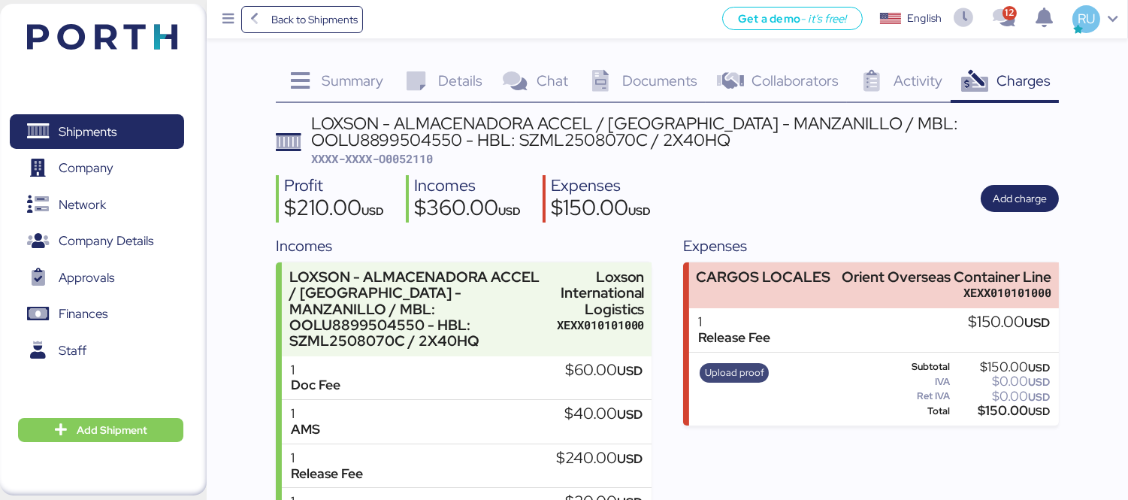
click at [736, 377] on span "Upload proof" at bounding box center [734, 372] width 59 height 17
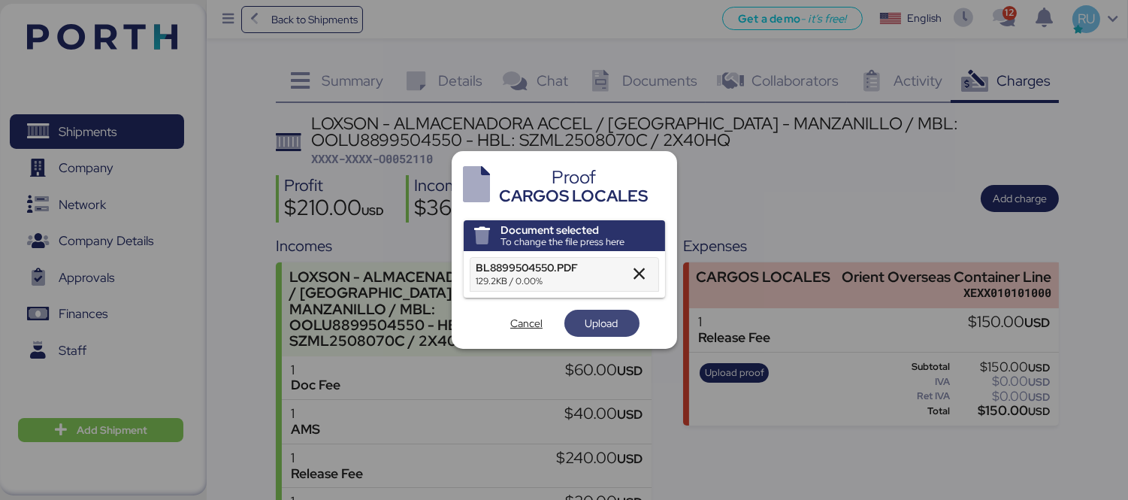
click at [595, 319] on span "Upload" at bounding box center [601, 323] width 33 height 18
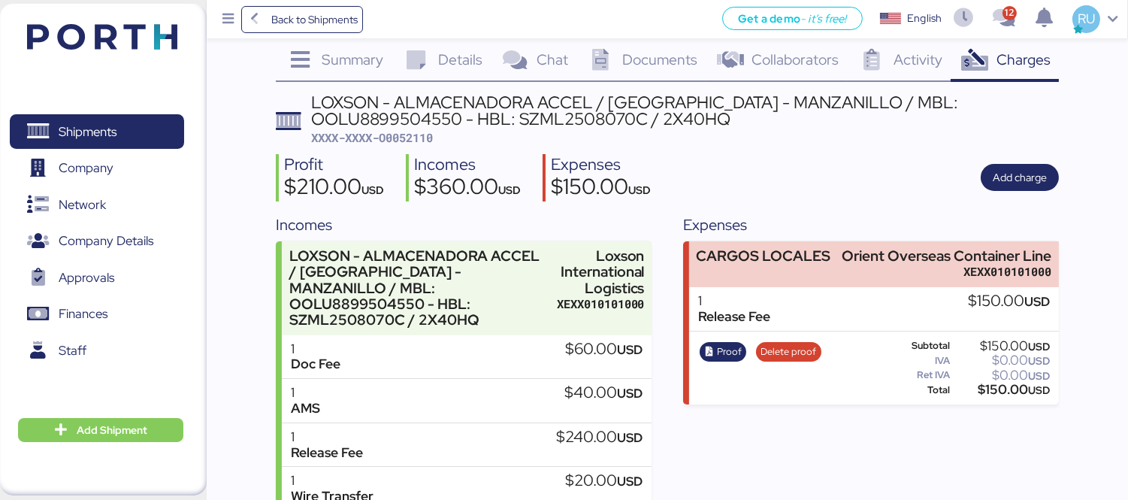
scroll to position [20, 0]
click at [90, 59] on div "Shipments 0 Company 0 Network 0 Company Details 0 Approvals 0 Finances 0 Staff …" at bounding box center [103, 249] width 207 height 491
click at [125, 28] on img at bounding box center [102, 37] width 150 height 26
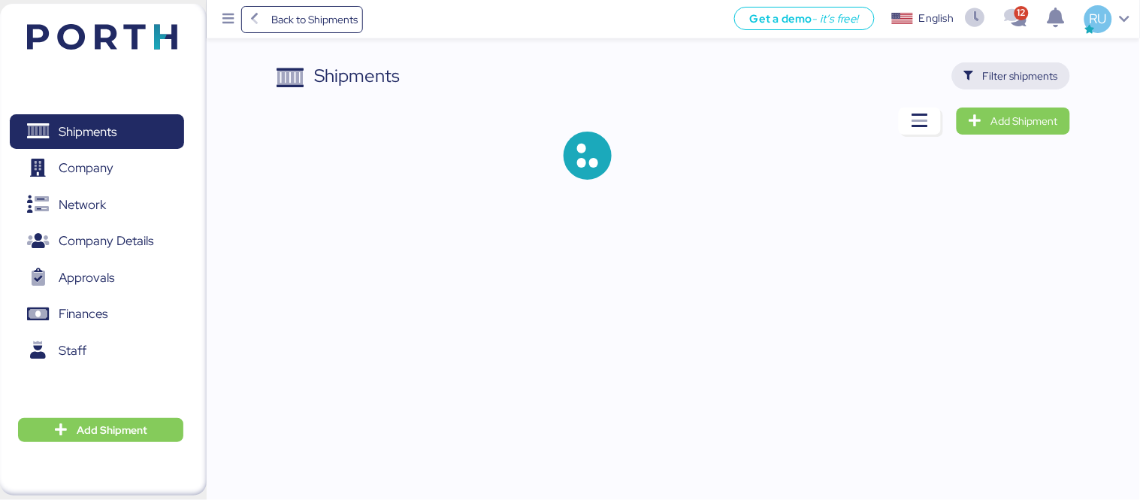
click at [1069, 76] on span "Filter shipments" at bounding box center [1011, 75] width 118 height 27
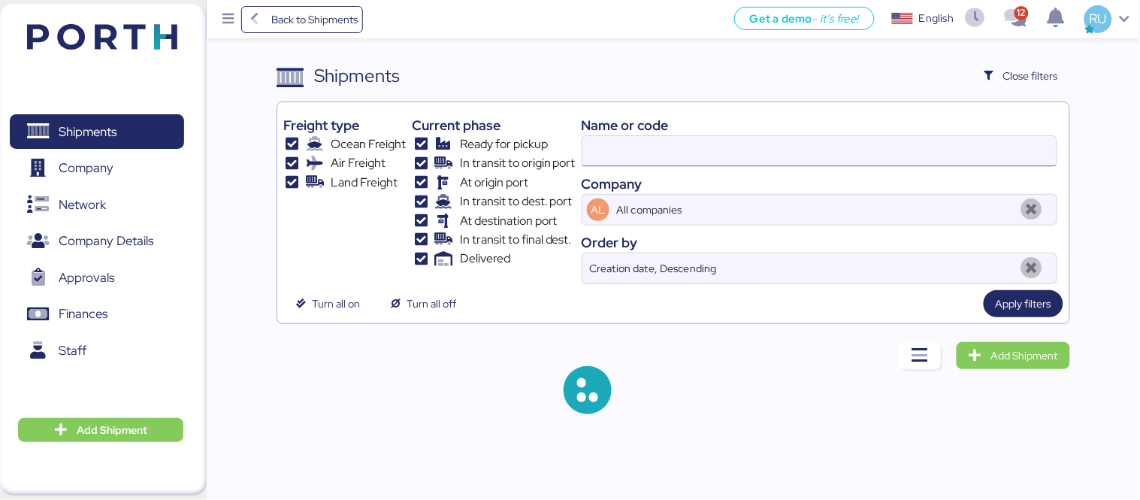
click at [717, 156] on input at bounding box center [819, 151] width 474 height 30
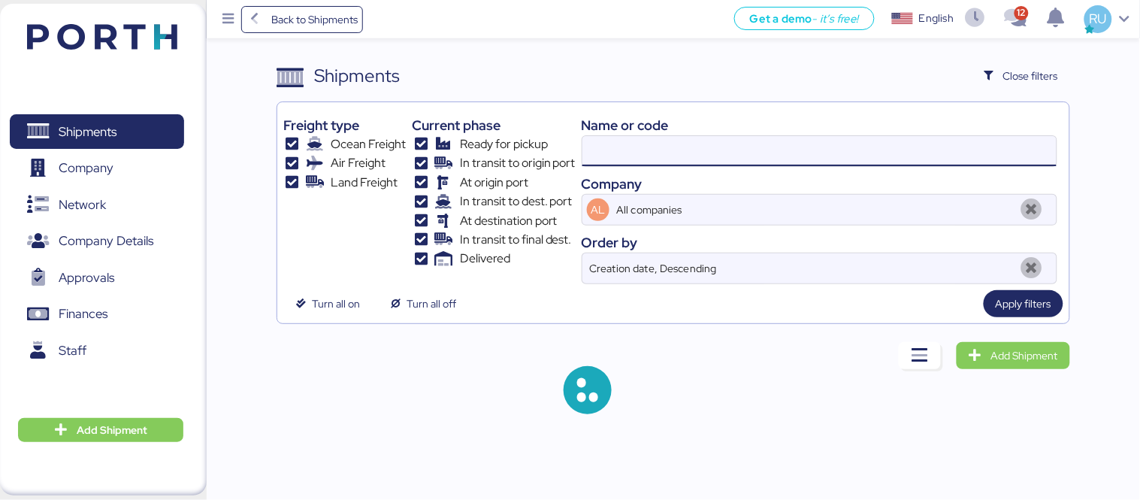
paste input "OOLU8899514780"
type input "OOLU8899504550"
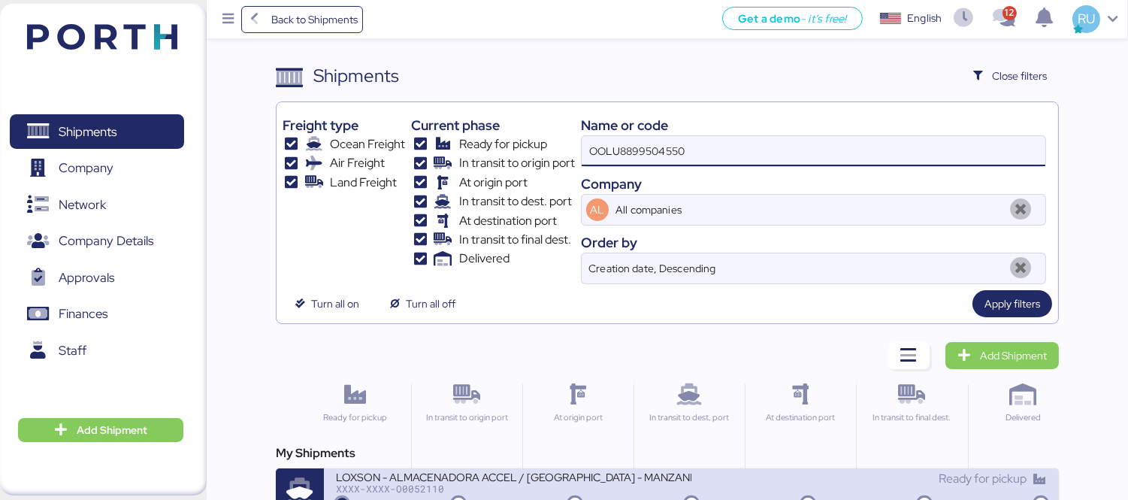
click at [709, 487] on div "Ready for pickup" at bounding box center [868, 478] width 355 height 18
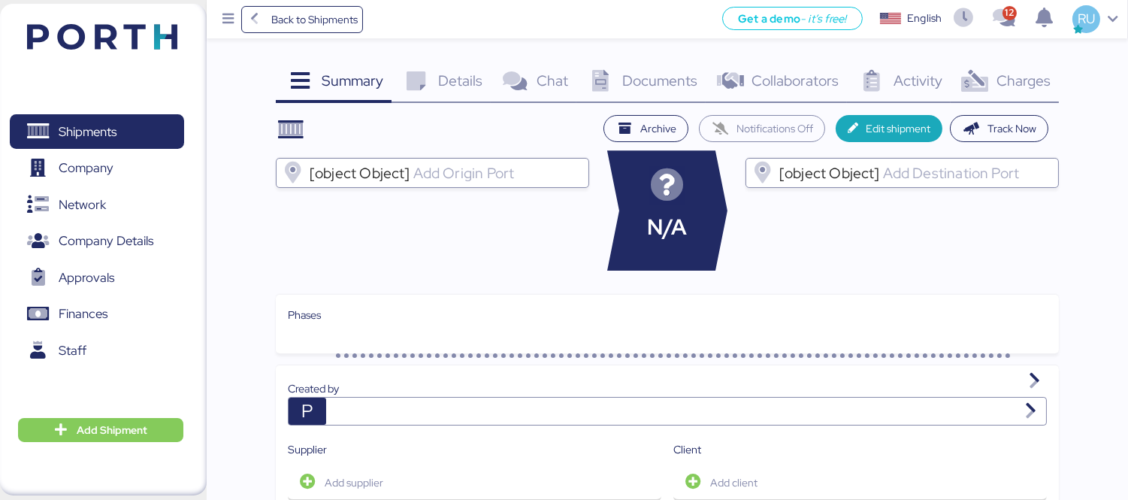
click at [981, 85] on icon at bounding box center [974, 82] width 32 height 22
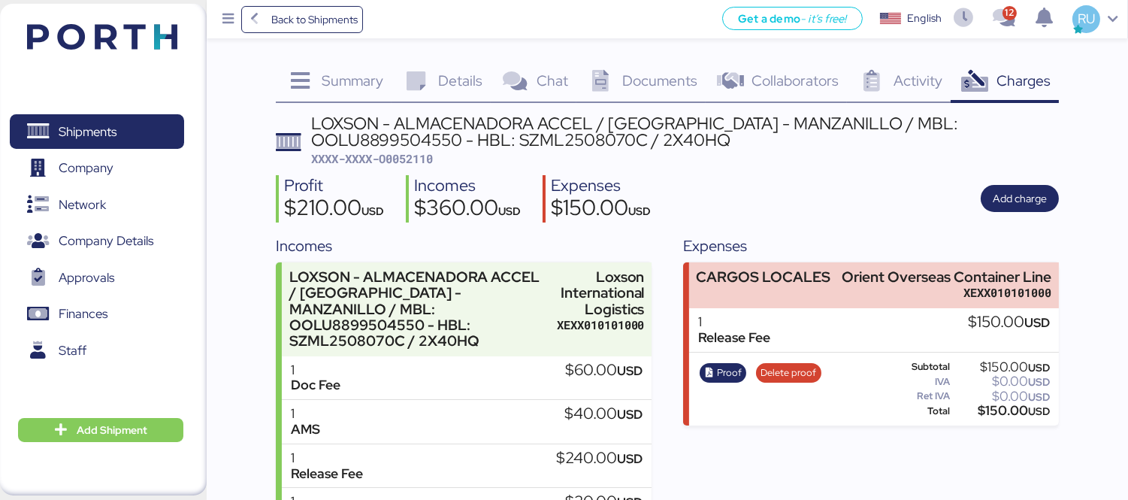
click at [23, 23] on header at bounding box center [80, 34] width 145 height 47
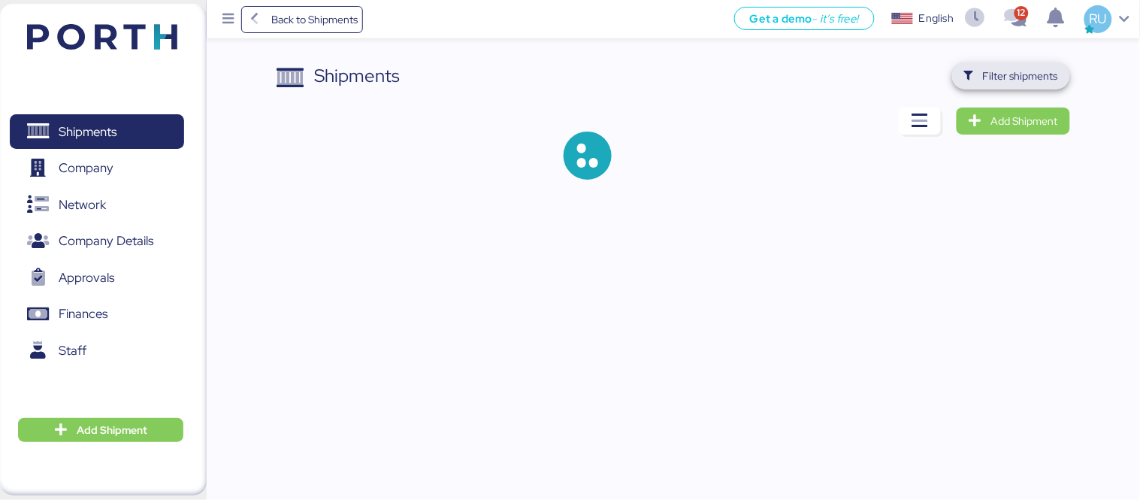
click at [1004, 65] on span "Filter shipments" at bounding box center [1011, 75] width 94 height 21
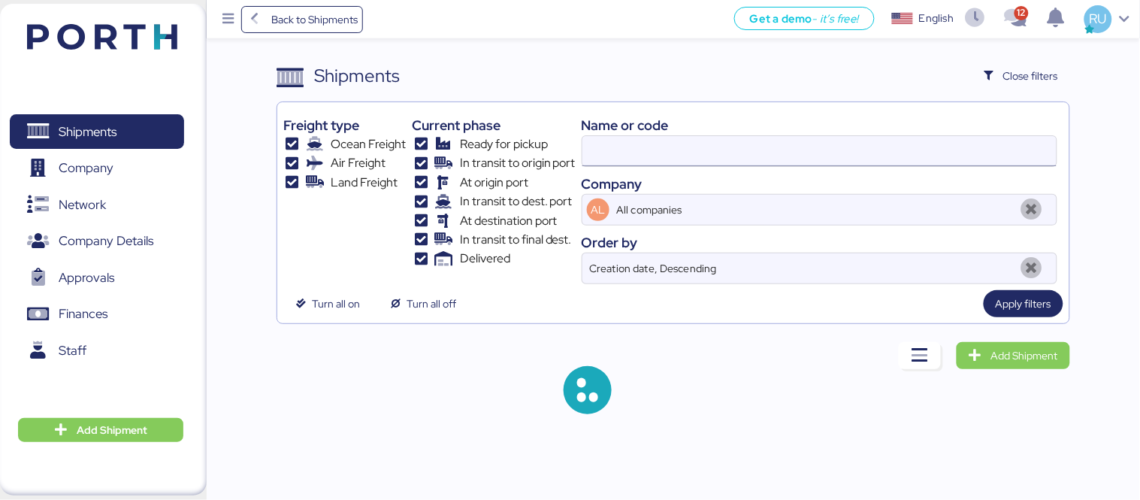
click at [748, 165] on input at bounding box center [819, 151] width 474 height 30
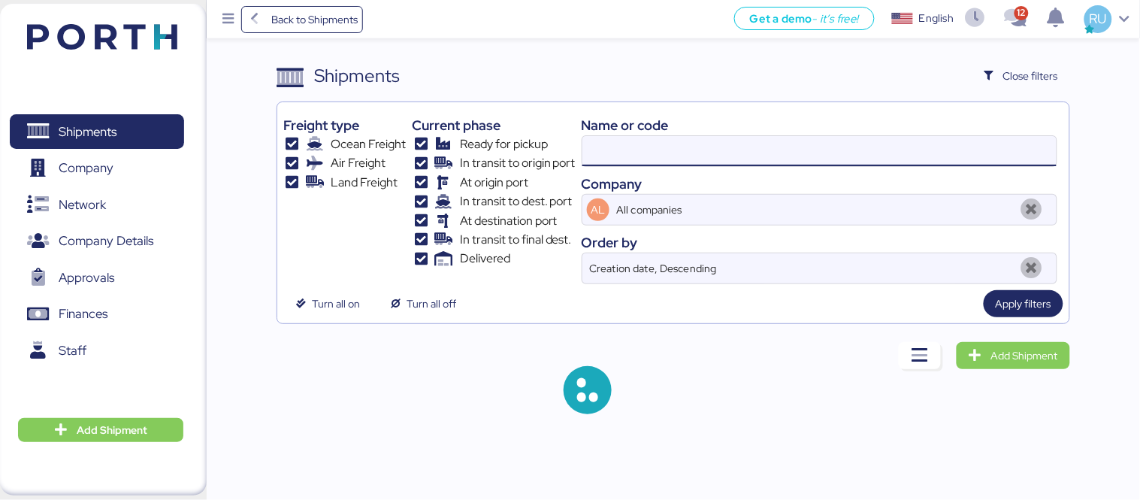
paste input "OOLU8899514780"
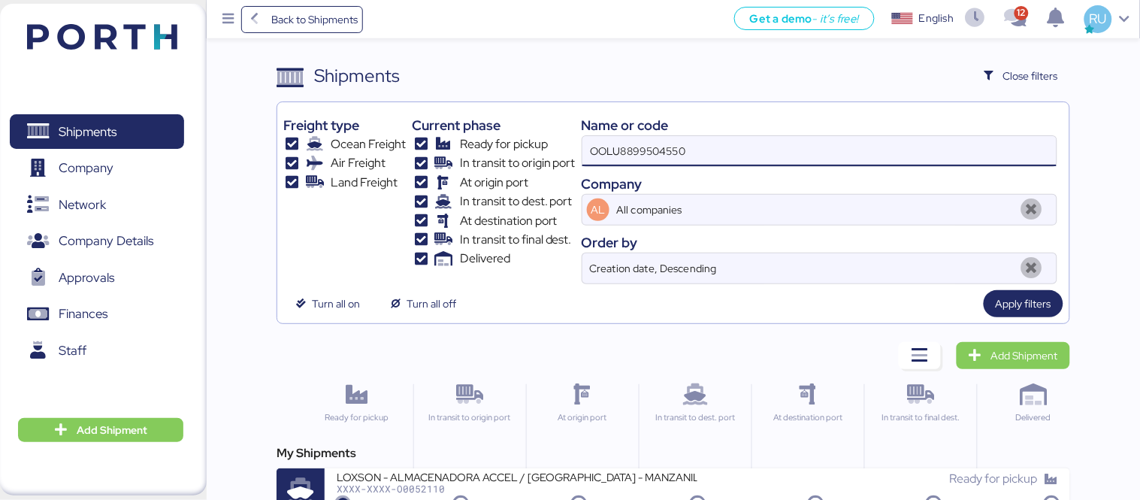
type input "OOLU8899504550"
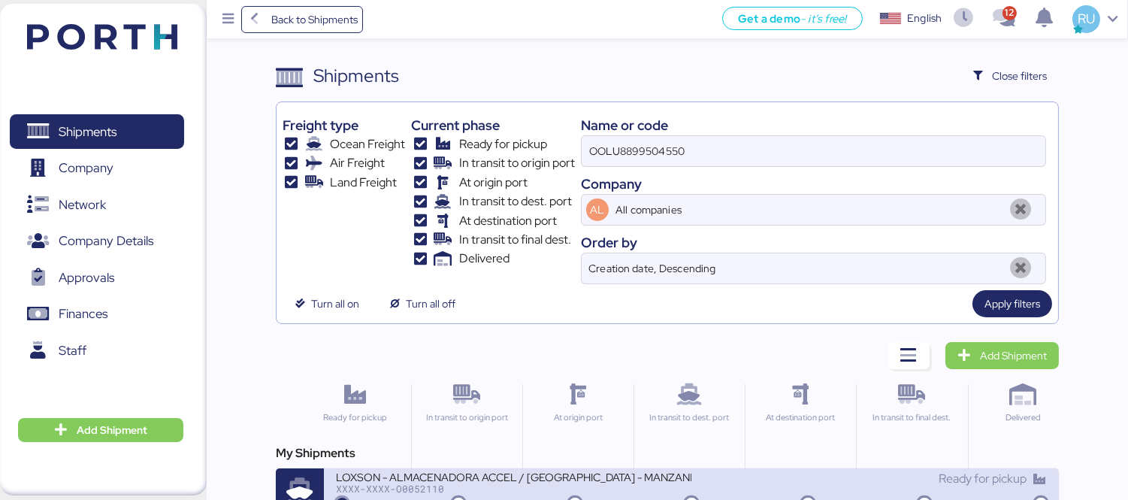
click at [593, 470] on div "LOXSON - ALMACENADORA ACCEL / SHANGHAI - MANZANILLO / MBL: OOLU8899504550 - HBL…" at bounding box center [513, 475] width 355 height 13
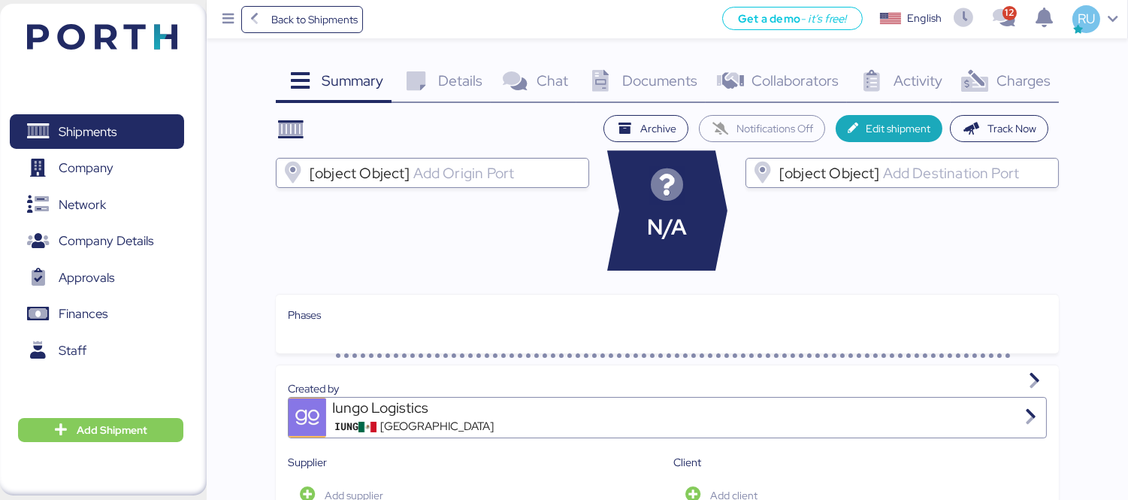
click at [988, 68] on div "Charges 0" at bounding box center [1004, 82] width 108 height 41
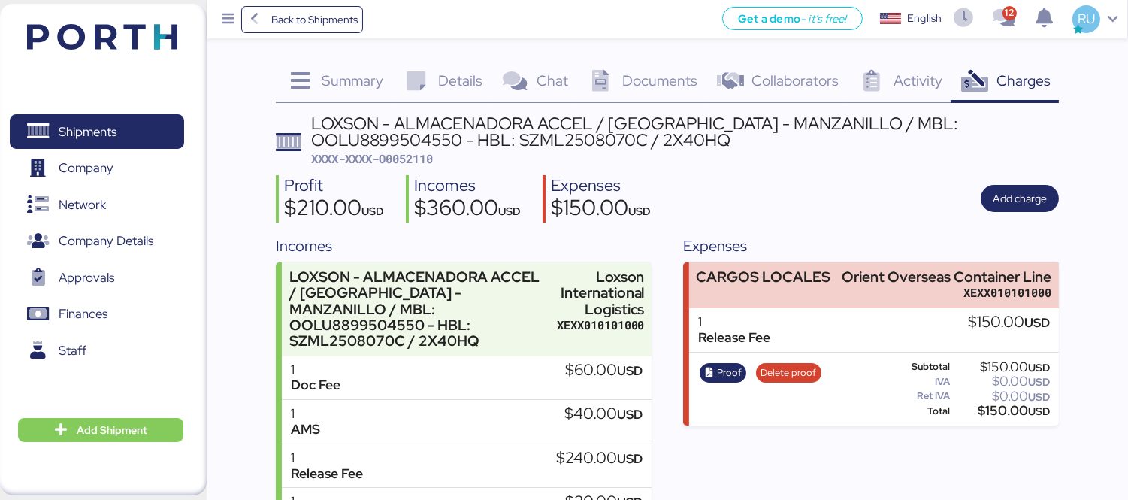
scroll to position [71, 0]
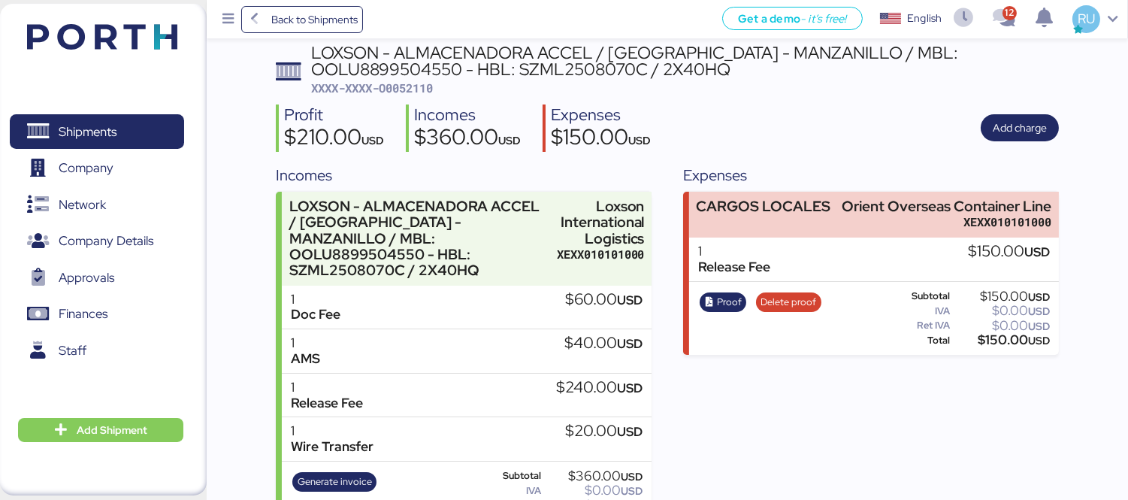
click at [149, 51] on header at bounding box center [80, 34] width 145 height 47
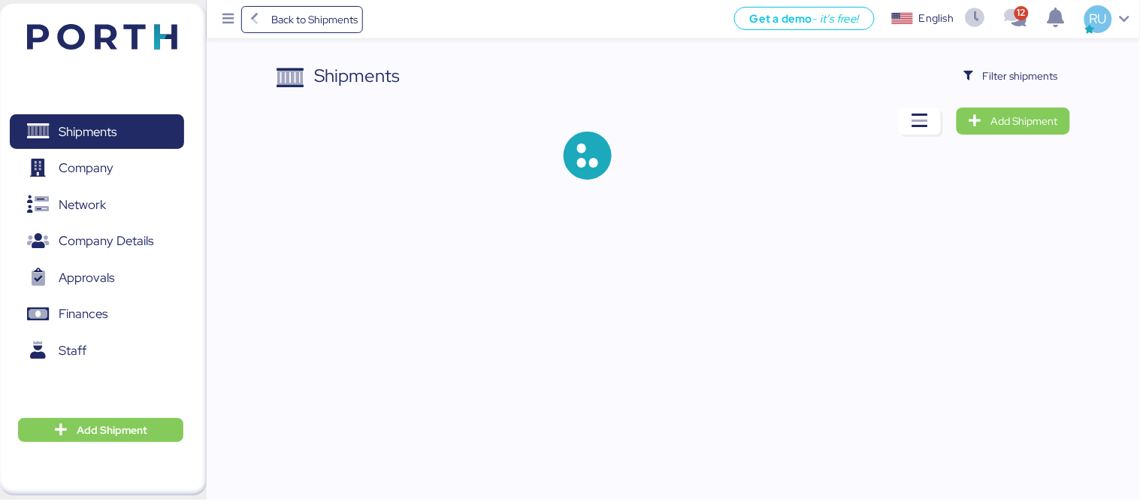
click at [1067, 98] on div "Shipments Filter shipments Add Shipment" at bounding box center [672, 132] width 793 height 141
click at [1024, 83] on span "Filter shipments" at bounding box center [1020, 76] width 75 height 18
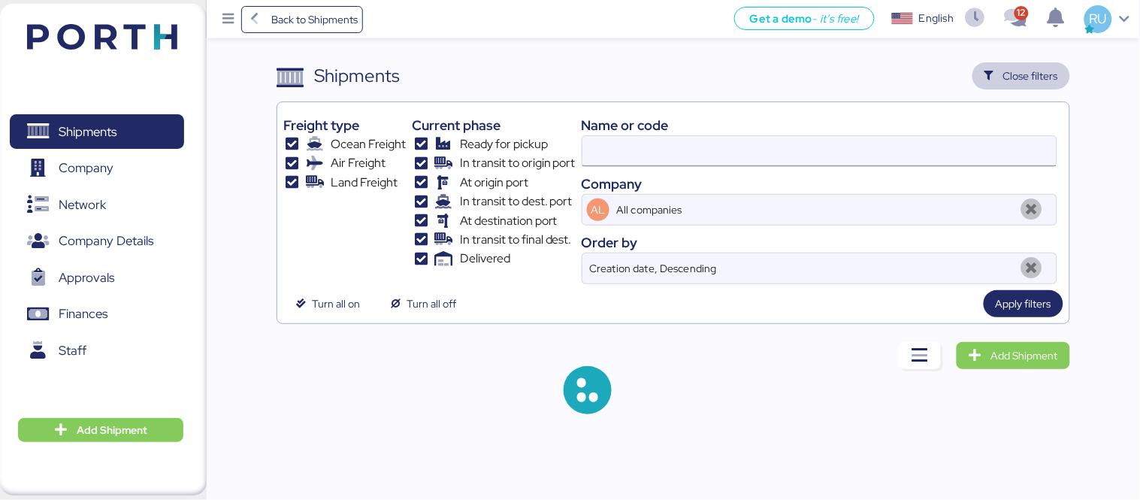
type input "OOLU8899504550"
click at [749, 152] on input "OOLU8899504550" at bounding box center [819, 151] width 474 height 30
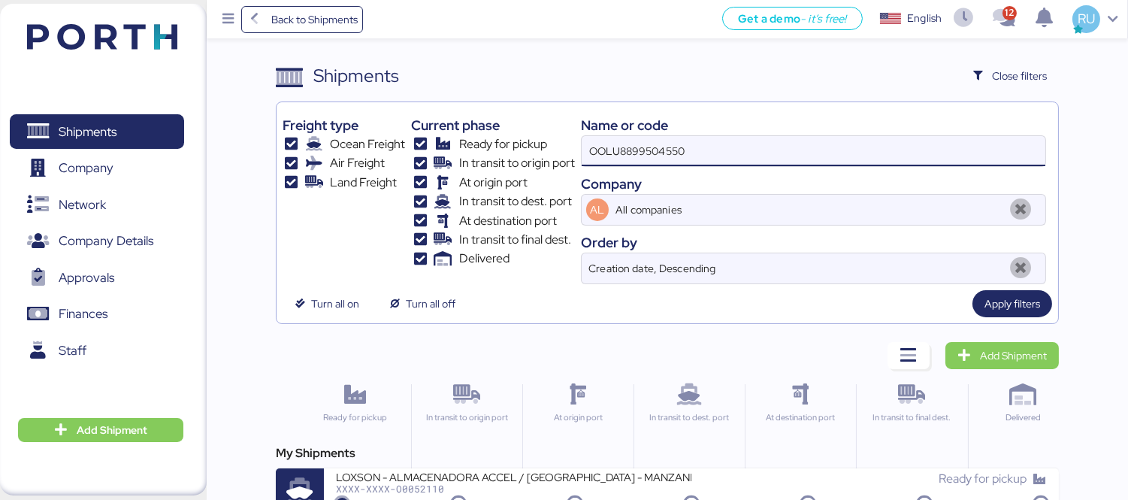
click at [749, 152] on input "OOLU8899504550" at bounding box center [812, 151] width 463 height 30
paste input "OOLU8899514780"
type input "OOLU8899514780"
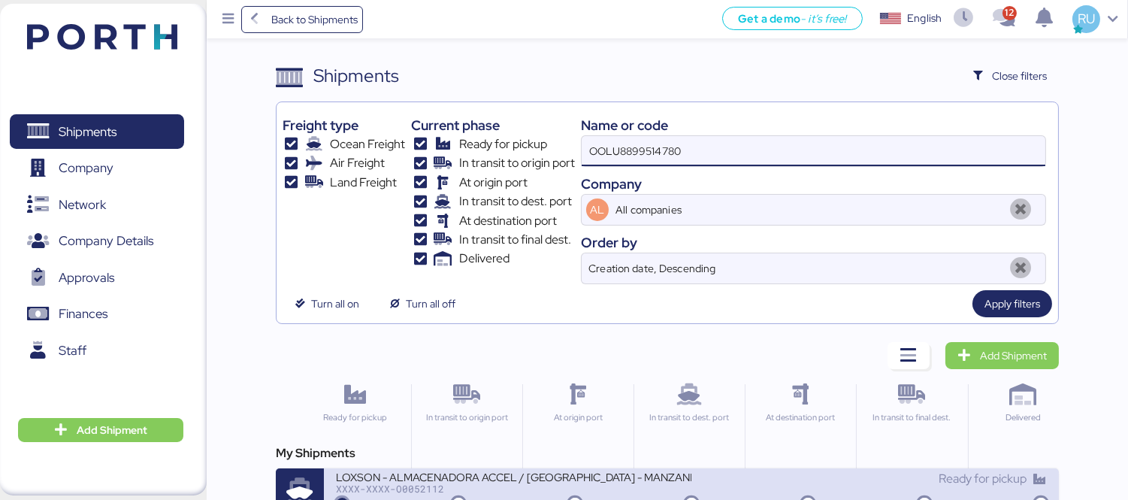
click at [628, 492] on div "XXXX-XXXX-O0052112" at bounding box center [513, 488] width 355 height 11
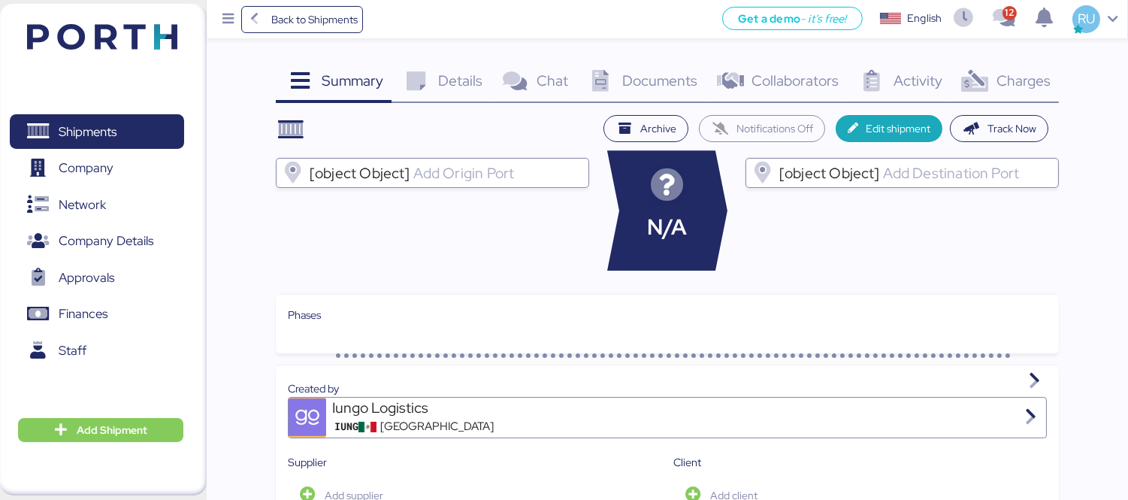
click at [1012, 94] on div "Charges 0" at bounding box center [1004, 82] width 108 height 41
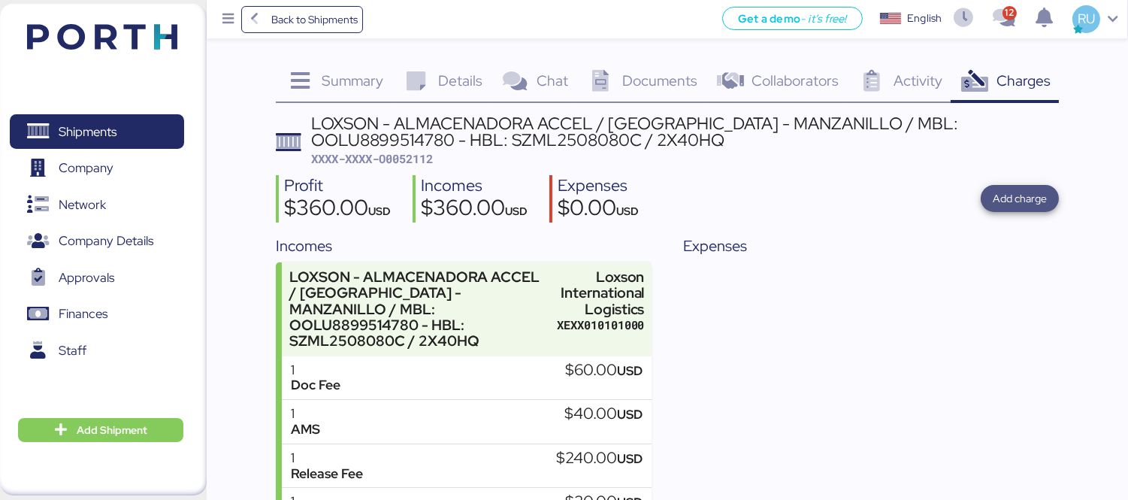
click at [1025, 204] on span "Add charge" at bounding box center [1019, 198] width 54 height 18
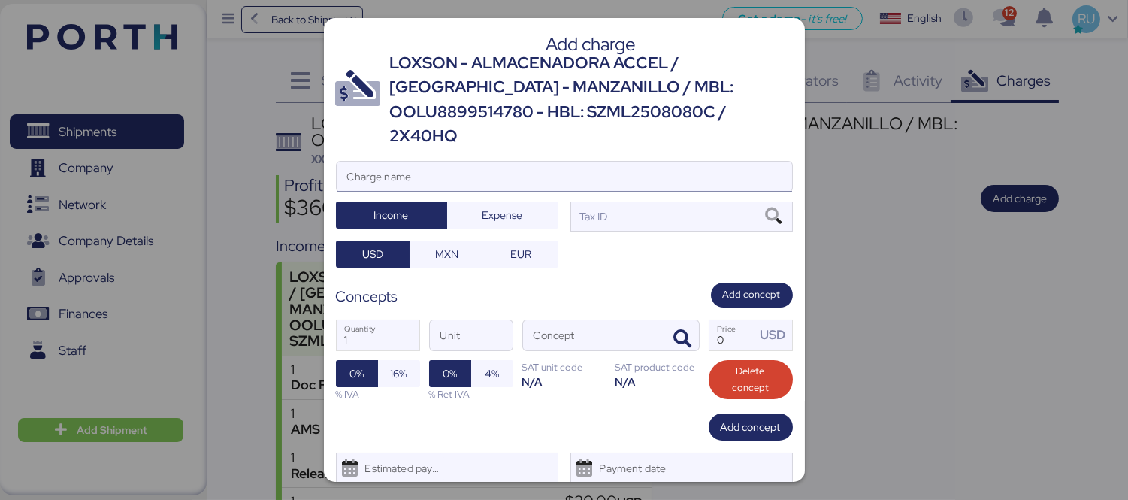
click at [605, 162] on input "Charge name" at bounding box center [564, 177] width 455 height 30
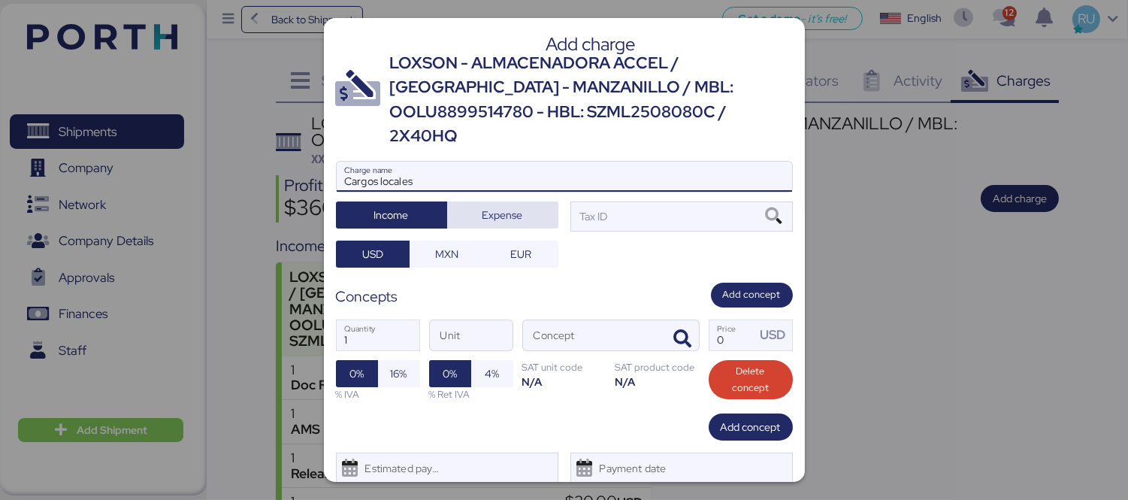
type input "Cargos locales"
click at [521, 204] on span "Expense" at bounding box center [502, 214] width 87 height 21
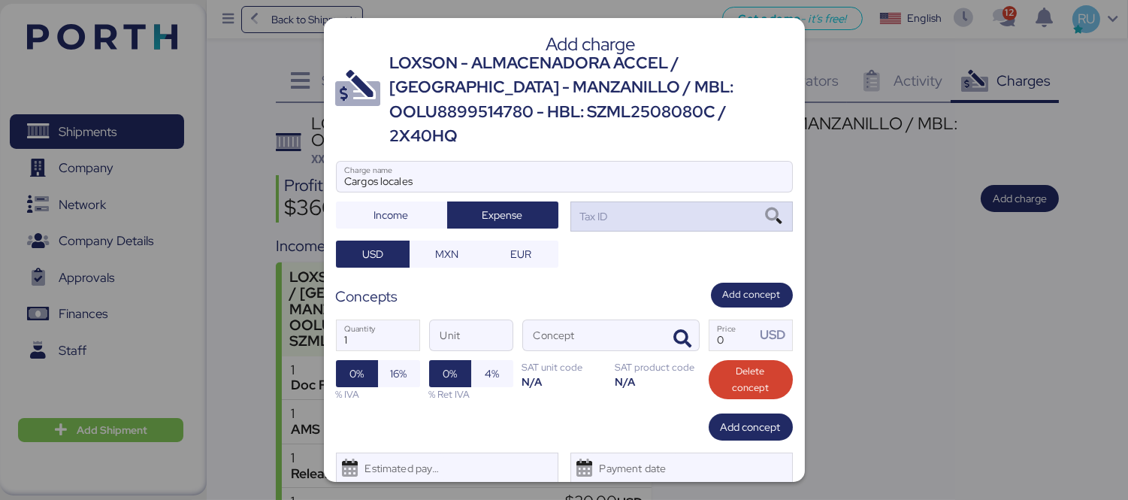
click at [642, 201] on div "Tax ID" at bounding box center [681, 216] width 222 height 30
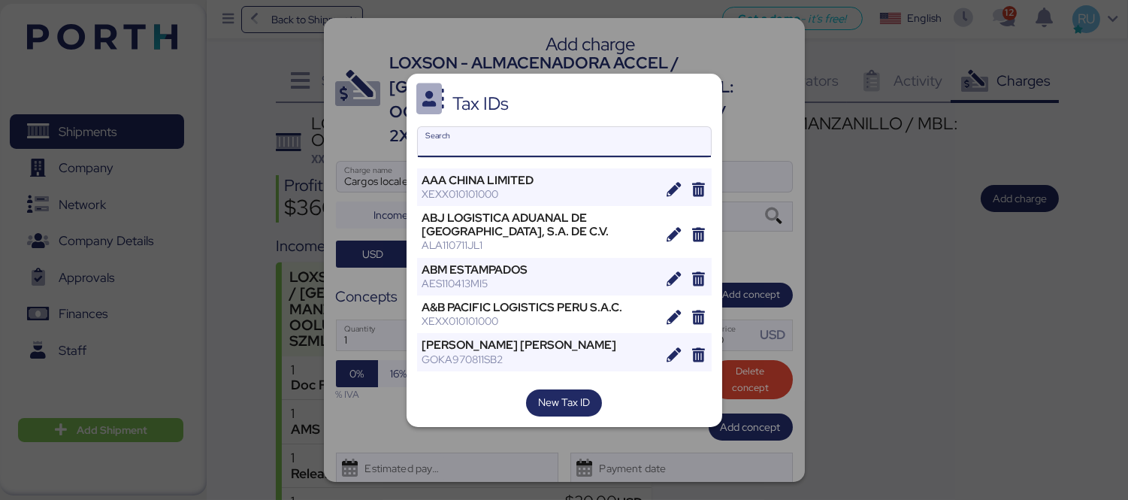
click at [590, 146] on input "Search" at bounding box center [564, 142] width 293 height 30
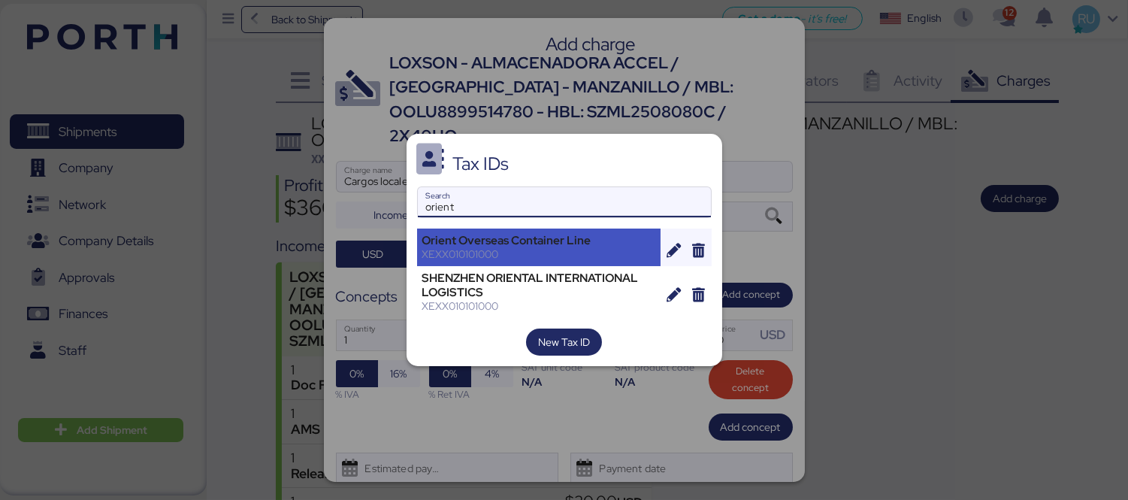
type input "orient"
click at [545, 230] on div "Orient Overseas Container Line XEXX010101000" at bounding box center [539, 247] width 244 height 38
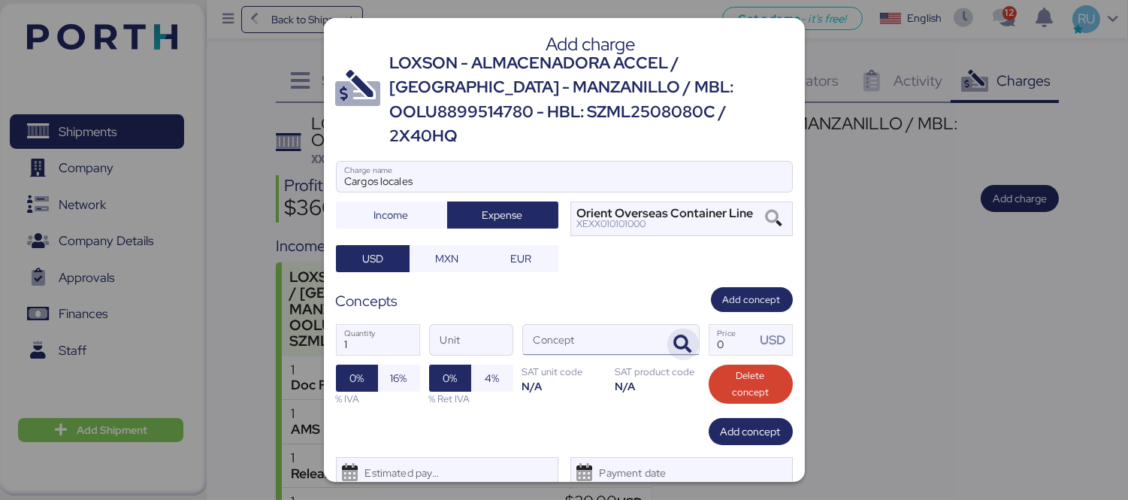
click at [677, 335] on icon "button" at bounding box center [683, 344] width 18 height 18
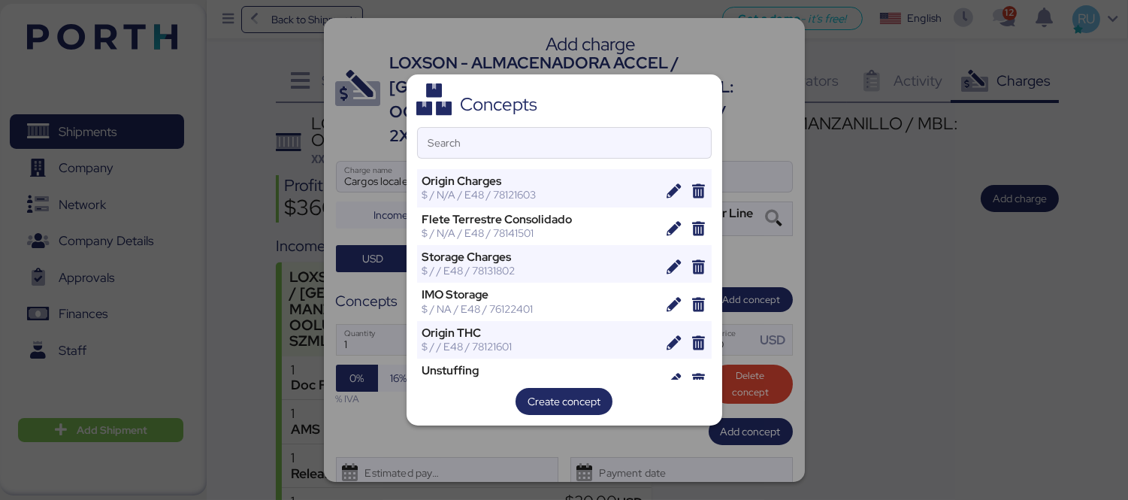
click at [595, 160] on div "Concepts Search Origin Charges $ / N/A / E48 / 78121603 Flete Terrestre Consoli…" at bounding box center [563, 249] width 315 height 351
click at [601, 148] on input "Search" at bounding box center [564, 143] width 293 height 30
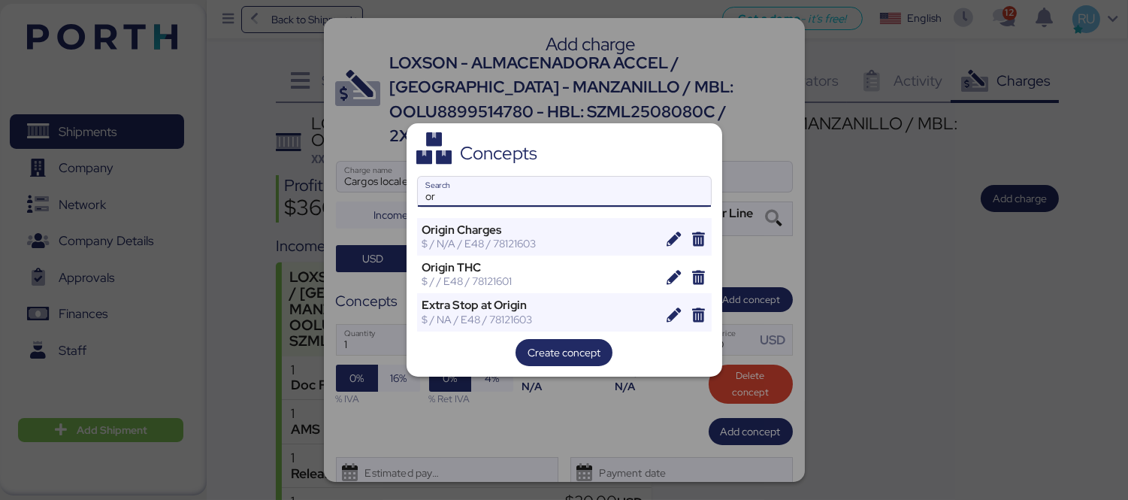
type input "o"
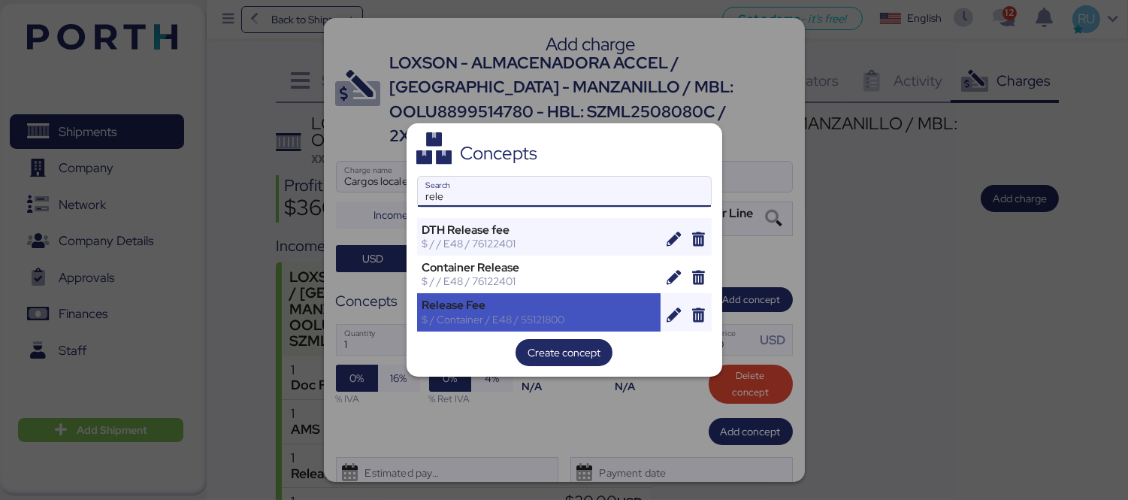
type input "rele"
click at [524, 306] on div "Release Fee" at bounding box center [539, 305] width 234 height 14
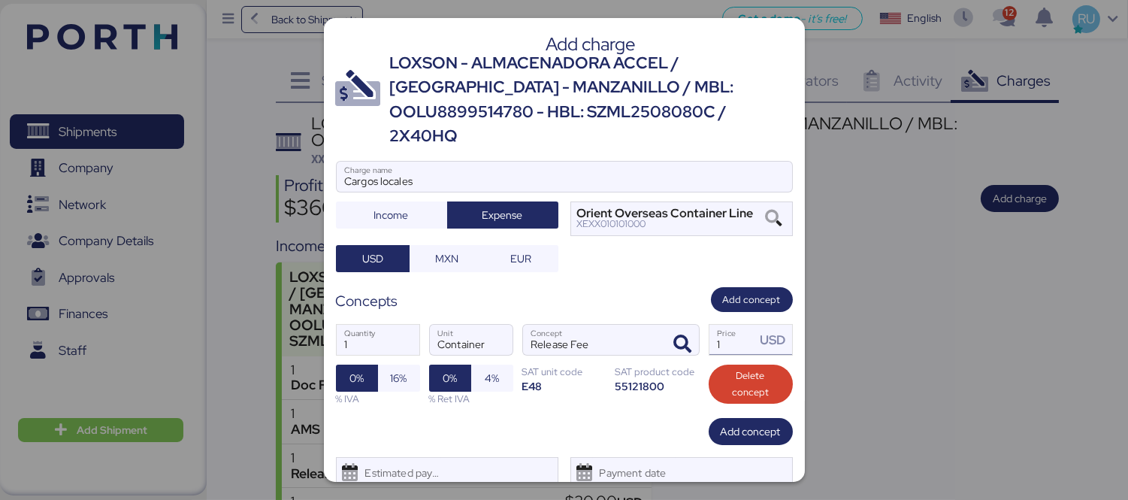
click at [729, 325] on input "1" at bounding box center [732, 340] width 47 height 30
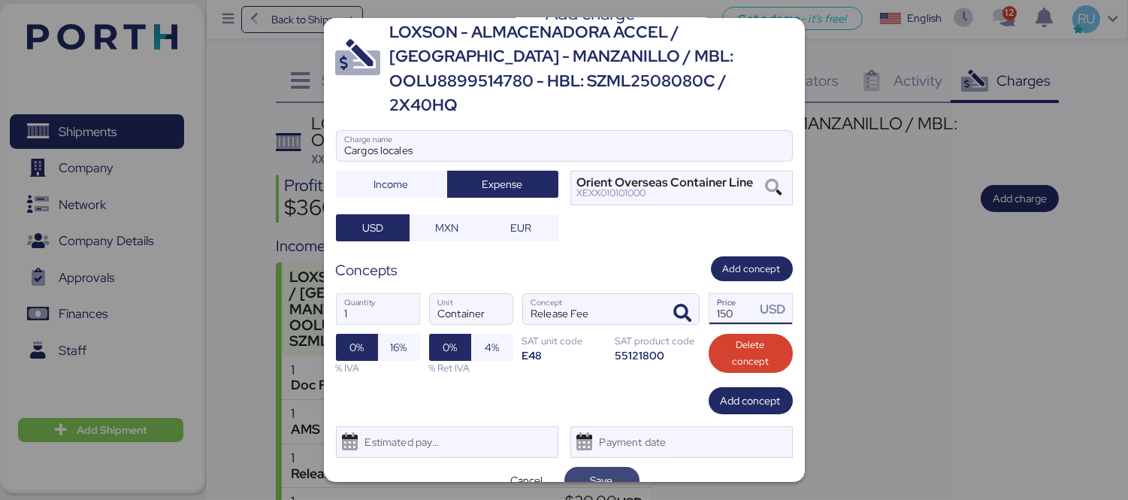
type input "150"
click at [604, 466] on span "Save" at bounding box center [601, 479] width 75 height 27
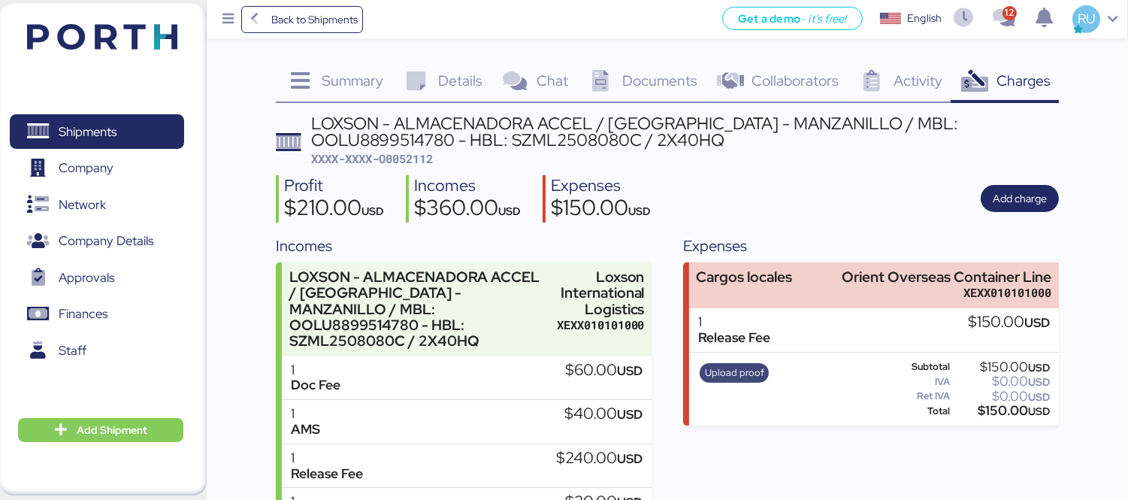
click at [752, 368] on span "Upload proof" at bounding box center [734, 372] width 59 height 17
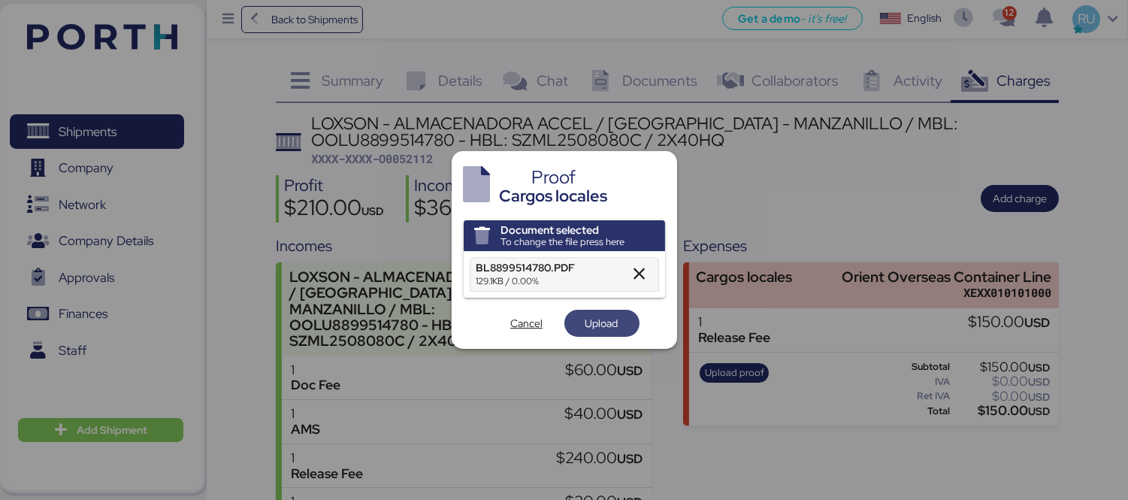
click at [617, 327] on span "Upload" at bounding box center [601, 323] width 33 height 18
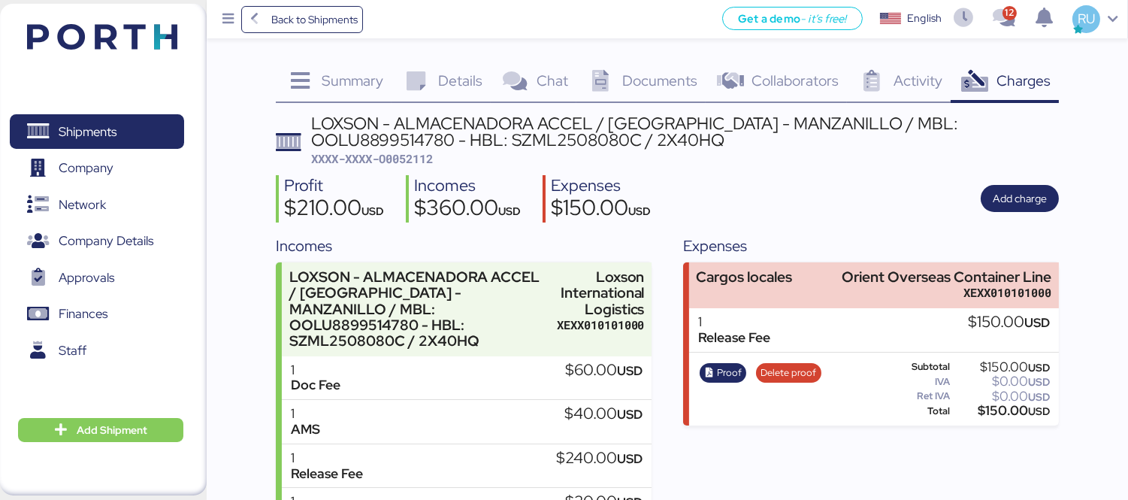
click at [433, 158] on span "XXXX-XXXX-O0052112" at bounding box center [372, 158] width 122 height 15
click at [412, 158] on span "XXXX-XXXX-O0052112" at bounding box center [372, 158] width 122 height 15
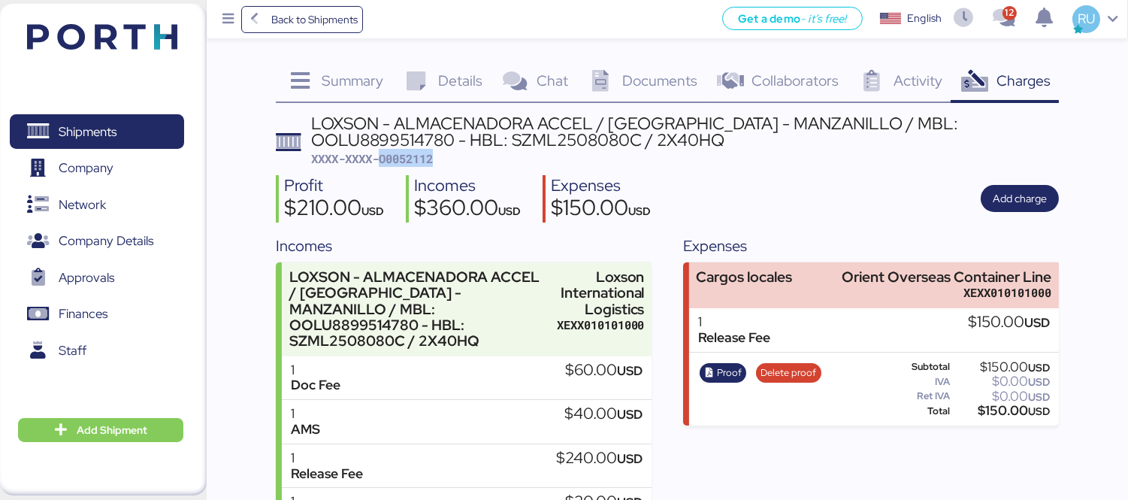
click at [412, 158] on span "XXXX-XXXX-O0052112" at bounding box center [372, 158] width 122 height 15
copy span "O0052112"
click at [49, 33] on img at bounding box center [102, 37] width 150 height 26
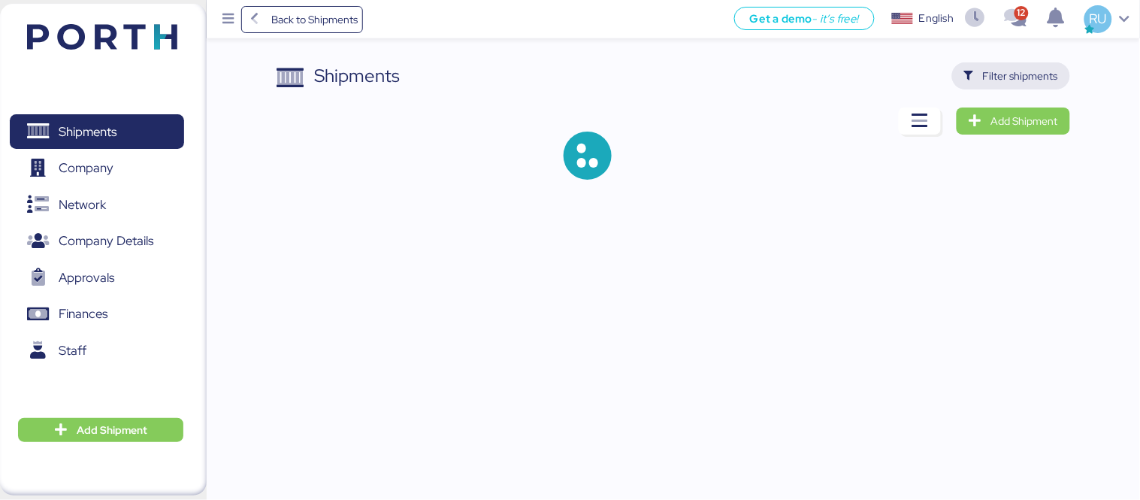
click at [1031, 79] on span "Filter shipments" at bounding box center [1020, 76] width 75 height 18
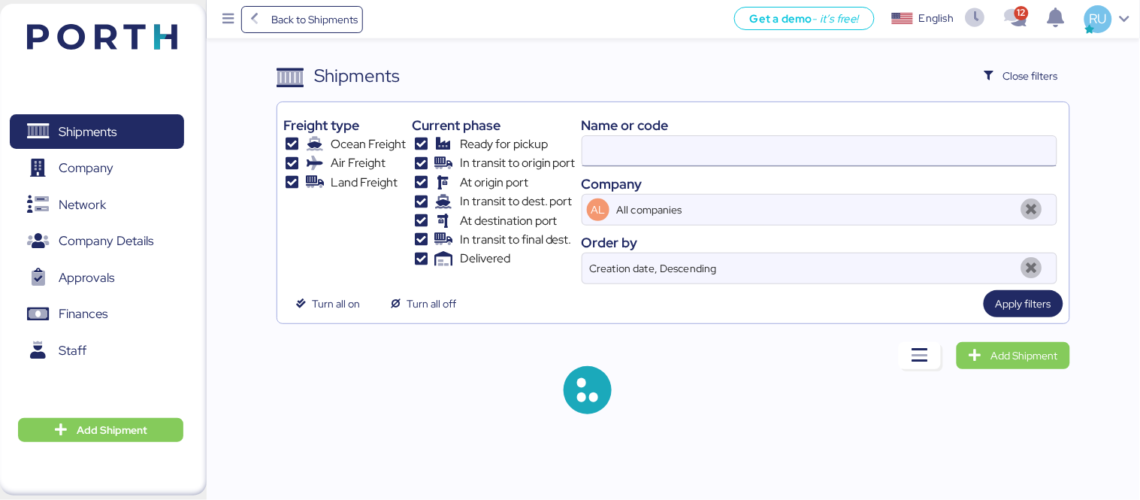
click at [744, 155] on input at bounding box center [819, 151] width 474 height 30
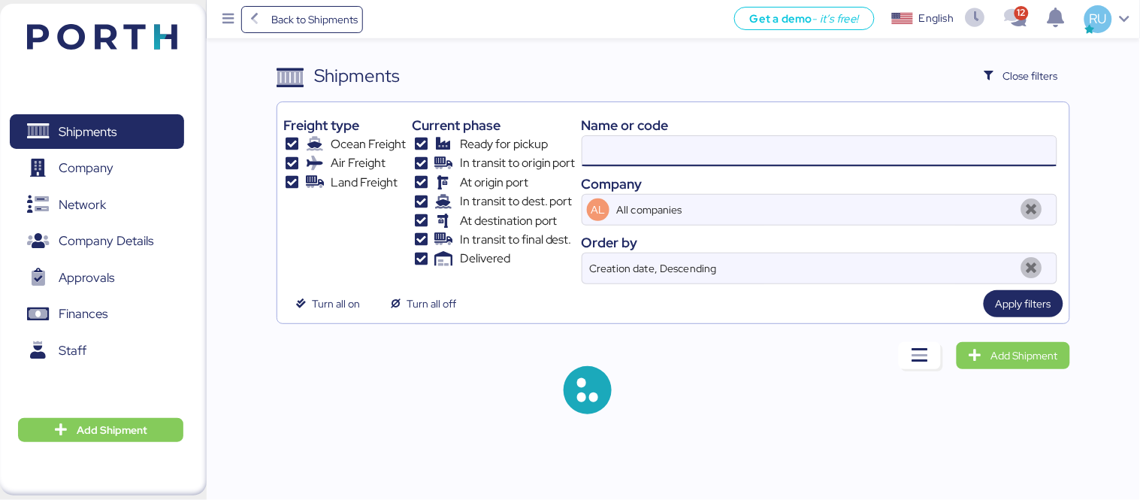
paste input "O0051994"
type input "O0051994"
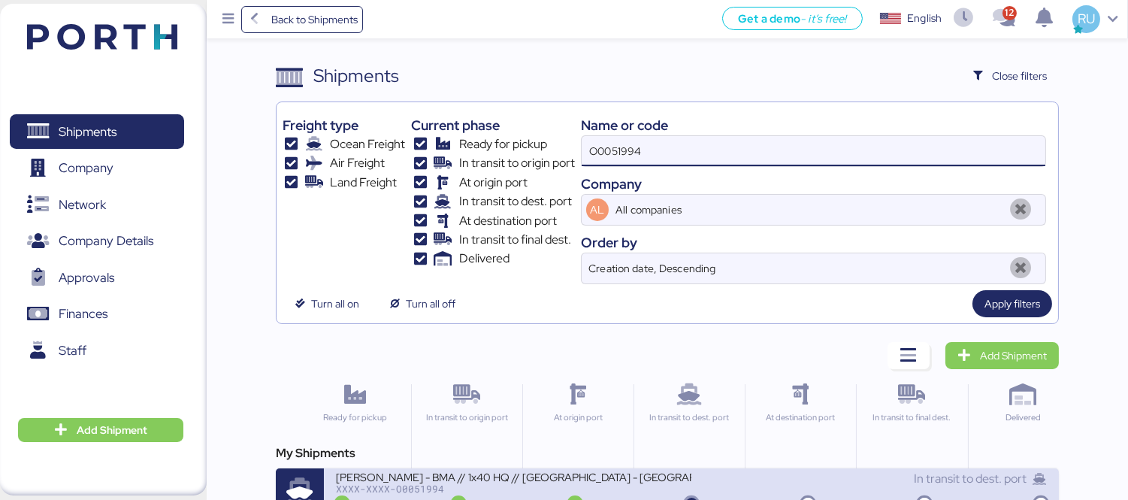
click at [673, 475] on div "BERTOLINI - BMA // 1x40 HQ // Rio de Janeiro - Veracruz // MBL: PENDIENTE - HBL…" at bounding box center [513, 475] width 355 height 13
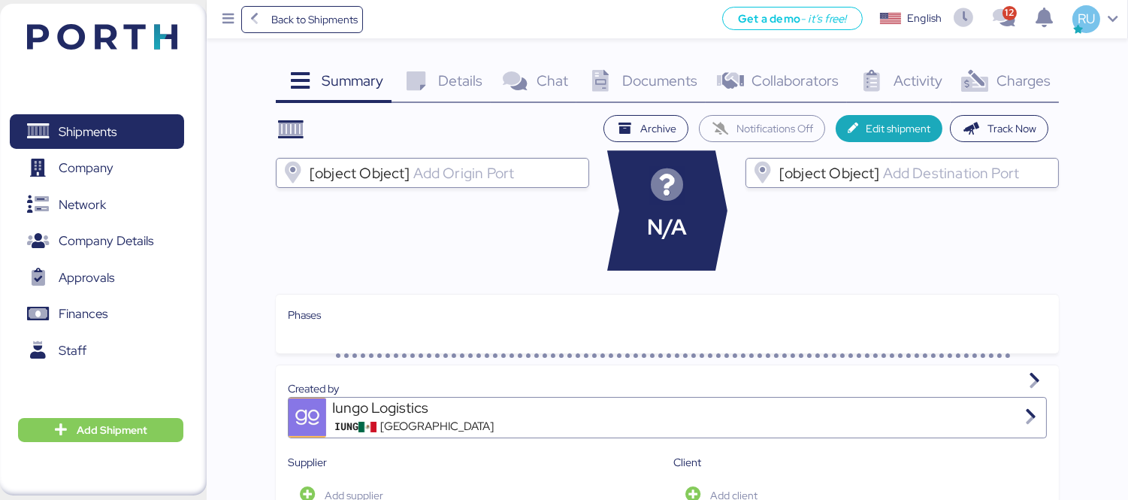
click at [1013, 87] on span "Charges" at bounding box center [1023, 81] width 54 height 20
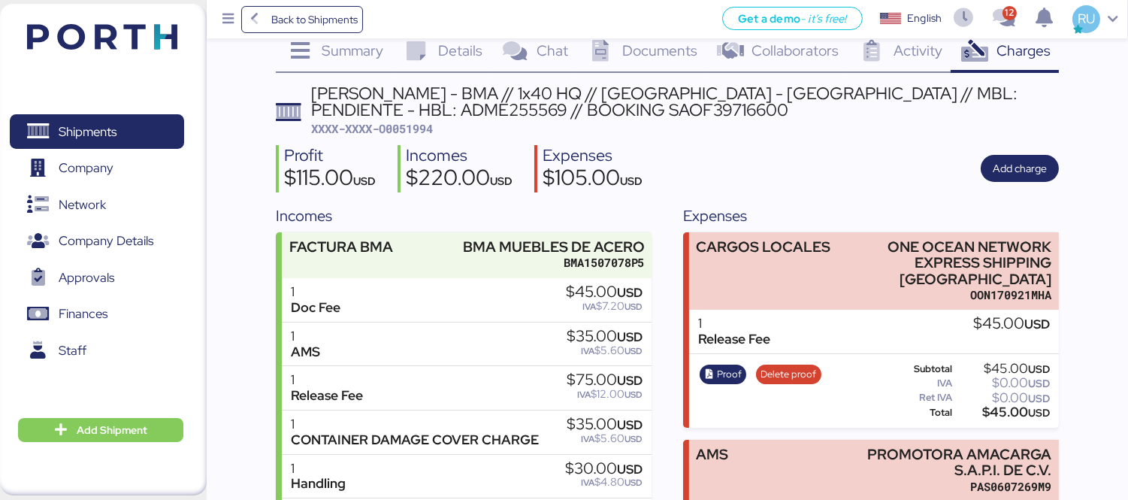
scroll to position [26, 0]
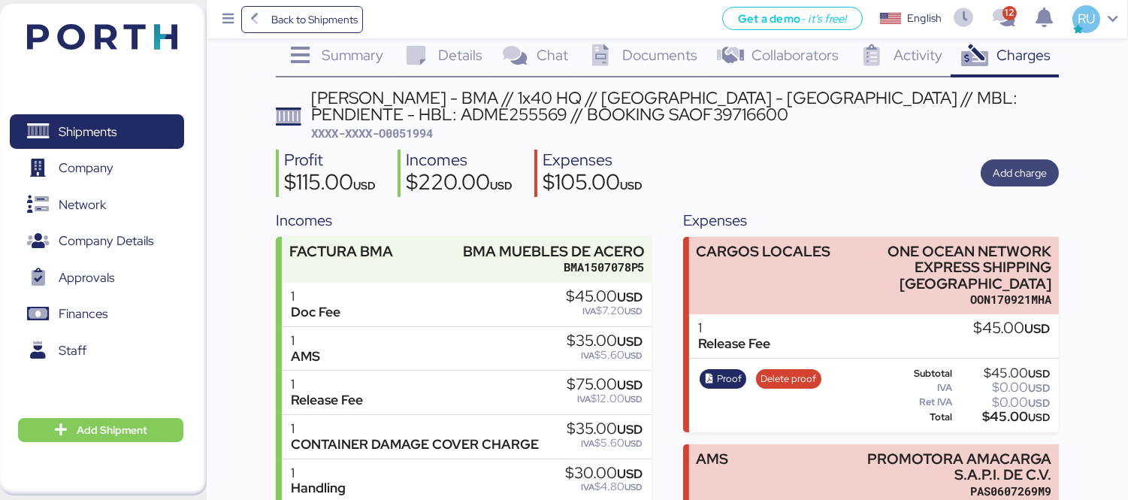
click at [1028, 160] on span "Add charge" at bounding box center [1019, 172] width 78 height 27
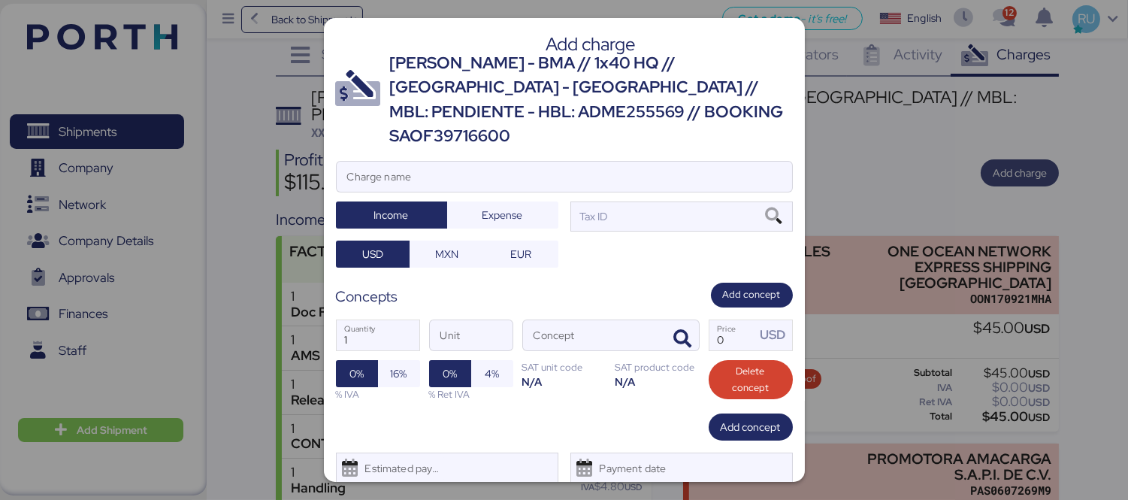
scroll to position [0, 0]
click at [652, 162] on input "Charge name" at bounding box center [564, 177] width 455 height 30
click at [674, 330] on icon "button" at bounding box center [683, 339] width 18 height 18
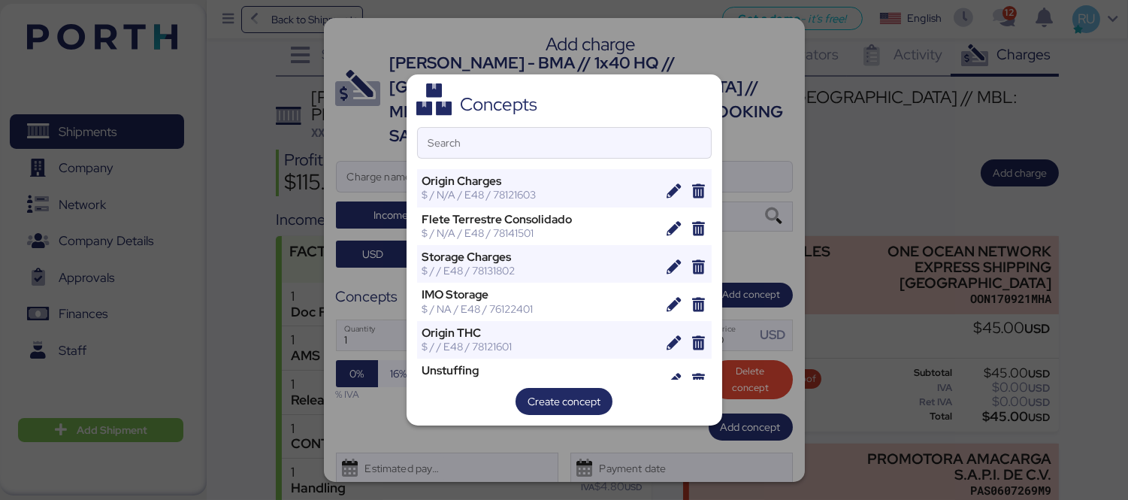
click at [584, 162] on div "Concepts Search Origin Charges $ / N/A / E48 / 78121603 Flete Terrestre Consoli…" at bounding box center [563, 249] width 315 height 351
click at [582, 148] on input "Search" at bounding box center [564, 143] width 293 height 30
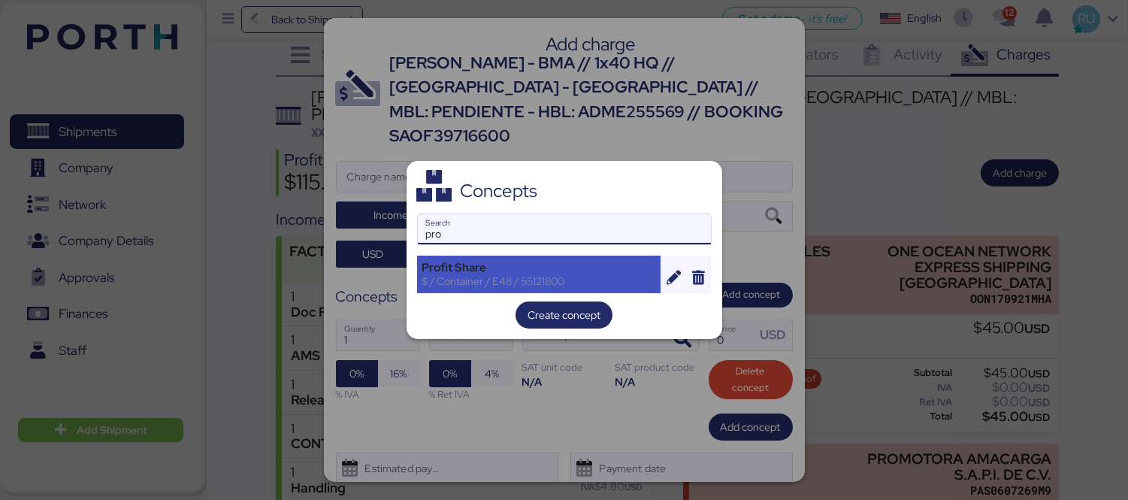
type input "pro"
click at [508, 261] on div "Profit Share" at bounding box center [539, 268] width 234 height 14
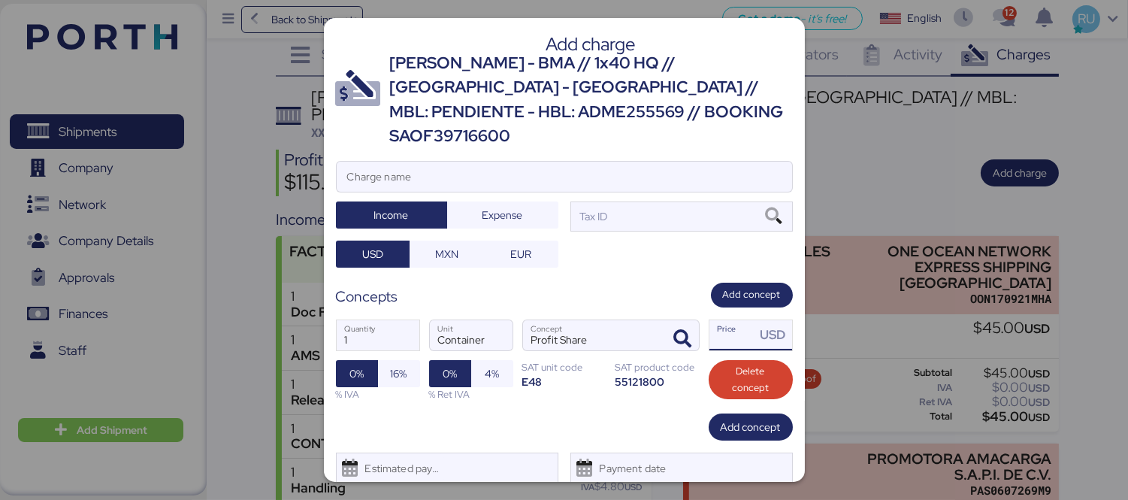
click at [724, 320] on input "Price USD" at bounding box center [732, 335] width 47 height 30
type input "50"
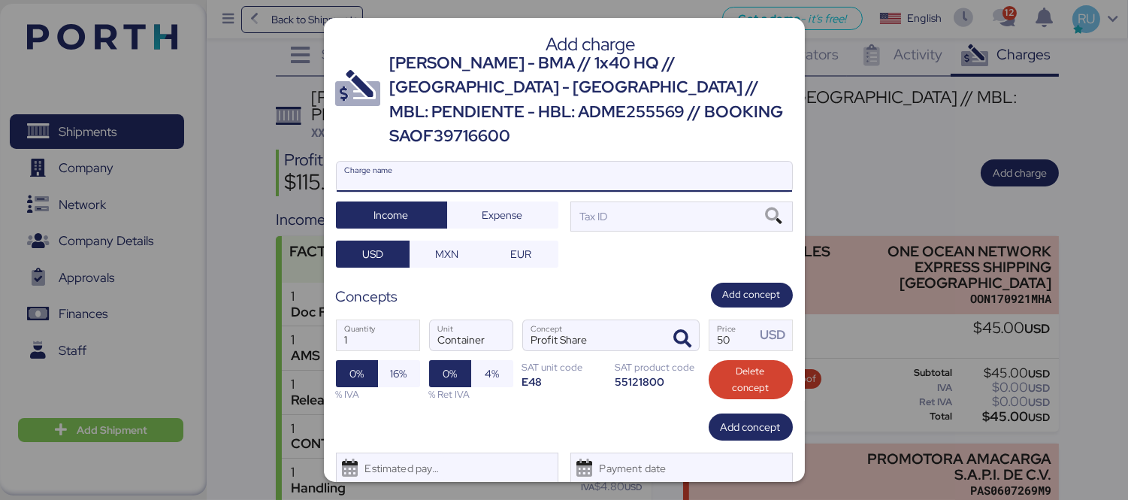
click at [617, 162] on input "Charge name" at bounding box center [564, 177] width 455 height 30
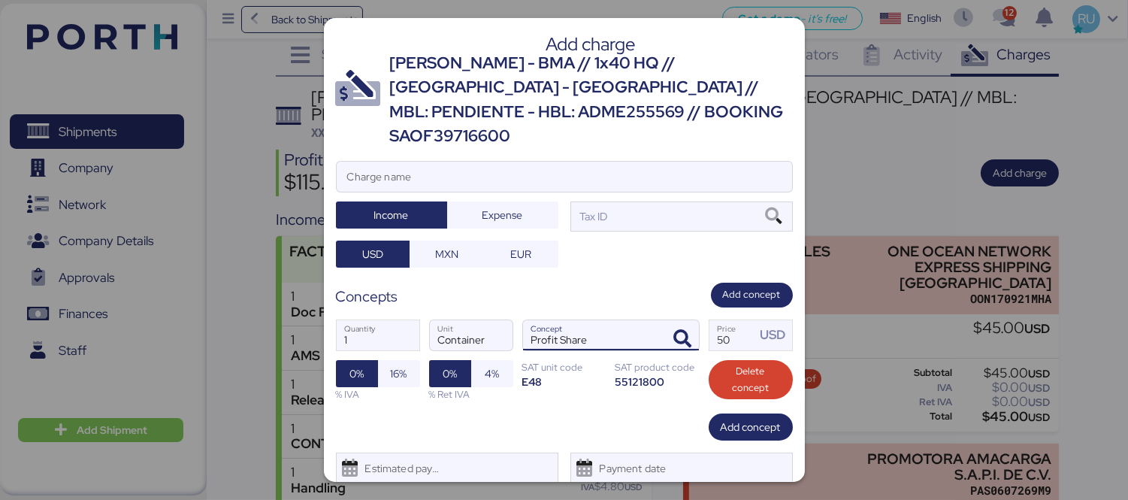
drag, startPoint x: 599, startPoint y: 308, endPoint x: 520, endPoint y: 322, distance: 80.8
click at [523, 322] on input "Profit Share" at bounding box center [593, 335] width 140 height 30
click at [542, 134] on div "Add charge BERTOLINI - BMA // 1x40 HQ // Rio de Janeiro - Veracruz // MBL: PEND…" at bounding box center [564, 249] width 481 height 463
click at [549, 162] on input "Charge name" at bounding box center [564, 177] width 455 height 30
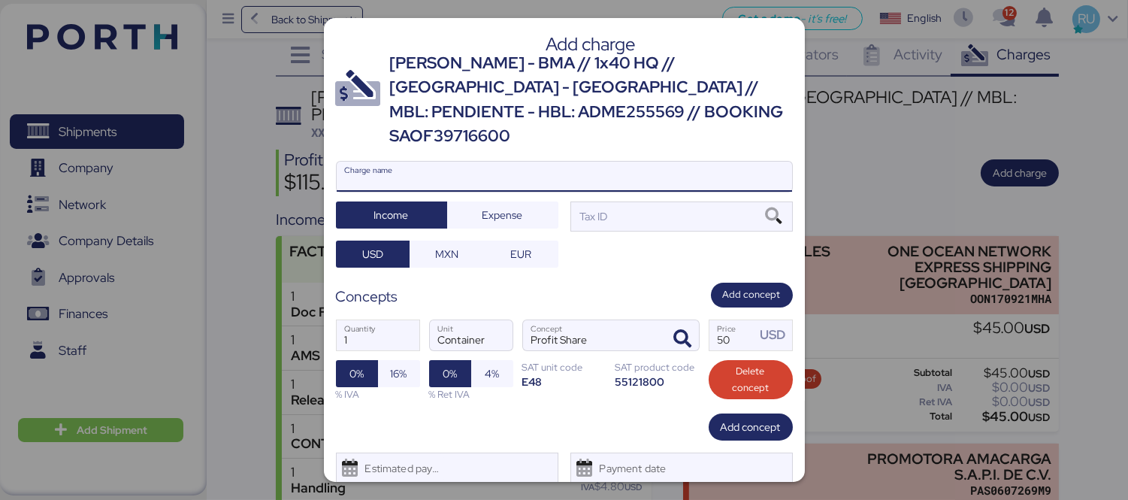
paste input "Profit Share"
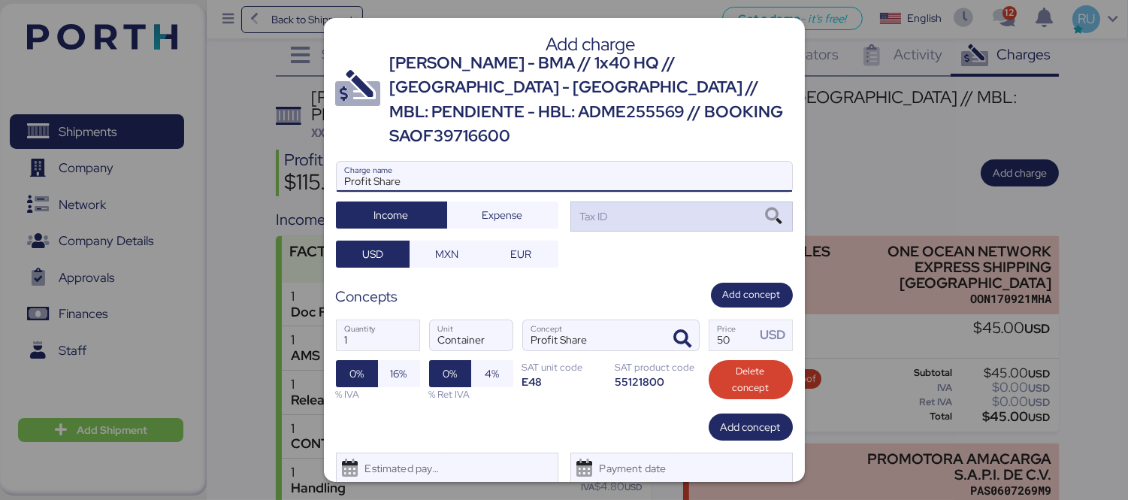
type input "Profit Share"
click at [666, 201] on div "Tax ID" at bounding box center [681, 216] width 222 height 30
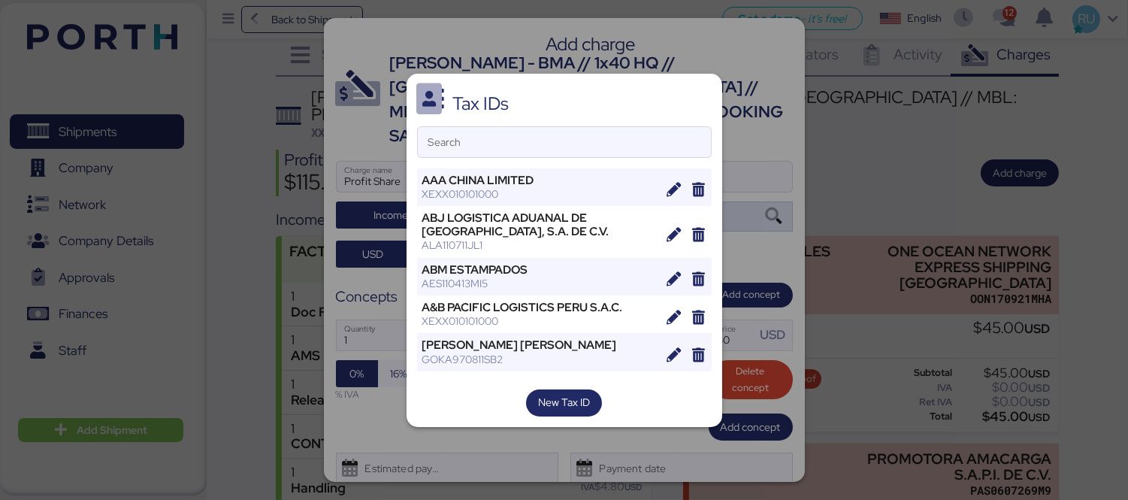
click at [614, 192] on div "XEXX010101000" at bounding box center [539, 194] width 234 height 14
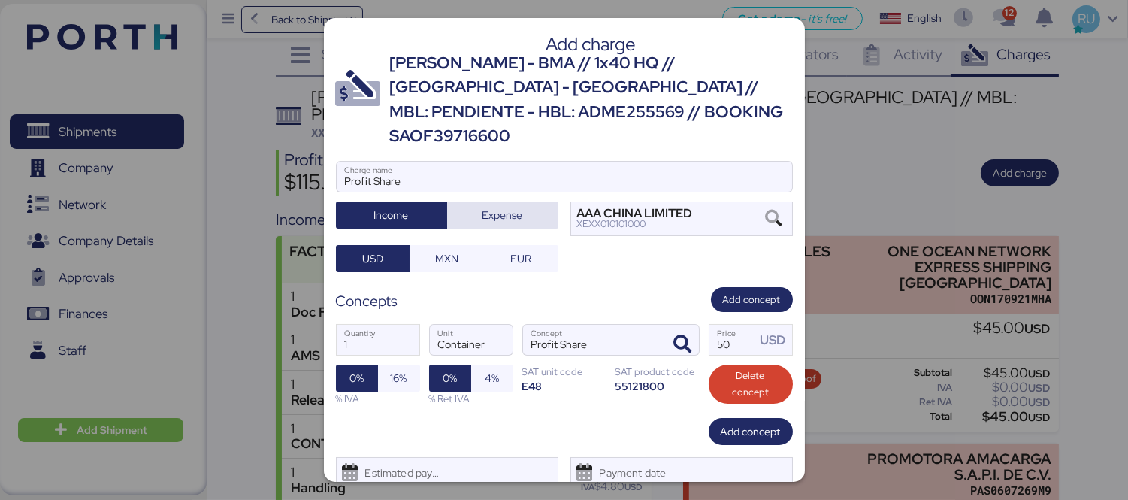
click at [534, 204] on span "Expense" at bounding box center [502, 214] width 87 height 21
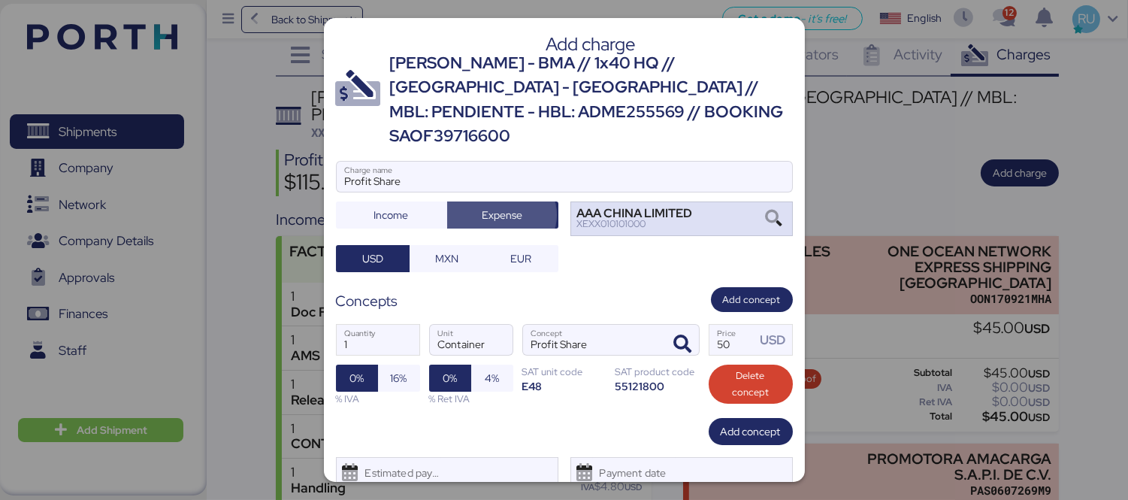
click at [605, 208] on div "AAA CHINA LIMITED" at bounding box center [635, 213] width 116 height 11
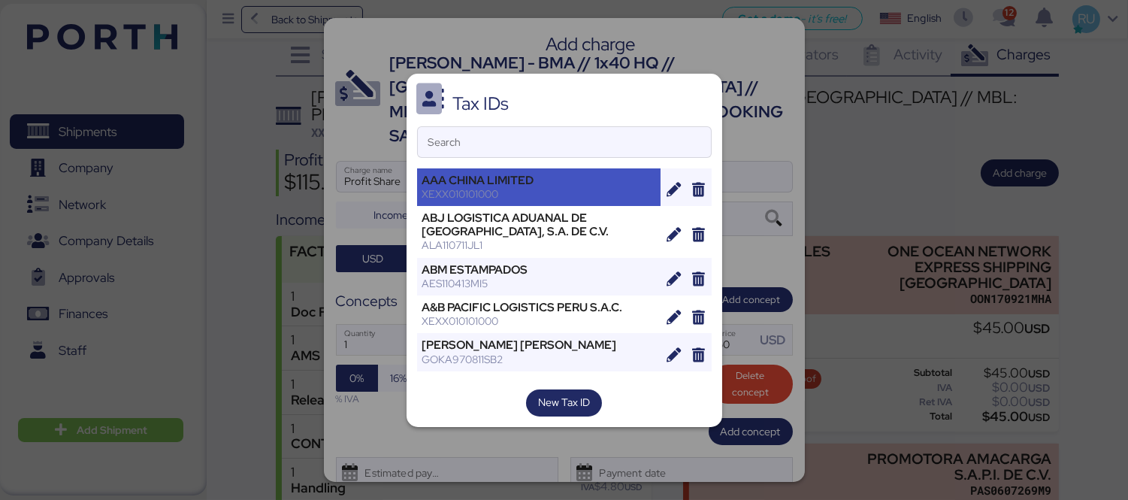
click at [582, 197] on div "XEXX010101000" at bounding box center [539, 194] width 234 height 14
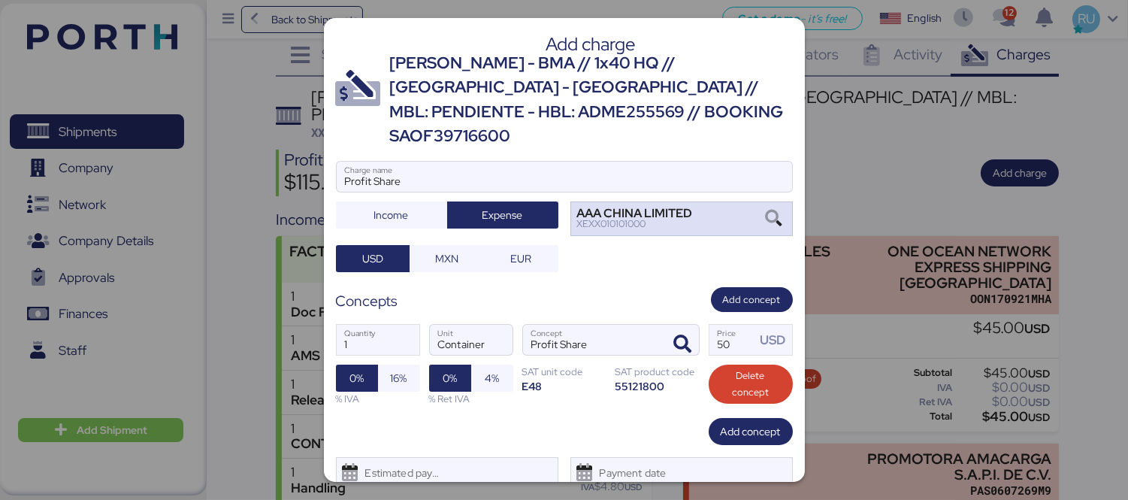
click at [587, 208] on div "AAA CHINA LIMITED" at bounding box center [635, 213] width 116 height 11
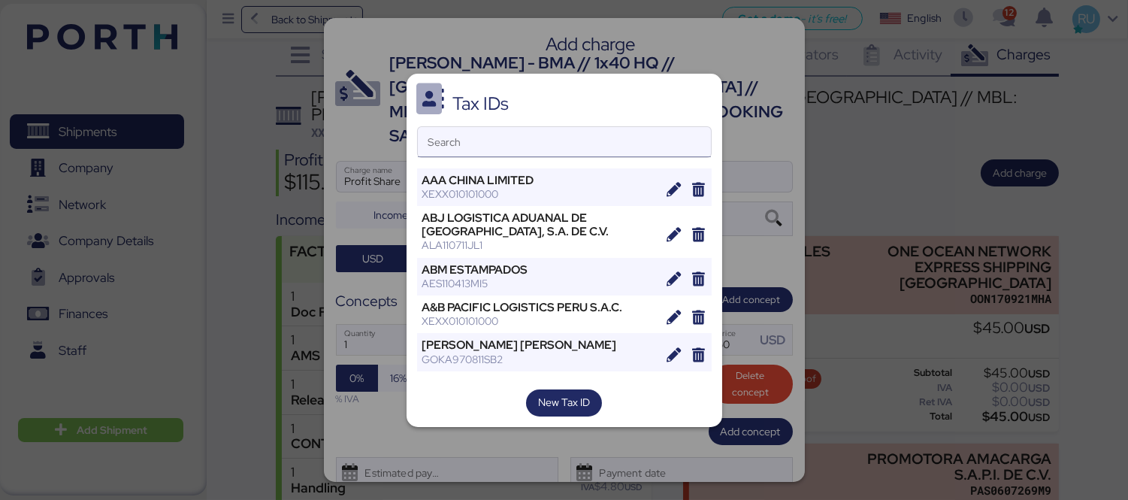
click at [578, 151] on input "Search" at bounding box center [564, 142] width 293 height 30
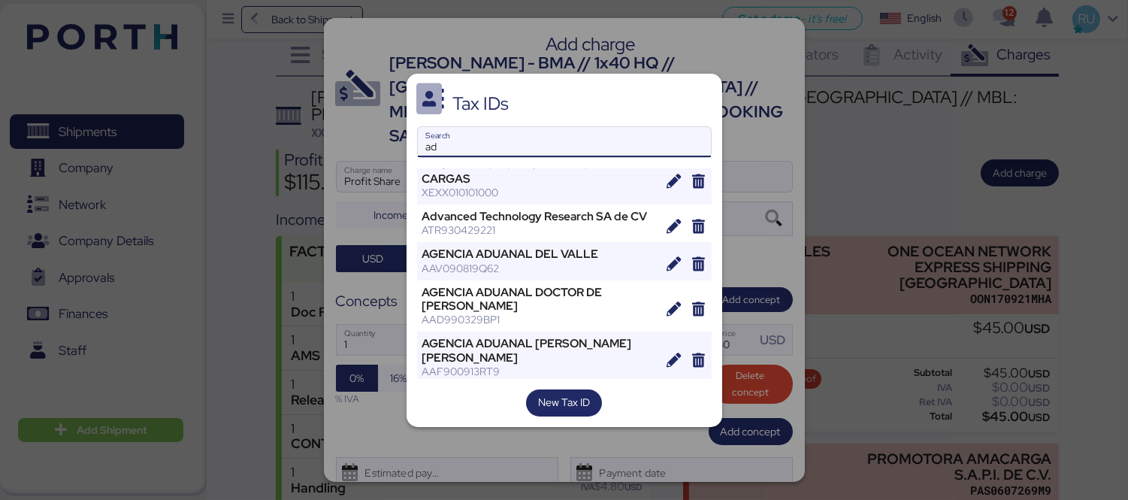
scroll to position [131, 0]
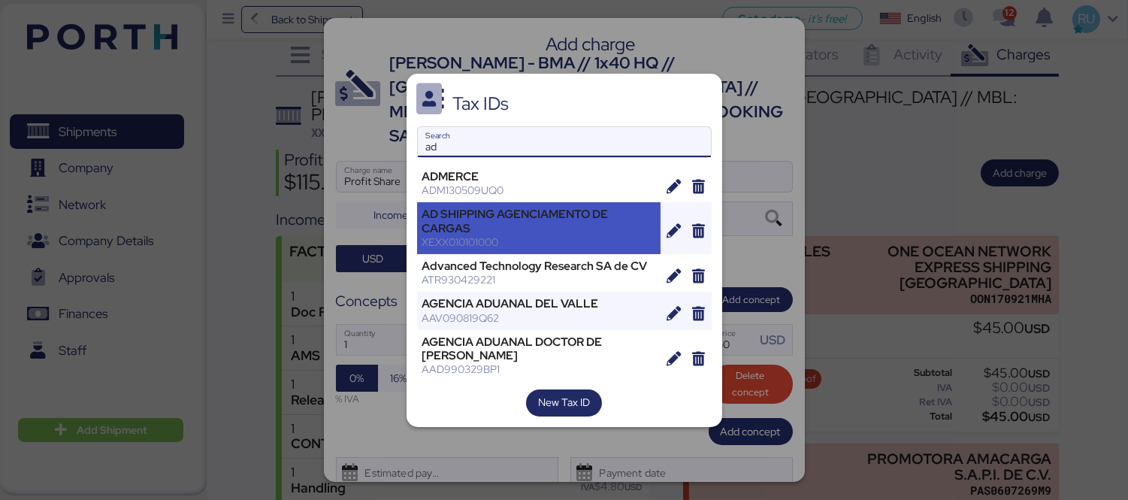
type input "ad"
click at [515, 225] on div "AD SHIPPING AGENCIAMENTO DE CARGAS" at bounding box center [539, 220] width 234 height 27
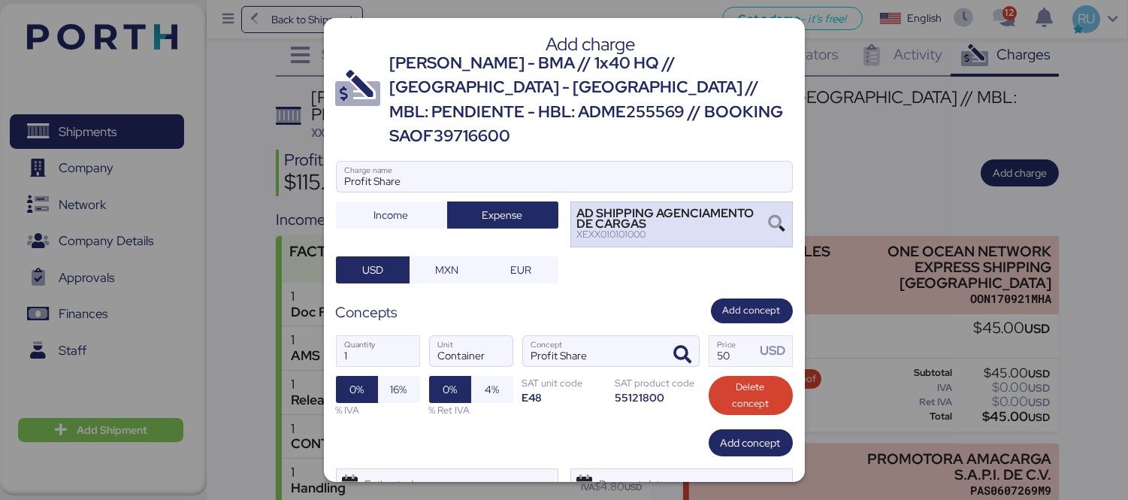
scroll to position [41, 0]
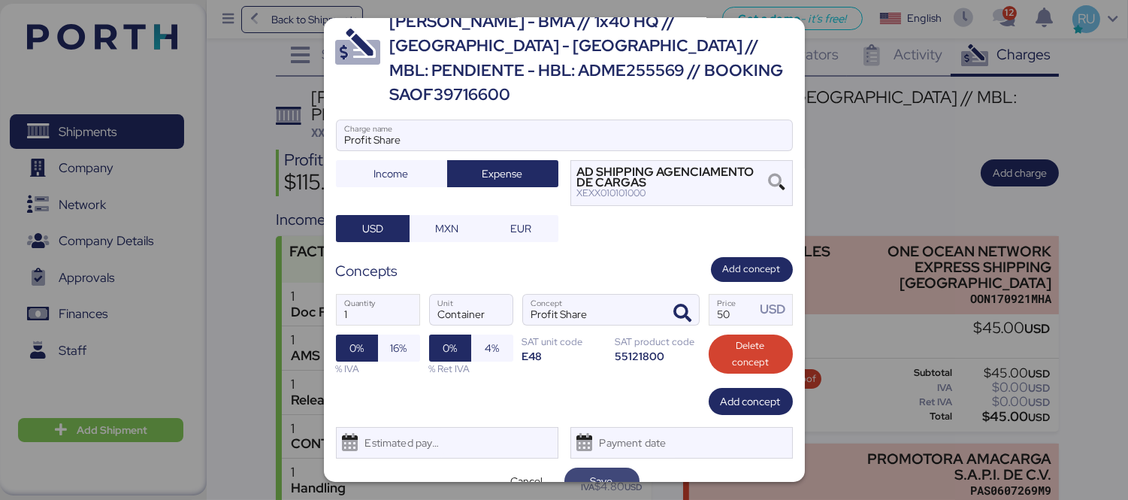
click at [590, 472] on span "Save" at bounding box center [601, 481] width 23 height 18
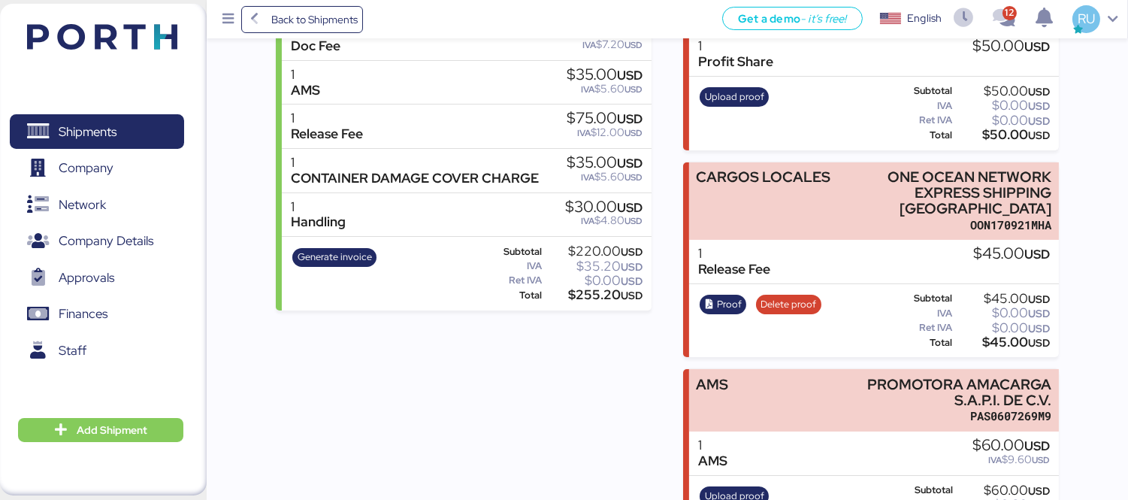
scroll to position [298, 0]
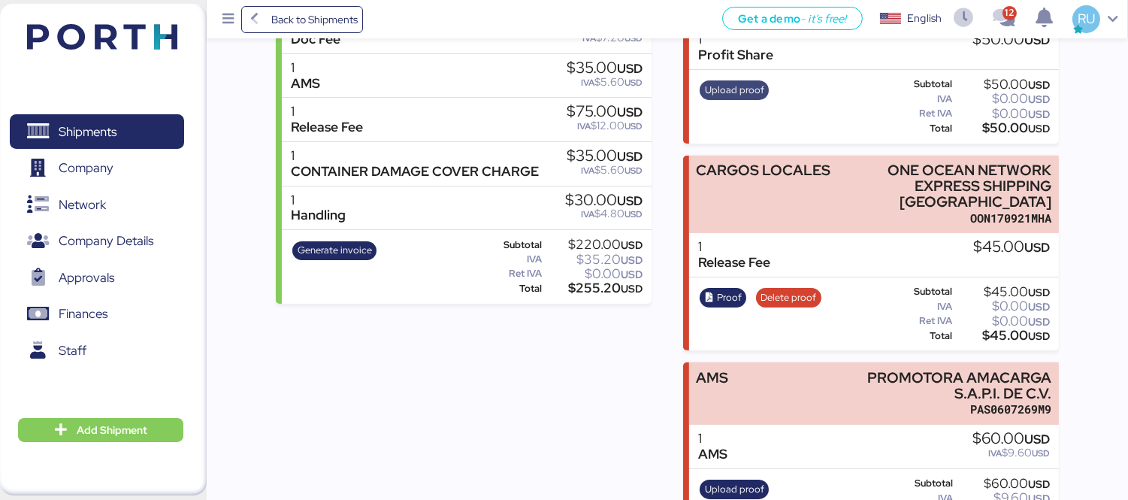
click at [746, 85] on span "Upload proof" at bounding box center [734, 90] width 59 height 17
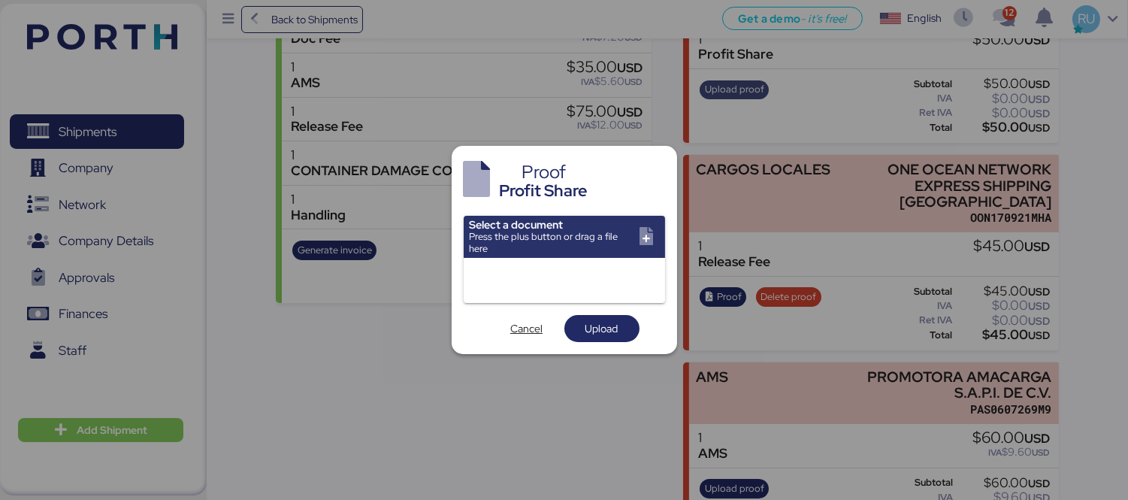
scroll to position [0, 0]
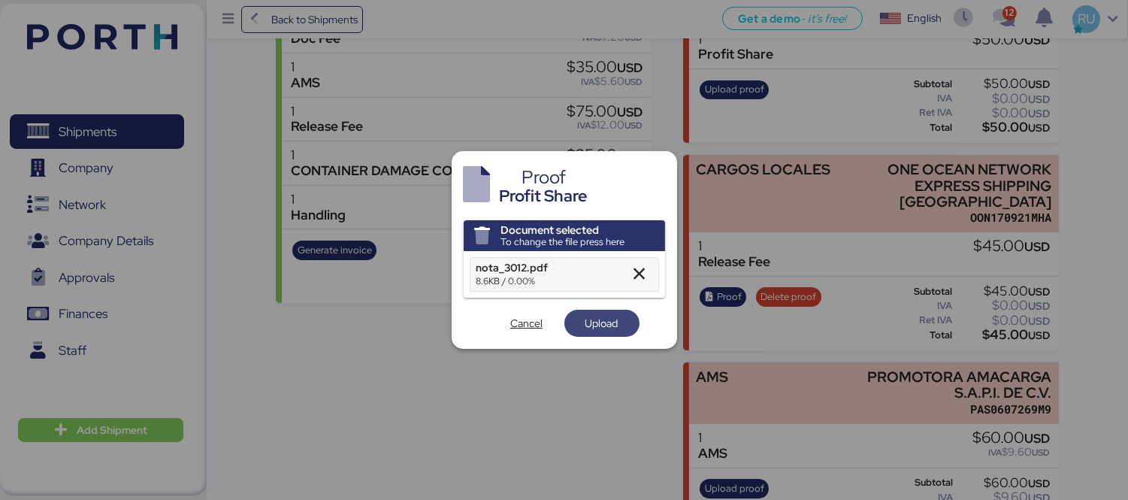
click at [611, 317] on span "Upload" at bounding box center [601, 323] width 33 height 18
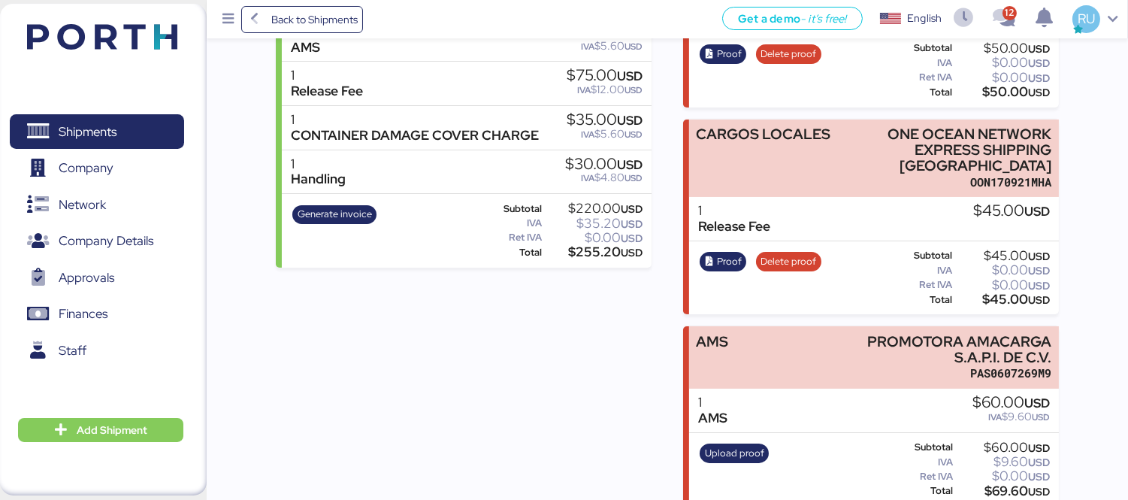
scroll to position [336, 0]
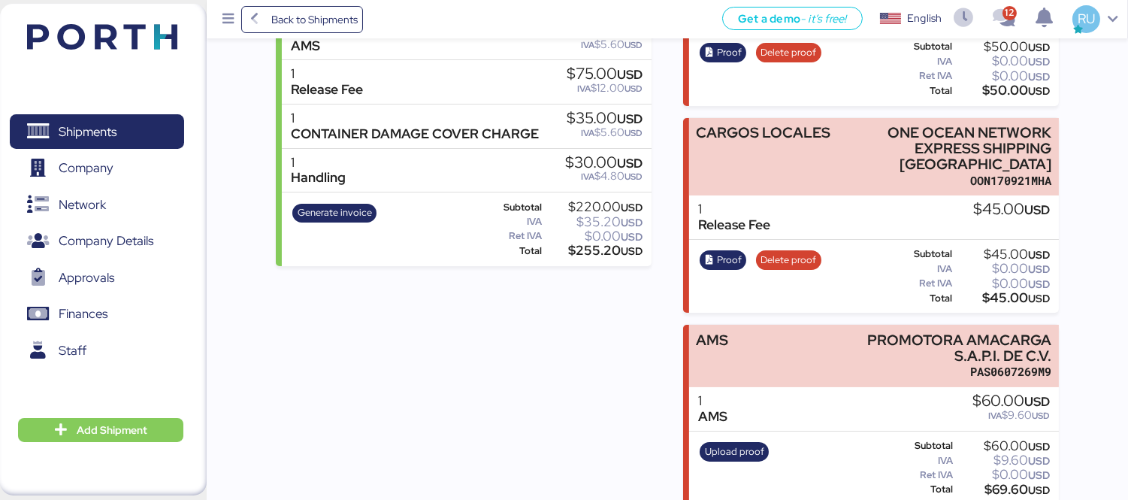
click at [575, 463] on div "Incomes FACTURA BMA BMA MUEBLES DE ACERO BMA1507078P5 1 Doc Fee $45.00 USD IVA …" at bounding box center [464, 201] width 376 height 605
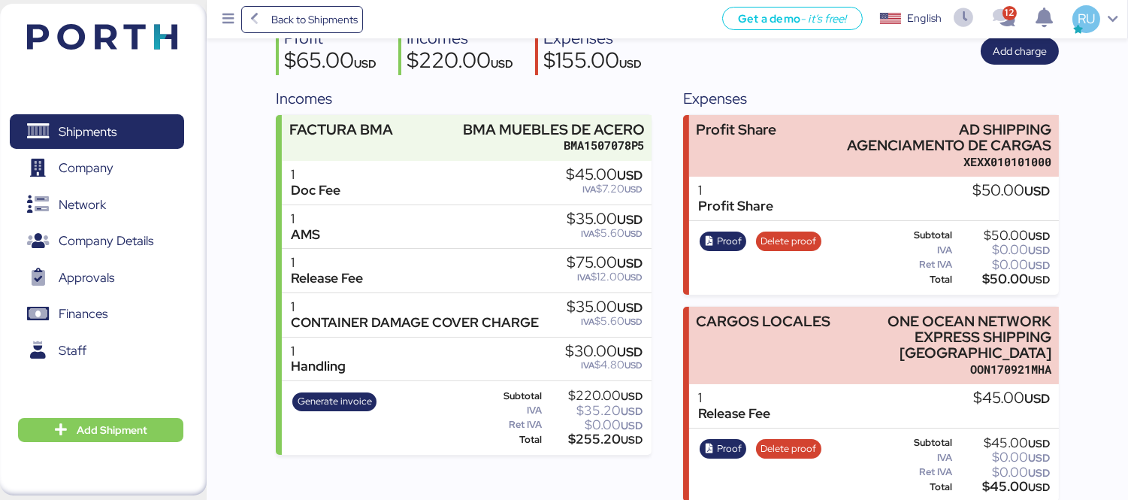
scroll to position [0, 0]
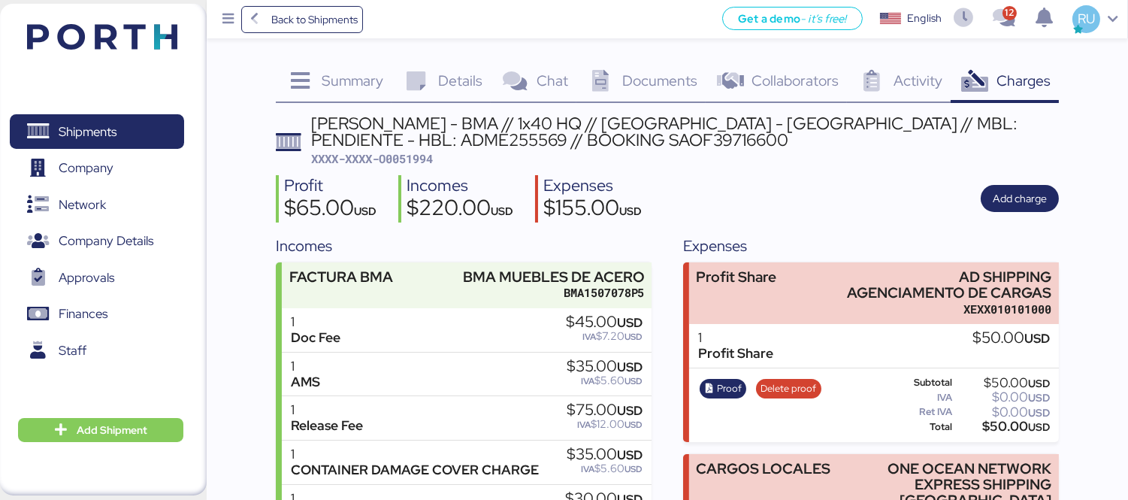
click at [416, 151] on span "XXXX-XXXX-O0051994" at bounding box center [372, 158] width 122 height 15
click at [829, 175] on div "Profit $65.00 USD Incomes $220.00 USD Expenses $155.00 USD Add charge" at bounding box center [667, 198] width 783 height 47
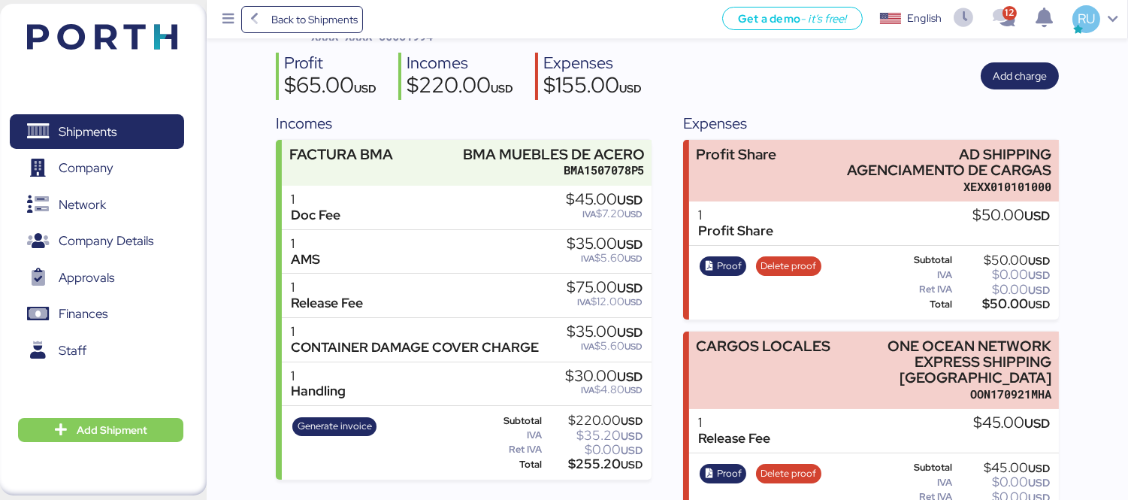
scroll to position [117, 0]
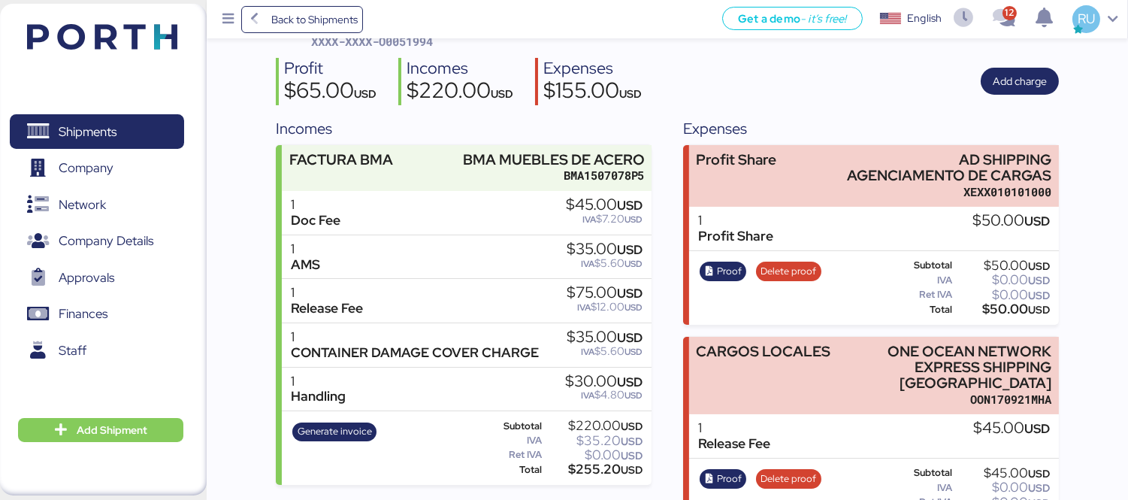
click at [155, 23] on div "Shipments 0 Company 0 Network 0 Company Details 0 Approvals 0 Finances 0 Staff …" at bounding box center [103, 249] width 207 height 491
click at [107, 30] on img at bounding box center [102, 37] width 150 height 26
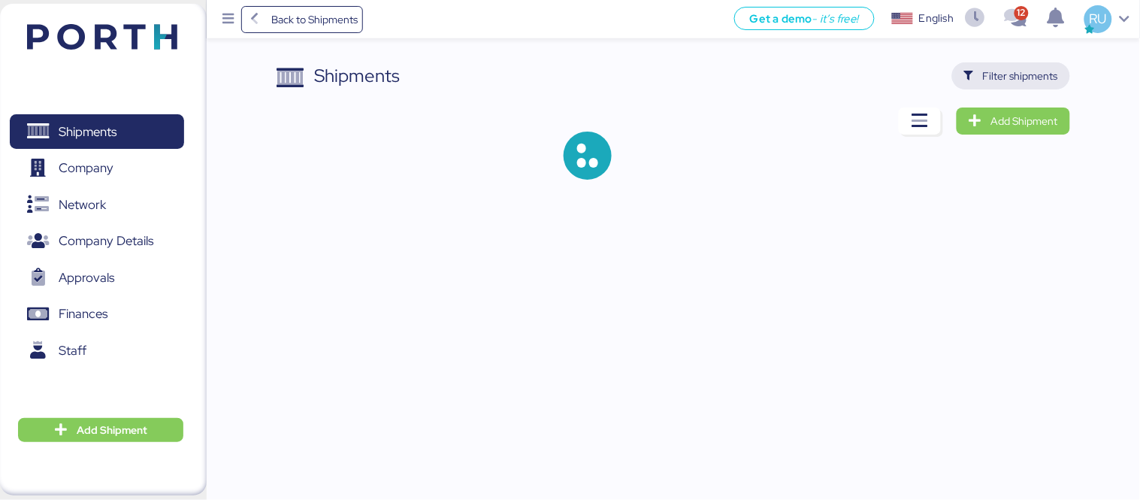
click at [1020, 81] on span "Filter shipments" at bounding box center [1020, 76] width 75 height 18
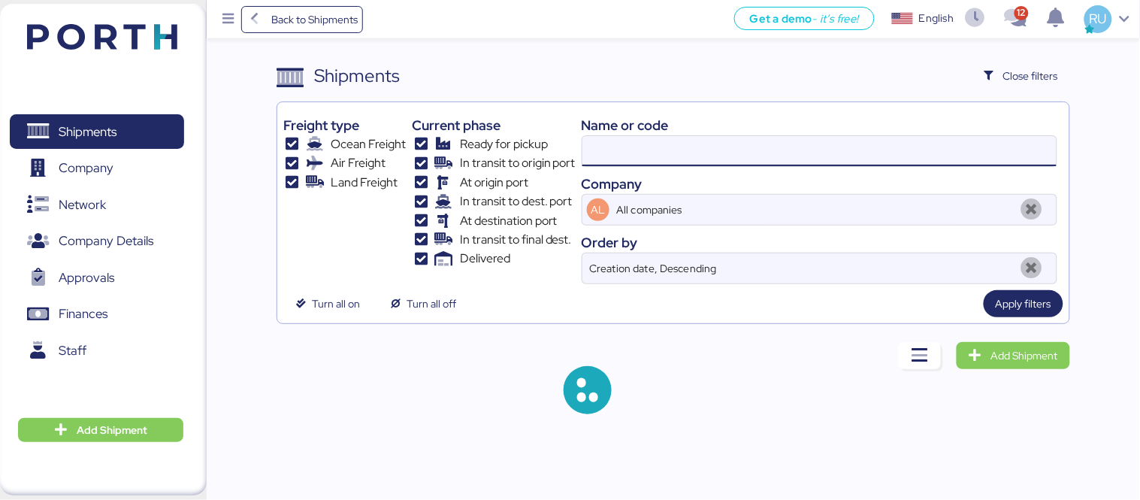
click at [718, 150] on input at bounding box center [819, 151] width 474 height 30
paste input "O0051993"
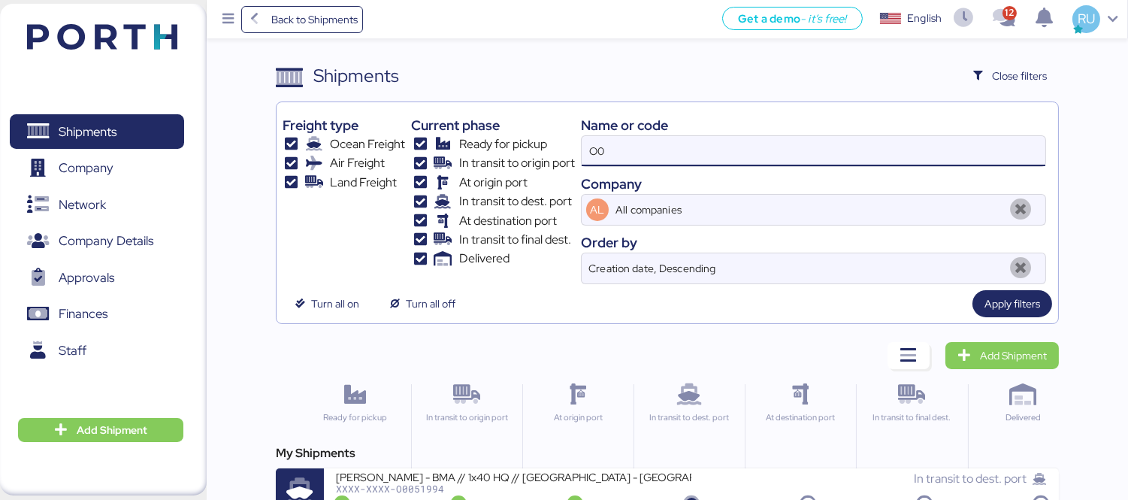
type input "O"
paste input "O0051993"
type input "O0051993"
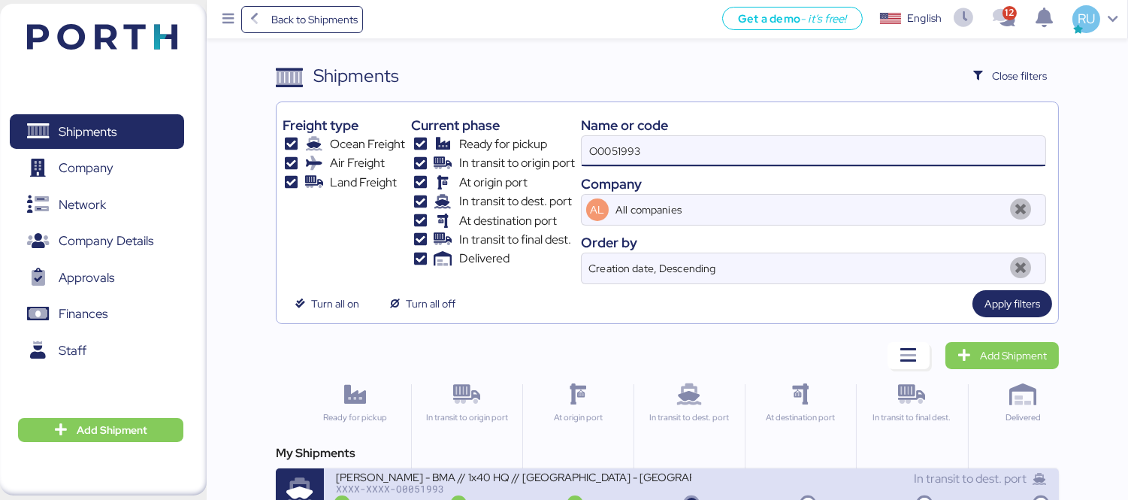
click at [654, 489] on div "XXXX-XXXX-O0051993" at bounding box center [513, 488] width 355 height 11
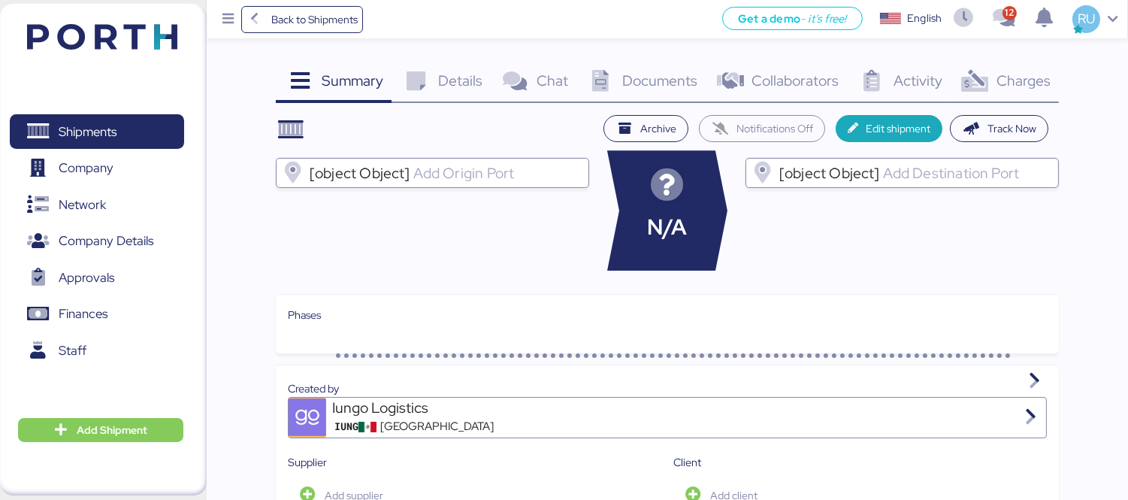
click at [1024, 77] on span "Charges" at bounding box center [1023, 81] width 54 height 20
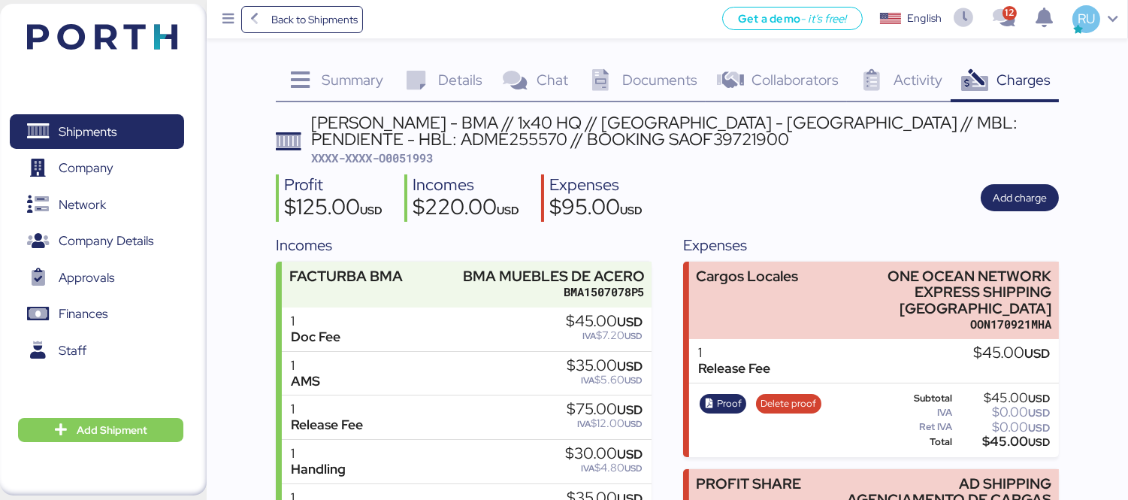
scroll to position [144, 0]
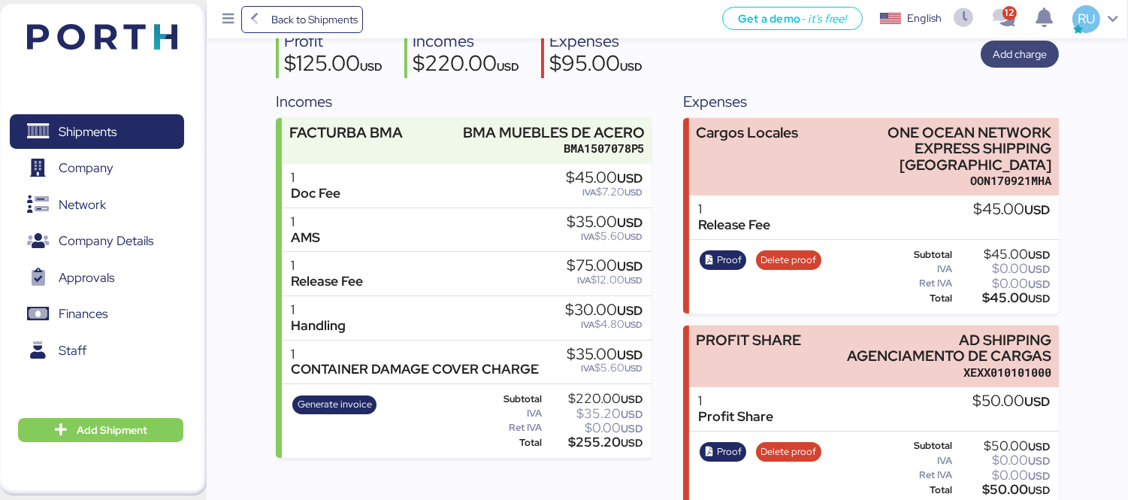
click at [1010, 58] on span "Add charge" at bounding box center [1019, 54] width 54 height 18
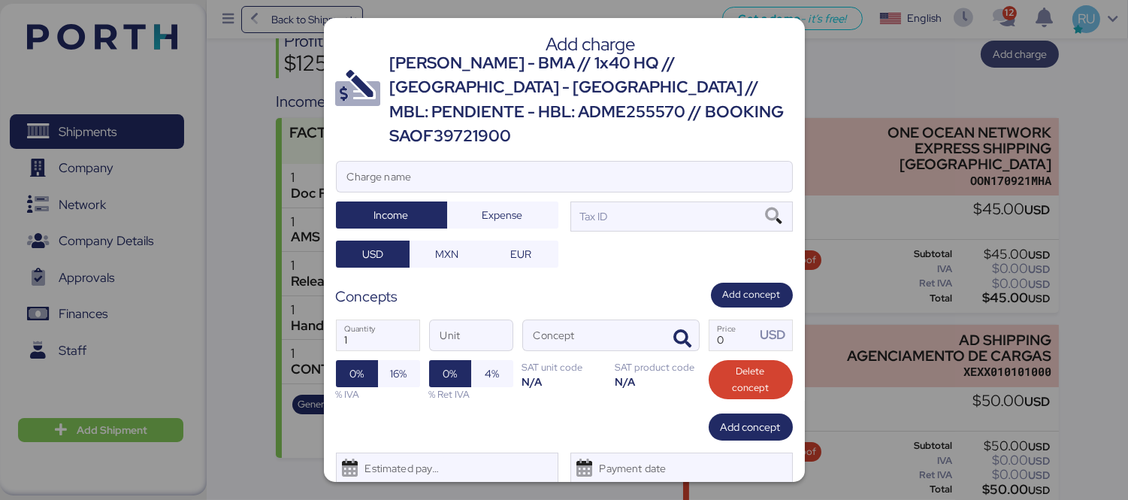
scroll to position [0, 0]
click at [654, 162] on input "Charge name" at bounding box center [564, 177] width 455 height 30
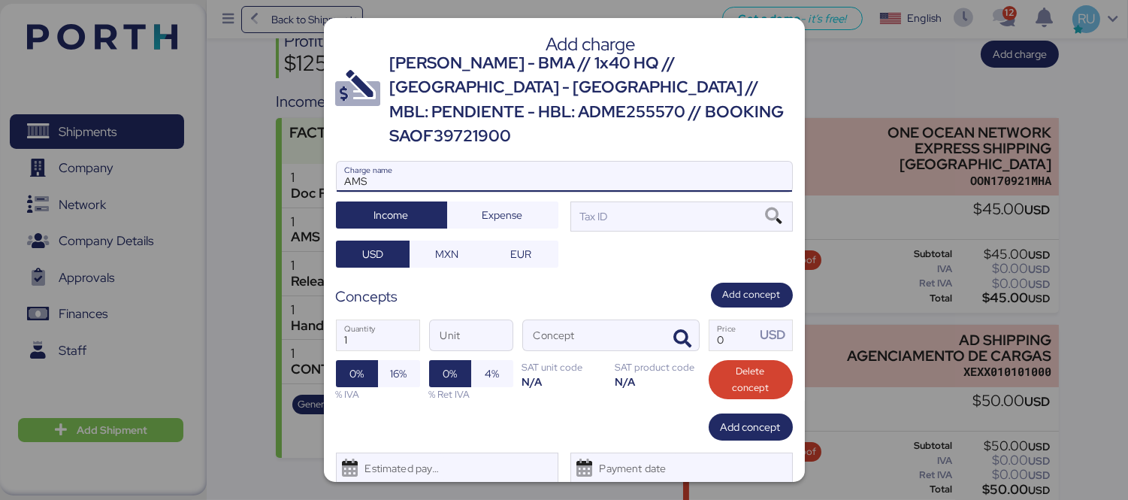
type input "AMS"
click at [512, 192] on div at bounding box center [564, 199] width 455 height 15
click at [512, 174] on input "AMS" at bounding box center [564, 177] width 455 height 30
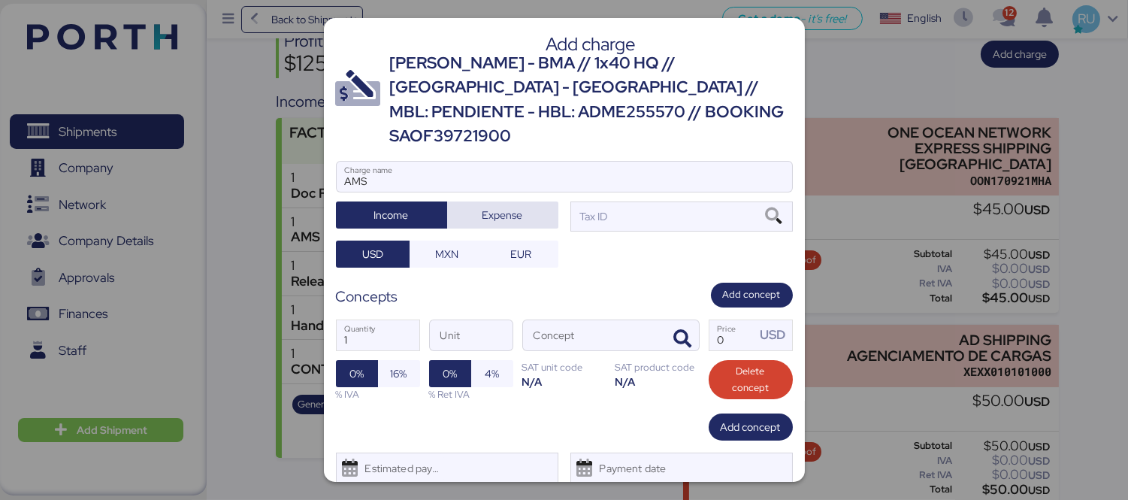
click at [530, 204] on span "Expense" at bounding box center [502, 214] width 87 height 21
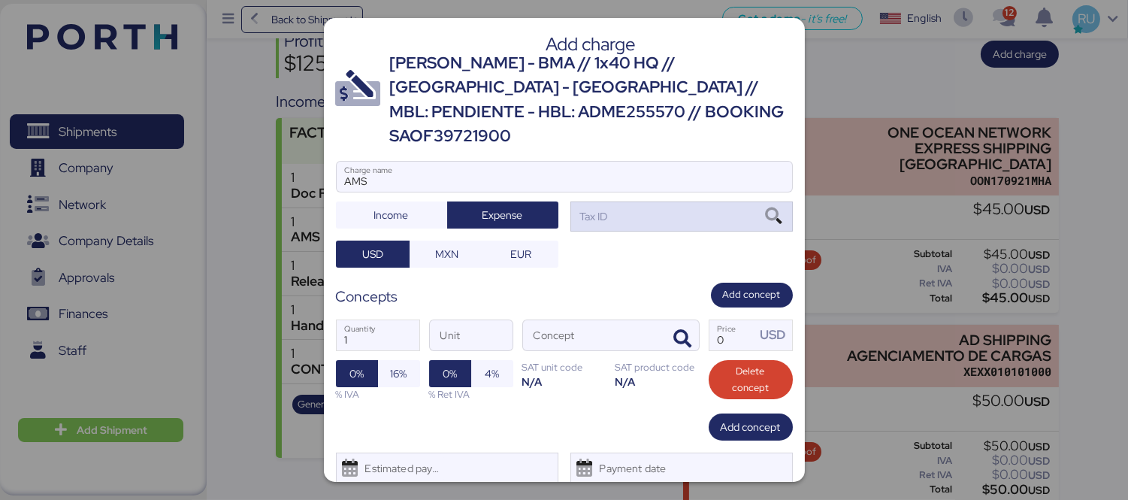
click at [614, 201] on div "Tax ID" at bounding box center [681, 216] width 222 height 30
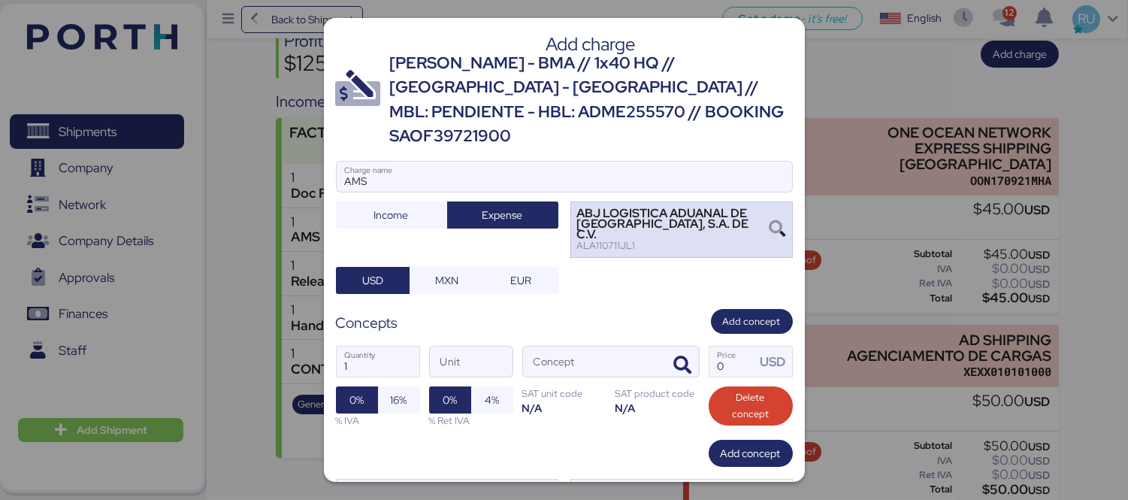
click at [753, 240] on div "ALA110711JL1" at bounding box center [673, 245] width 192 height 11
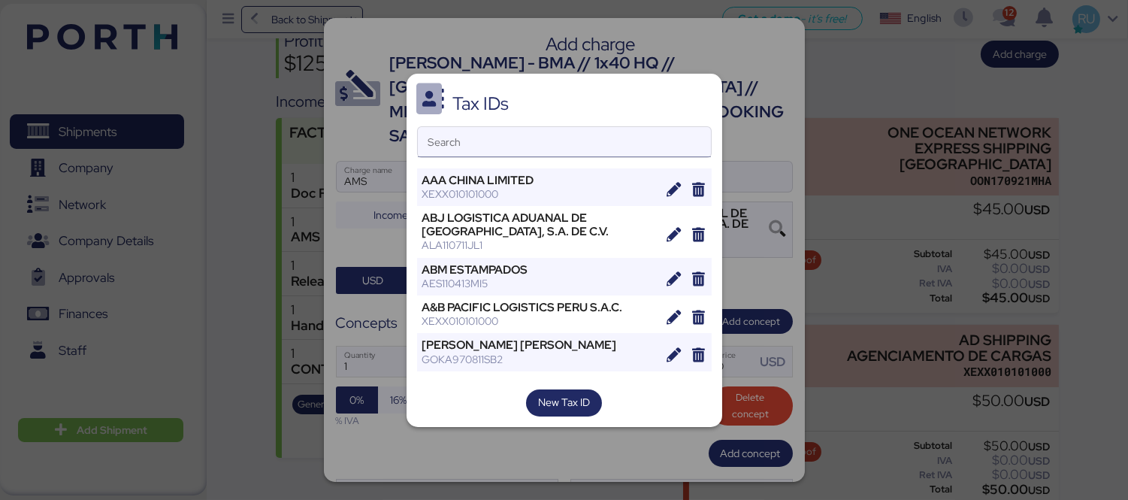
click at [602, 146] on input "Search" at bounding box center [564, 142] width 293 height 30
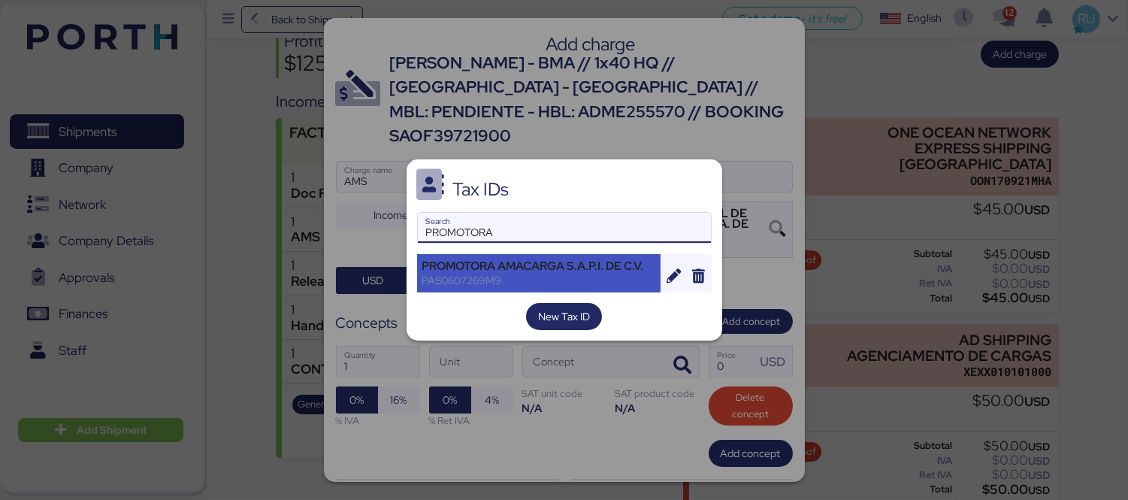
type input "PROMOTORA"
click at [531, 268] on div "PROMOTORA AMACARGA S.A.P.I. DE C.V." at bounding box center [539, 266] width 234 height 14
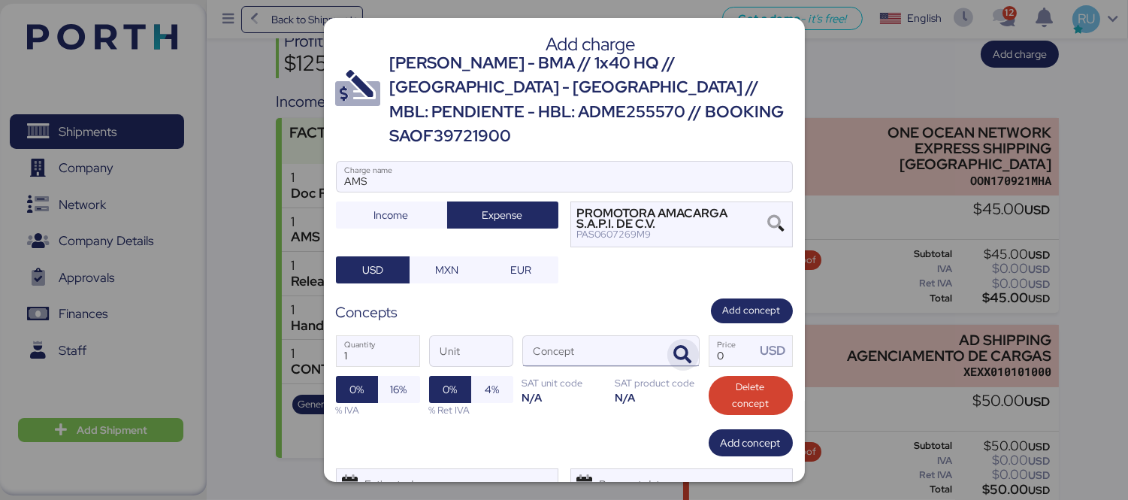
click at [685, 339] on span "button" at bounding box center [683, 355] width 32 height 32
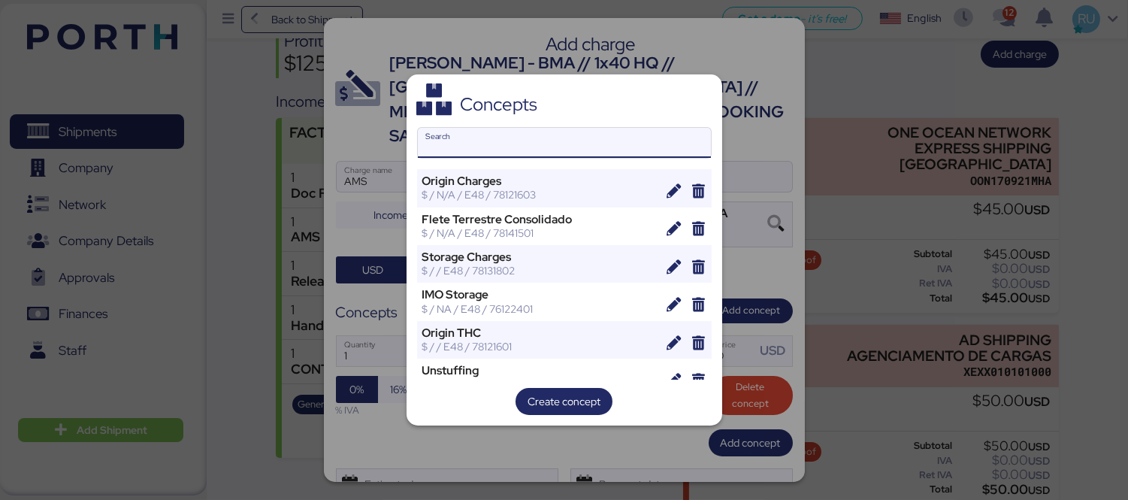
click at [572, 144] on input "Search" at bounding box center [564, 143] width 293 height 30
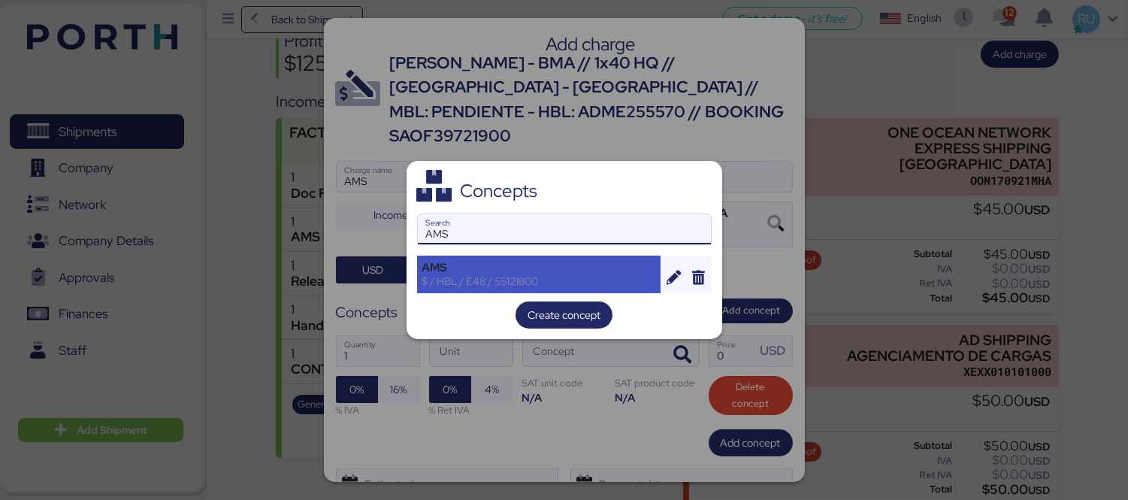
type input "AMS"
click at [490, 270] on div "AMS" at bounding box center [539, 268] width 234 height 14
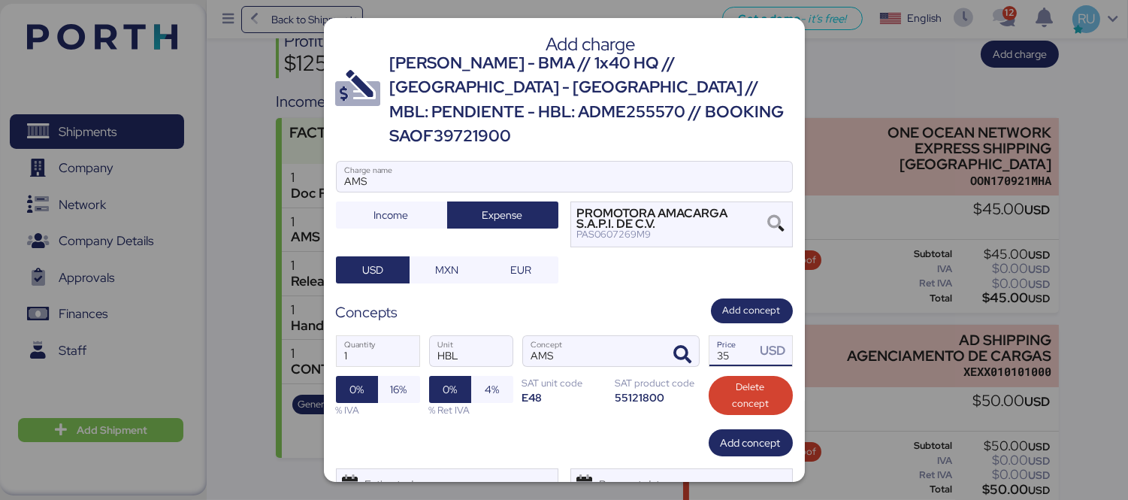
click at [720, 336] on input "35" at bounding box center [732, 351] width 47 height 30
type input "3"
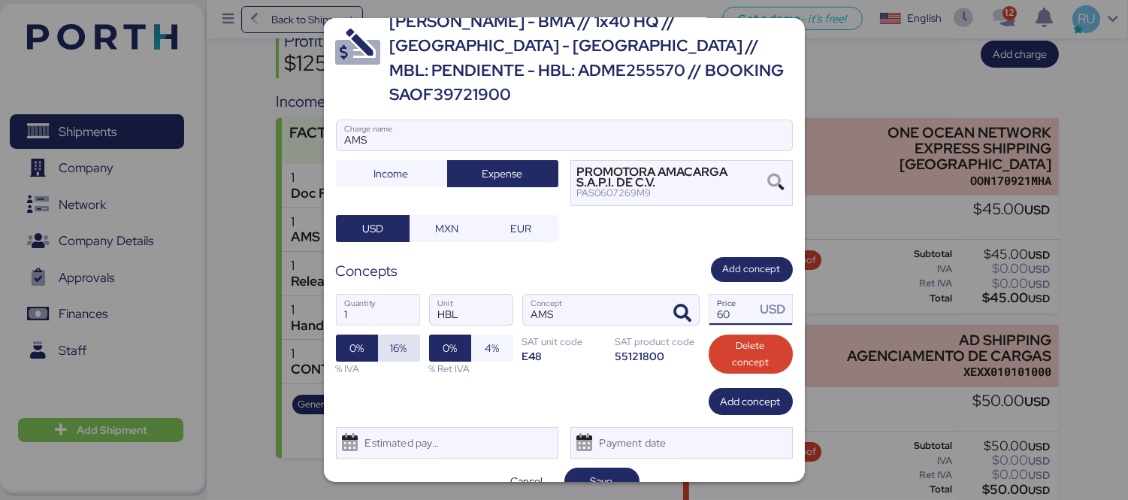
type input "60"
click at [408, 334] on span "16%" at bounding box center [399, 347] width 42 height 27
click at [596, 472] on span "Save" at bounding box center [601, 481] width 23 height 18
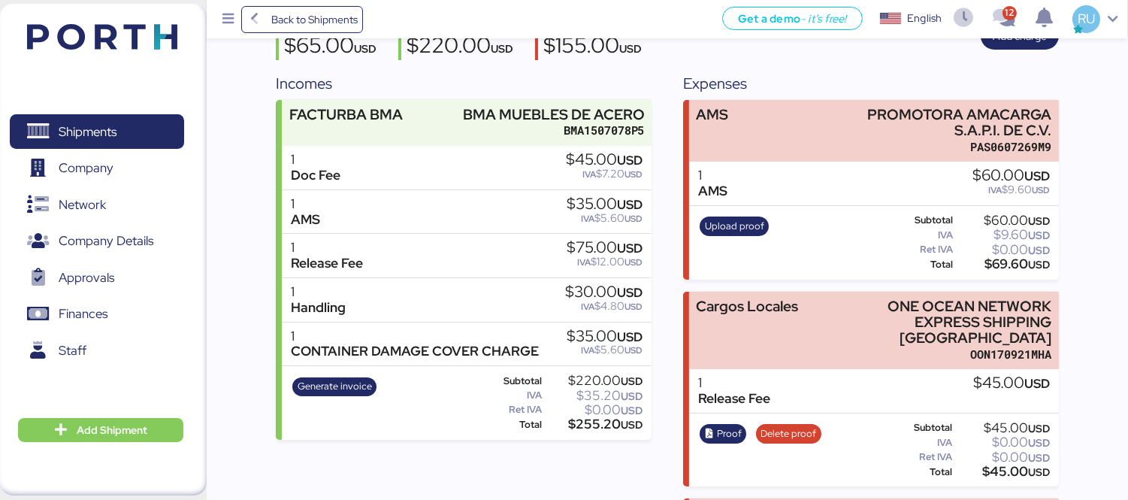
scroll to position [158, 0]
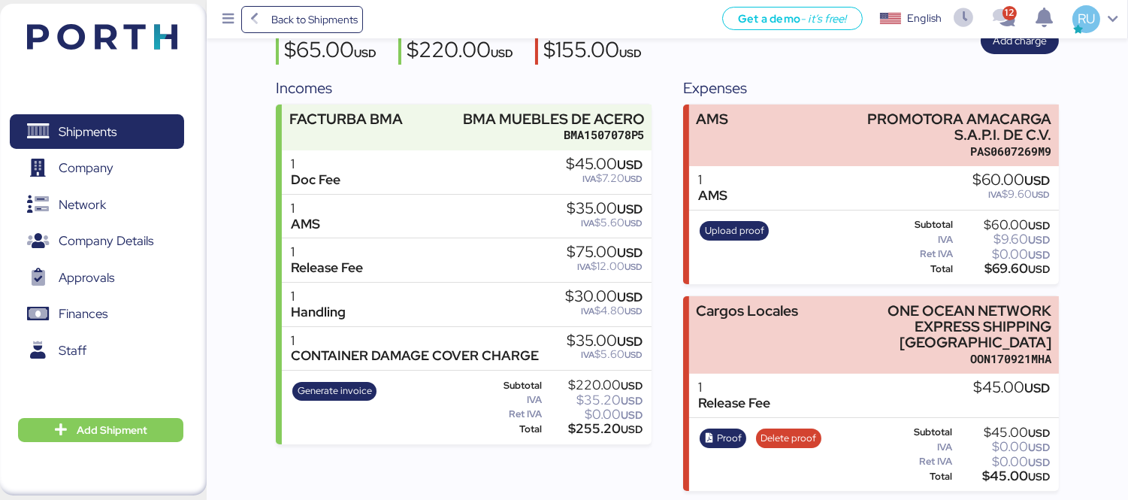
click at [122, 42] on img at bounding box center [102, 37] width 150 height 26
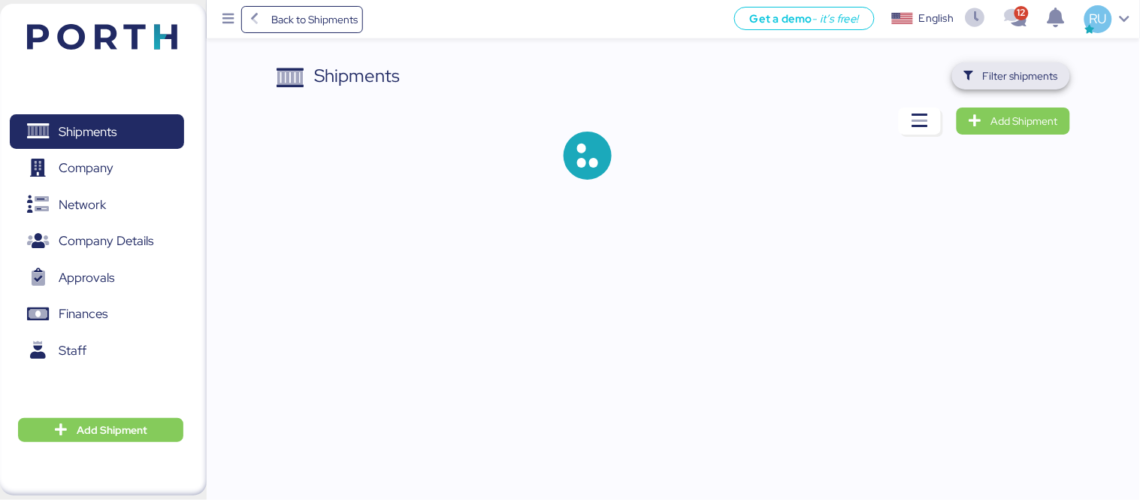
click at [1029, 77] on span "Filter shipments" at bounding box center [1020, 76] width 75 height 18
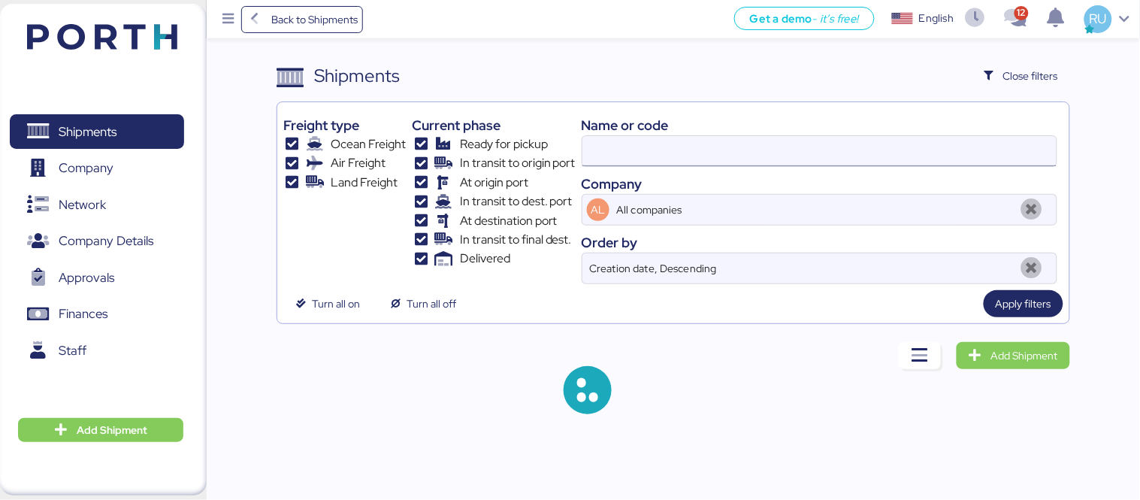
click at [795, 150] on input at bounding box center [819, 151] width 474 height 30
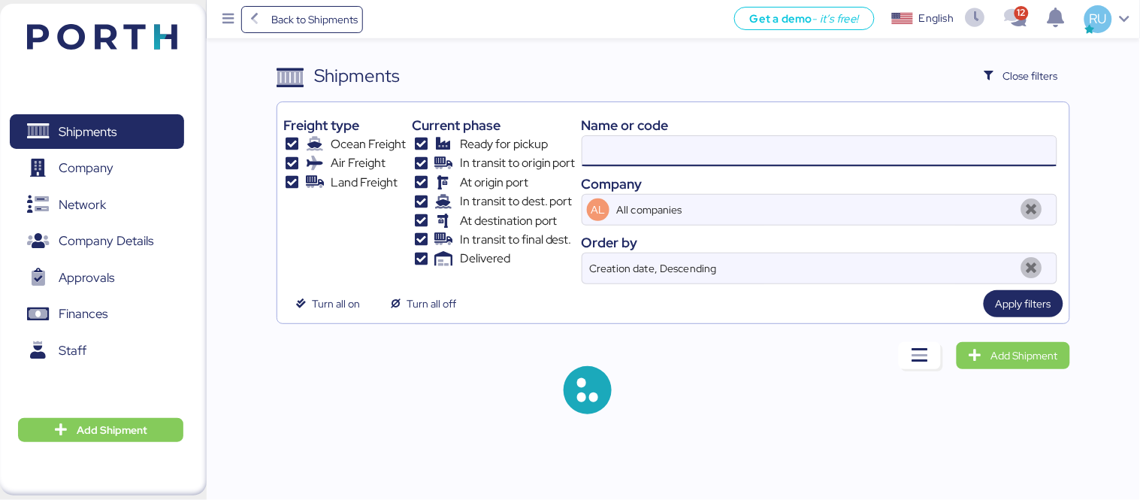
paste input "COSU6428504380"
type input "COSU6428504380"
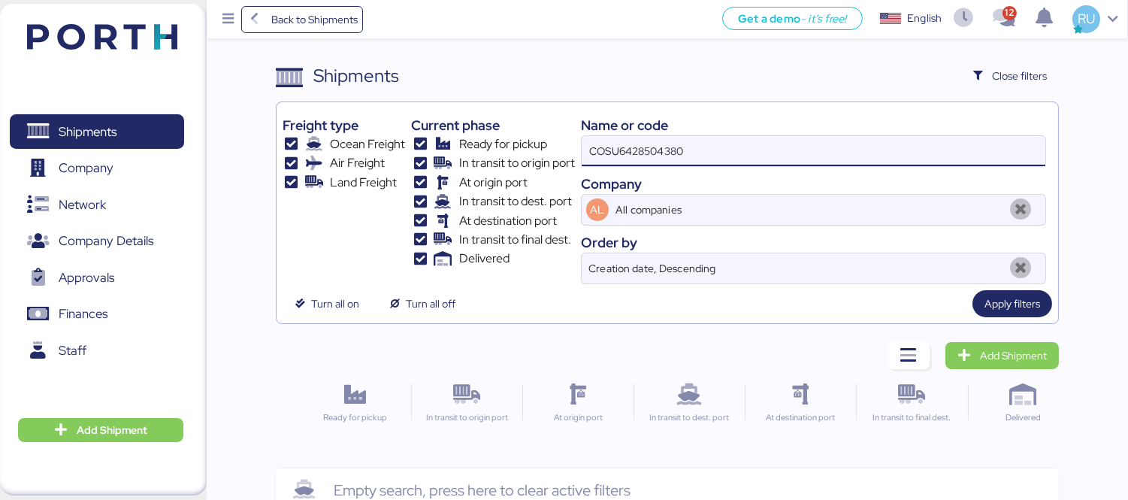
click at [669, 149] on input "COSU6428504380" at bounding box center [812, 151] width 463 height 30
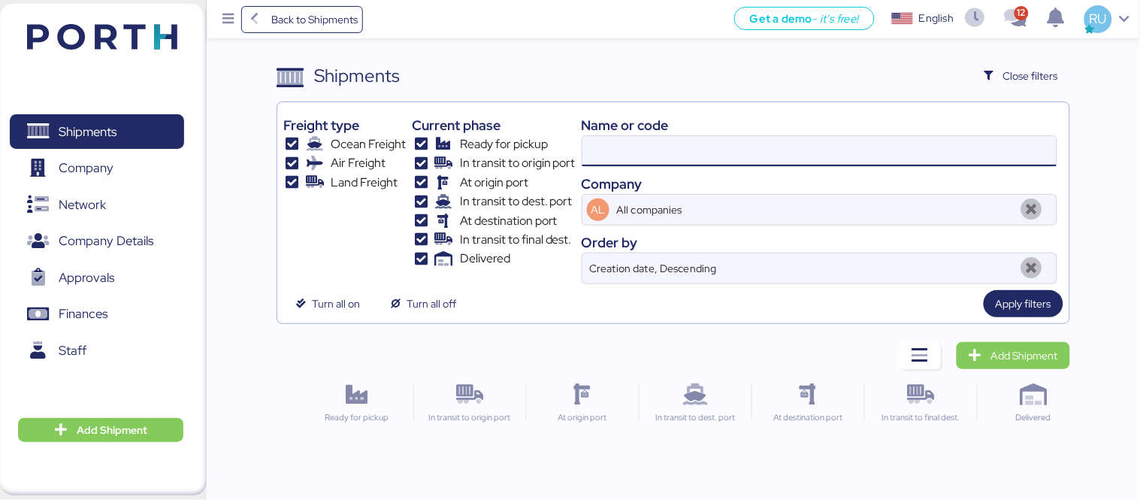
paste input "O0052066"
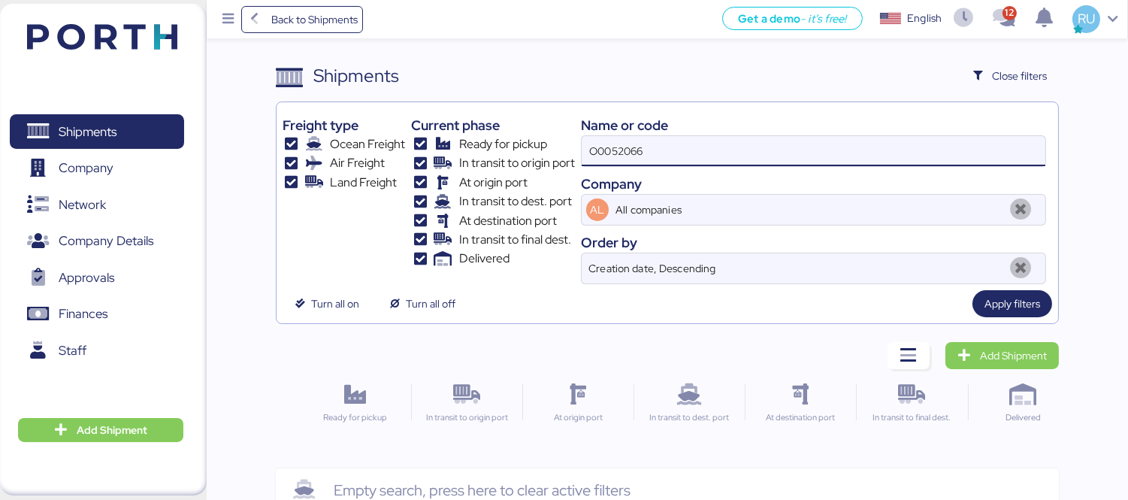
type input "O0052066"
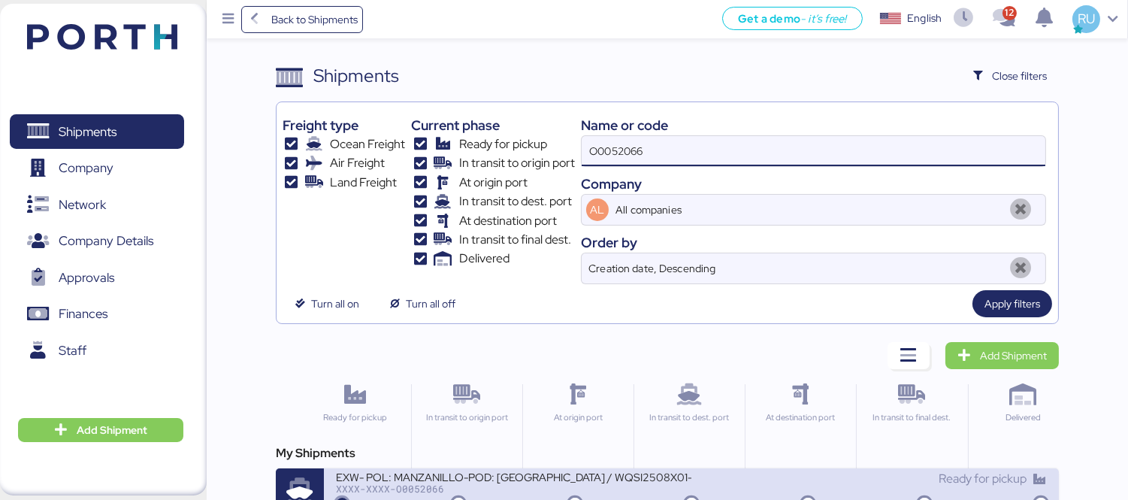
click at [552, 488] on div "XXXX-XXXX-O0052066" at bounding box center [513, 488] width 355 height 11
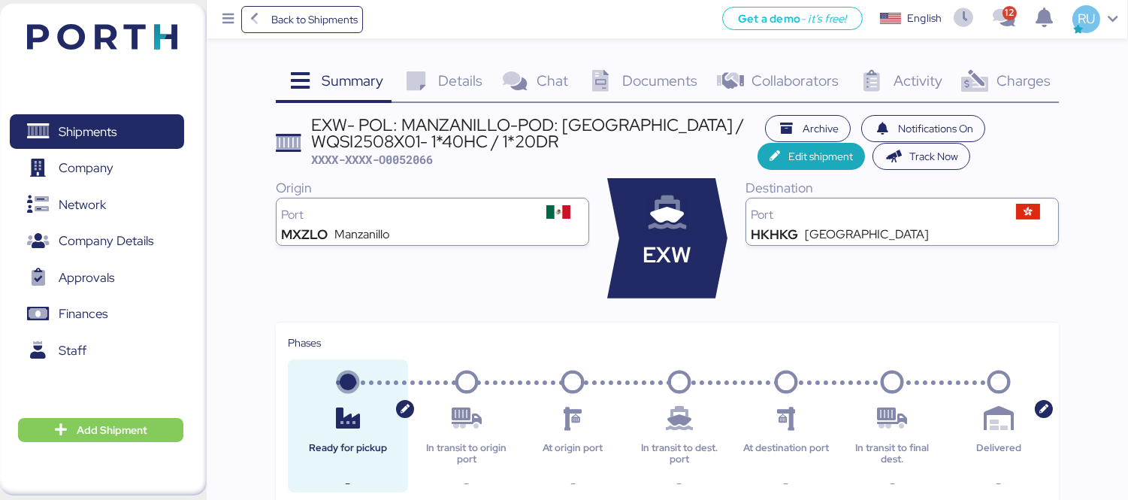
click at [1000, 78] on span "Charges" at bounding box center [1023, 81] width 54 height 20
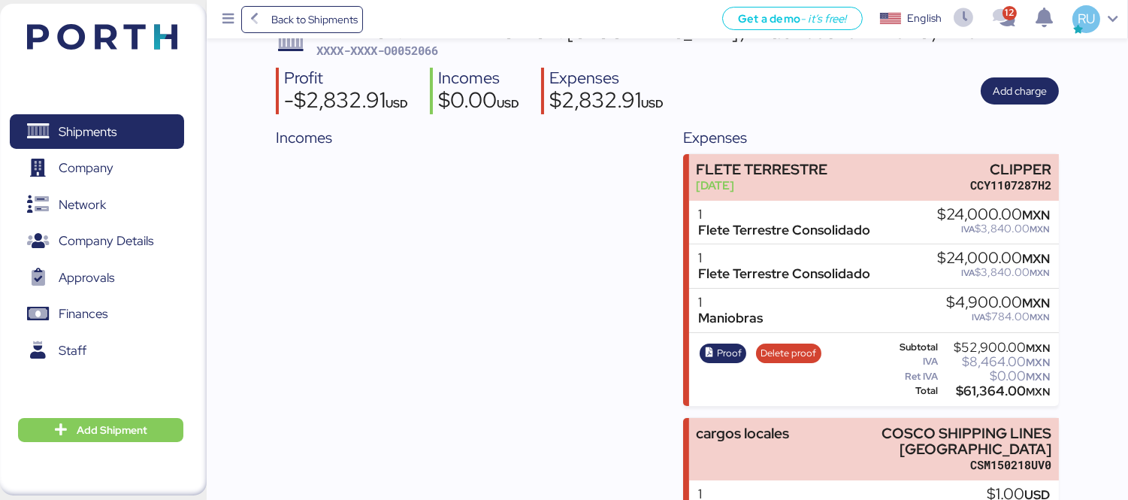
scroll to position [200, 0]
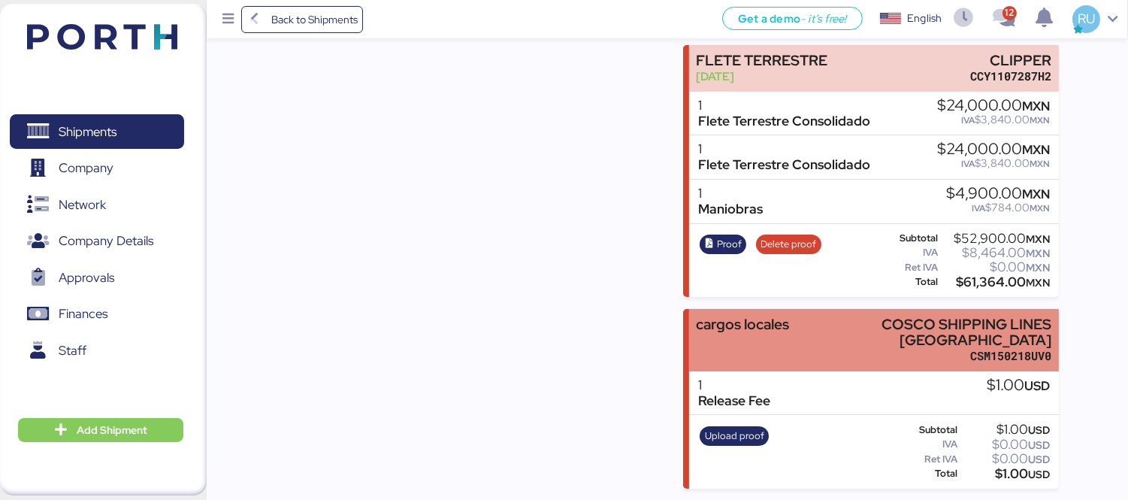
click at [823, 346] on div "cargos locales COSCO SHIPPING LINES MEXICO CSM150218UV0" at bounding box center [874, 340] width 370 height 62
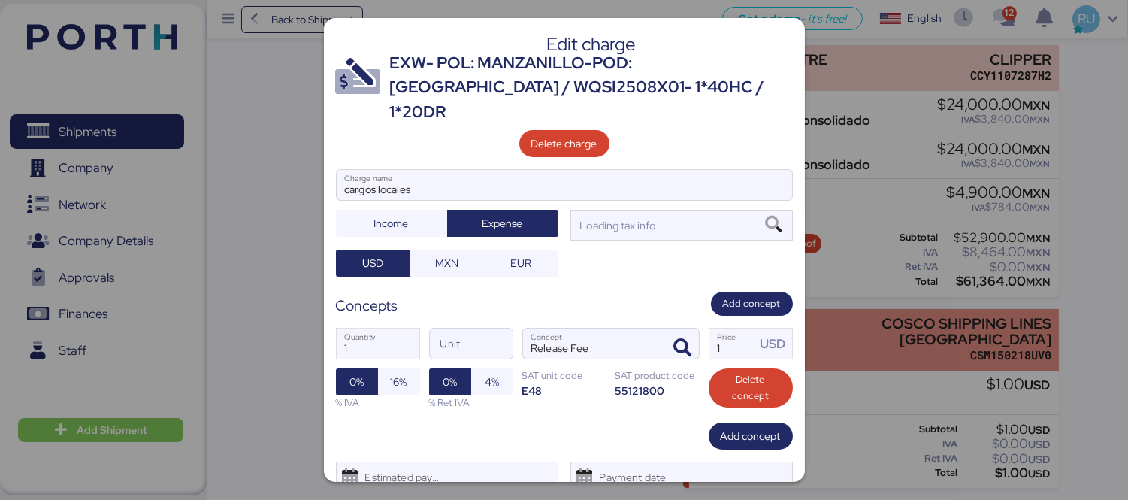
scroll to position [0, 0]
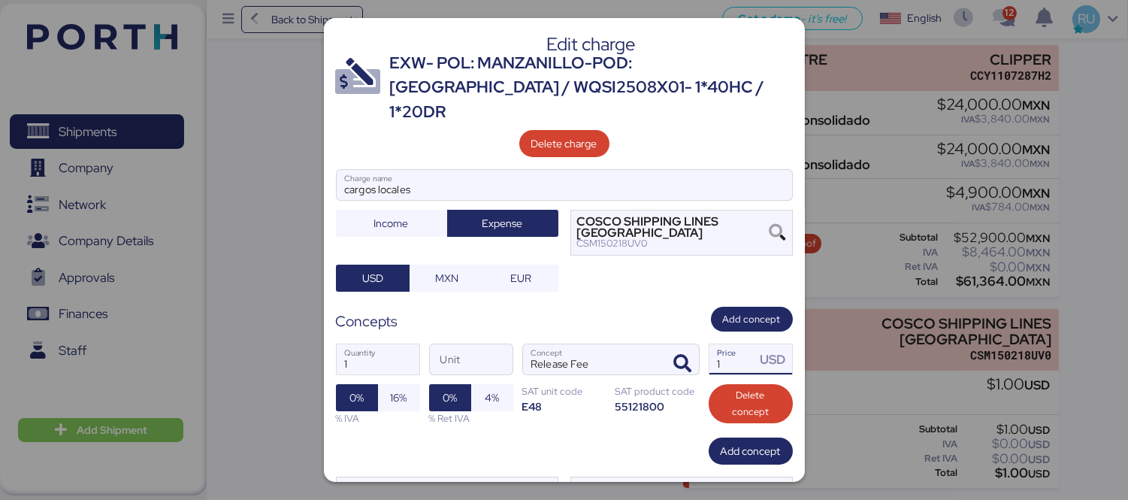
click at [738, 344] on input "1" at bounding box center [732, 359] width 47 height 30
type input "837"
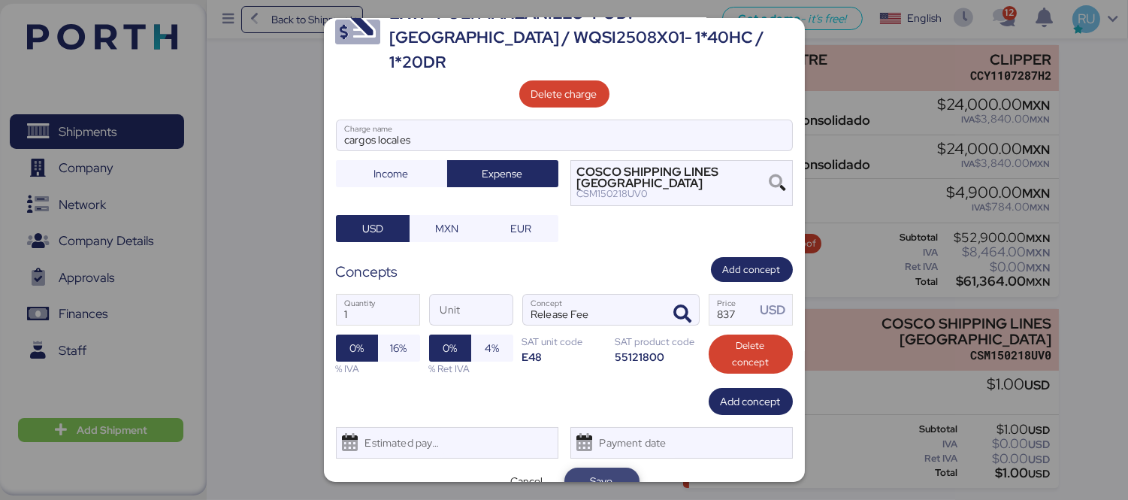
click at [591, 472] on span "Save" at bounding box center [601, 481] width 23 height 18
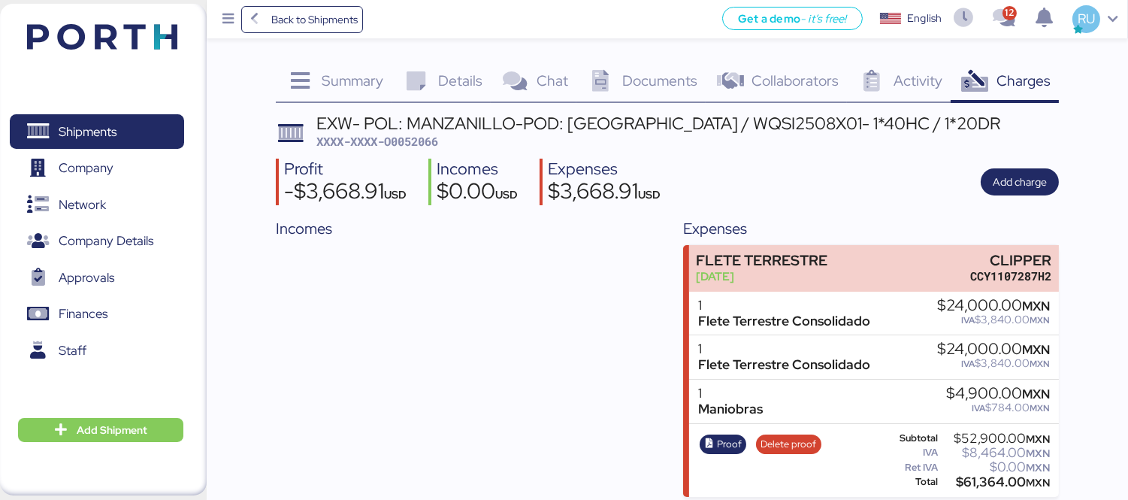
scroll to position [200, 0]
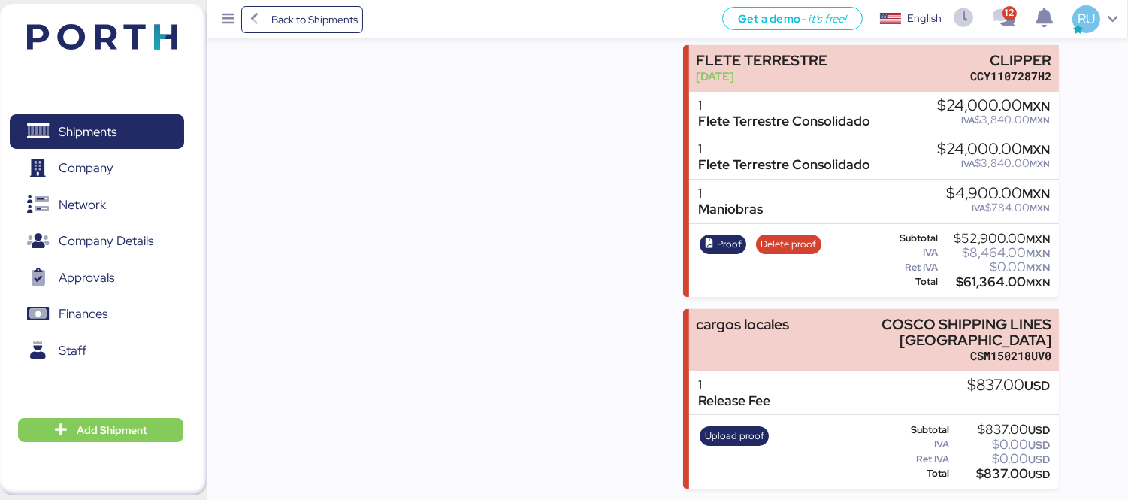
click at [747, 421] on div "Upload proof" at bounding box center [734, 452] width 79 height 62
click at [719, 436] on span "Upload proof" at bounding box center [734, 435] width 59 height 17
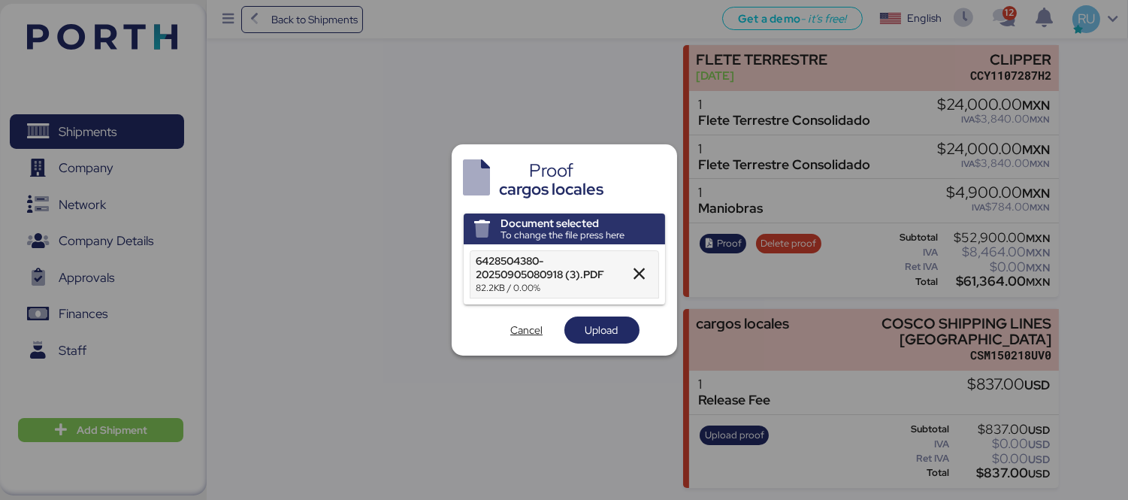
click at [607, 315] on div "Document selected To change the file press here 6428504380-20250905080918 (3).P…" at bounding box center [563, 278] width 201 height 131
click at [616, 325] on span "Upload" at bounding box center [601, 330] width 33 height 18
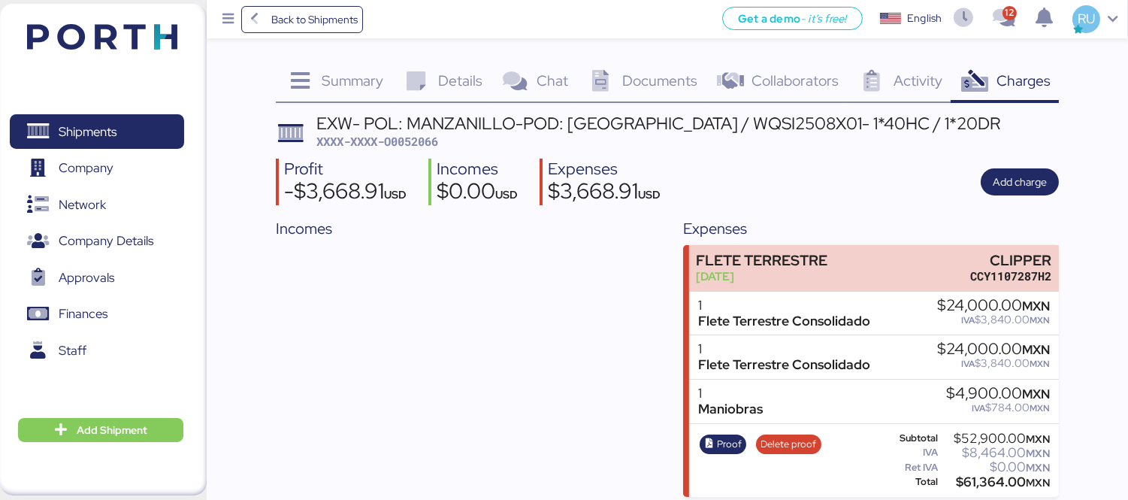
click at [410, 149] on div "EXW- POL: MANZANILLO-POD: Hong Kong / WQSI2508X01- 1*40HC / 1*20DR XXXX-XXXX-O0…" at bounding box center [658, 132] width 684 height 35
click at [77, 42] on img at bounding box center [102, 37] width 150 height 26
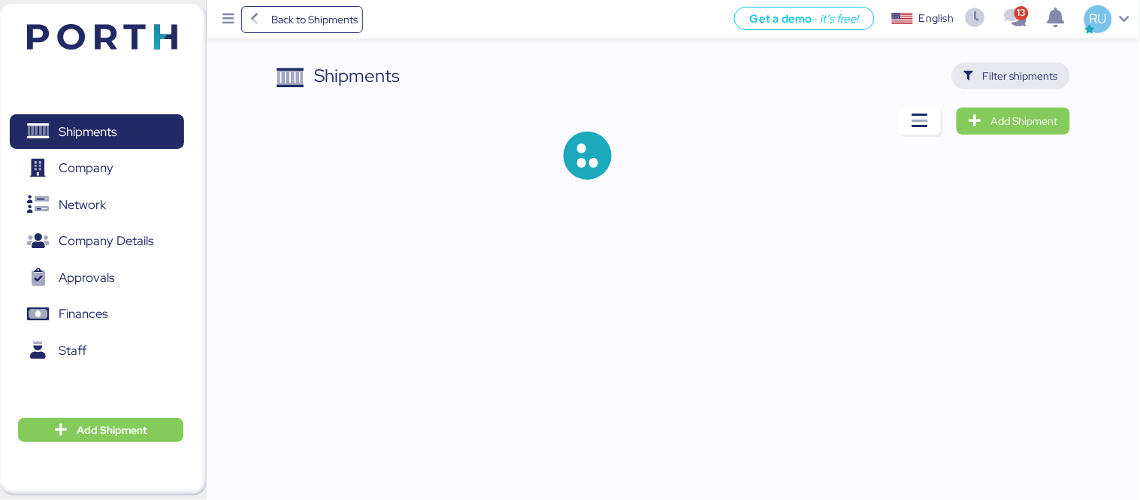
click at [986, 75] on span "Filter shipments" at bounding box center [1020, 76] width 75 height 18
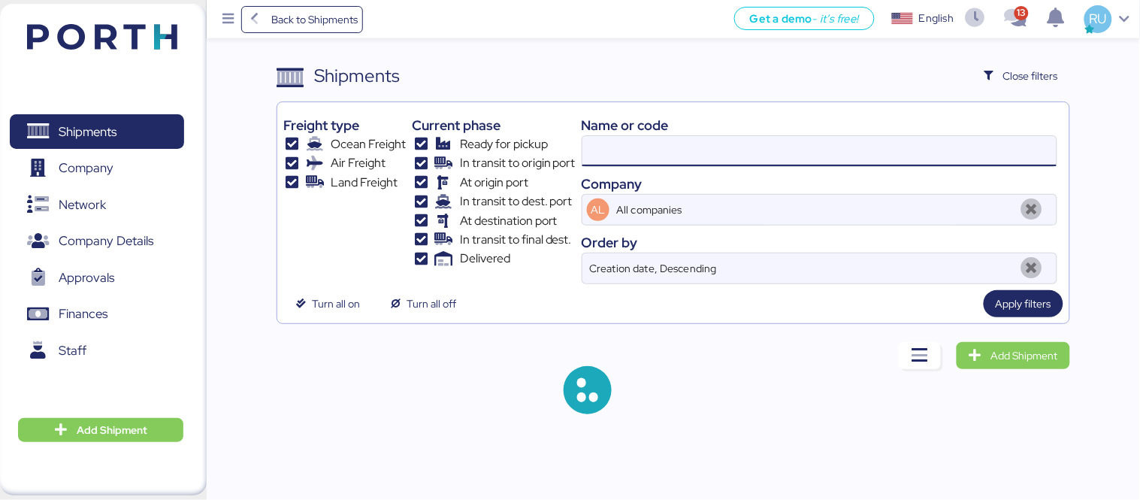
click at [625, 162] on input at bounding box center [819, 151] width 474 height 30
paste input "O0051966"
type input "O0051966"
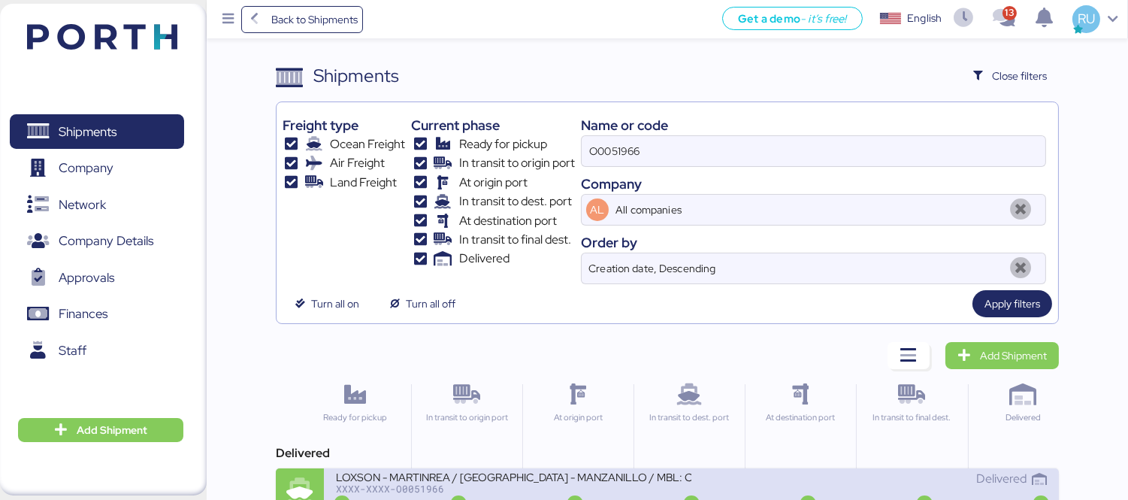
click at [708, 473] on div "Delivered" at bounding box center [868, 478] width 355 height 18
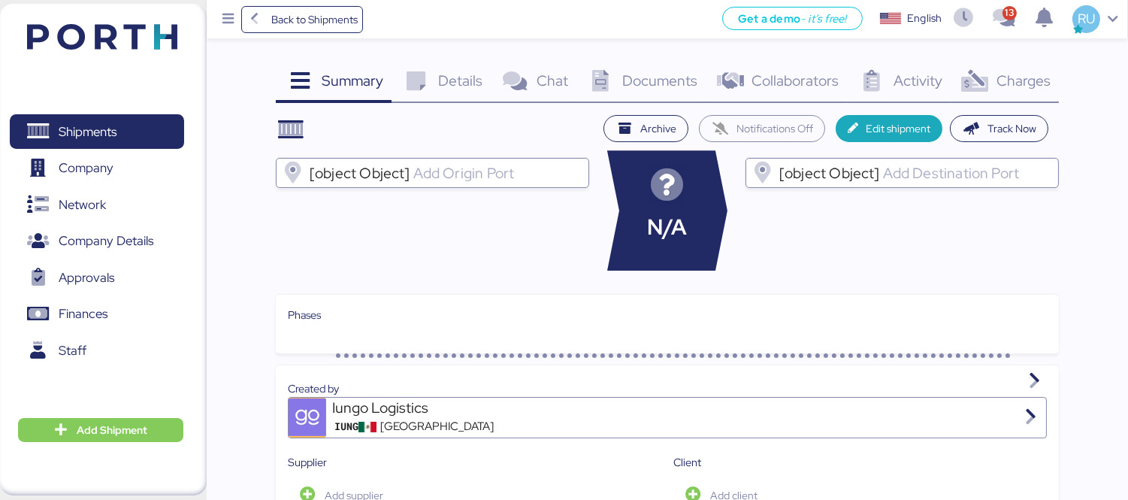
click at [989, 80] on icon at bounding box center [974, 82] width 32 height 22
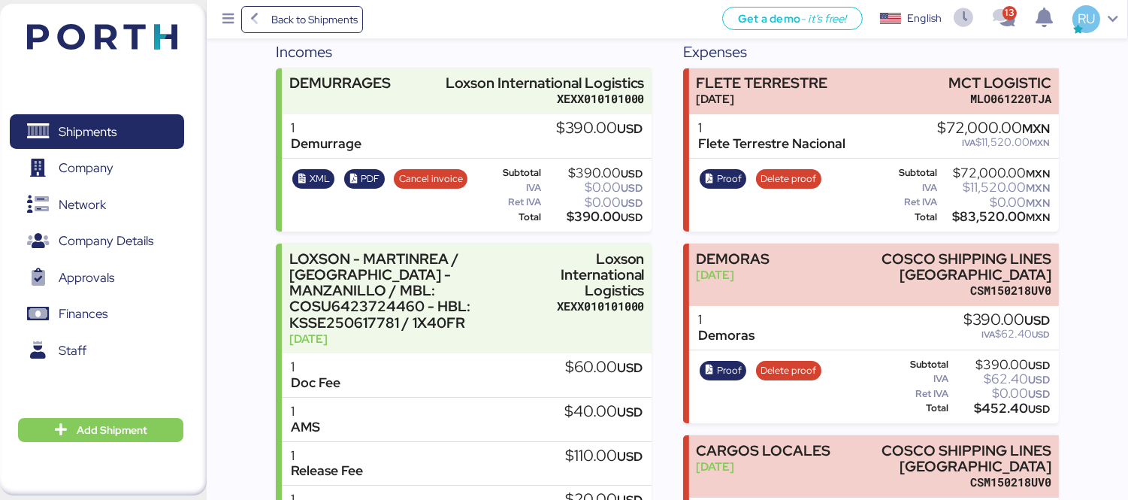
scroll to position [195, 0]
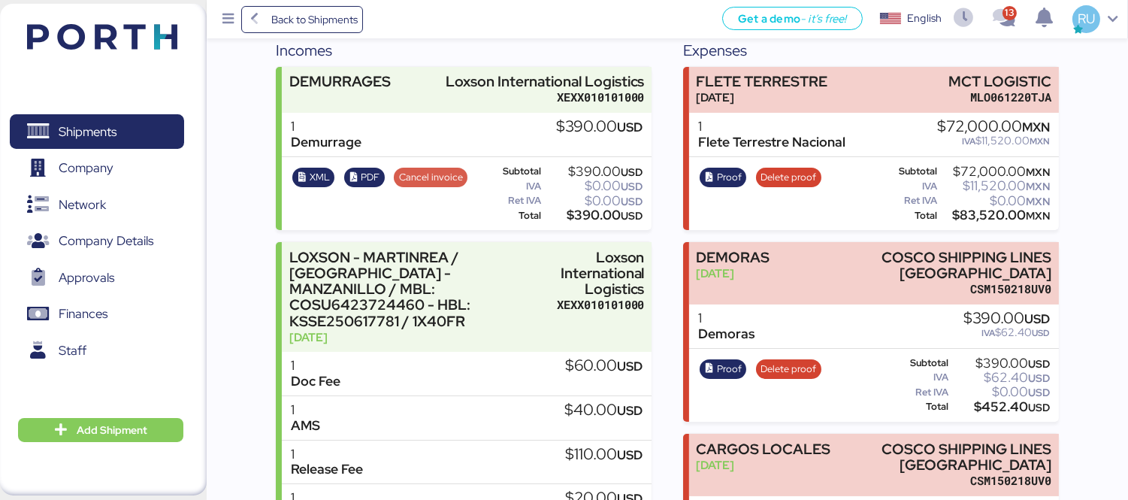
click at [424, 171] on span "Cancel invoice" at bounding box center [431, 177] width 64 height 17
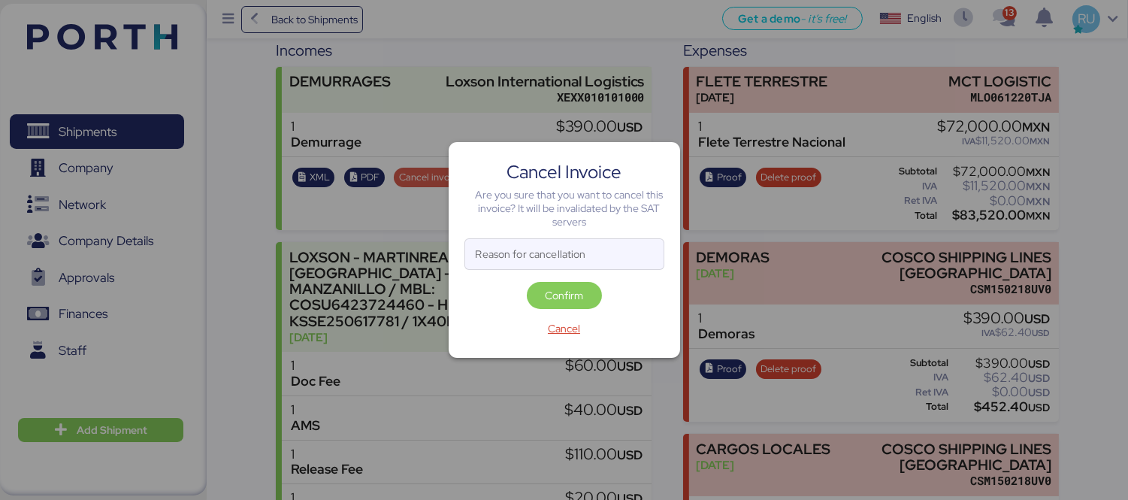
scroll to position [0, 0]
click at [575, 259] on input "Reason for cancellation" at bounding box center [564, 254] width 198 height 30
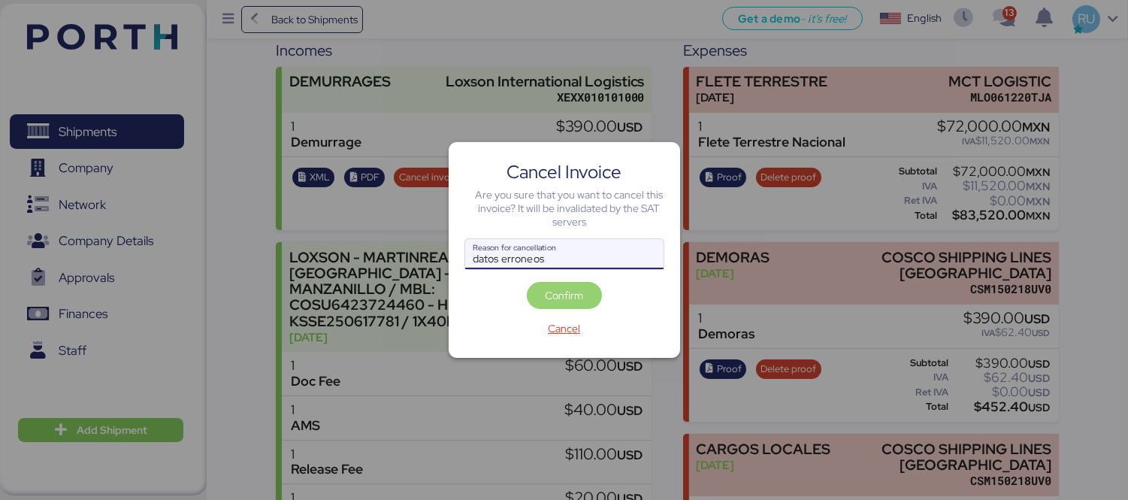
type input "datos erroneos"
click at [591, 282] on span "Confirm" at bounding box center [564, 295] width 75 height 27
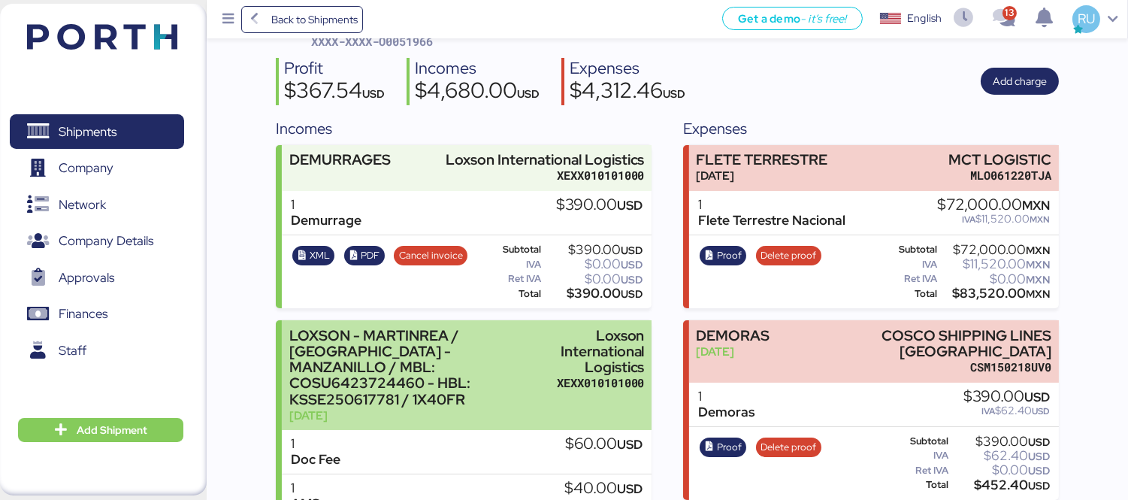
scroll to position [116, 0]
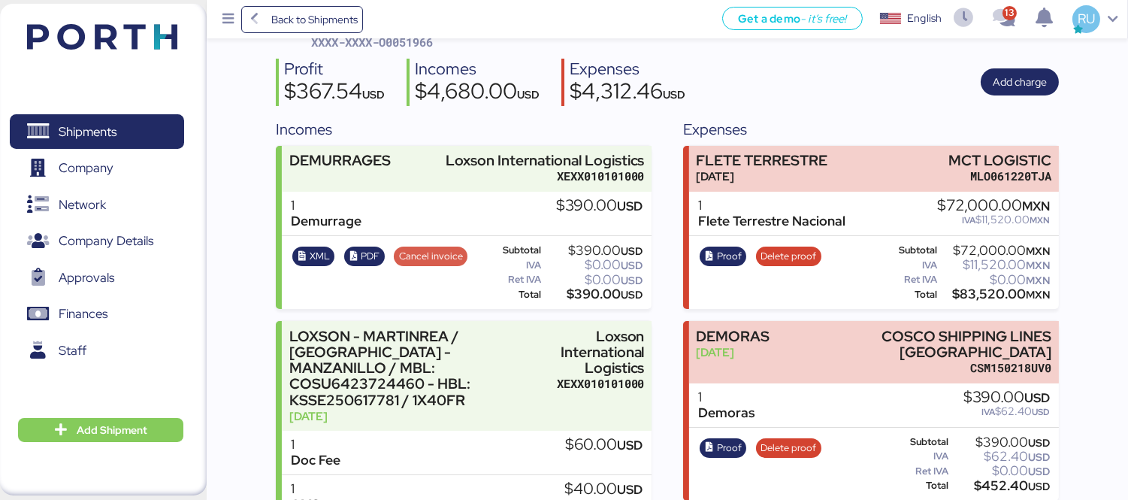
click at [430, 248] on span "Cancel invoice" at bounding box center [431, 256] width 64 height 17
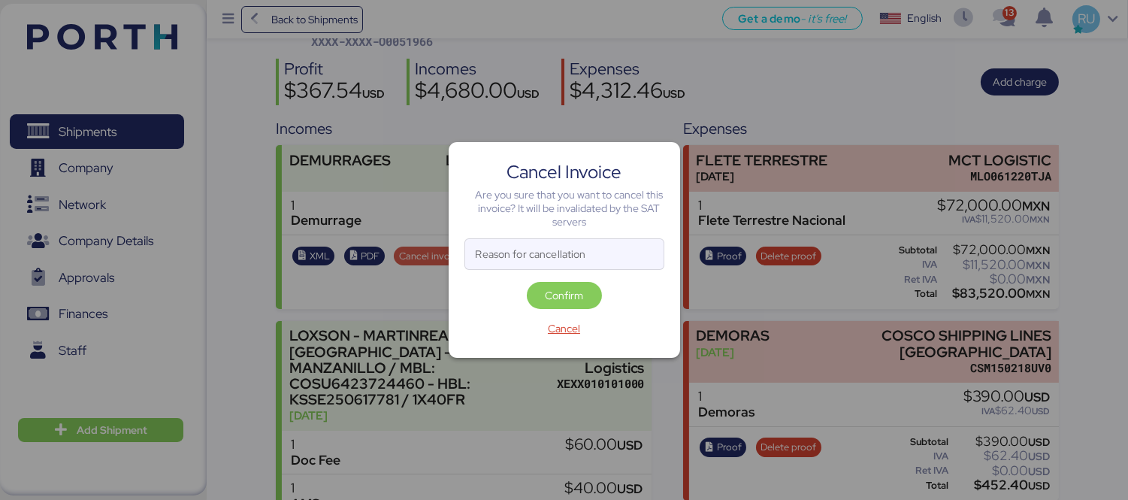
scroll to position [0, 0]
click at [563, 296] on span "Confirm" at bounding box center [564, 295] width 38 height 18
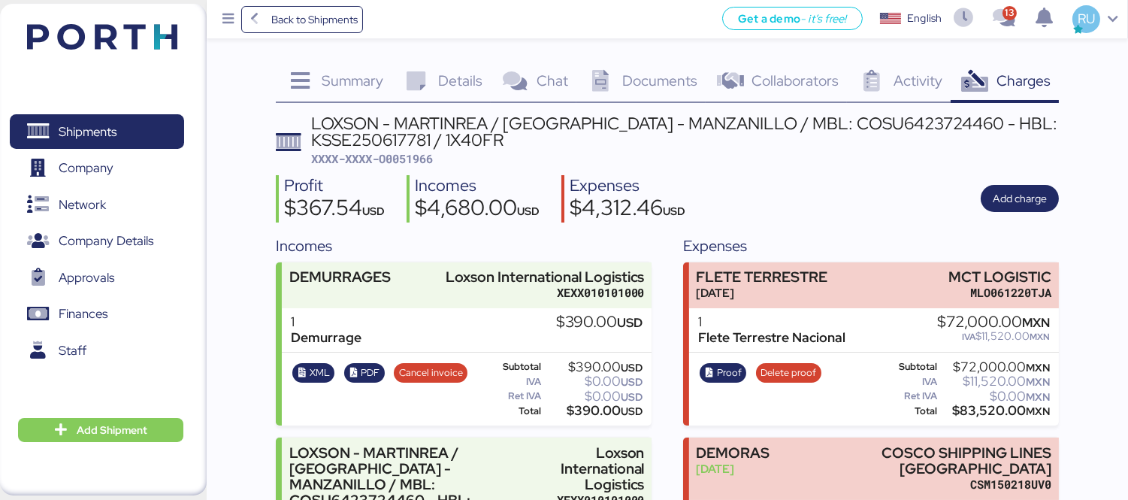
click at [109, 40] on img at bounding box center [102, 37] width 150 height 26
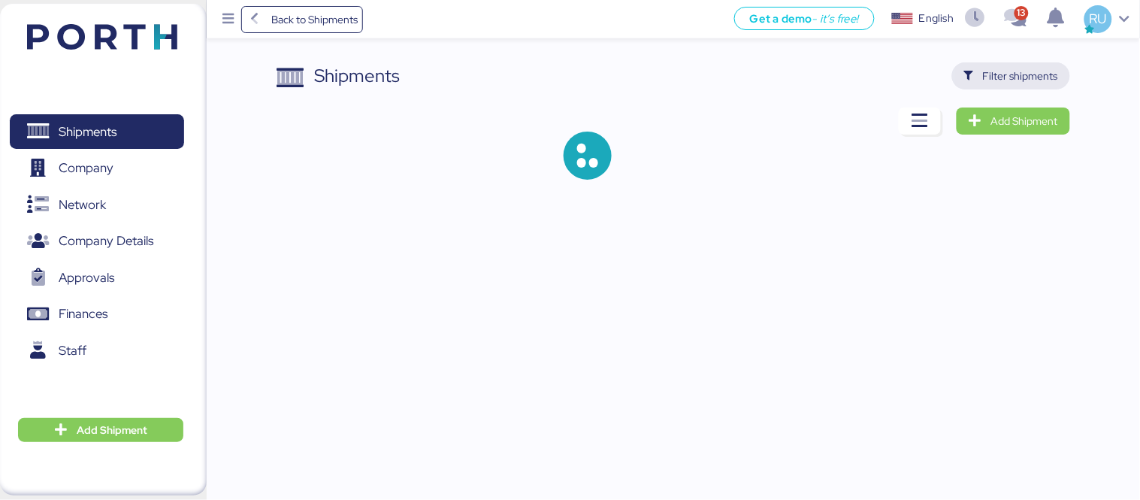
click at [992, 89] on span "Filter shipments" at bounding box center [1011, 75] width 118 height 27
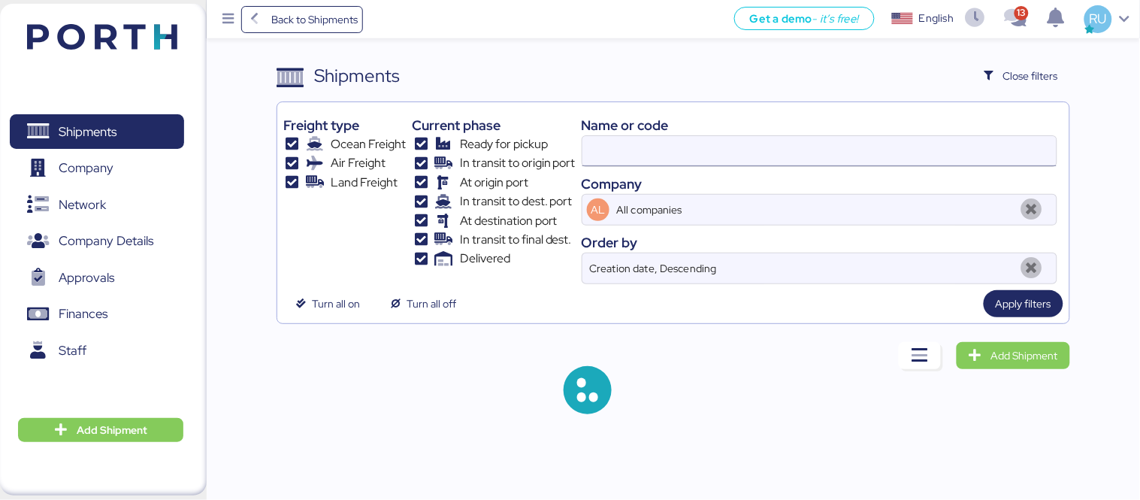
click at [802, 153] on input at bounding box center [819, 151] width 474 height 30
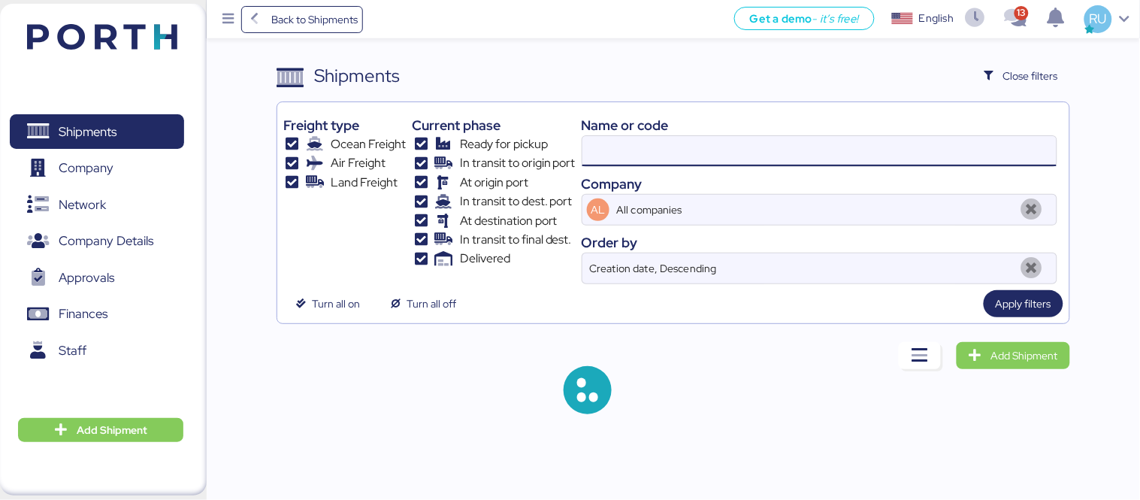
paste input "O0052060"
type input "O0052060"
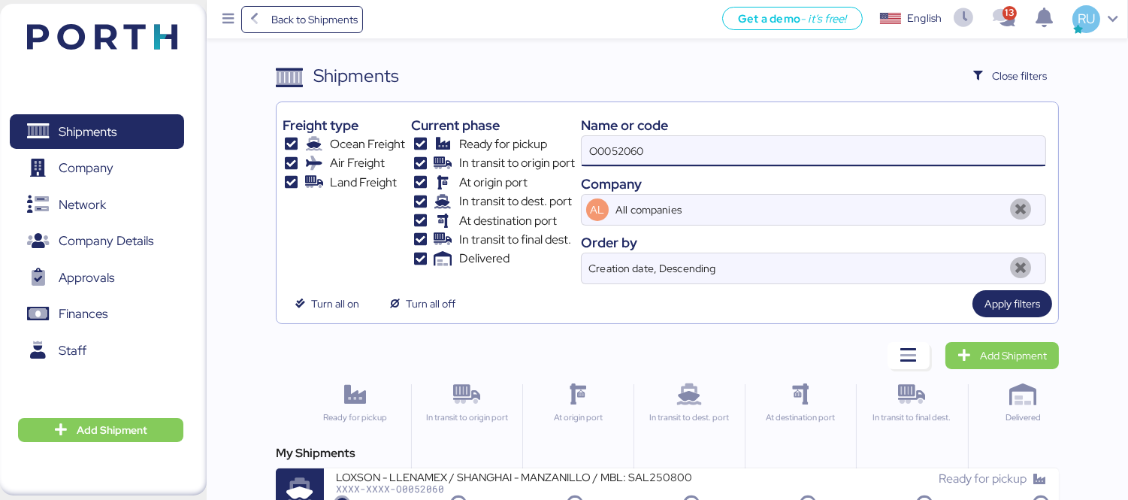
click at [636, 466] on div "My Shipments LOXSON - LLENAMEX / SHANGHAI - MANZANILLO / MBL: SAL25080002 - HBL…" at bounding box center [667, 480] width 783 height 72
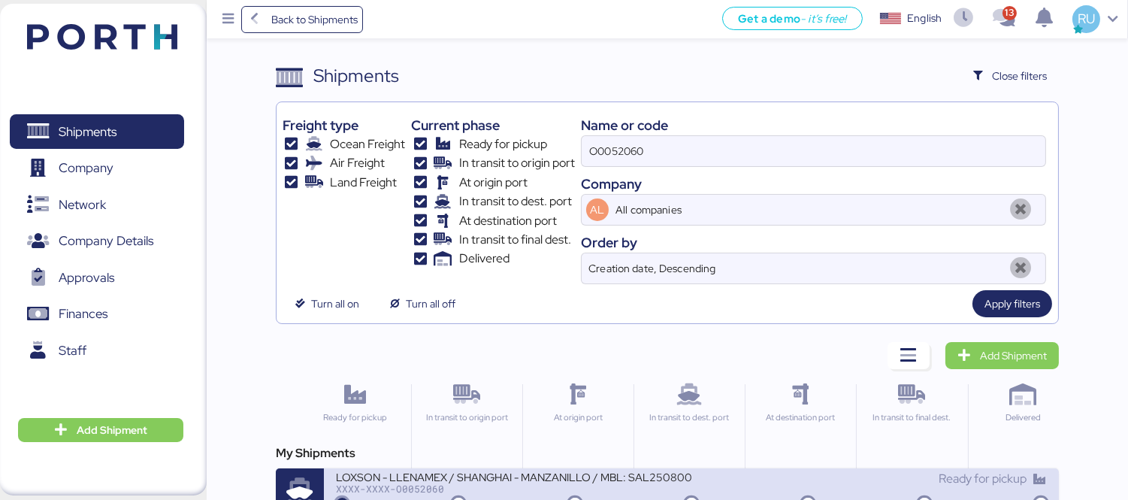
click at [647, 476] on div "LOXSON - LLENAMEX / SHANGHAI - MANZANILLO / MBL: SAL25080002 - HBL: KSSE2507103…" at bounding box center [513, 475] width 355 height 13
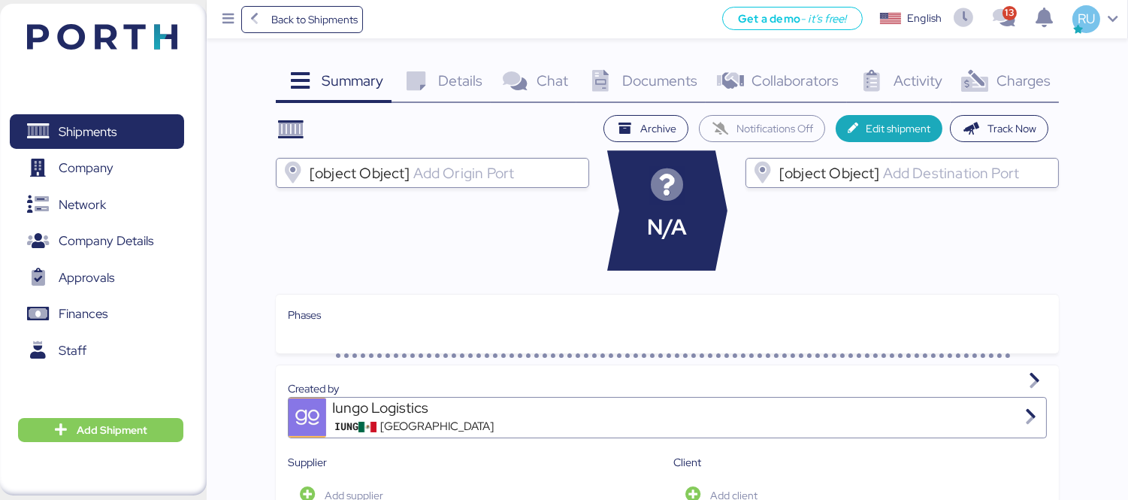
click at [983, 73] on icon at bounding box center [974, 82] width 32 height 22
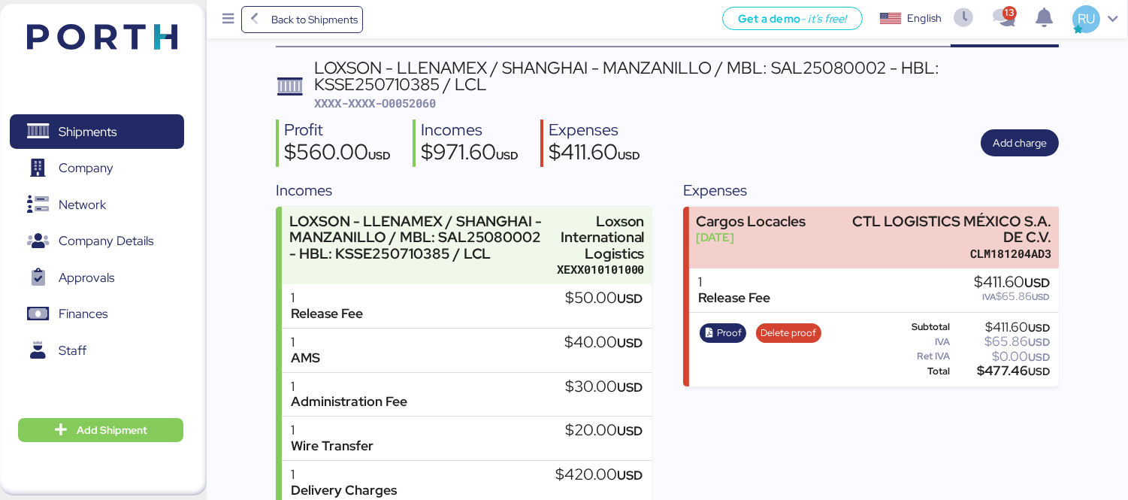
scroll to position [56, 0]
click at [403, 105] on span "XXXX-XXXX-O0052060" at bounding box center [375, 102] width 122 height 15
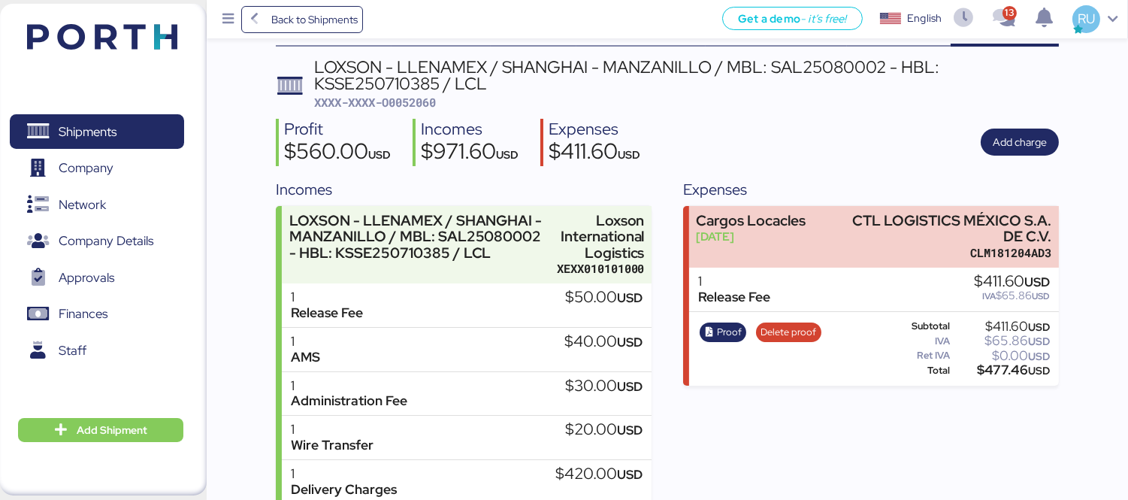
click at [131, 23] on header at bounding box center [80, 34] width 145 height 47
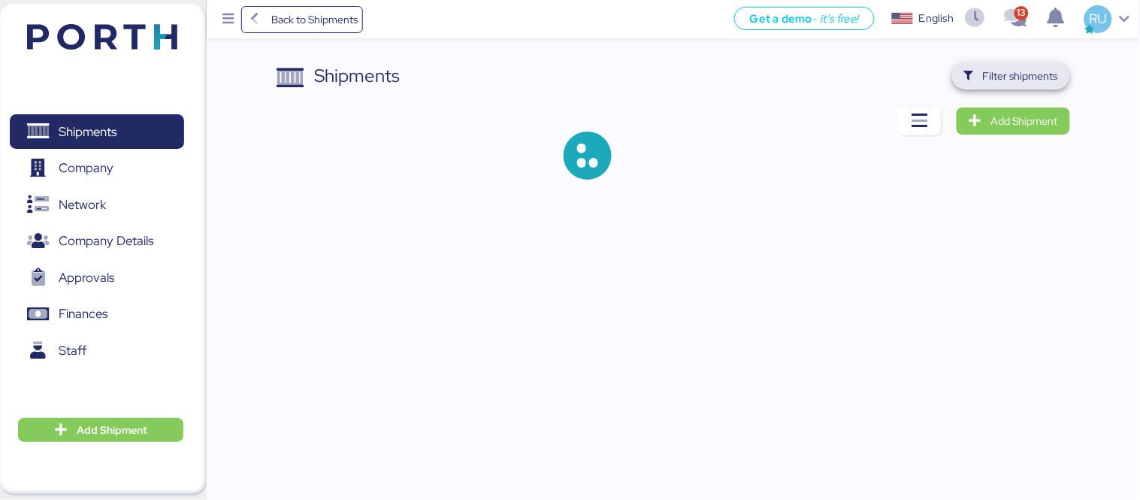
click at [971, 71] on icon "button" at bounding box center [969, 76] width 10 height 10
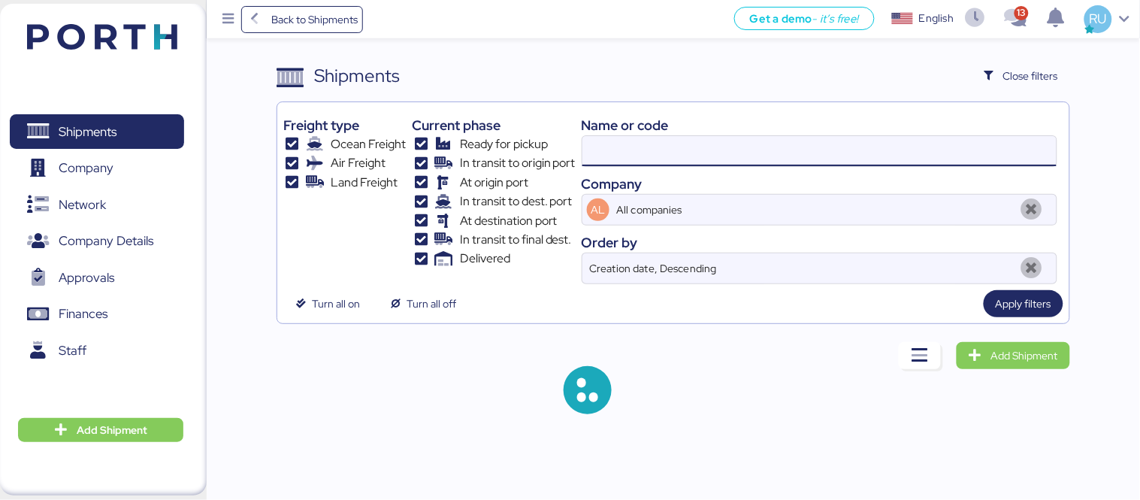
click at [689, 146] on input at bounding box center [819, 151] width 474 height 30
paste input "COSU6427659700"
type input "COSU6427659700"
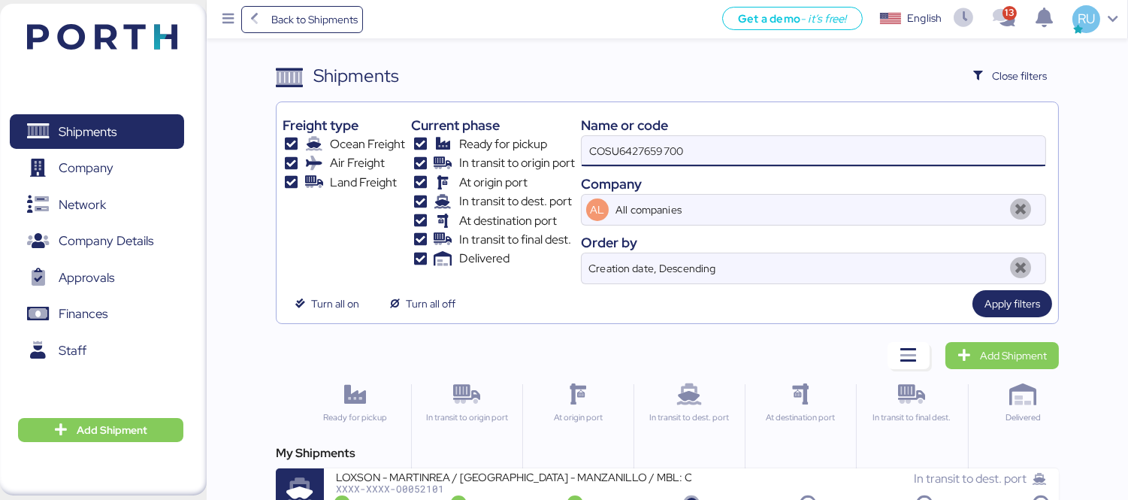
click at [535, 467] on div "My Shipments LOXSON - MARTINREA / SHANGHAI - MANZANILLO / MBL: COSU6427659700 -…" at bounding box center [667, 480] width 783 height 72
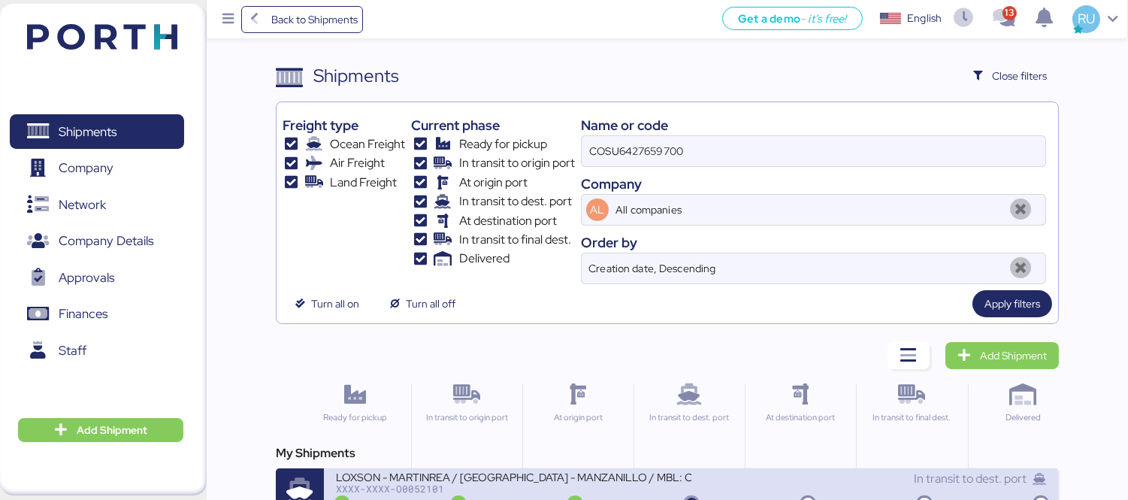
click at [561, 478] on div "LOXSON - MARTINREA / [GEOGRAPHIC_DATA] - MANZANILLO / MBL: COSU6427659700 - HBL…" at bounding box center [513, 475] width 355 height 13
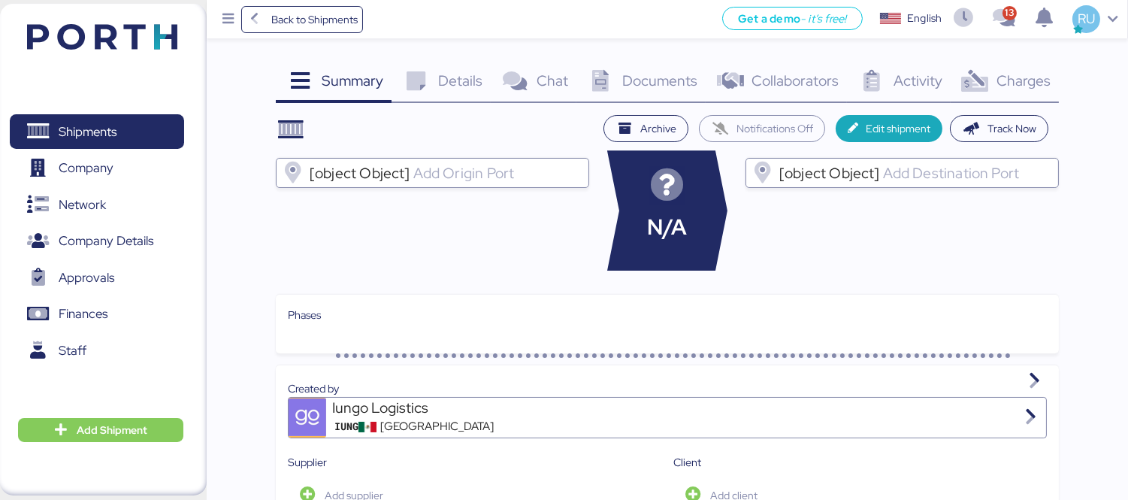
click at [1004, 88] on span "Charges" at bounding box center [1023, 81] width 54 height 20
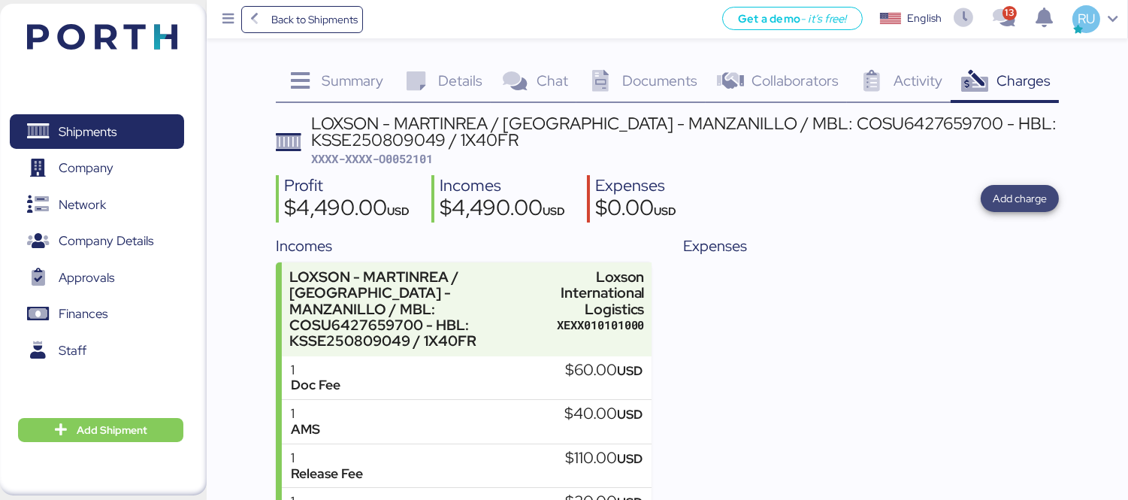
click at [1033, 190] on span "Add charge" at bounding box center [1019, 198] width 54 height 18
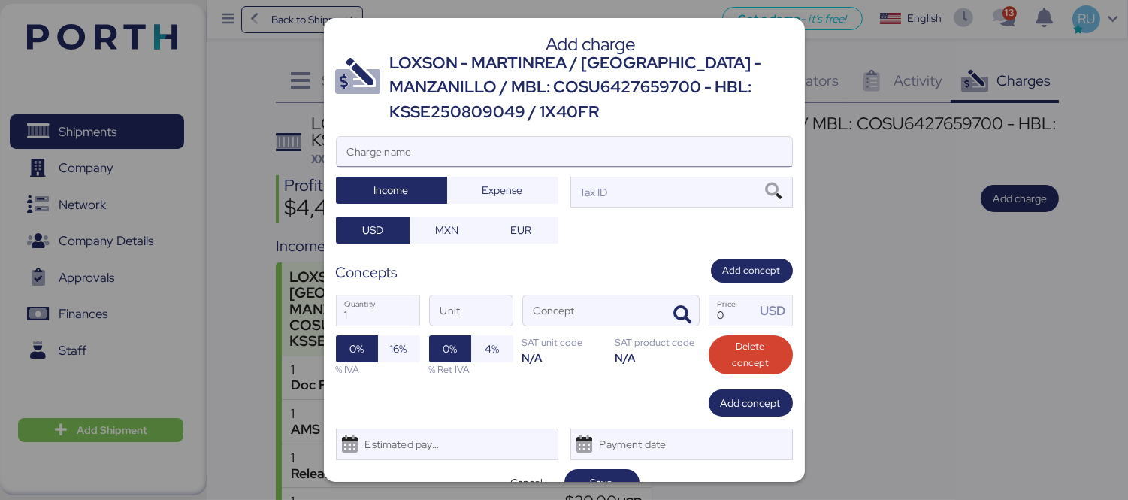
click at [686, 155] on input "Charge name" at bounding box center [564, 152] width 455 height 30
type input "c"
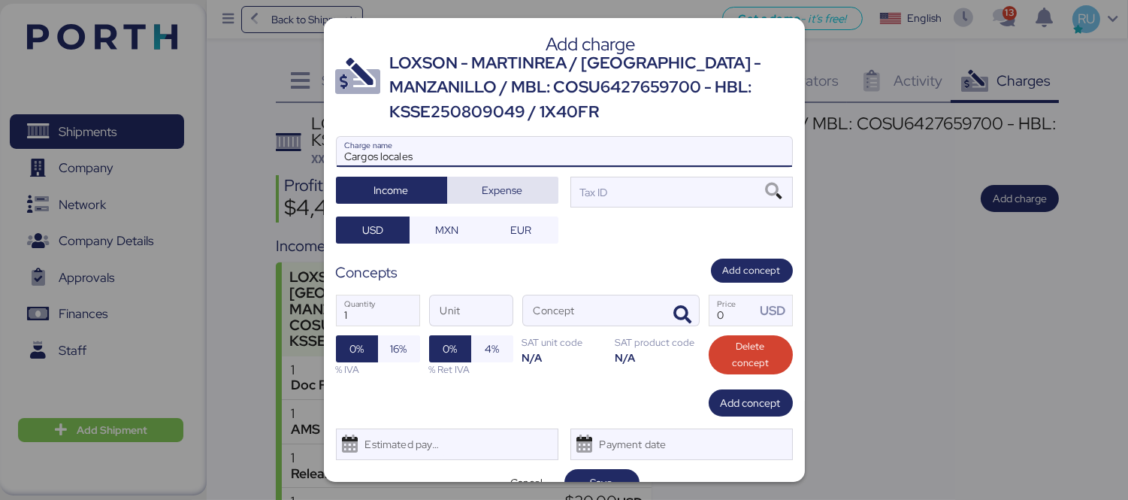
type input "Cargos locales"
click at [499, 180] on span "Expense" at bounding box center [502, 190] width 87 height 21
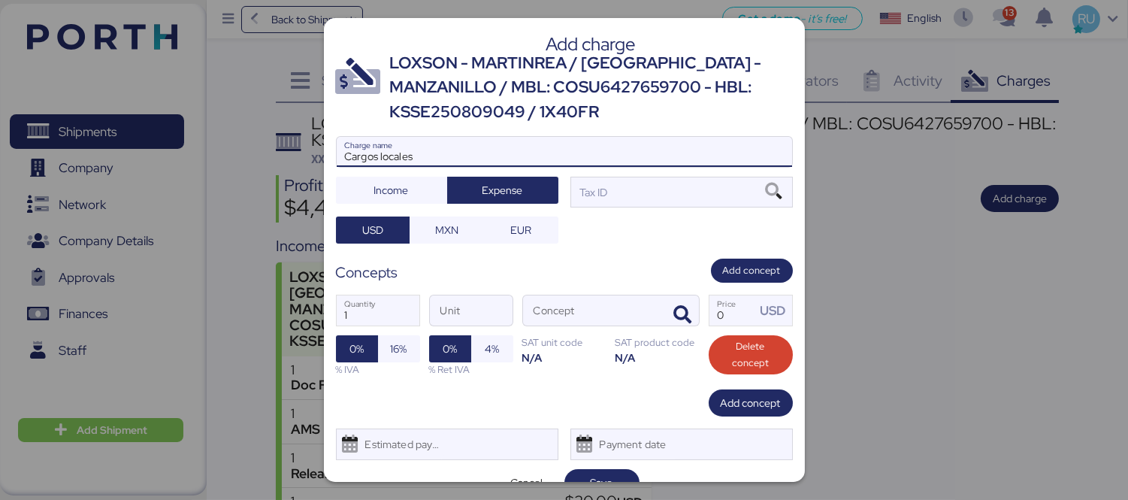
click at [648, 158] on input "Cargos locales" at bounding box center [564, 152] width 455 height 30
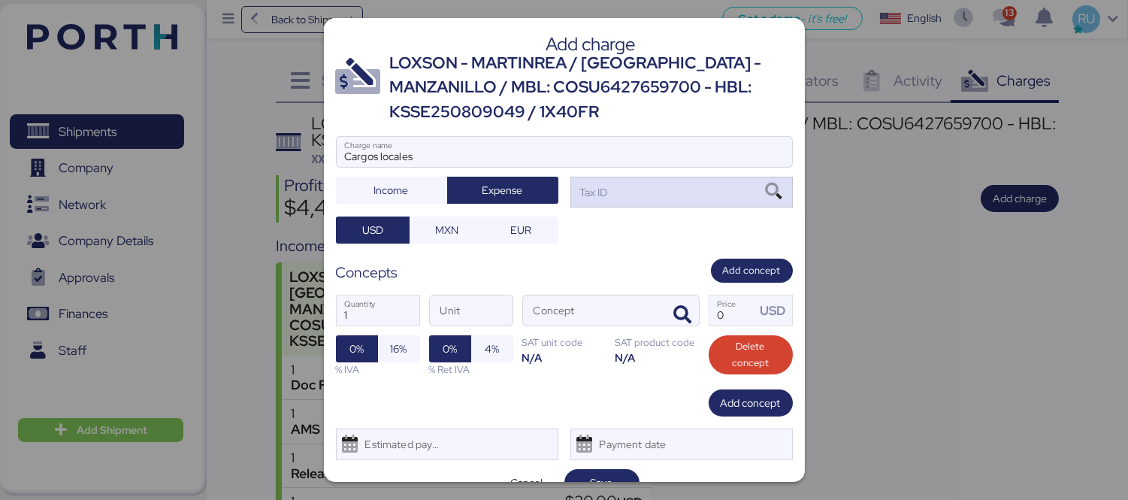
click at [652, 183] on div "Tax ID" at bounding box center [681, 192] width 222 height 30
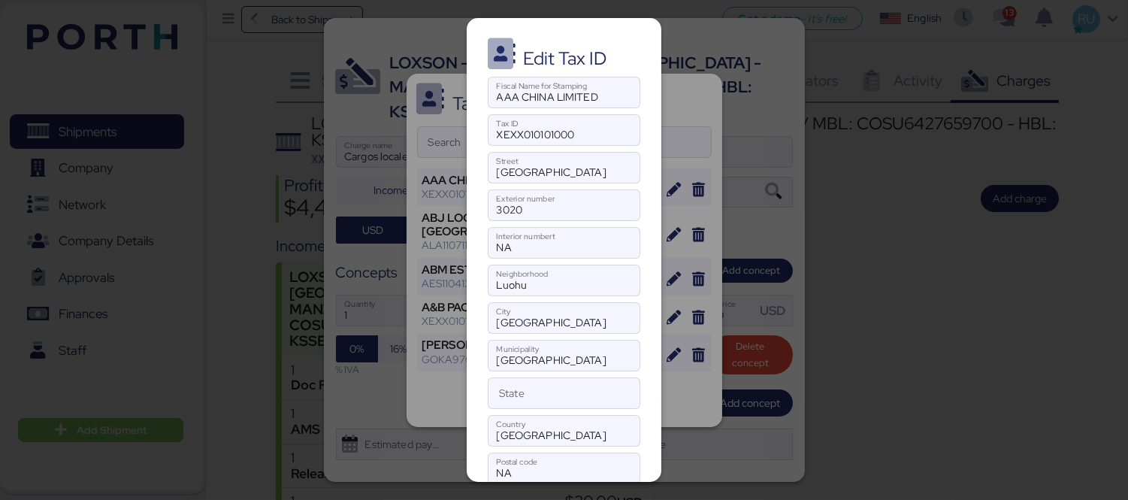
click at [762, 120] on div at bounding box center [564, 250] width 1128 height 500
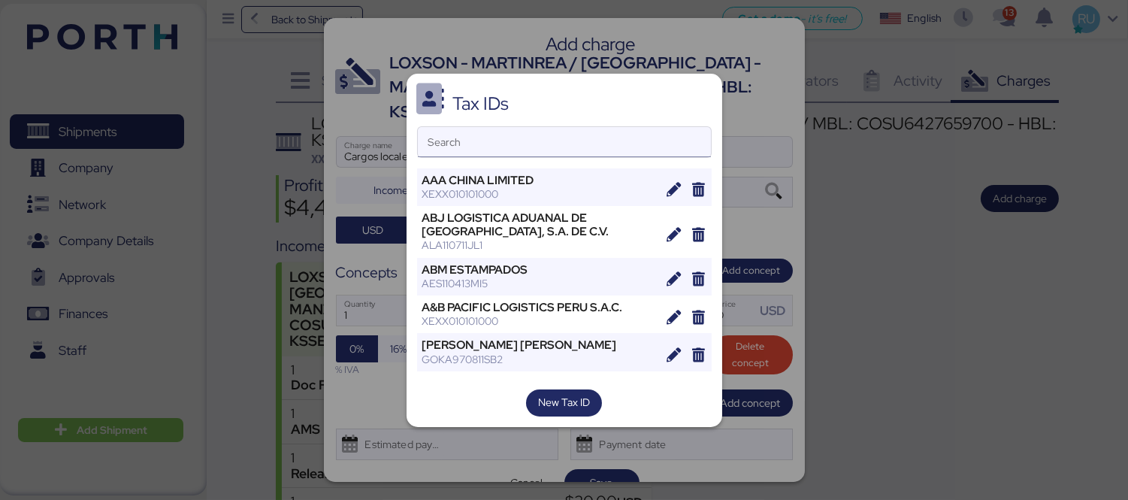
click at [581, 148] on input "Search" at bounding box center [564, 142] width 293 height 30
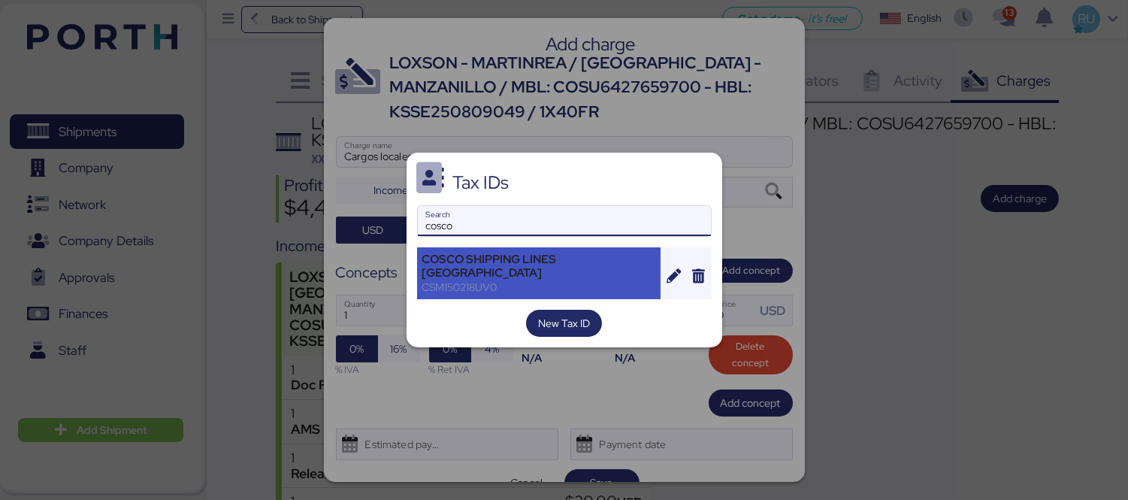
type input "cosco"
click at [515, 273] on div "COSCO SHIPPING LINES [GEOGRAPHIC_DATA]" at bounding box center [539, 265] width 234 height 27
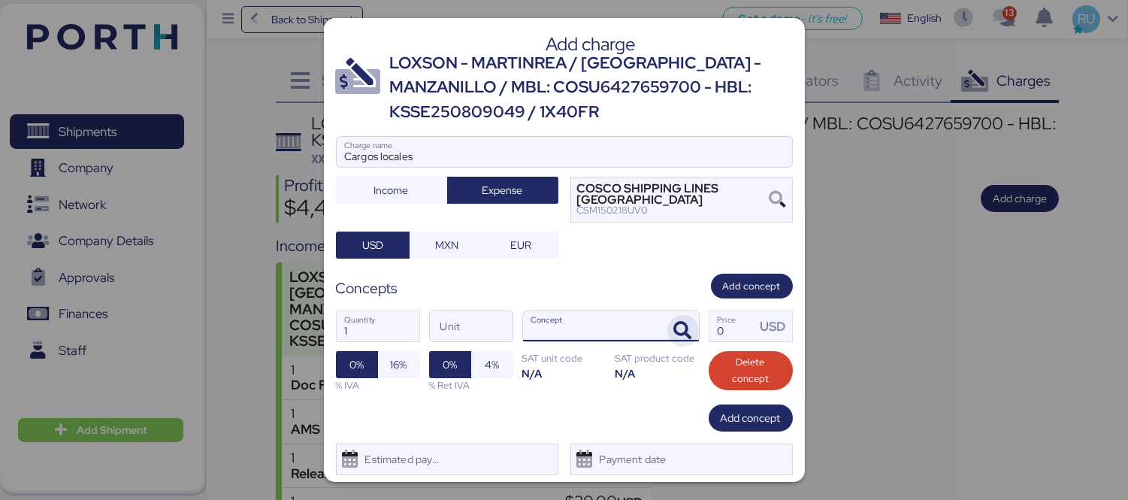
click at [676, 326] on icon "button" at bounding box center [683, 331] width 18 height 18
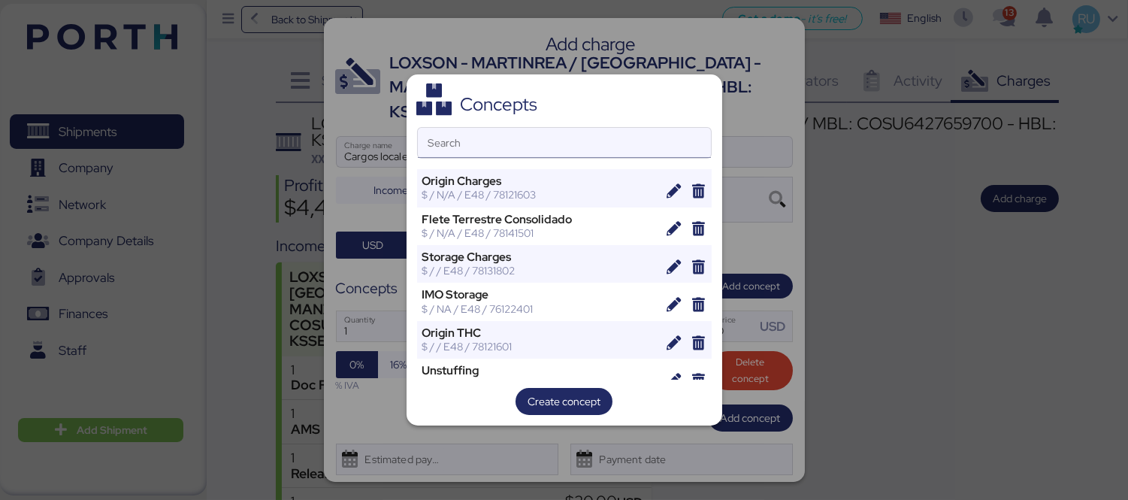
click at [530, 128] on input "Search" at bounding box center [564, 143] width 293 height 30
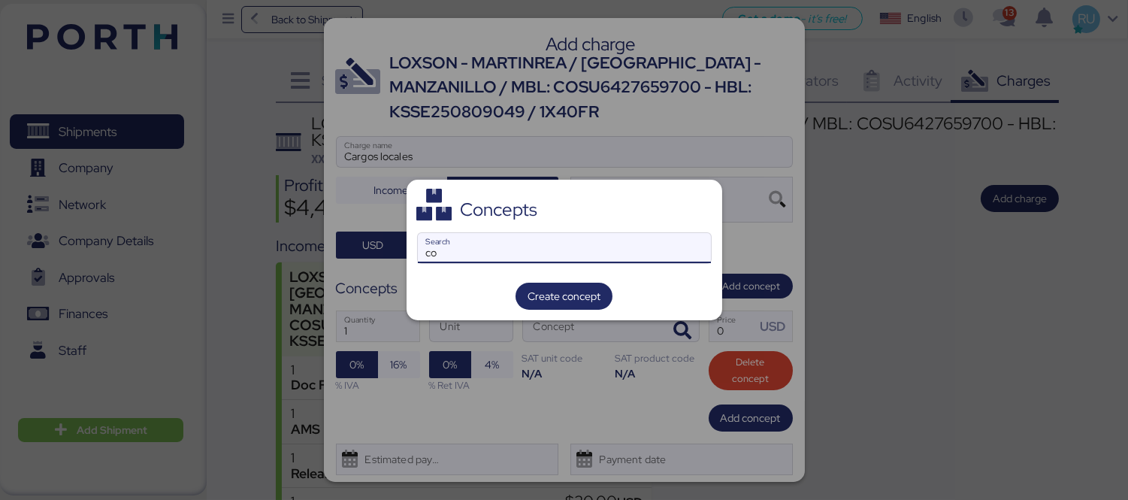
type input "c"
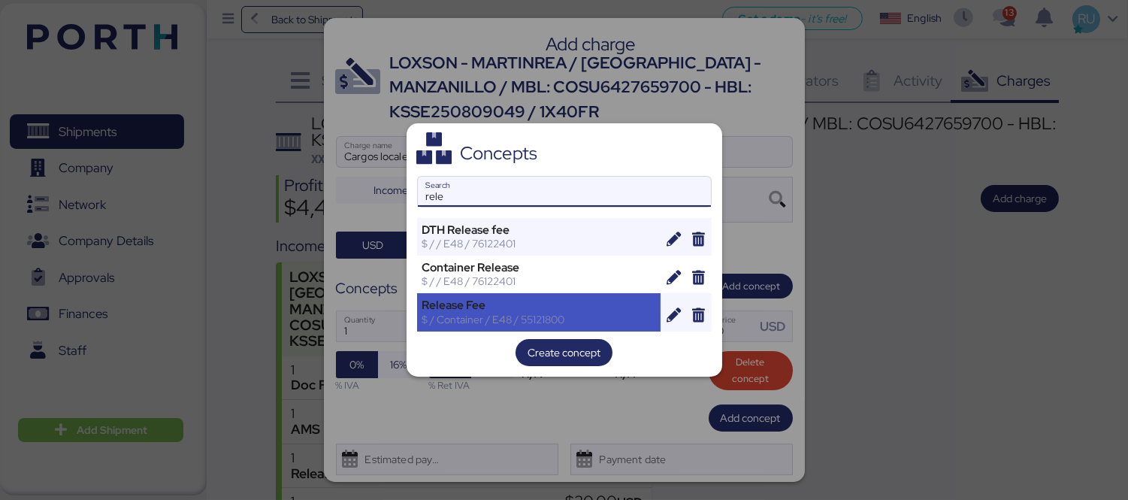
type input "rele"
click at [474, 319] on div "$ / Container / E48 / 55121800" at bounding box center [539, 319] width 234 height 14
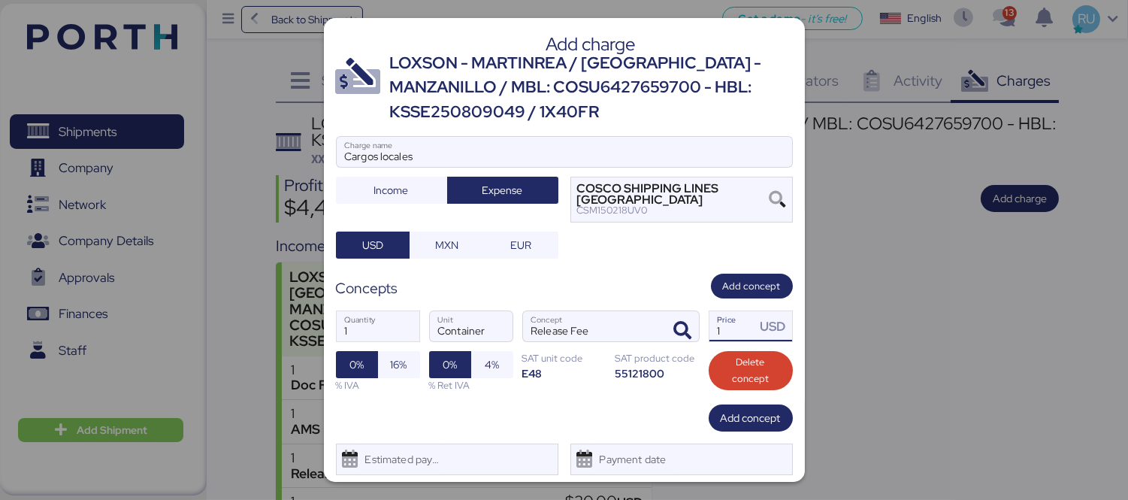
click at [737, 325] on input "1" at bounding box center [732, 326] width 47 height 30
type input "1"
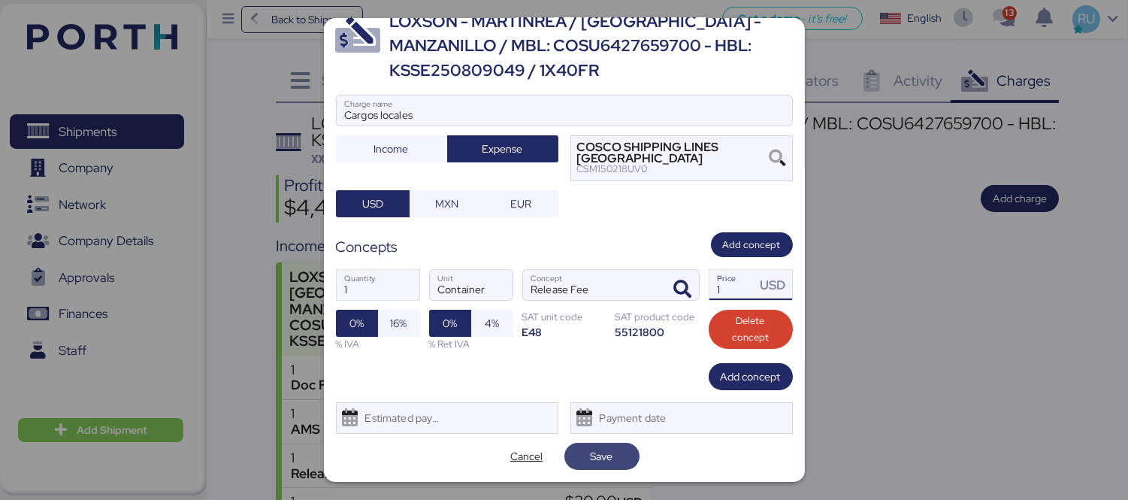
click at [590, 448] on span "Save" at bounding box center [601, 456] width 23 height 18
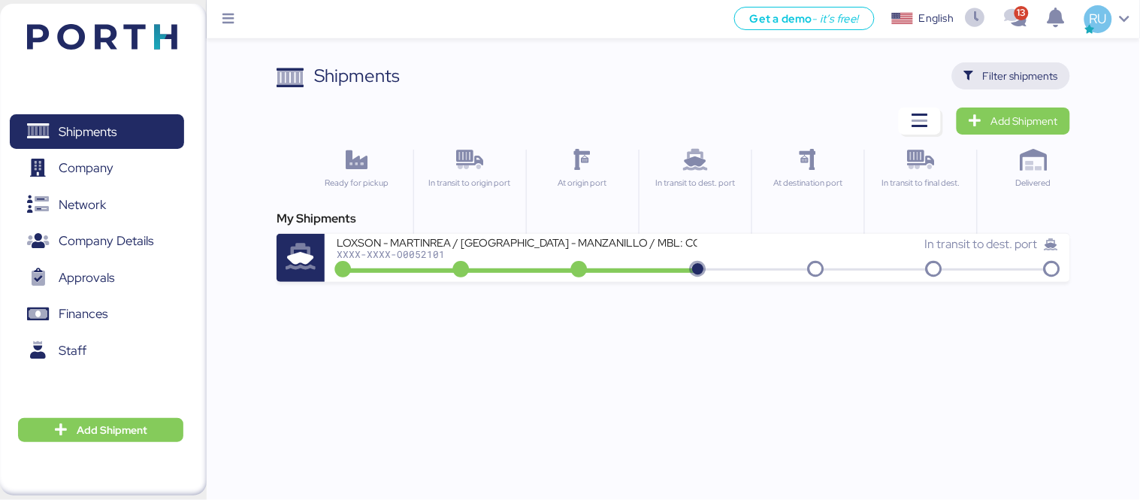
click at [1025, 69] on span "Filter shipments" at bounding box center [1020, 76] width 75 height 18
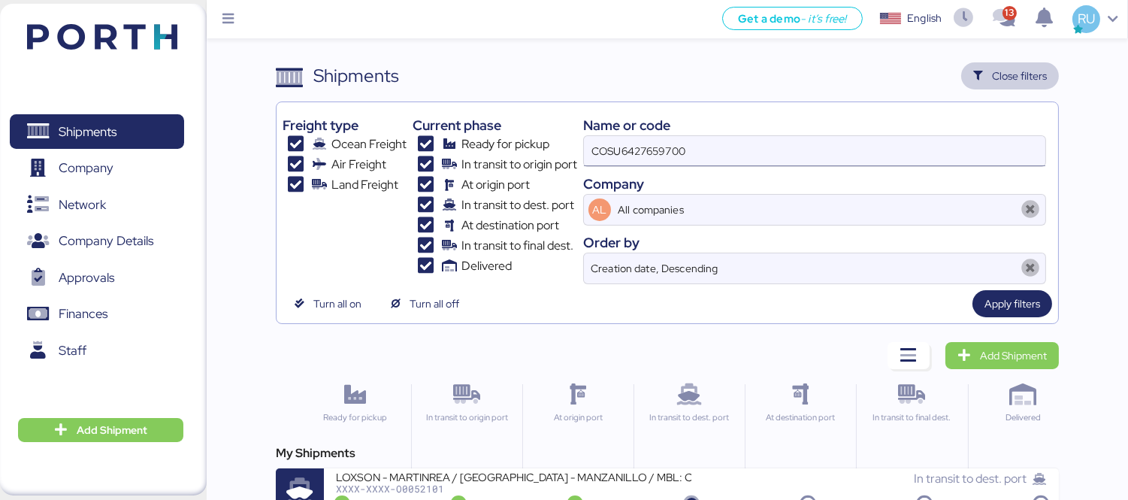
click at [733, 158] on input "COSU6427659700" at bounding box center [814, 151] width 461 height 30
click at [732, 152] on input "COSU6427659700" at bounding box center [814, 151] width 461 height 30
click at [629, 162] on input "COSU6427659700" at bounding box center [814, 151] width 461 height 30
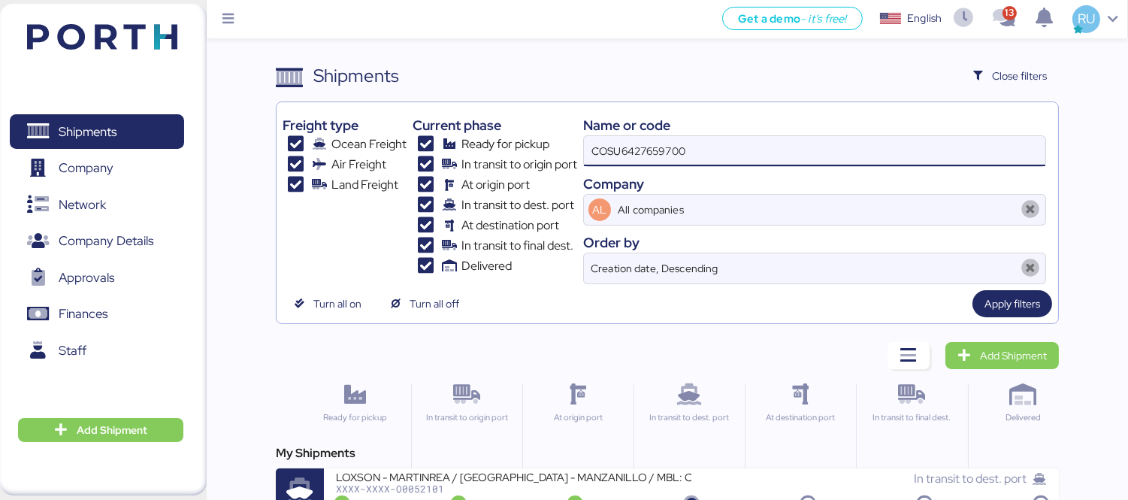
click at [629, 162] on input "COSU6427659700" at bounding box center [814, 151] width 461 height 30
paste input "a0d335e0-1aa3-4e01-a6d8-99780b0c0613.pdf"
type input "a"
paste input "O0052026"
type input "O0052026"
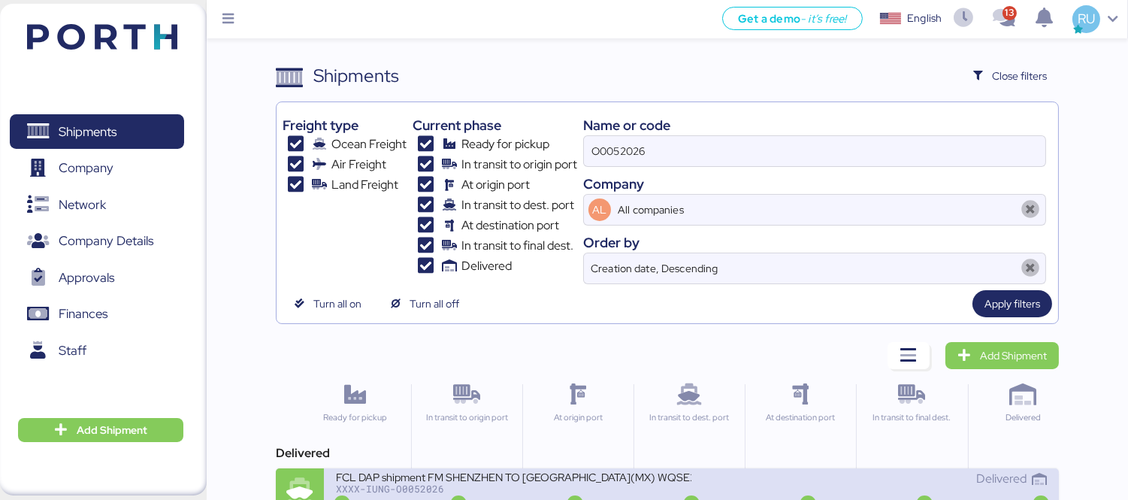
click at [591, 478] on div "FCL DAP shipment FM SHENZHEN TO [GEOGRAPHIC_DATA](MX) WQSE2507X34" at bounding box center [513, 475] width 355 height 13
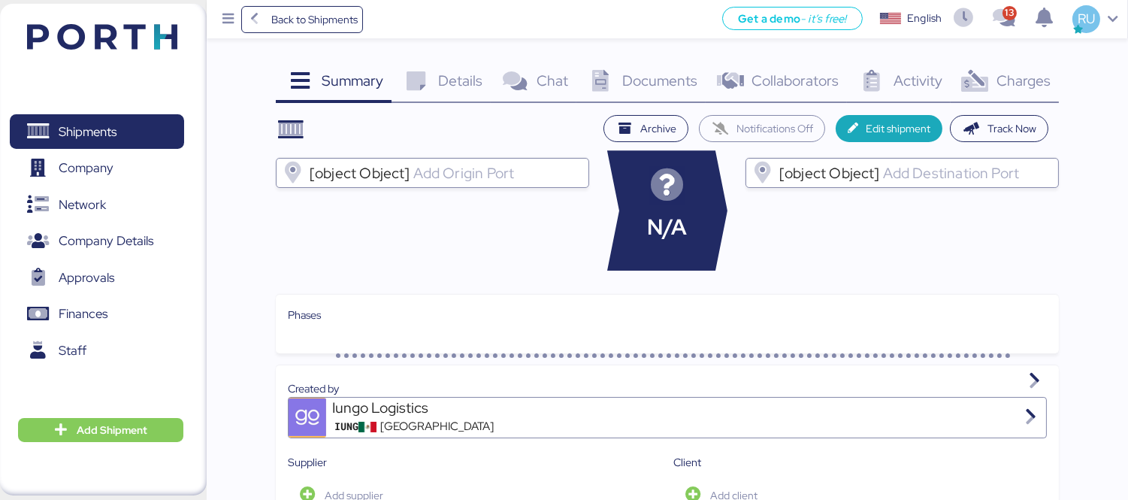
click at [1008, 71] on span "Charges" at bounding box center [1023, 81] width 54 height 20
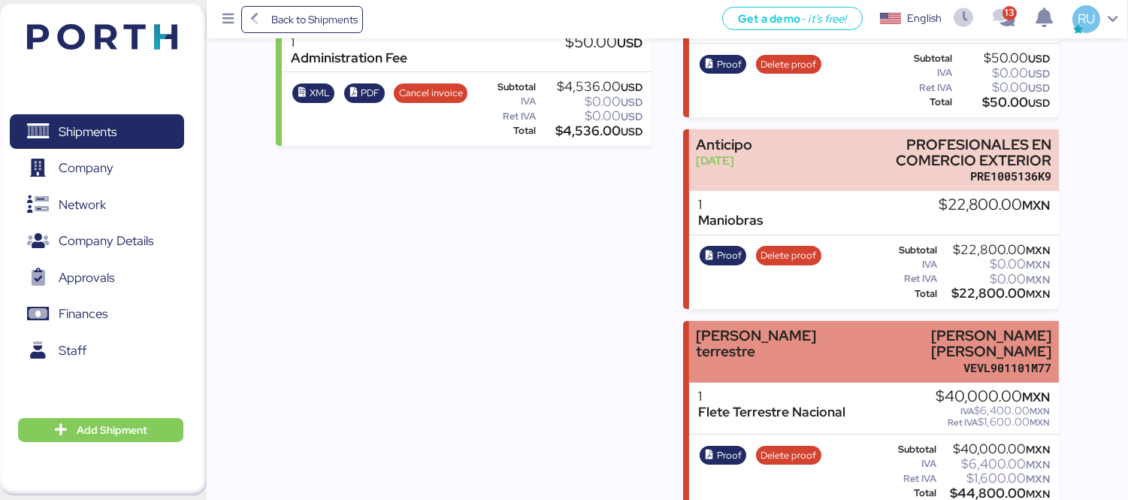
scroll to position [492, 0]
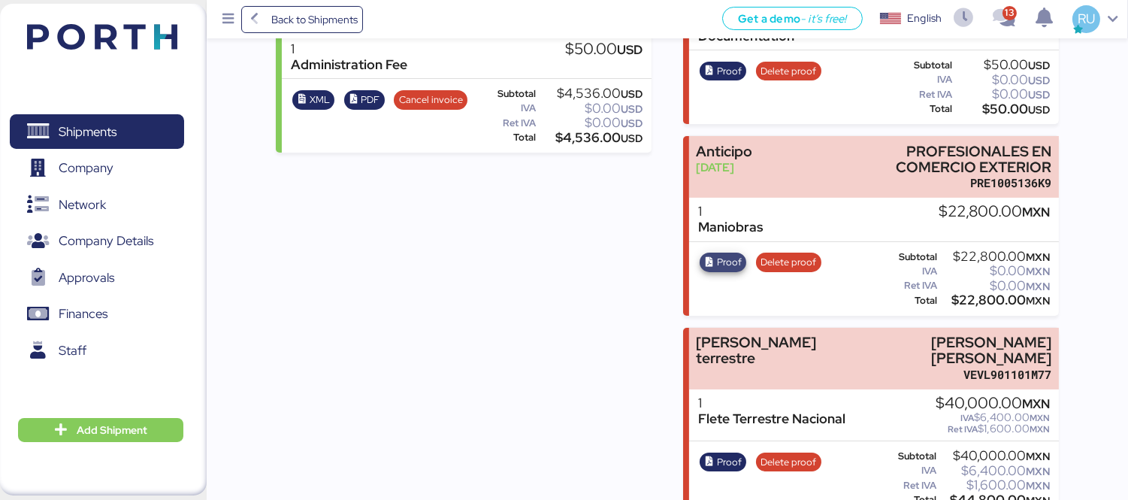
click at [741, 264] on span "Proof" at bounding box center [722, 262] width 47 height 20
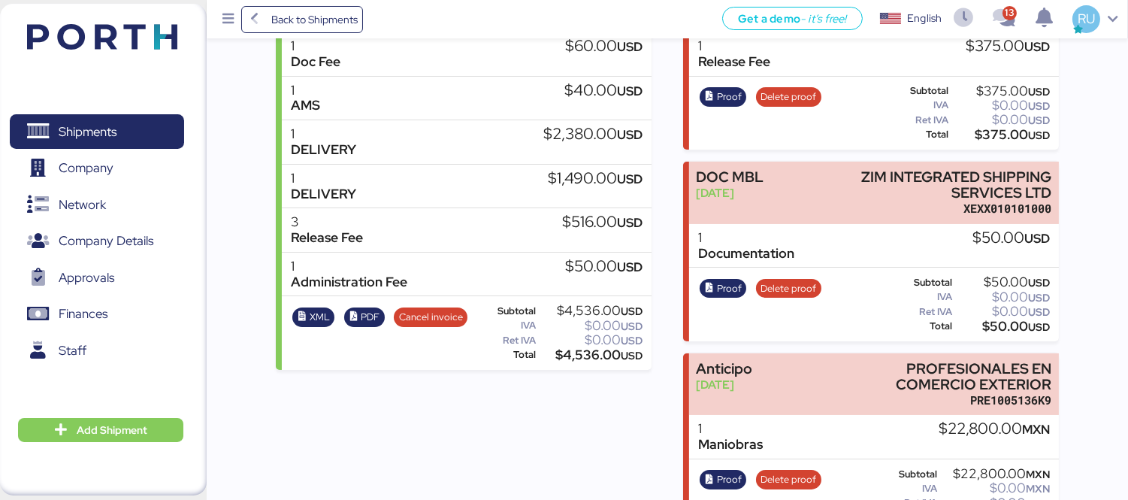
scroll to position [0, 0]
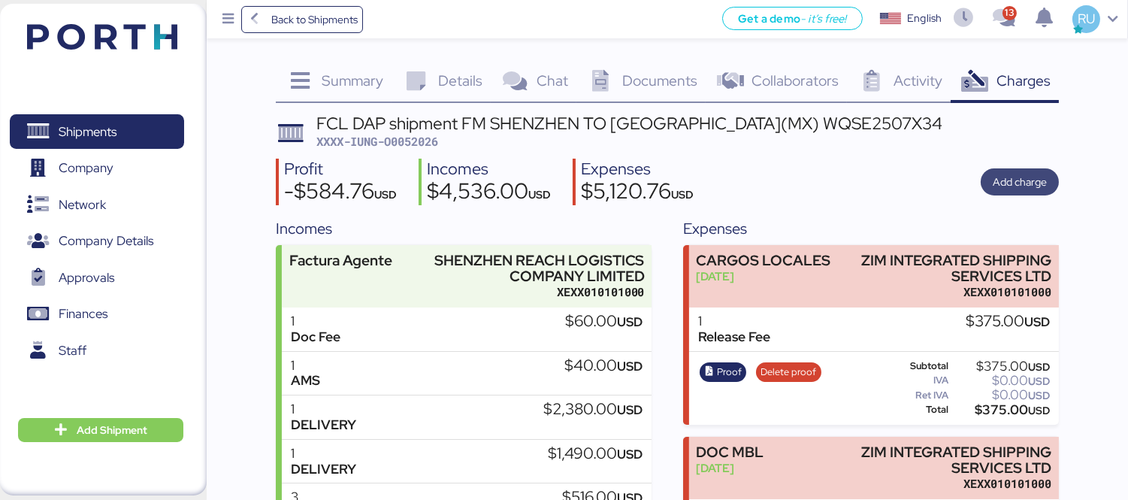
click at [988, 191] on span "Add charge" at bounding box center [1019, 181] width 78 height 27
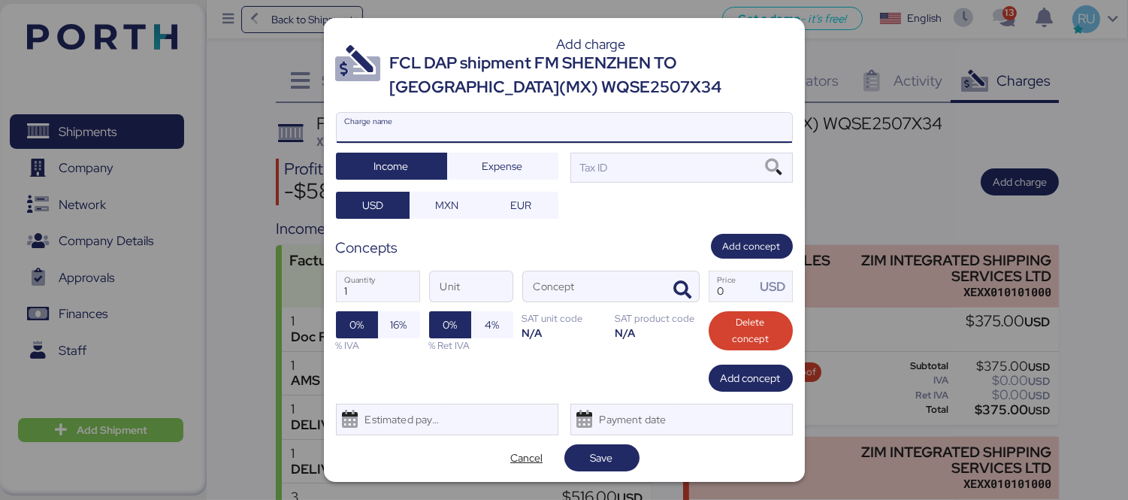
click at [519, 121] on input "Charge name" at bounding box center [564, 128] width 455 height 30
type input "saldo a favor"
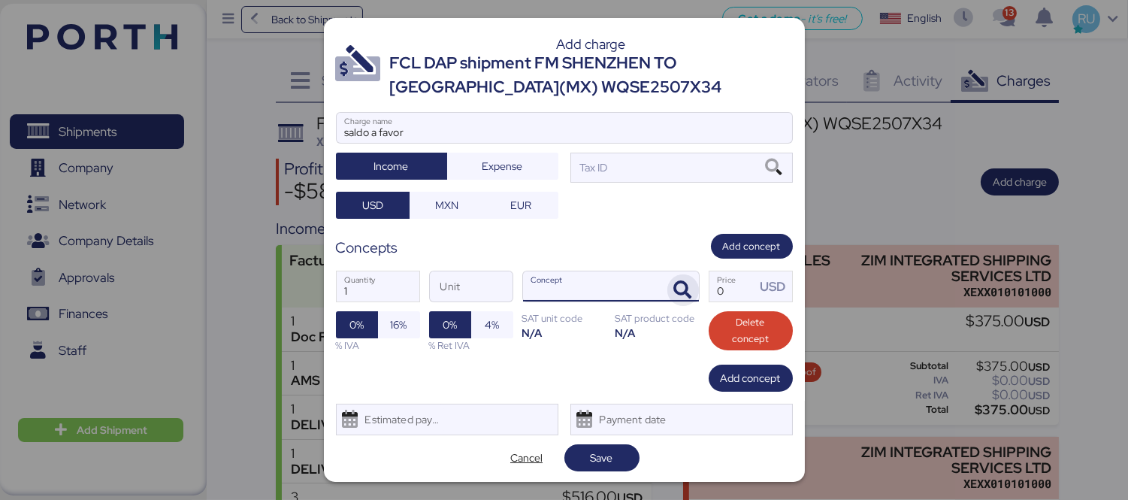
click at [667, 295] on span "button" at bounding box center [683, 290] width 32 height 32
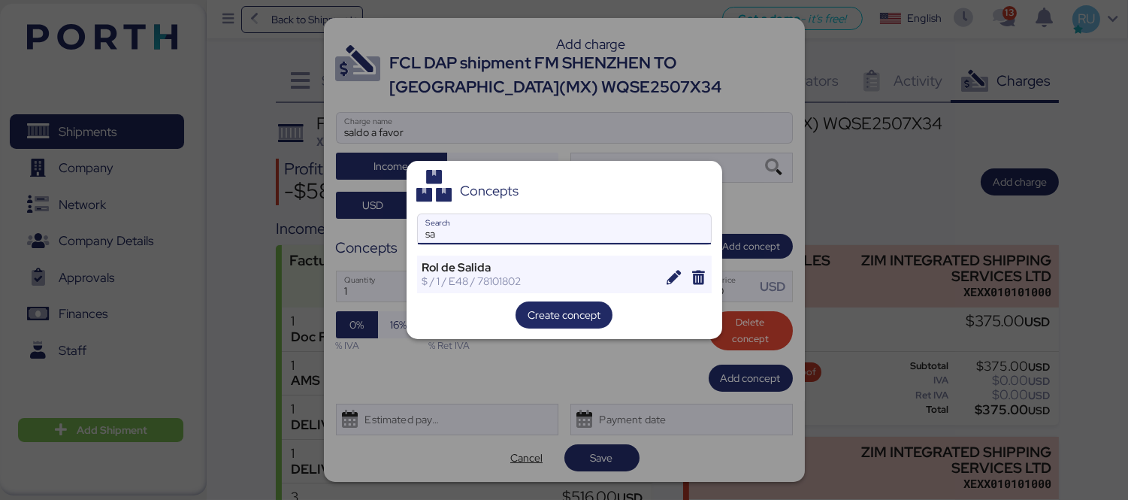
type input "s"
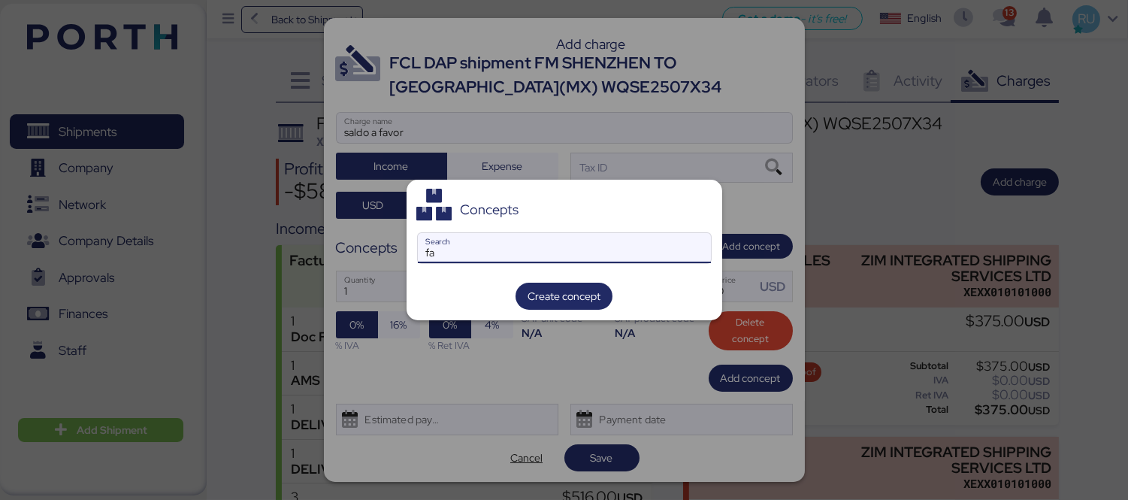
type input "f"
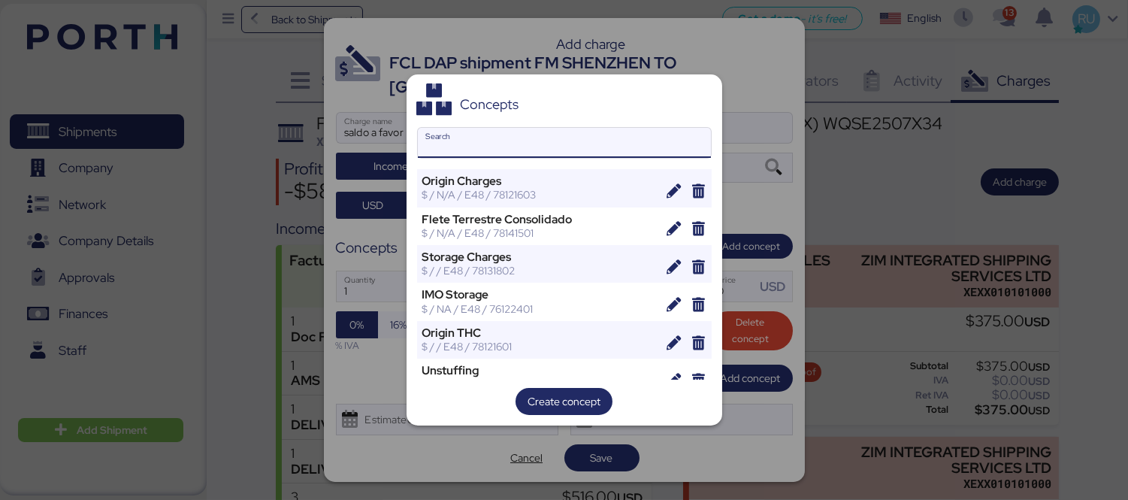
click at [757, 117] on div at bounding box center [564, 250] width 1128 height 500
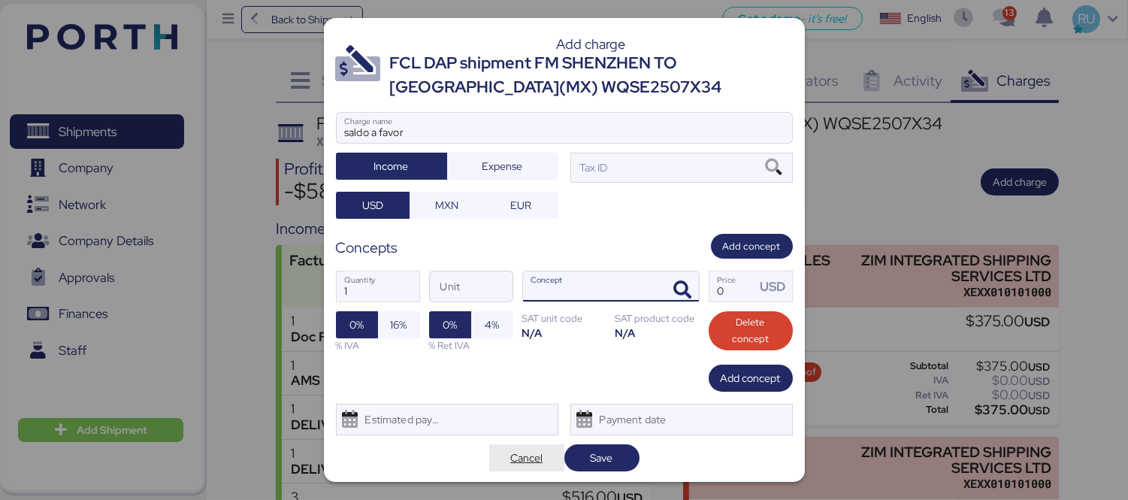
click at [521, 452] on span "Cancel" at bounding box center [526, 457] width 32 height 18
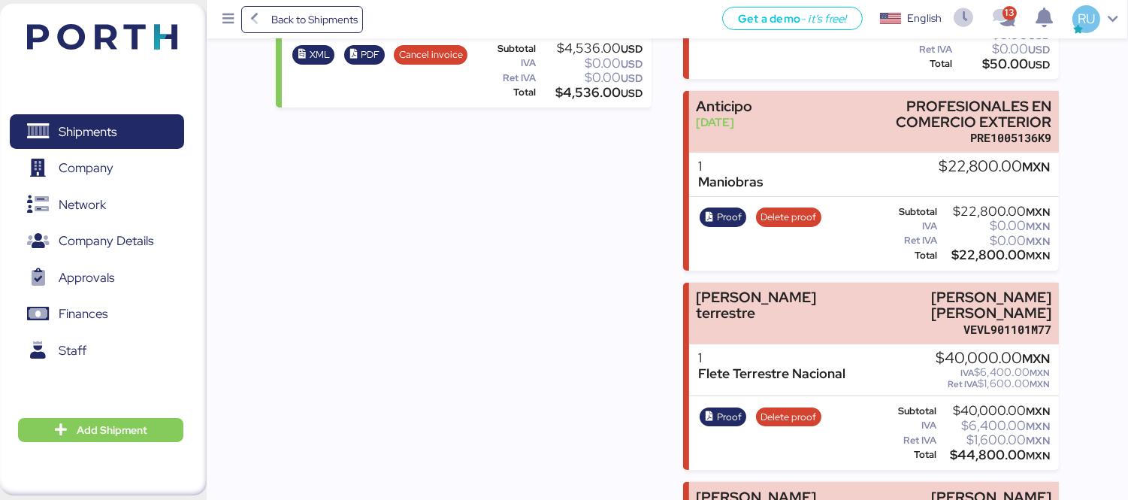
scroll to position [536, 0]
click at [739, 213] on span "Proof" at bounding box center [729, 218] width 25 height 17
click at [780, 213] on span "Delete proof" at bounding box center [788, 218] width 56 height 17
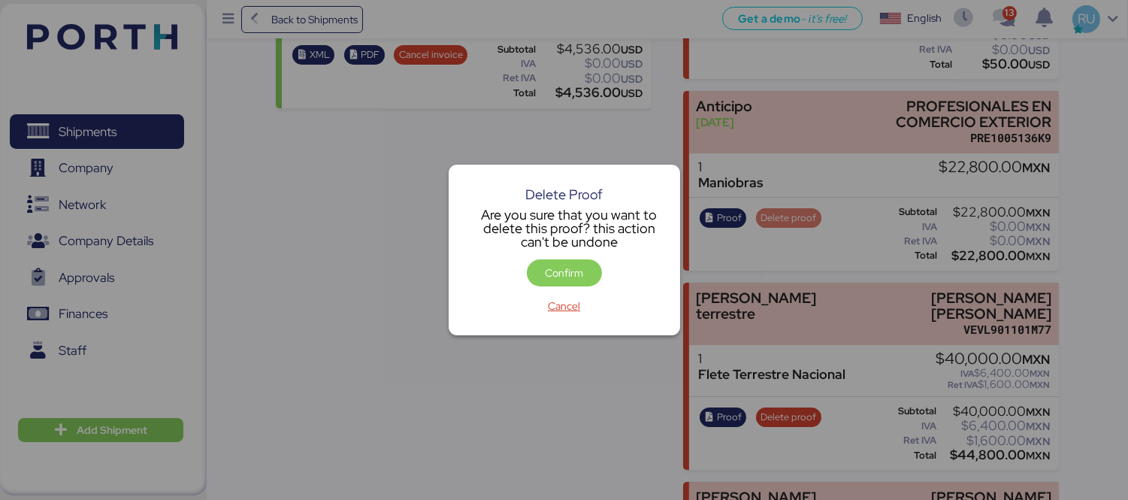
scroll to position [0, 0]
click at [575, 265] on span "Confirm" at bounding box center [564, 273] width 38 height 18
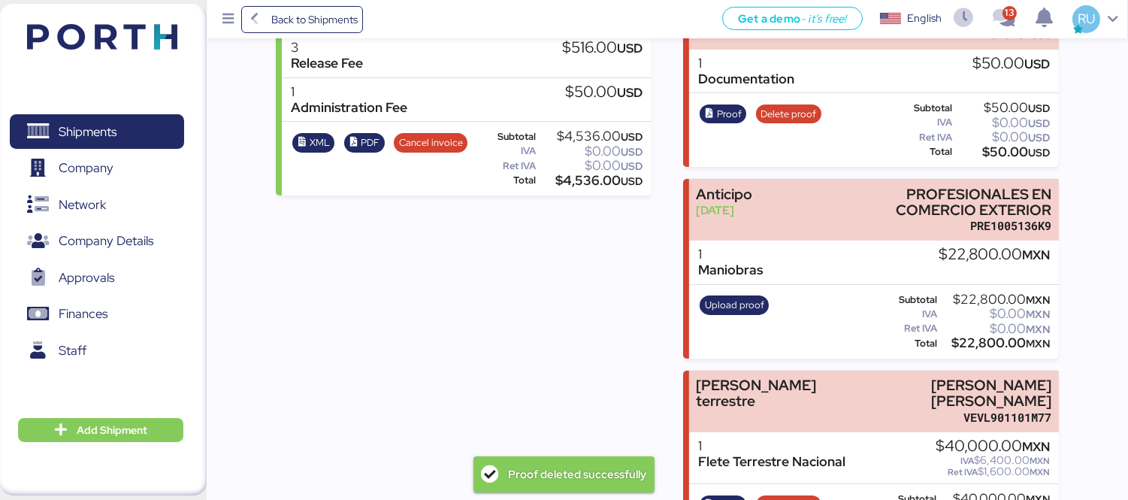
scroll to position [451, 0]
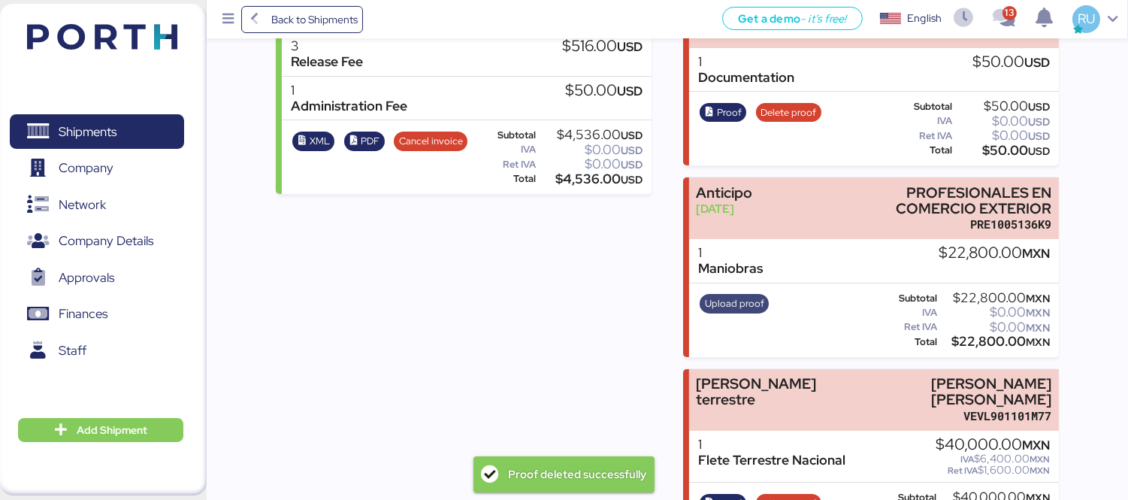
click at [716, 306] on span "Upload proof" at bounding box center [734, 303] width 59 height 17
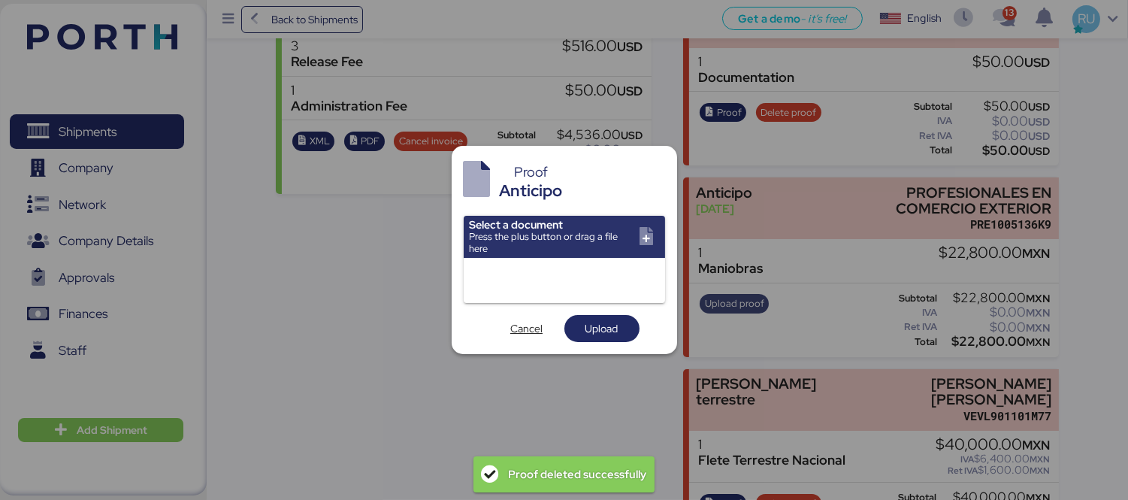
scroll to position [0, 0]
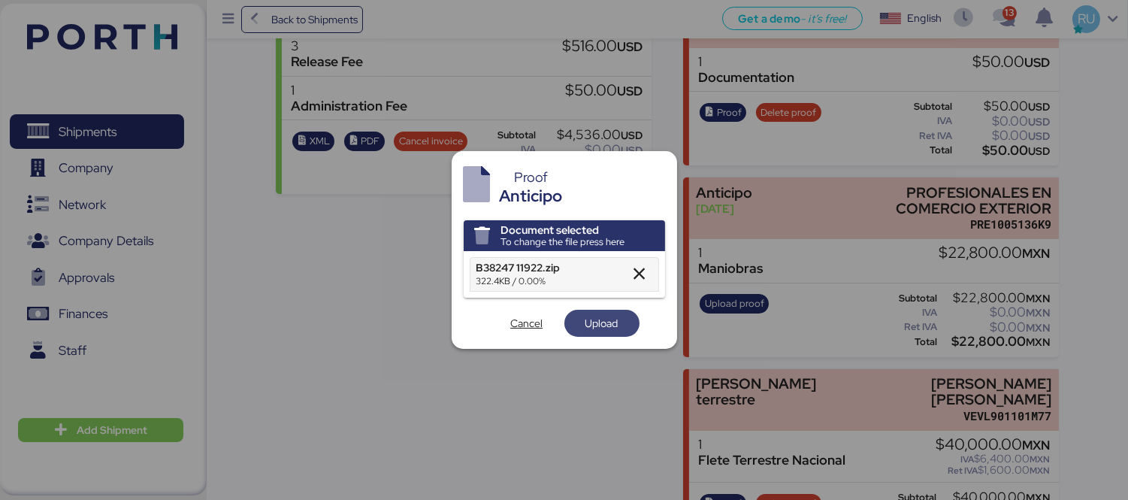
click at [604, 327] on span "Upload" at bounding box center [601, 323] width 33 height 18
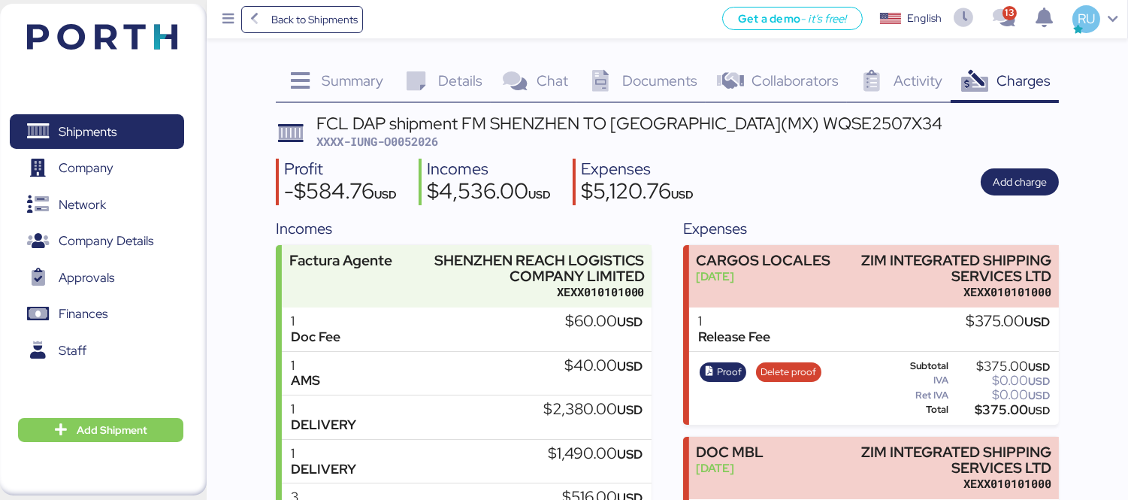
click at [415, 143] on span "XXXX-IUNG-O0052026" at bounding box center [377, 141] width 122 height 15
click at [564, 163] on div "Profit -$584.76 USD Incomes $4,536.00 USD Expenses $5,120.76 USD Add charge" at bounding box center [667, 181] width 783 height 47
click at [101, 28] on img at bounding box center [102, 37] width 150 height 26
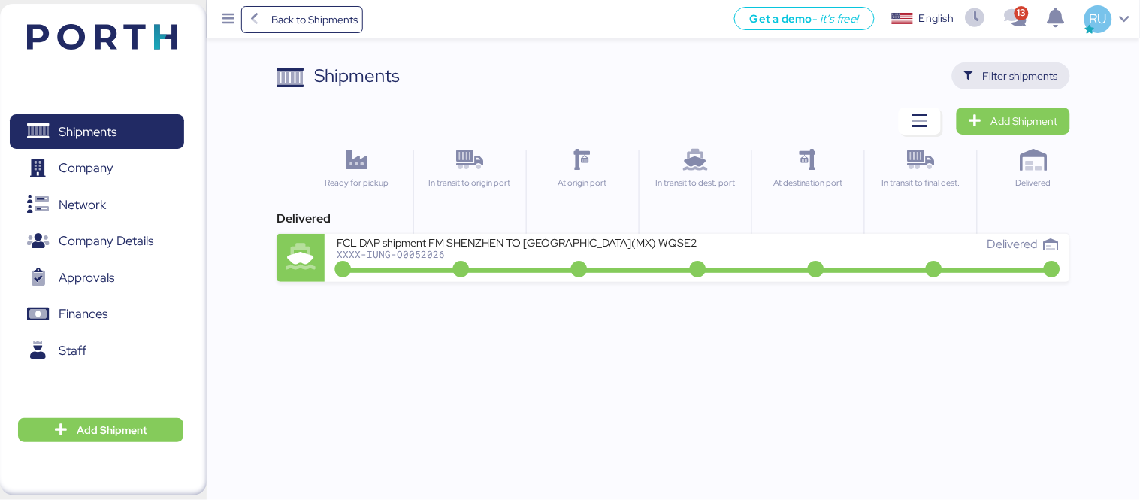
click at [985, 77] on span "Filter shipments" at bounding box center [1020, 76] width 75 height 18
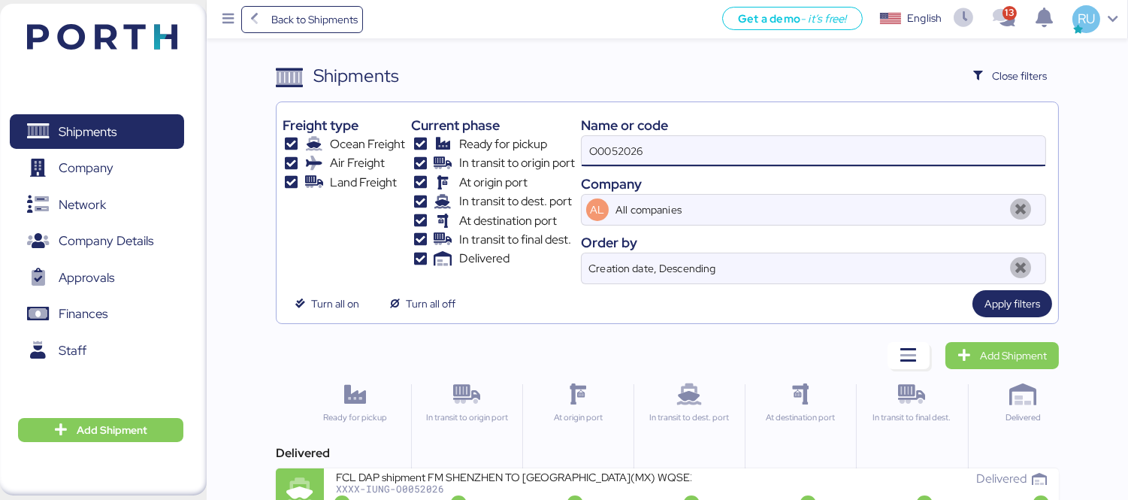
click at [847, 145] on input "O0052026" at bounding box center [812, 151] width 463 height 30
type input "O"
paste input "ZIMUSHH31844896"
type input "ZIMUSHH31844896"
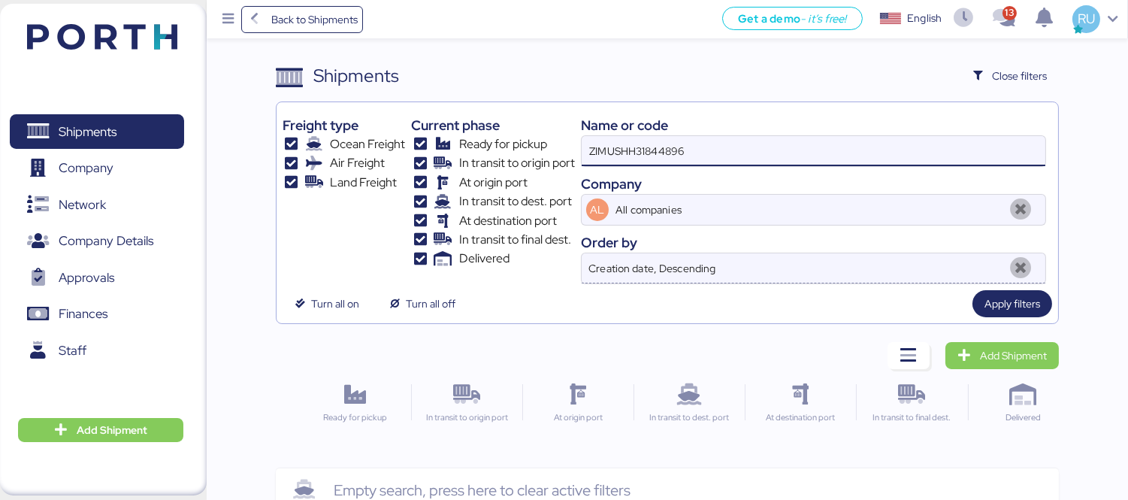
scroll to position [35, 0]
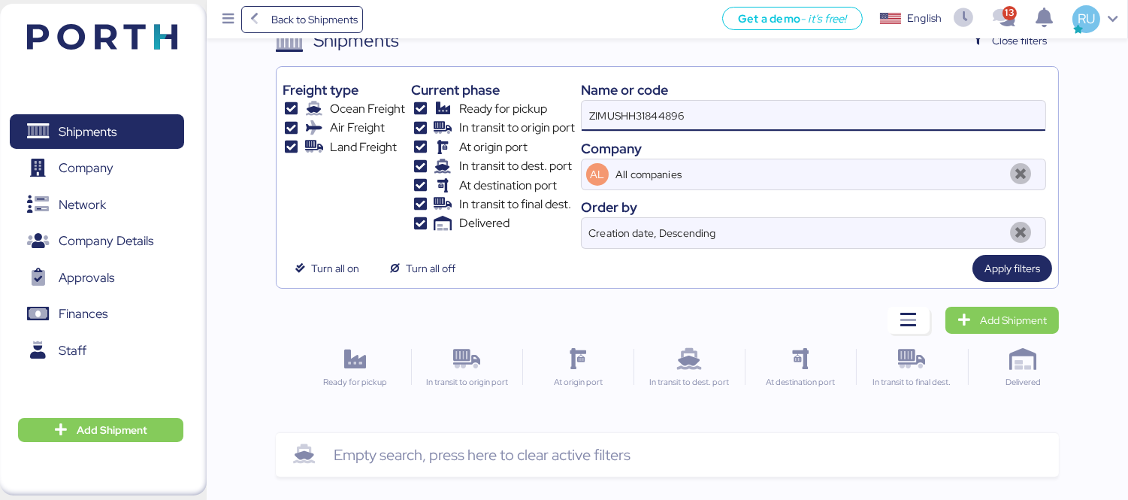
click at [614, 105] on input "ZIMUSHH31844896" at bounding box center [812, 116] width 463 height 30
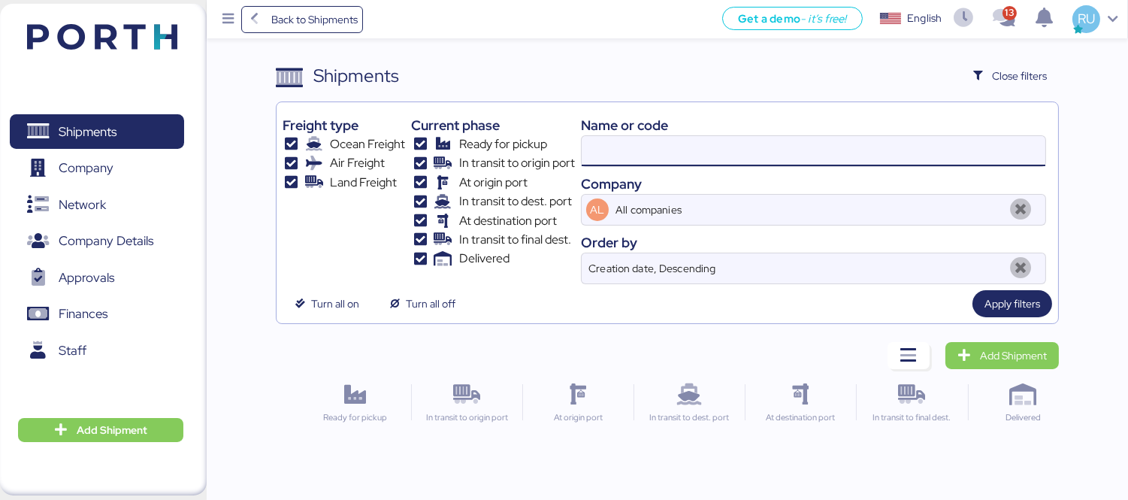
scroll to position [0, 0]
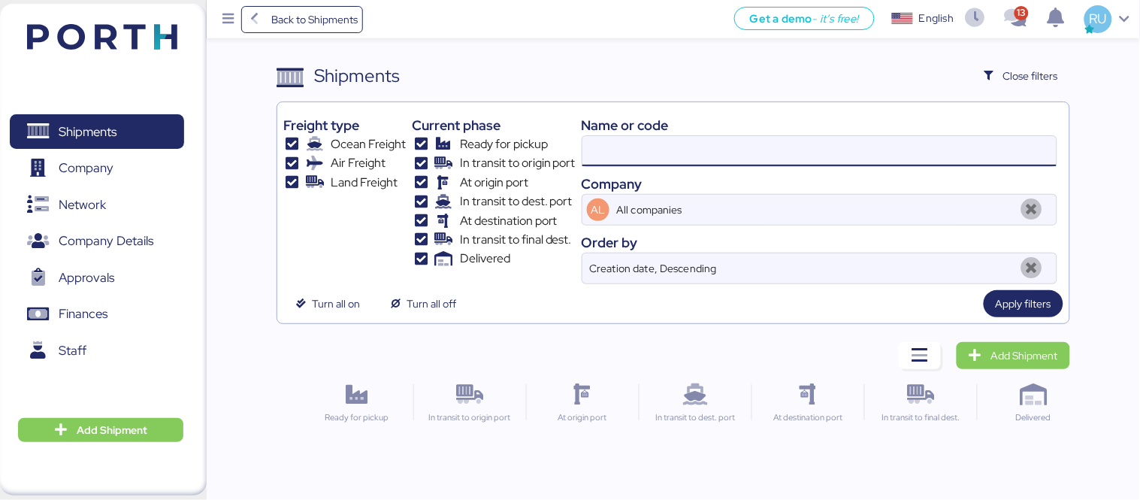
paste input "O0052140"
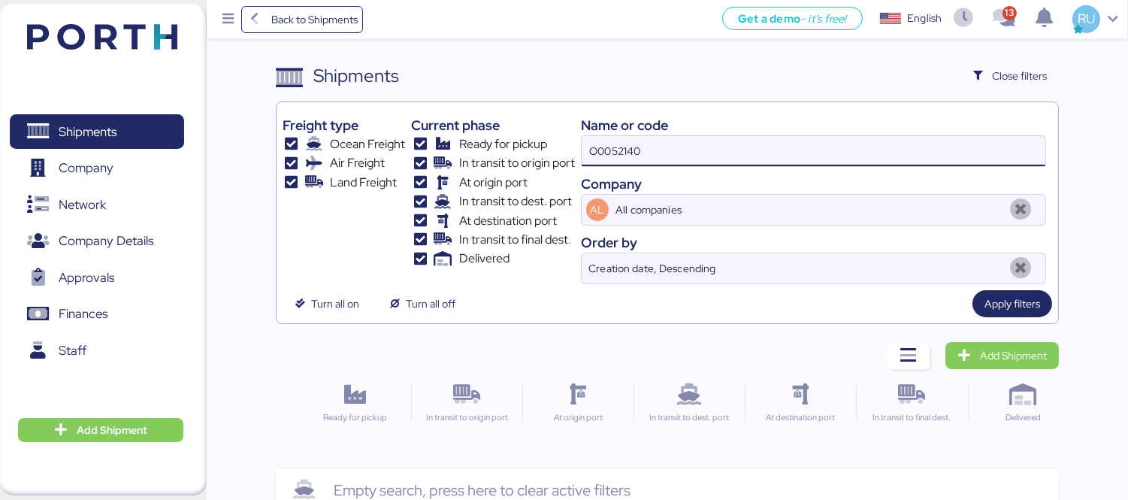
type input "O0052140"
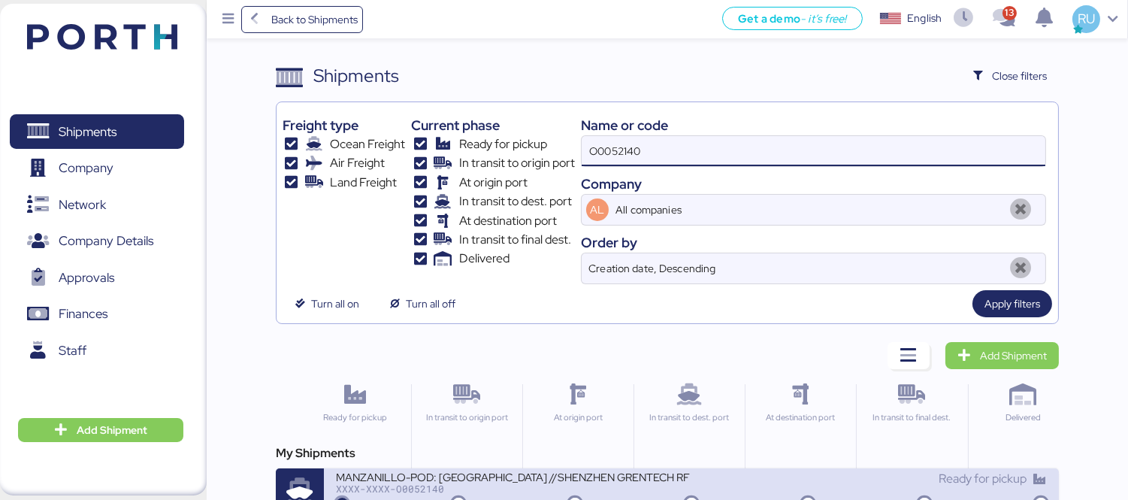
click at [474, 469] on div "MANZANILLO-POD: [GEOGRAPHIC_DATA] //SHENZHEN GRENTECH RF COMMUNICATION LIMITED …" at bounding box center [513, 475] width 355 height 13
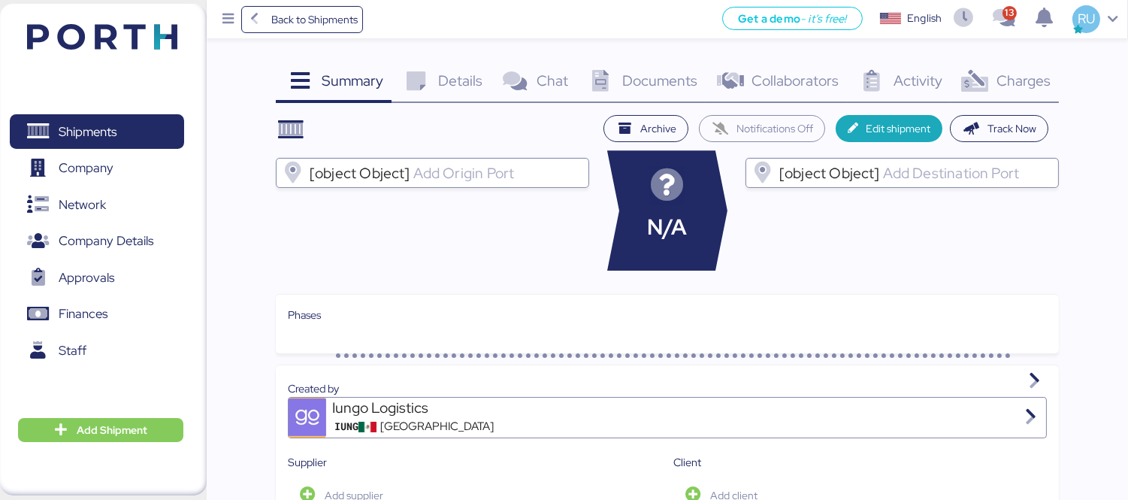
click at [1022, 85] on span "Charges" at bounding box center [1023, 81] width 54 height 20
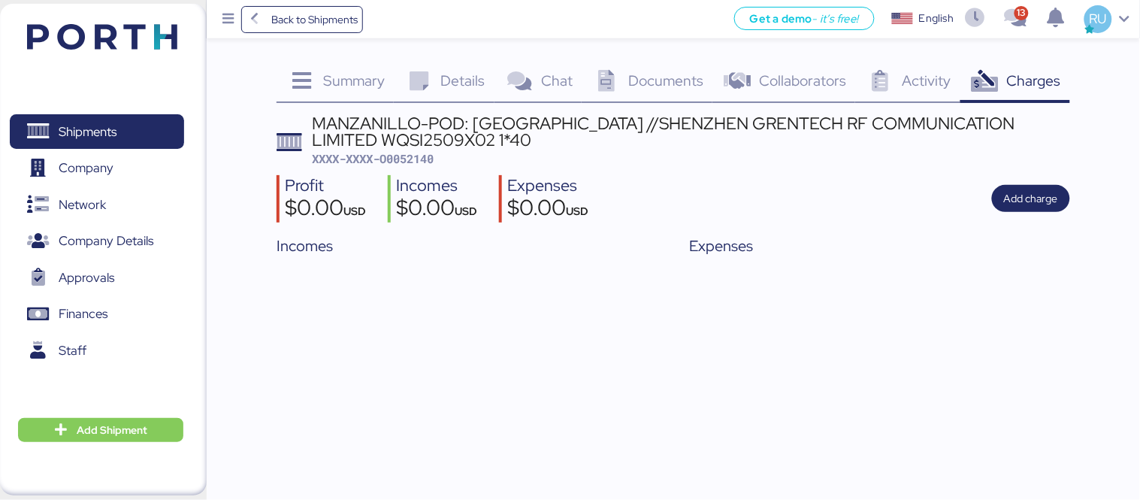
click at [419, 90] on icon at bounding box center [419, 82] width 32 height 22
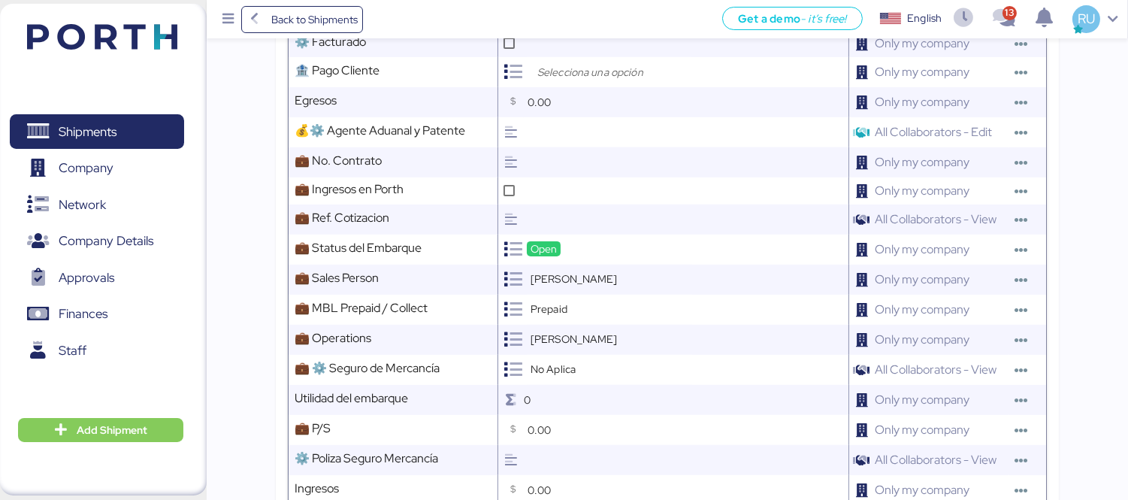
scroll to position [801, 0]
click at [108, 33] on img at bounding box center [102, 37] width 150 height 26
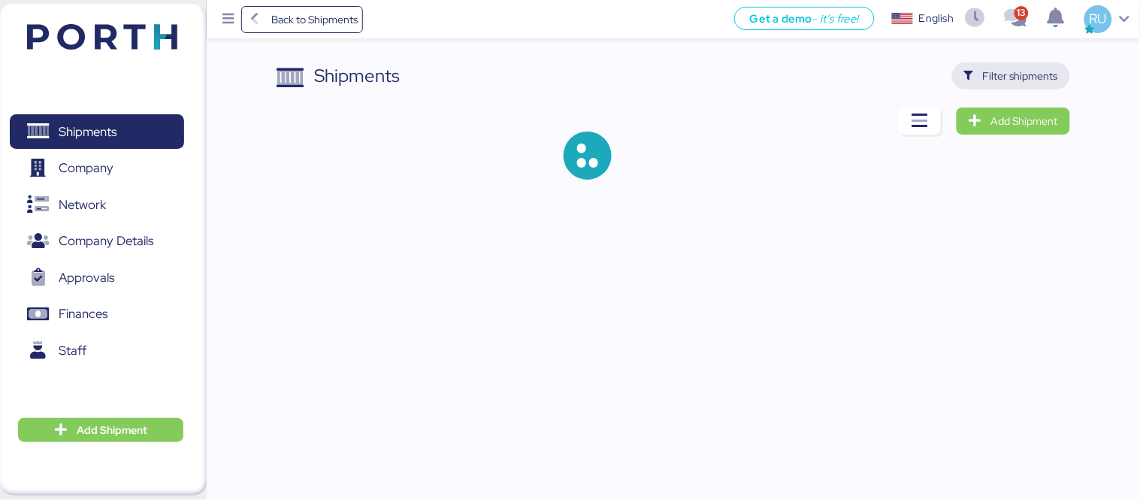
click at [977, 80] on span "Filter shipments" at bounding box center [1011, 75] width 94 height 21
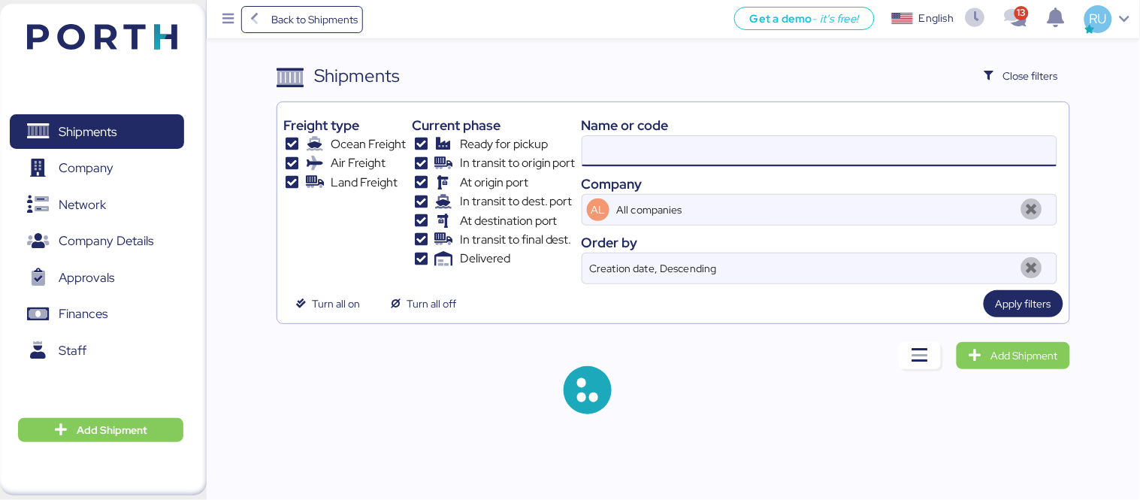
click at [766, 143] on input at bounding box center [819, 151] width 474 height 30
paste input "O0052077"
type input "O0052077"
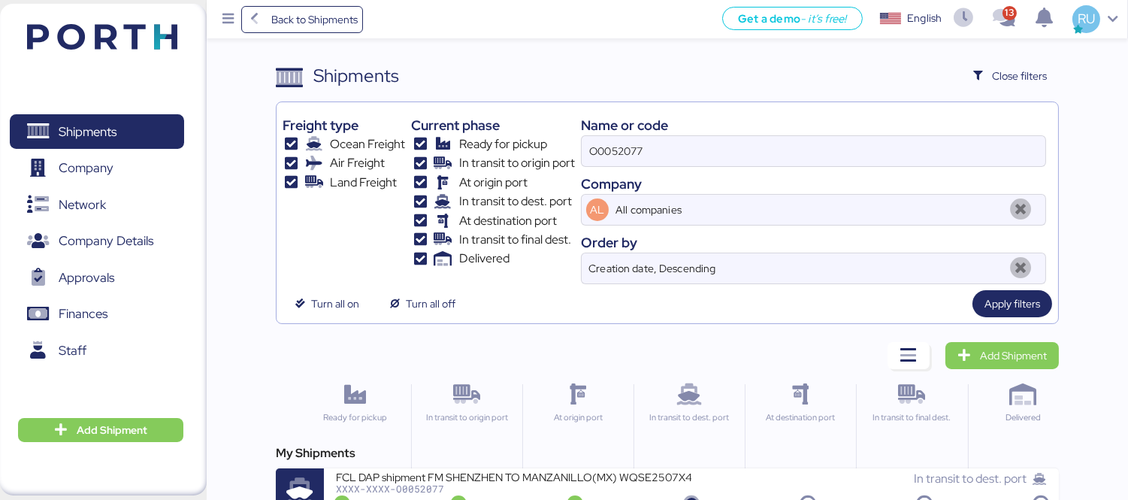
click at [621, 466] on div "My Shipments FCL DAP shipment FM SHENZHEN TO MANZANILLO(MX) WQSE2507X47 XXXX-XX…" at bounding box center [667, 480] width 783 height 72
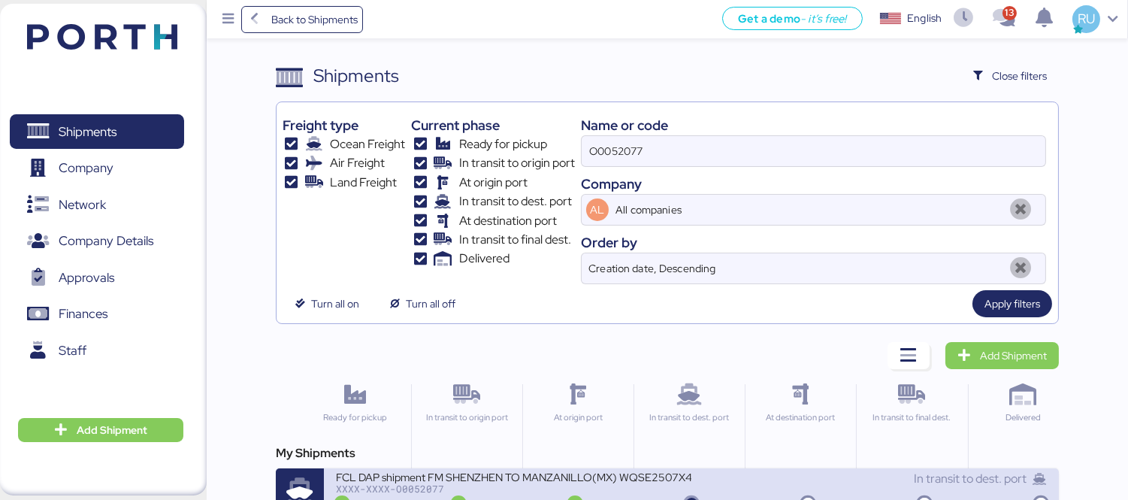
click at [639, 482] on div "FCL DAP shipment FM SHENZHEN TO MANZANILLO(MX) WQSE2507X47" at bounding box center [513, 475] width 355 height 13
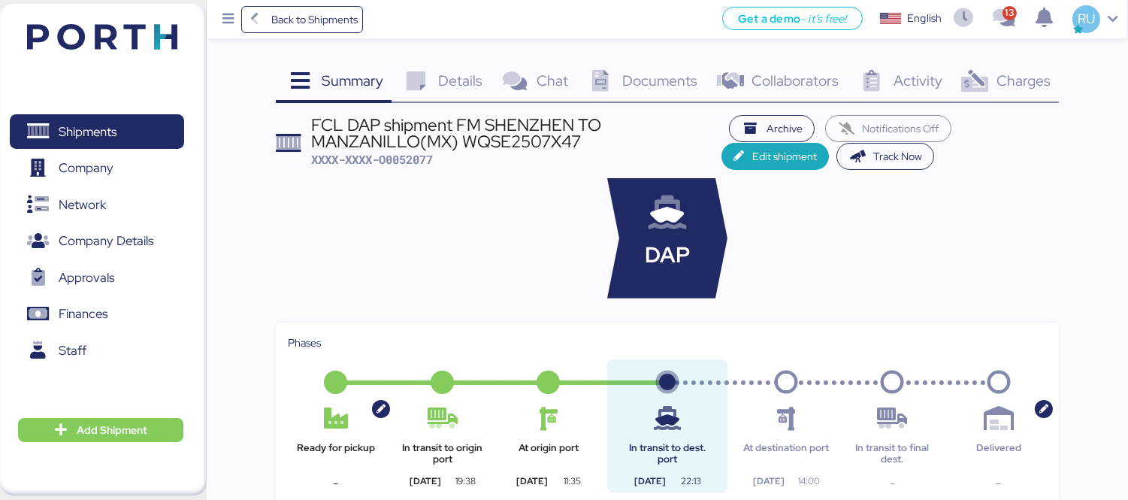
click at [1023, 77] on span "Charges" at bounding box center [1023, 81] width 54 height 20
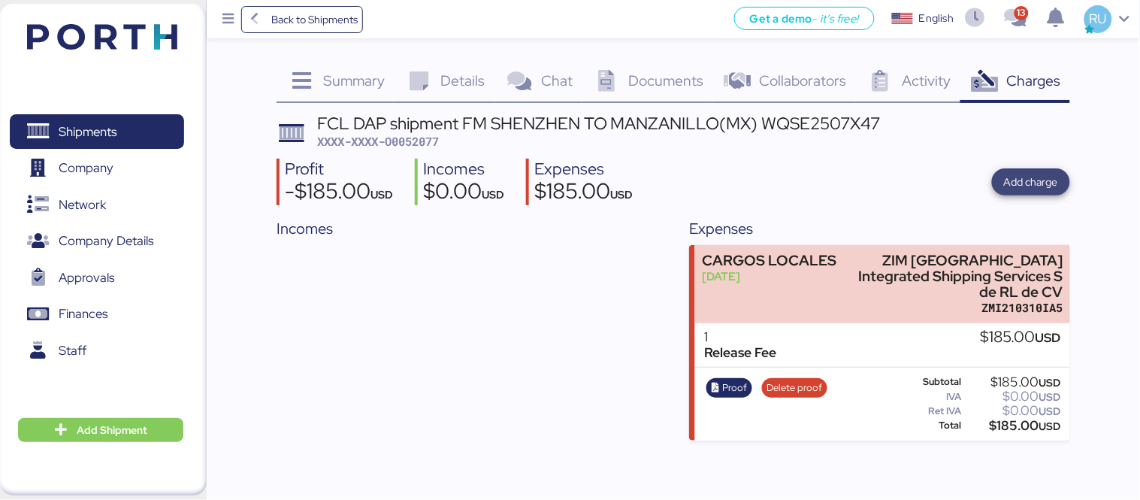
click at [1022, 186] on span "Add charge" at bounding box center [1031, 182] width 54 height 18
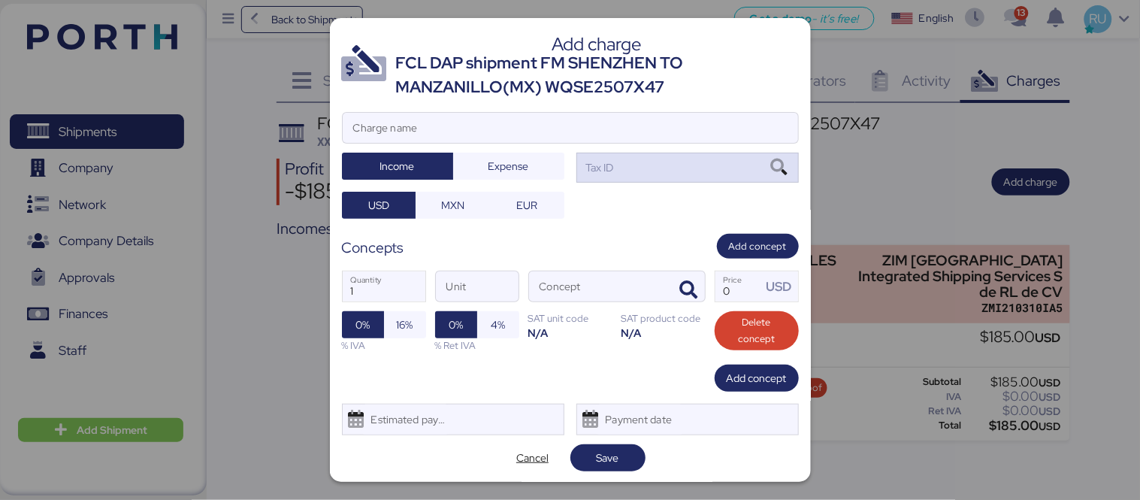
click at [684, 158] on div "Tax ID" at bounding box center [687, 167] width 222 height 30
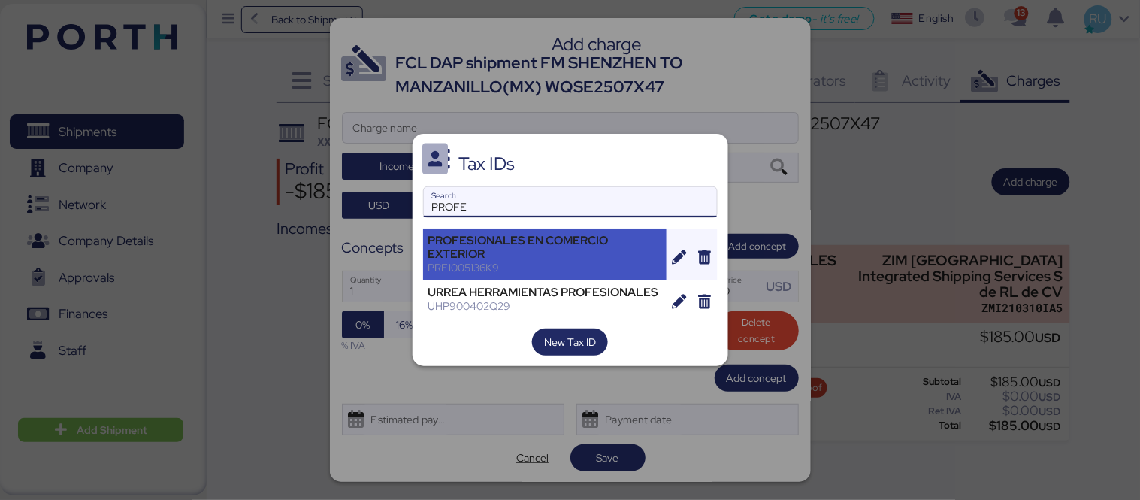
type input "PROFE"
click at [545, 248] on div "PROFESIONALES EN COMERCIO EXTERIOR" at bounding box center [545, 247] width 234 height 27
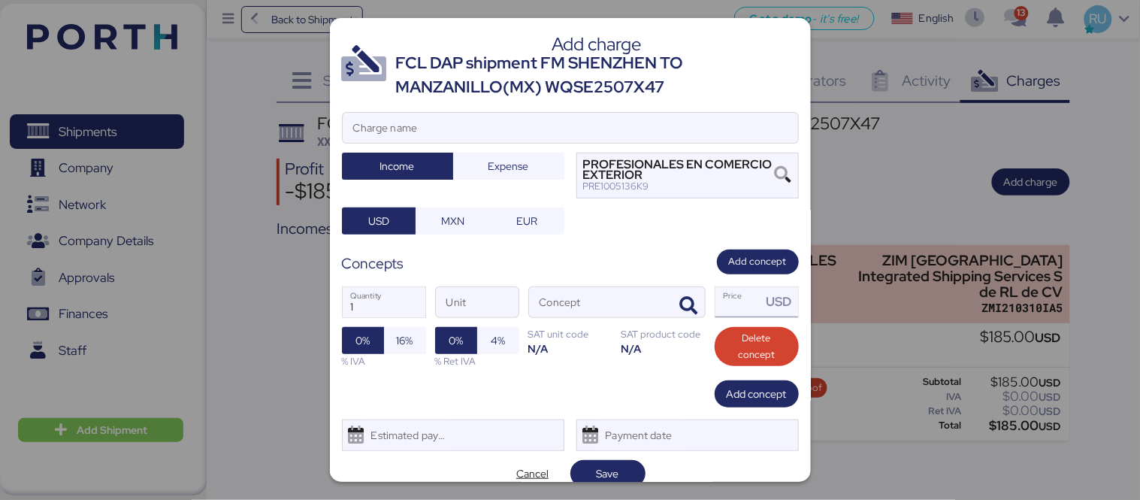
click at [717, 305] on input "Price USD" at bounding box center [738, 302] width 47 height 30
type input "7600"
click at [684, 301] on icon "button" at bounding box center [689, 306] width 18 height 18
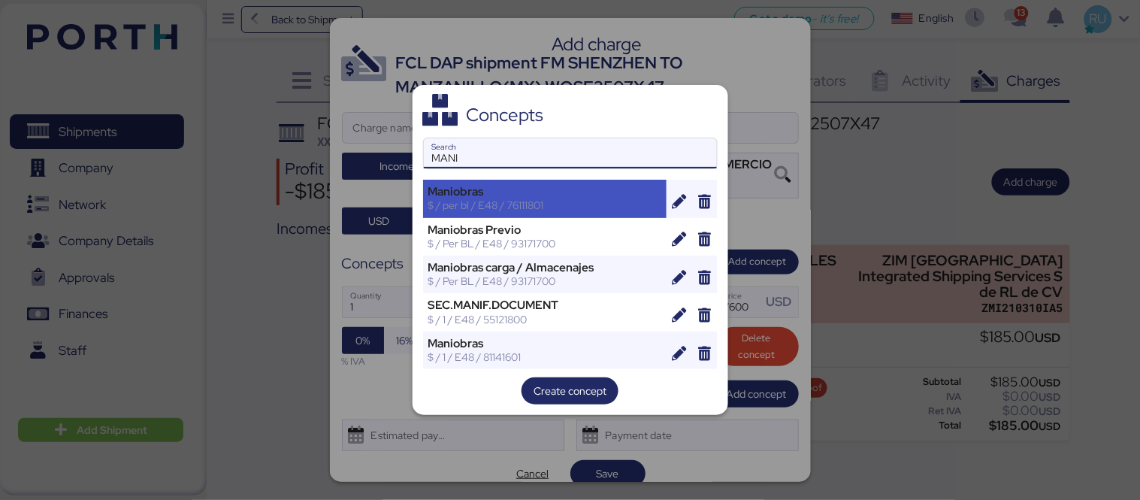
type input "MANI"
click at [557, 194] on div "Maniobras" at bounding box center [545, 192] width 234 height 14
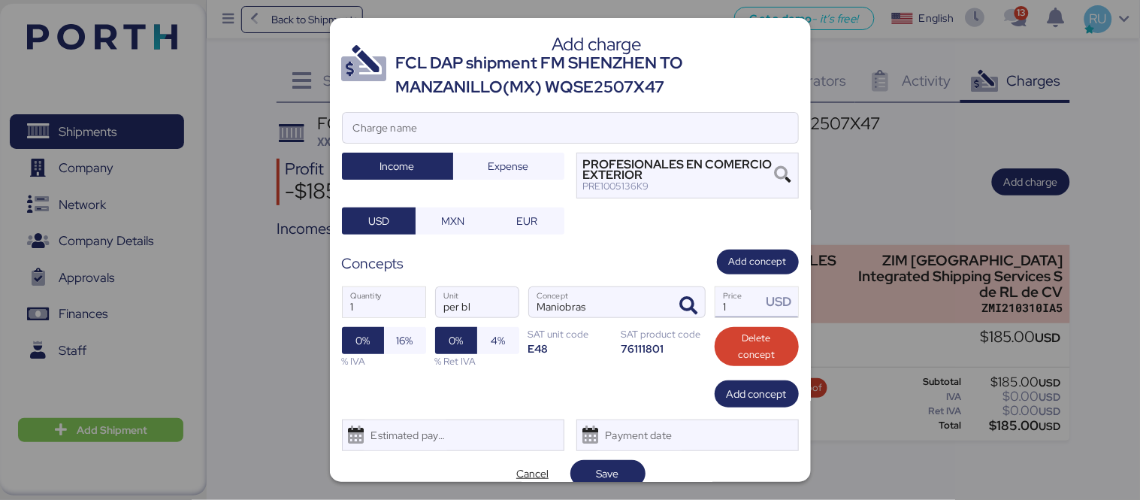
click at [741, 310] on input "1" at bounding box center [738, 302] width 47 height 30
type input "7600"
click at [504, 165] on span "Expense" at bounding box center [508, 166] width 41 height 18
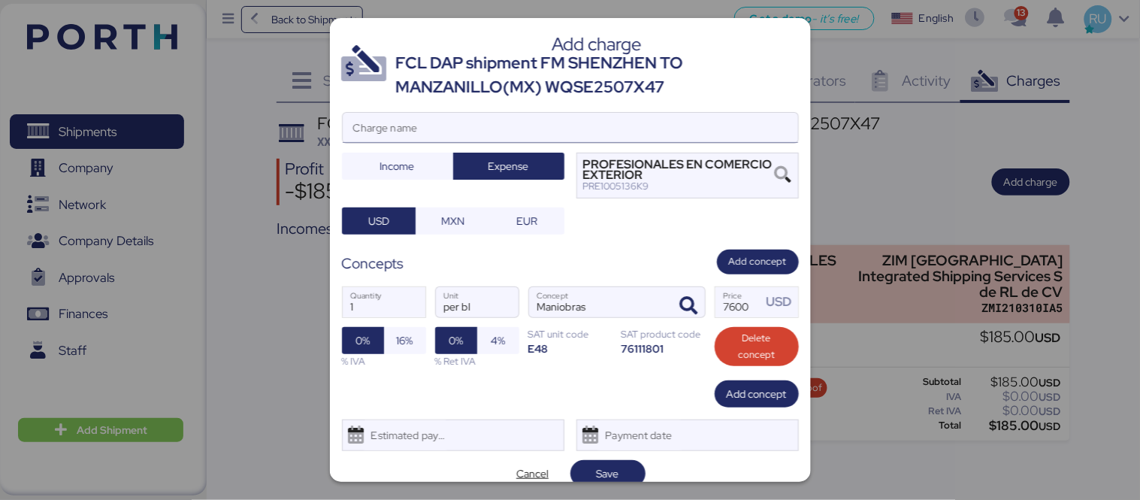
click at [542, 133] on input "Charge name" at bounding box center [570, 128] width 455 height 30
type input "m"
click at [367, 136] on input "MAnioras [PERSON_NAME]" at bounding box center [570, 128] width 455 height 30
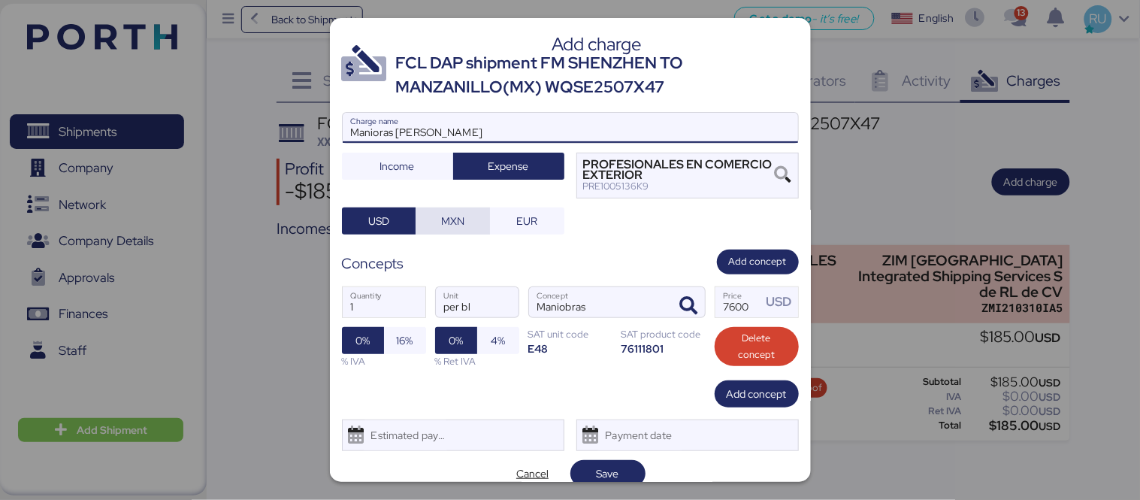
type input "Manioras [PERSON_NAME]"
click at [456, 214] on span "MXN" at bounding box center [452, 221] width 23 height 18
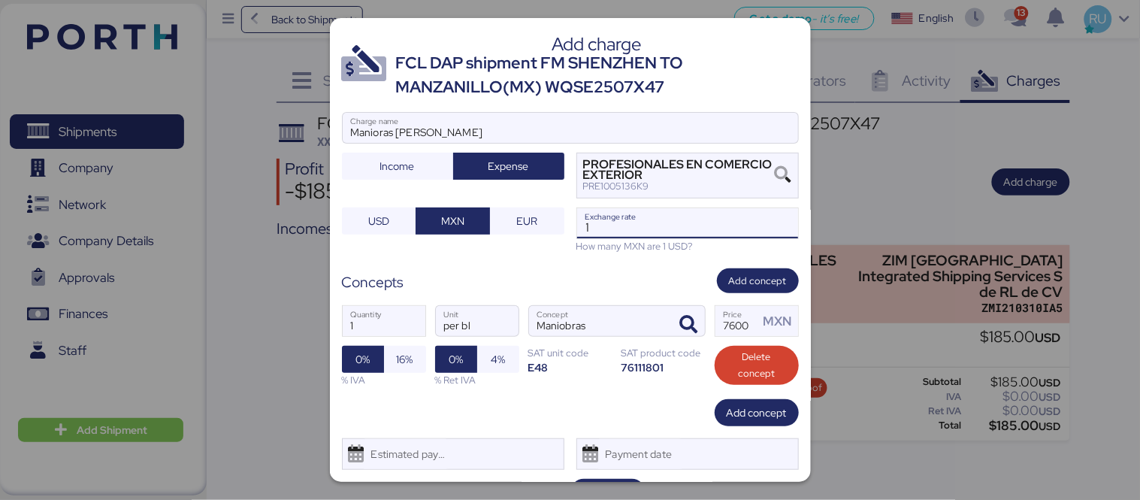
click at [606, 228] on input "1" at bounding box center [687, 223] width 221 height 30
type input "0"
paste input "18.6297"
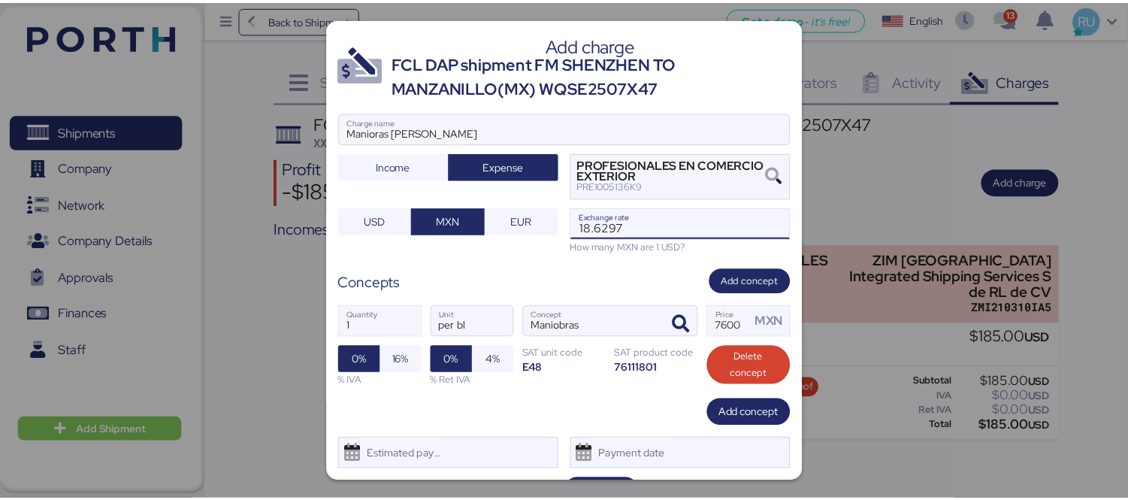
scroll to position [36, 0]
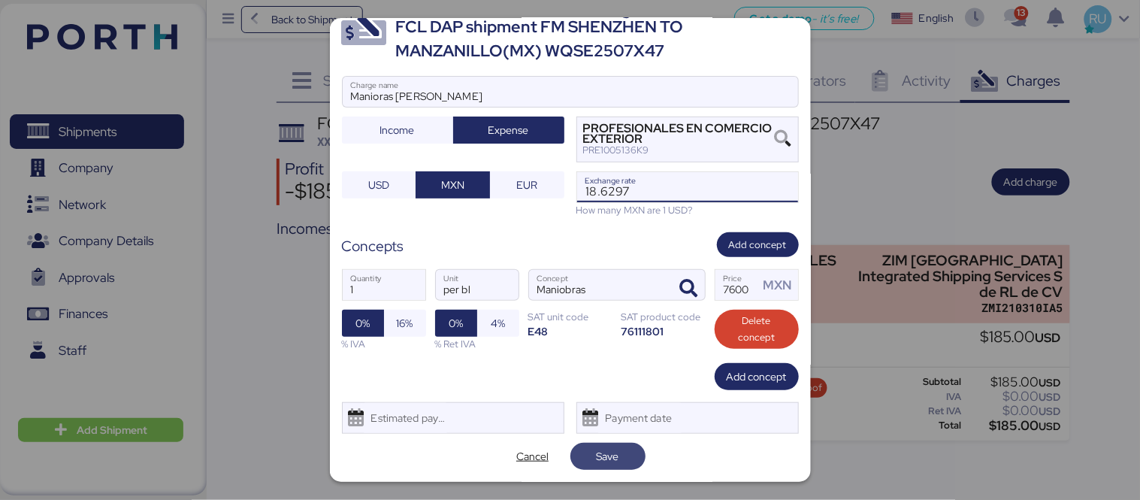
type input "18.6297"
click at [604, 457] on span "Save" at bounding box center [607, 456] width 23 height 18
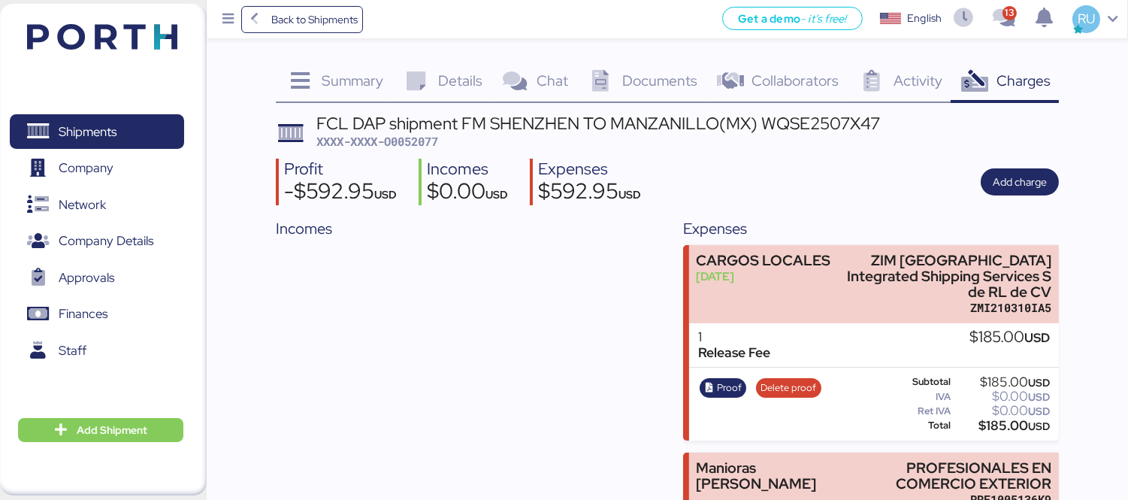
scroll to position [128, 0]
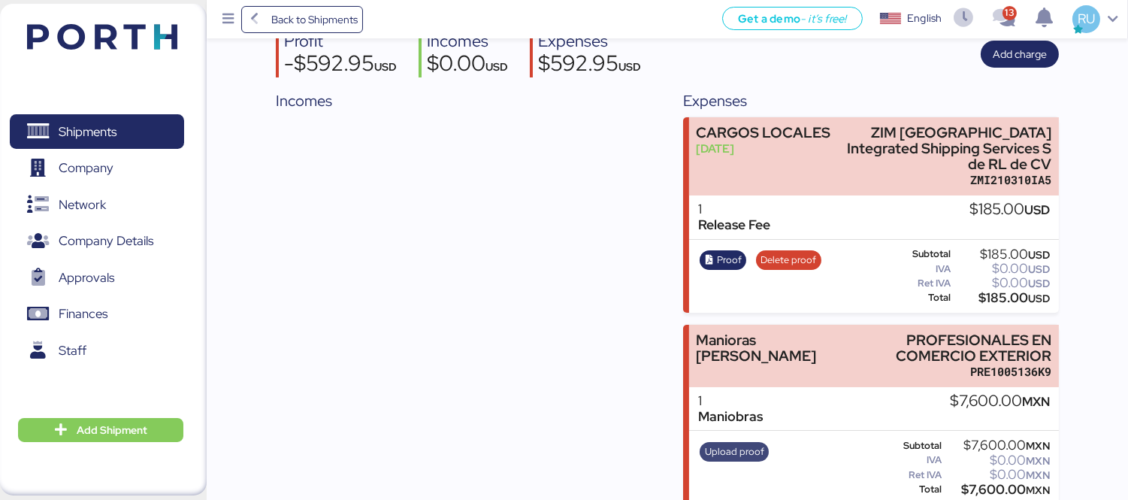
click at [732, 443] on span "Upload proof" at bounding box center [734, 451] width 59 height 17
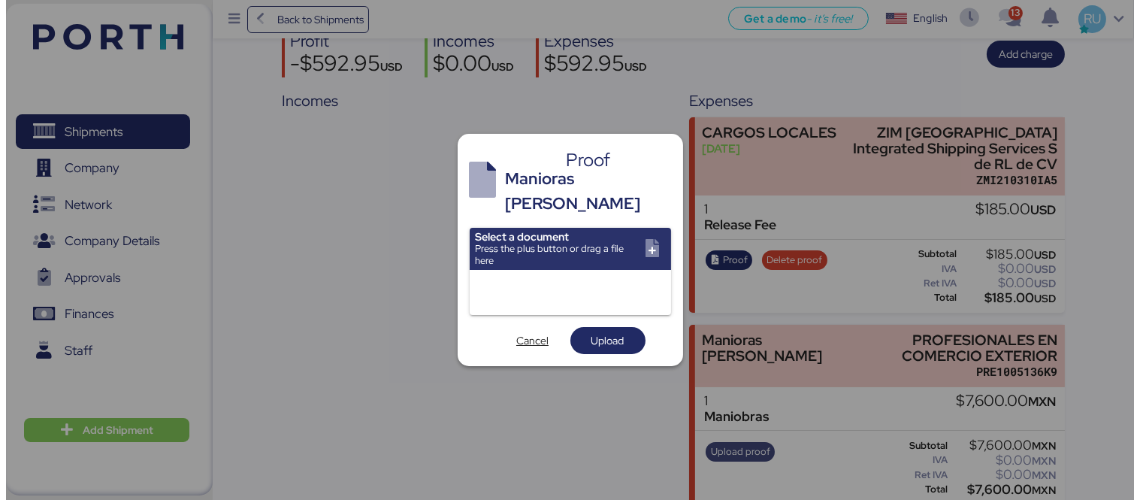
scroll to position [0, 0]
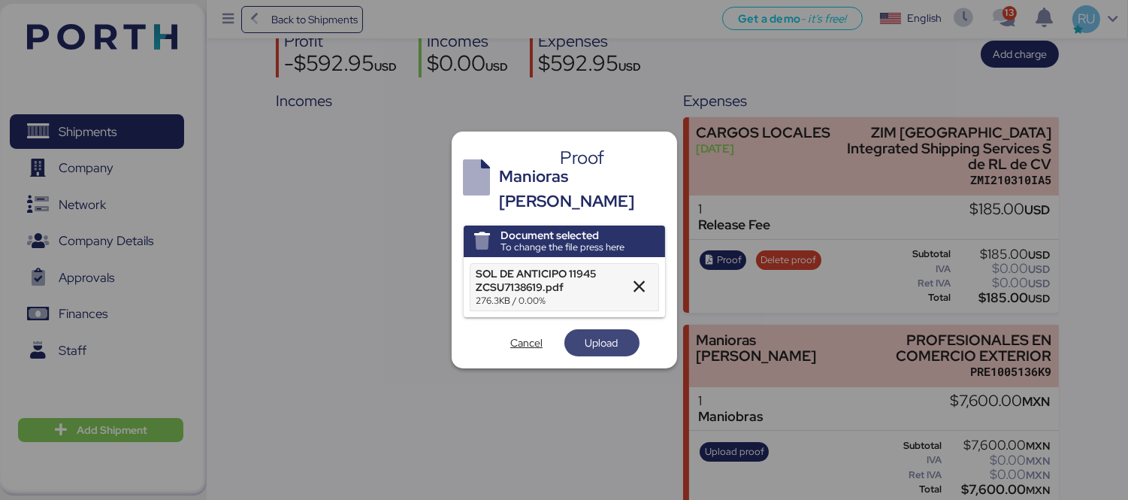
click at [602, 334] on span "Upload" at bounding box center [601, 343] width 33 height 18
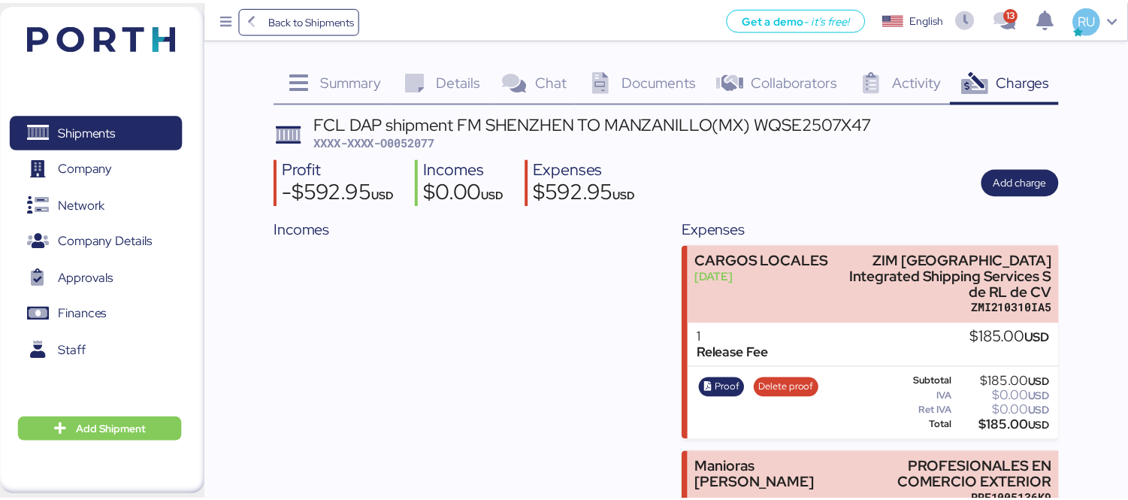
scroll to position [5, 0]
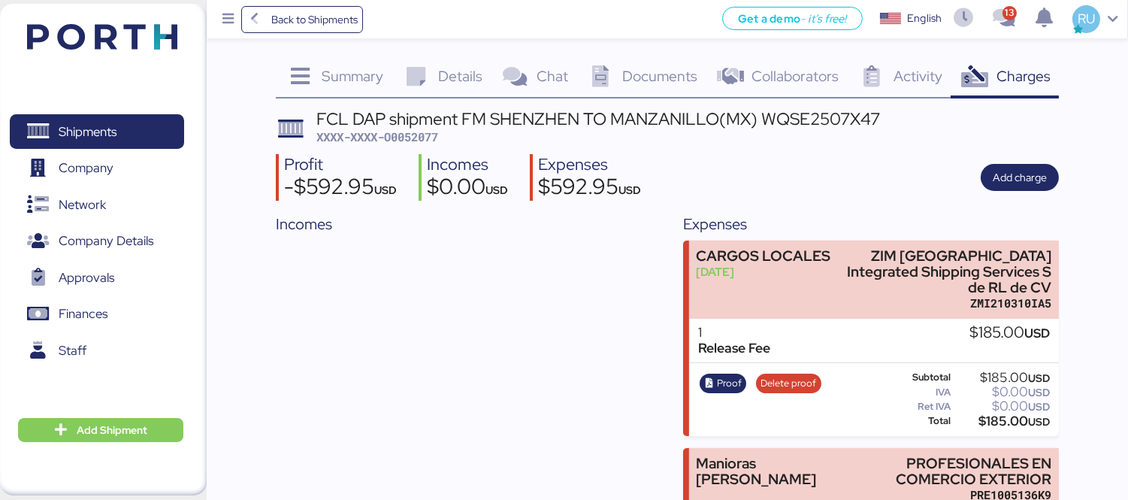
click at [413, 140] on span "XXXX-XXXX-O0052077" at bounding box center [377, 136] width 122 height 15
copy span "O0052077"
click at [823, 159] on div "Profit -$592.95 USD Incomes $0.00 USD Expenses $592.95 USD Add charge" at bounding box center [667, 177] width 783 height 47
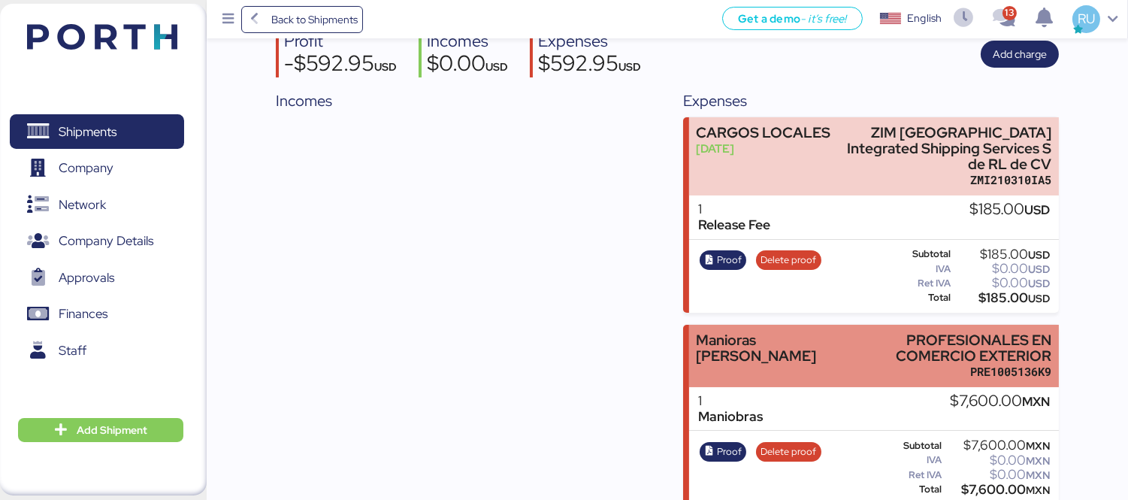
scroll to position [0, 0]
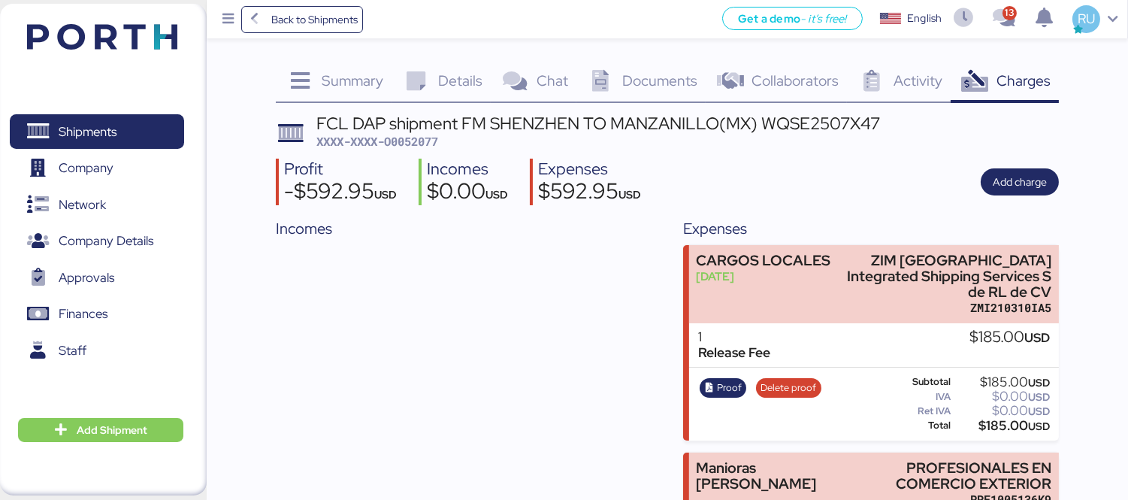
click at [95, 50] on header at bounding box center [80, 34] width 145 height 47
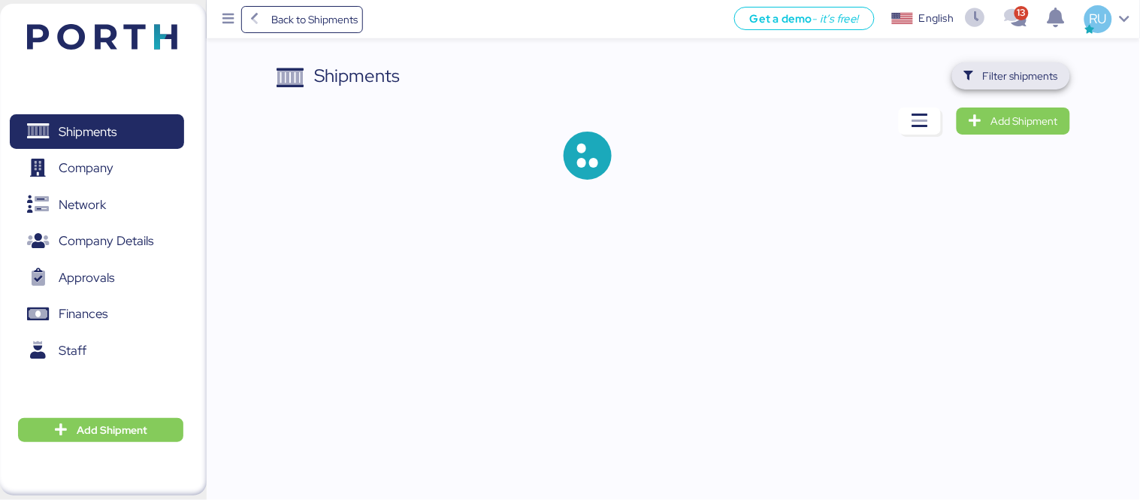
click at [998, 84] on span "Filter shipments" at bounding box center [1020, 76] width 75 height 18
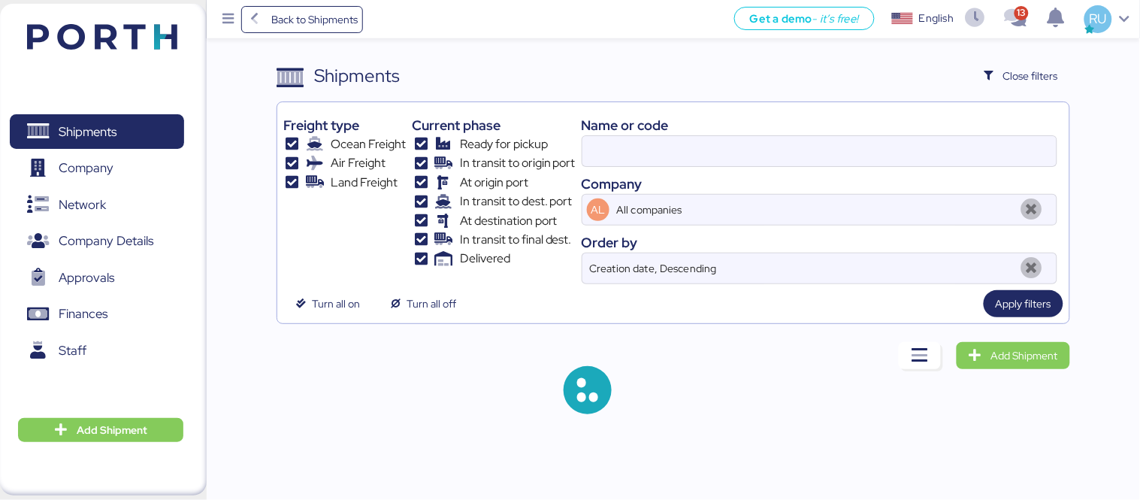
click at [794, 167] on div at bounding box center [818, 151] width 475 height 32
click at [794, 166] on input at bounding box center [819, 151] width 474 height 30
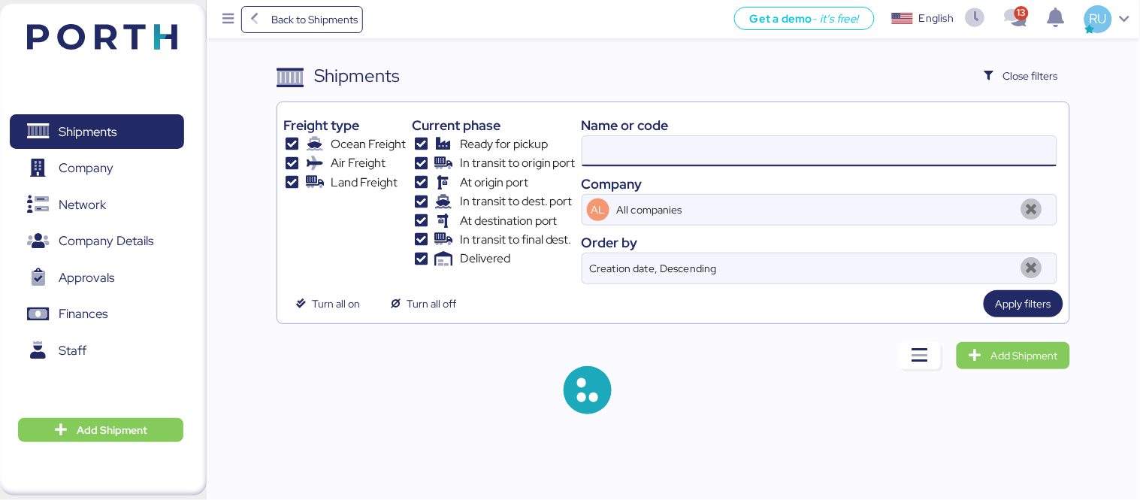
click at [774, 140] on input at bounding box center [819, 151] width 474 height 30
paste input "025F723644"
type input "025F723644"
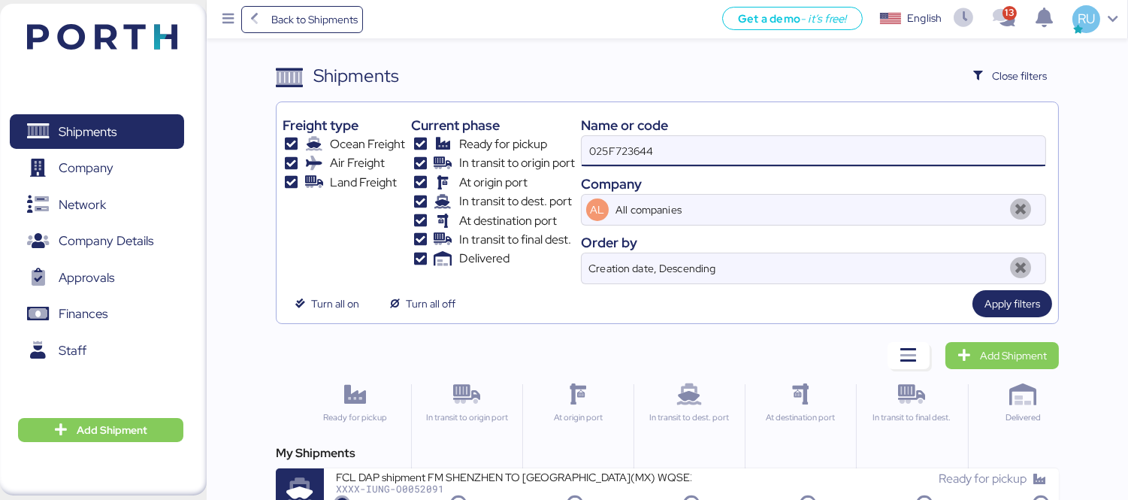
scroll to position [28, 0]
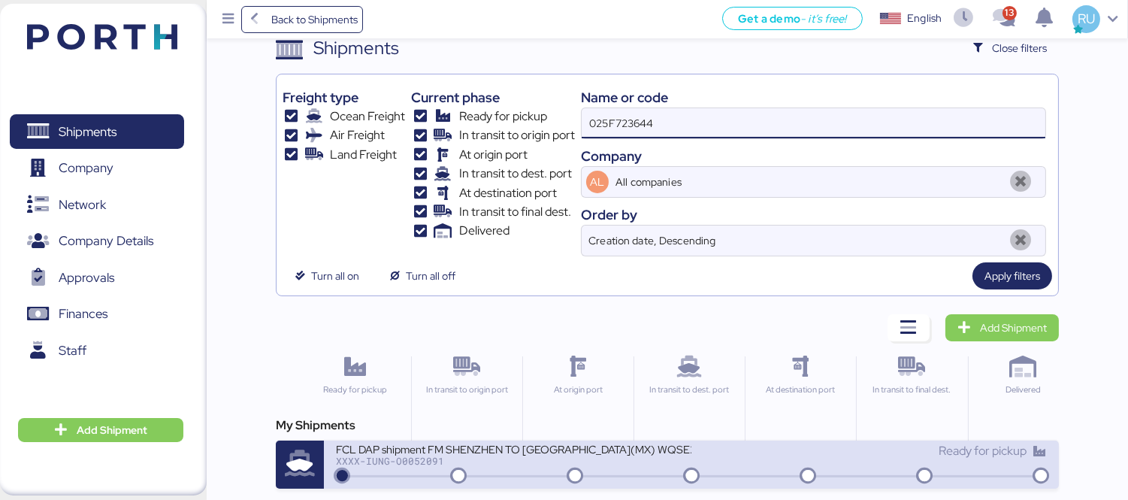
click at [584, 451] on div "FCL DAP shipment FM SHENZHEN TO [GEOGRAPHIC_DATA](MX) WQSE2508X08" at bounding box center [513, 448] width 355 height 13
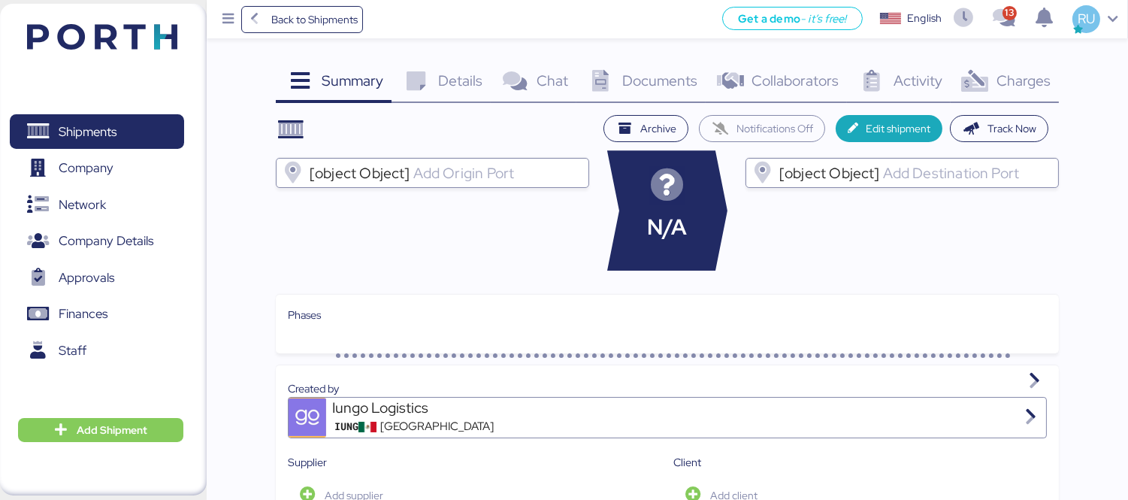
click at [974, 87] on icon at bounding box center [974, 82] width 32 height 22
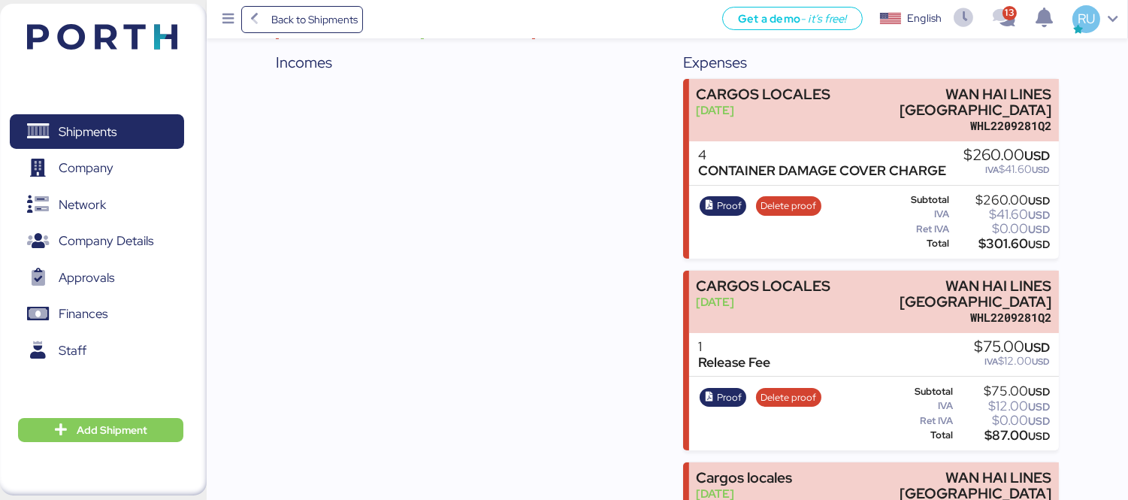
scroll to position [272, 0]
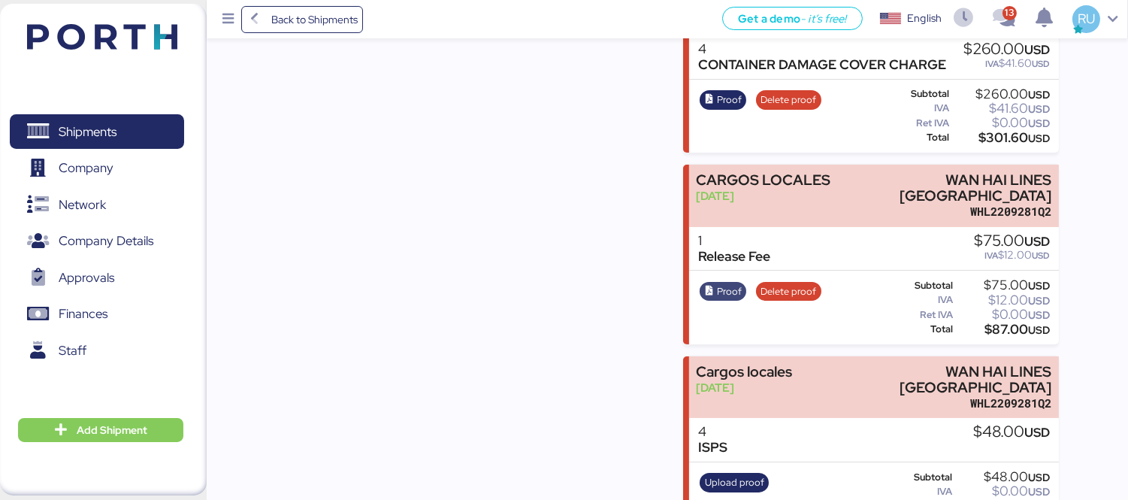
click at [726, 283] on span "Proof" at bounding box center [729, 291] width 25 height 17
